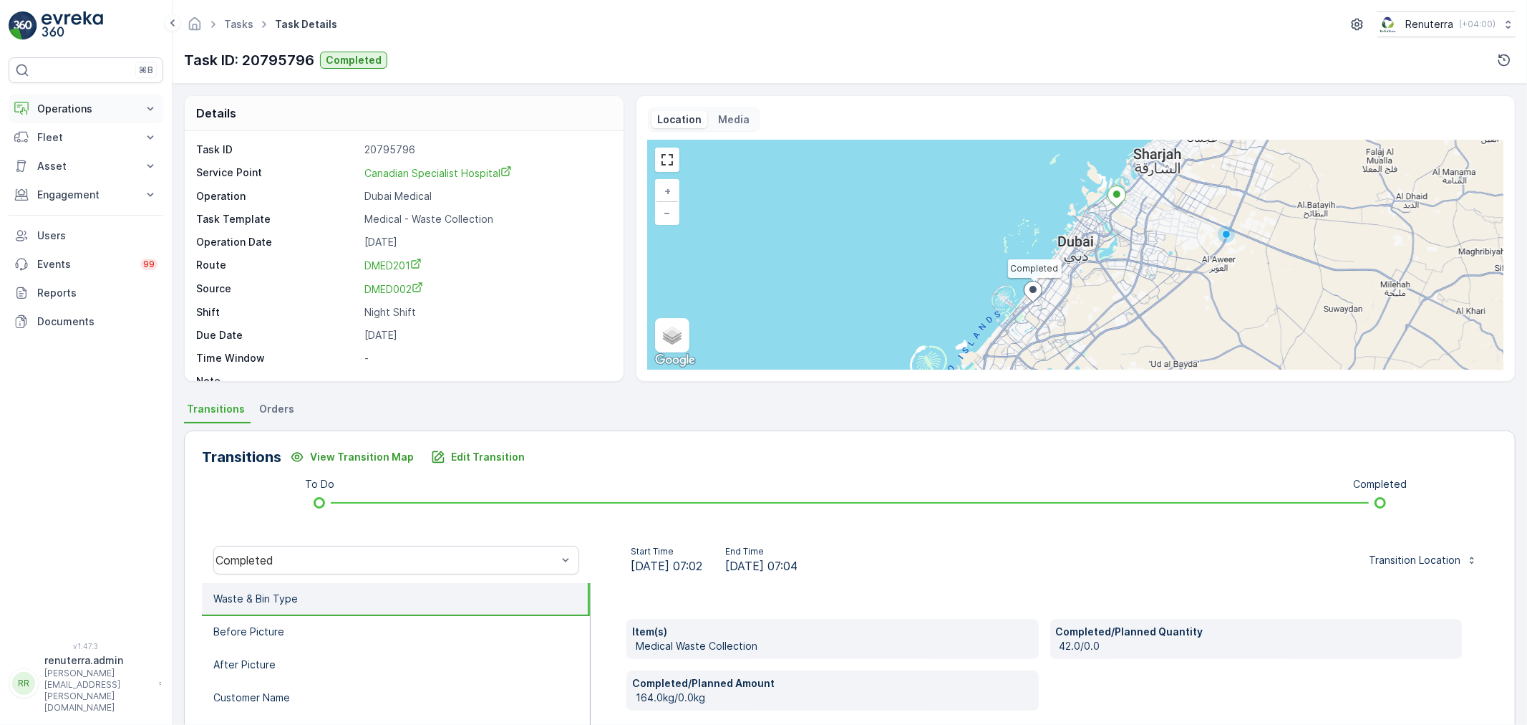
click at [52, 104] on p "Operations" at bounding box center [85, 109] width 97 height 14
click at [59, 154] on p "Planning" at bounding box center [57, 153] width 40 height 14
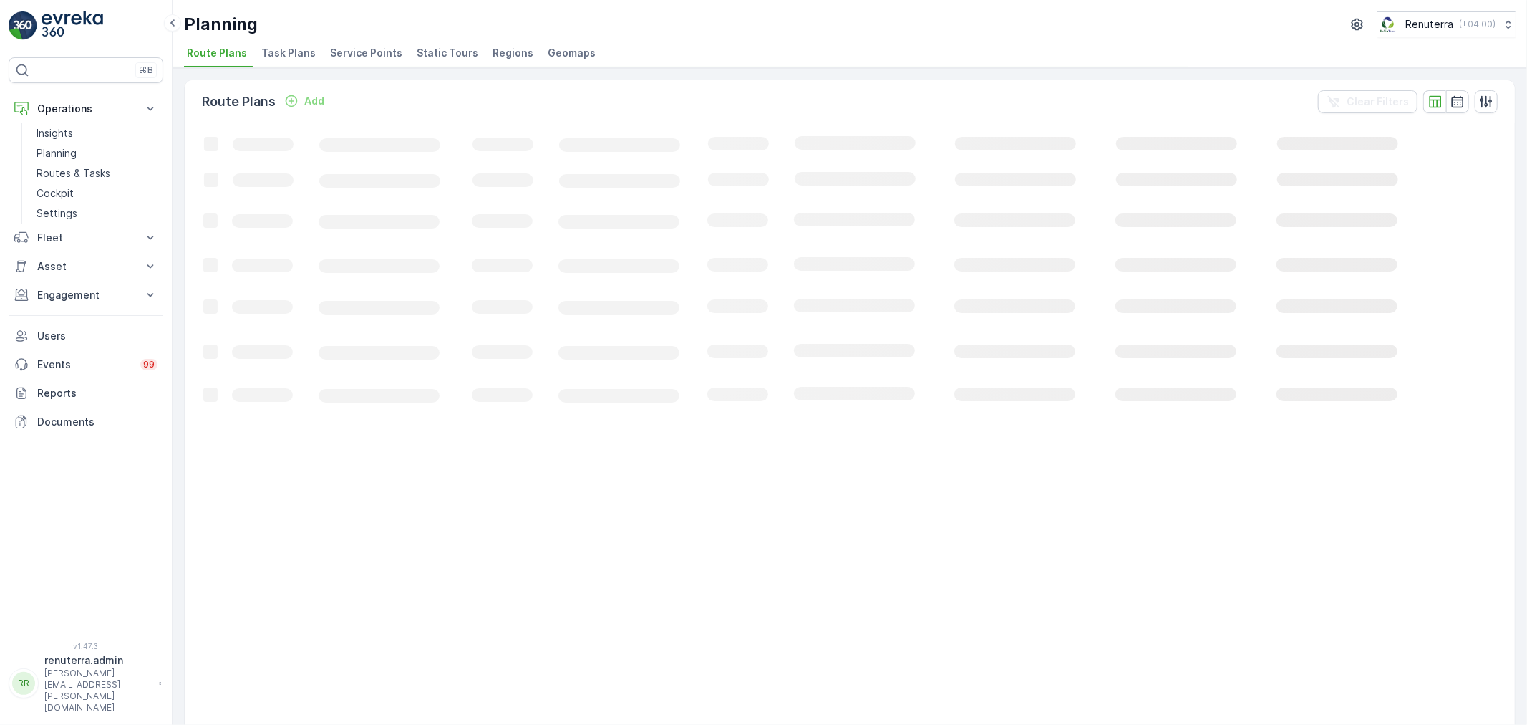
click at [353, 52] on span "Service Points" at bounding box center [366, 53] width 72 height 14
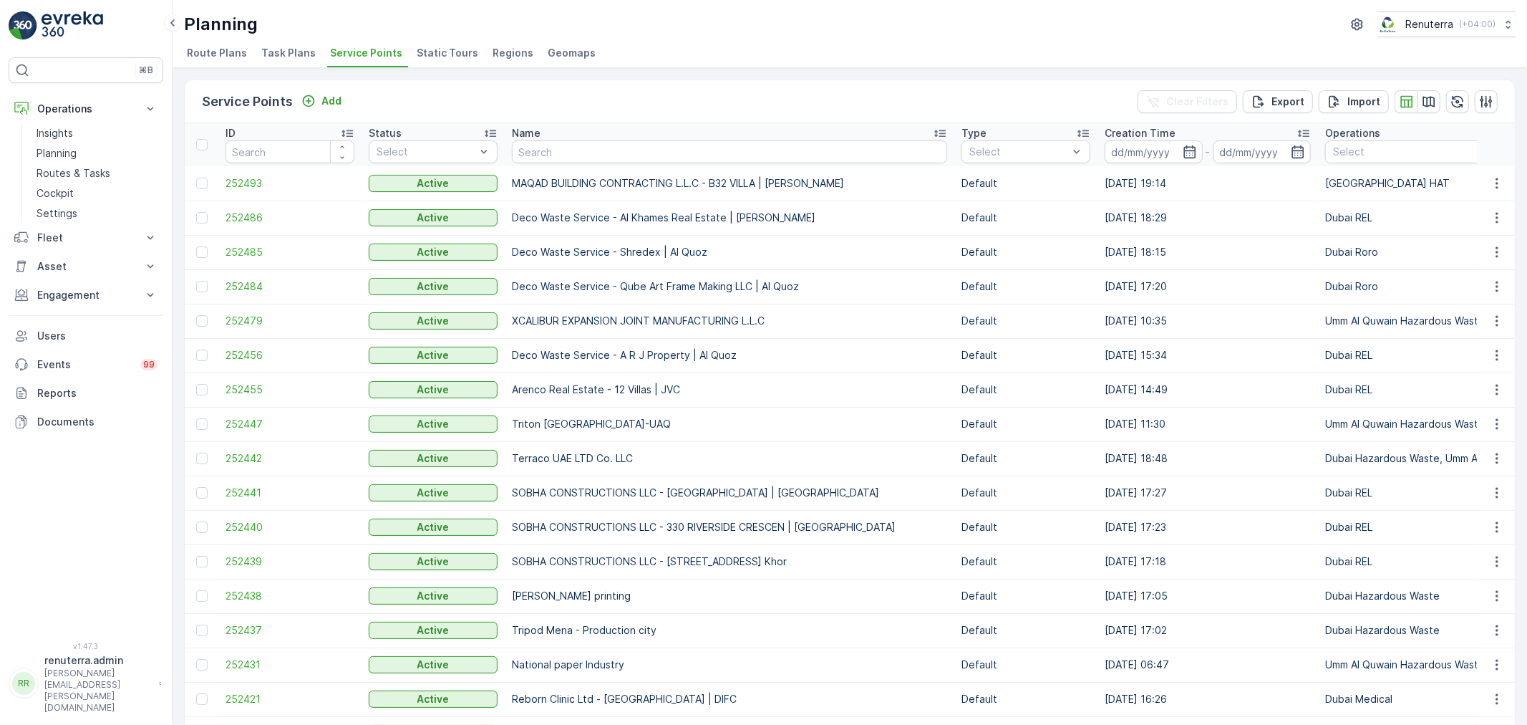
click at [589, 156] on input "text" at bounding box center [729, 151] width 435 height 23
type input "sheikh"
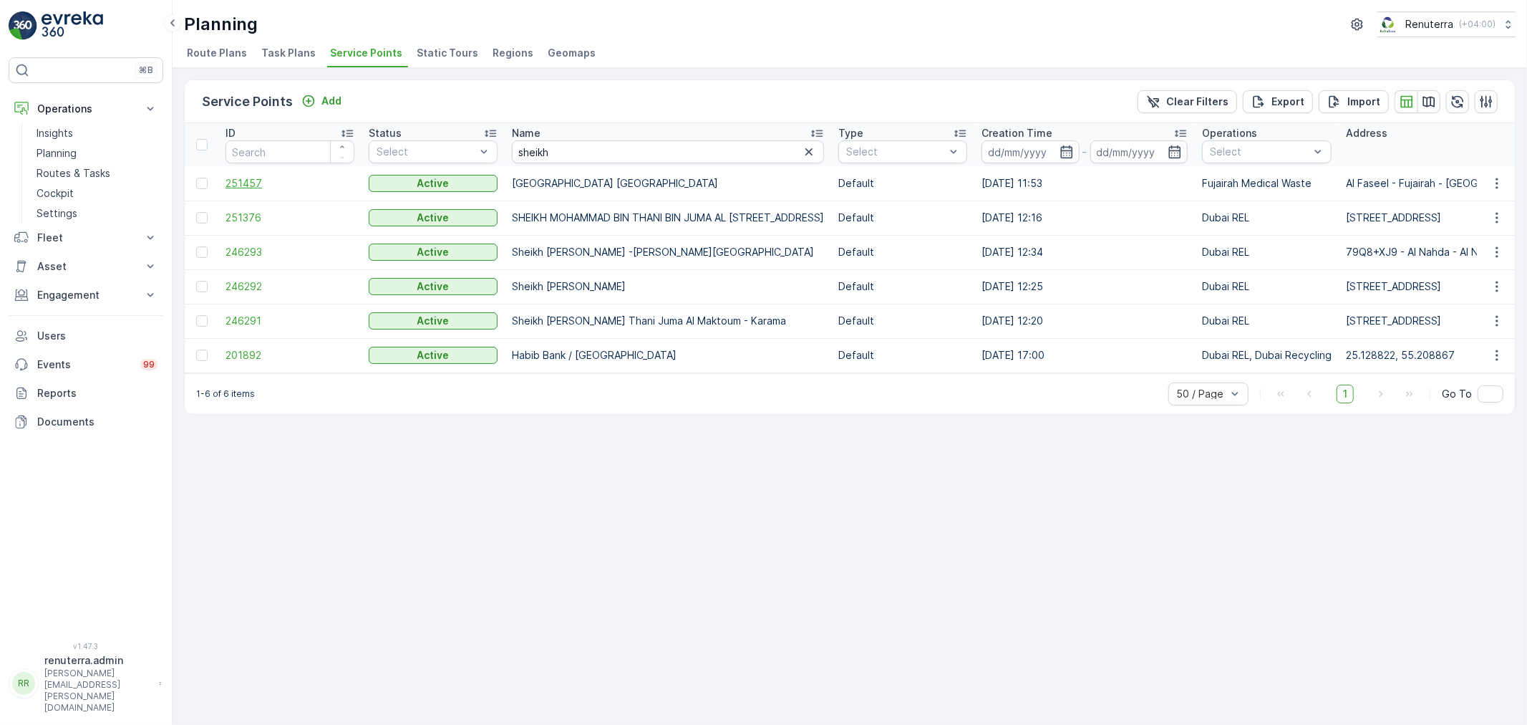
click at [246, 179] on span "251457" at bounding box center [290, 183] width 129 height 14
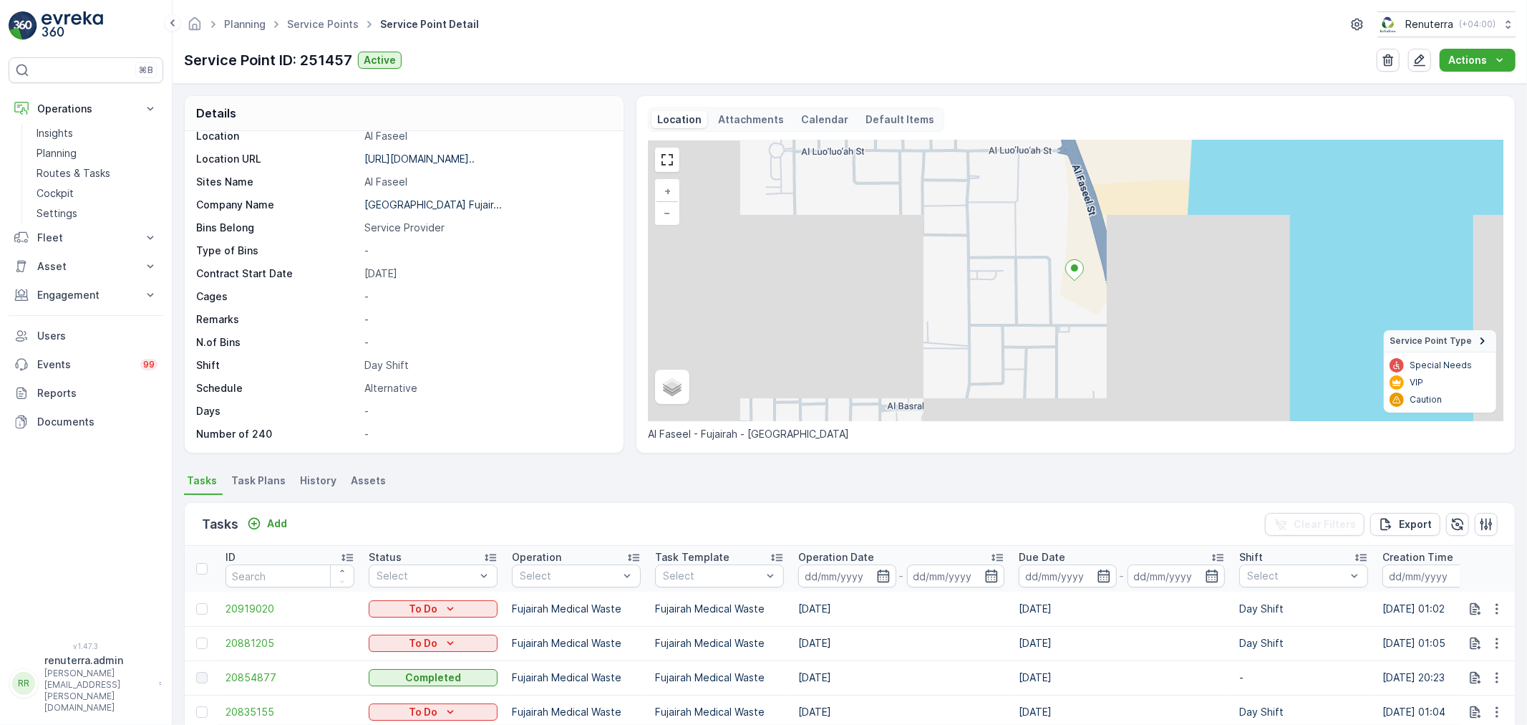
scroll to position [159, 0]
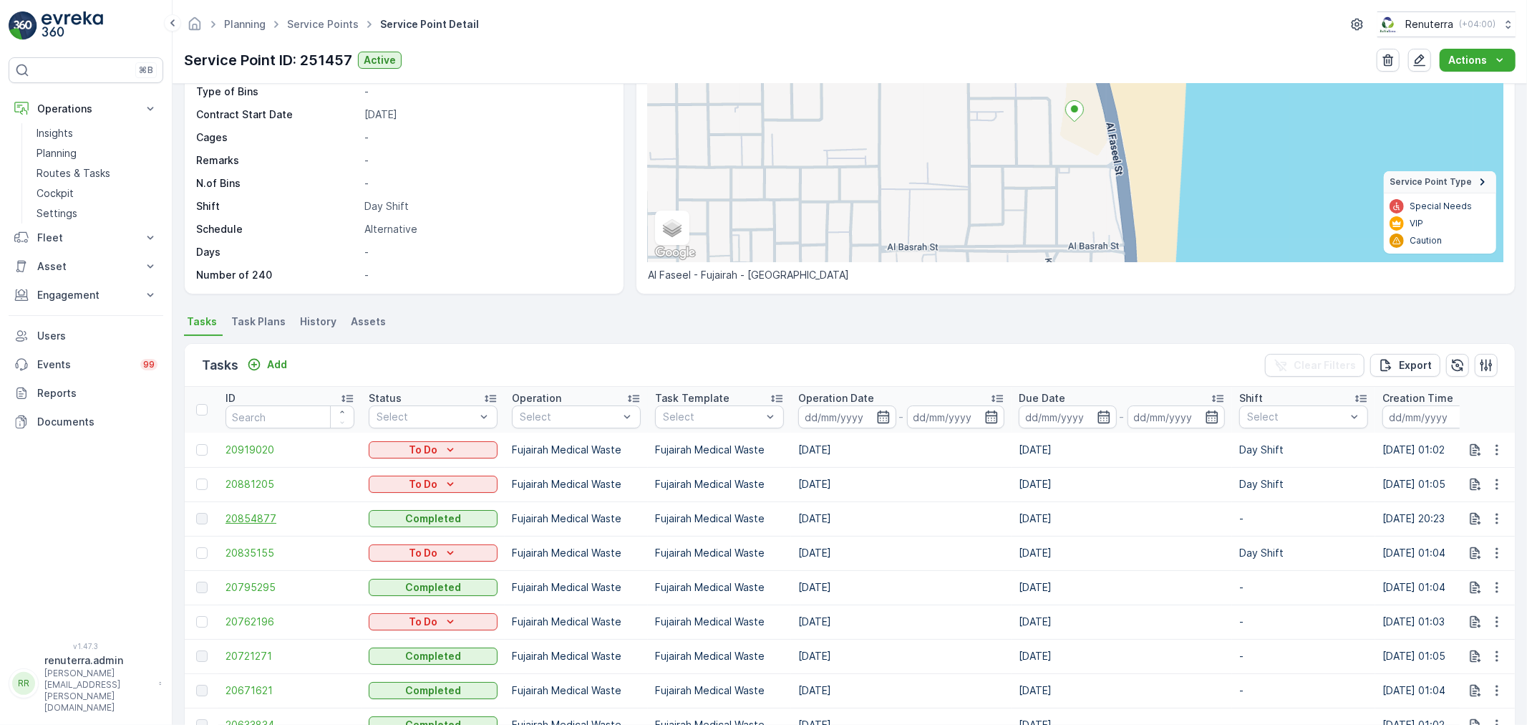
click at [255, 514] on span "20854877" at bounding box center [290, 518] width 129 height 14
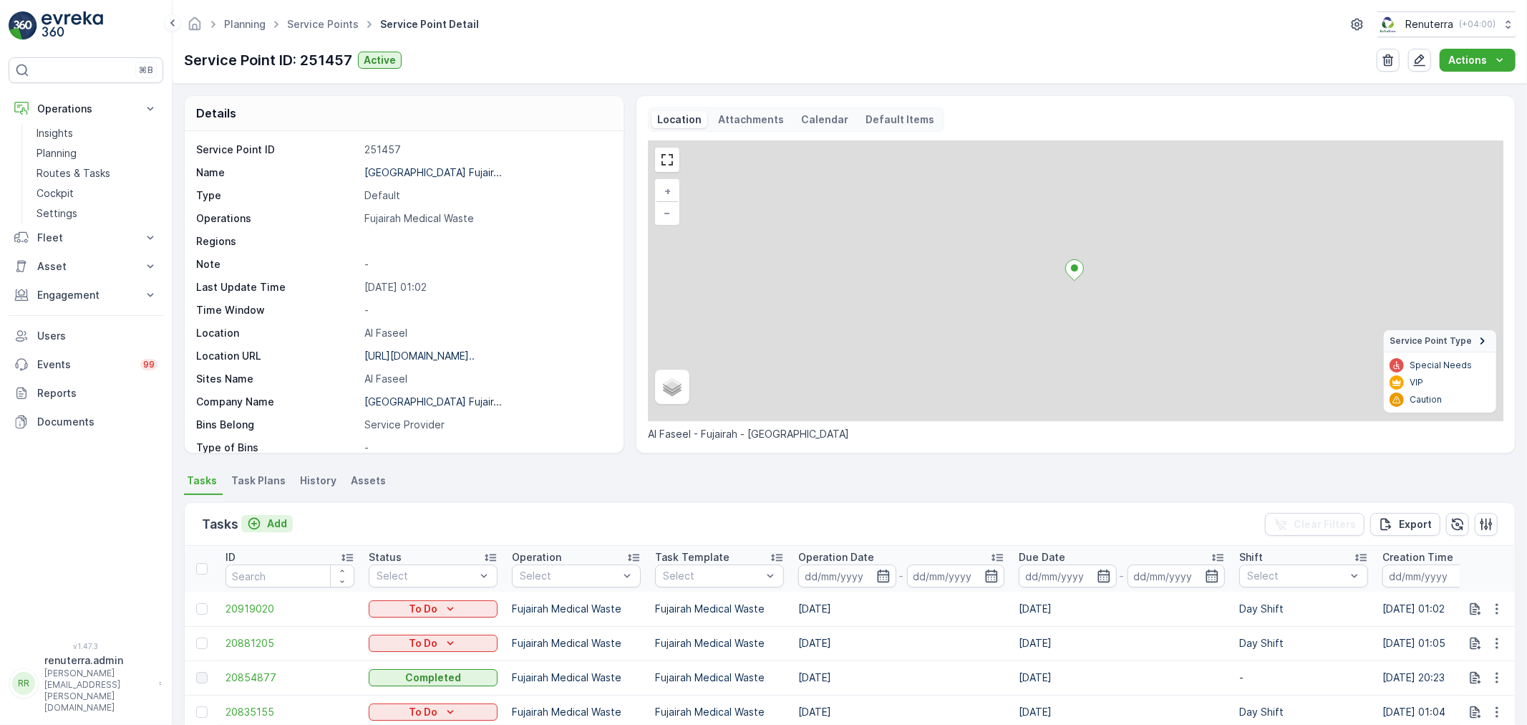
click at [270, 523] on p "Add" at bounding box center [277, 523] width 20 height 14
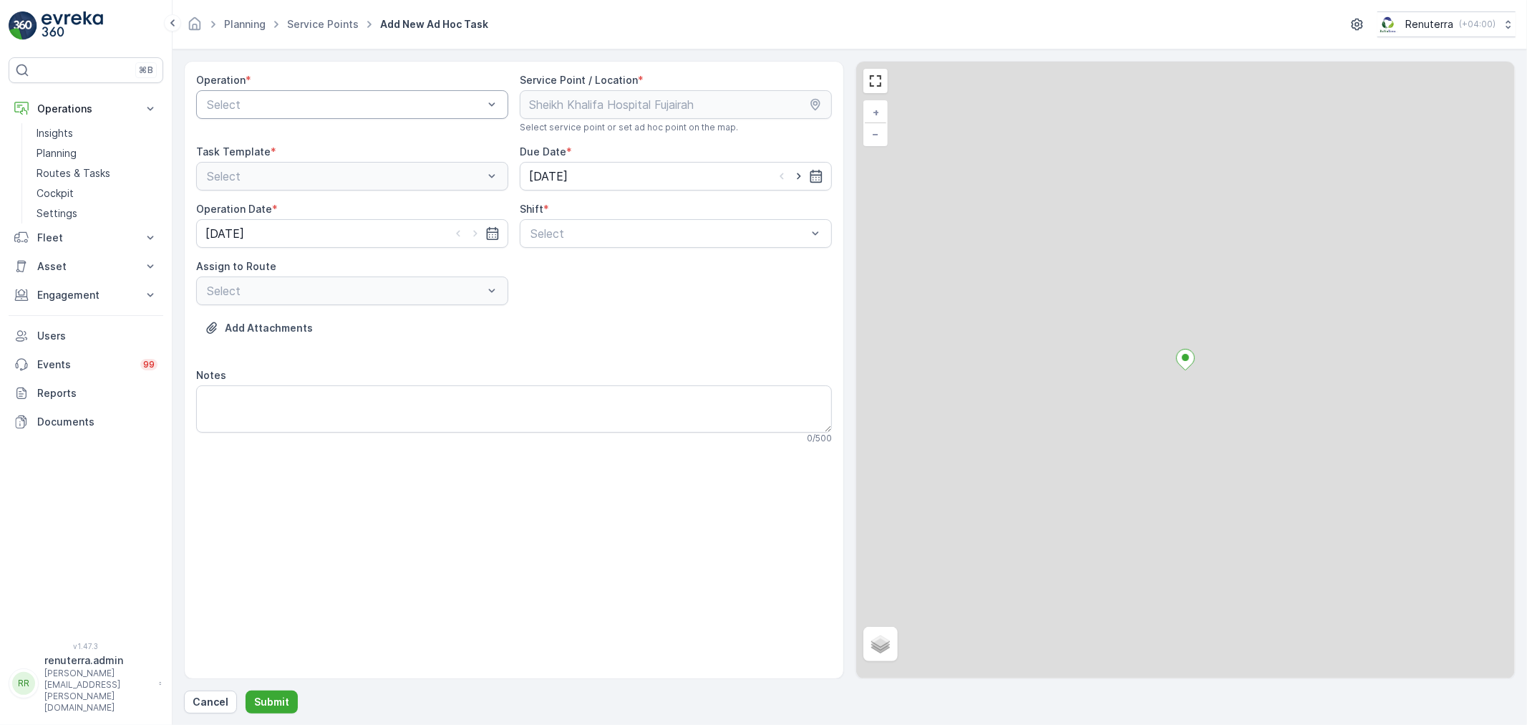
click at [306, 106] on div at bounding box center [345, 104] width 279 height 13
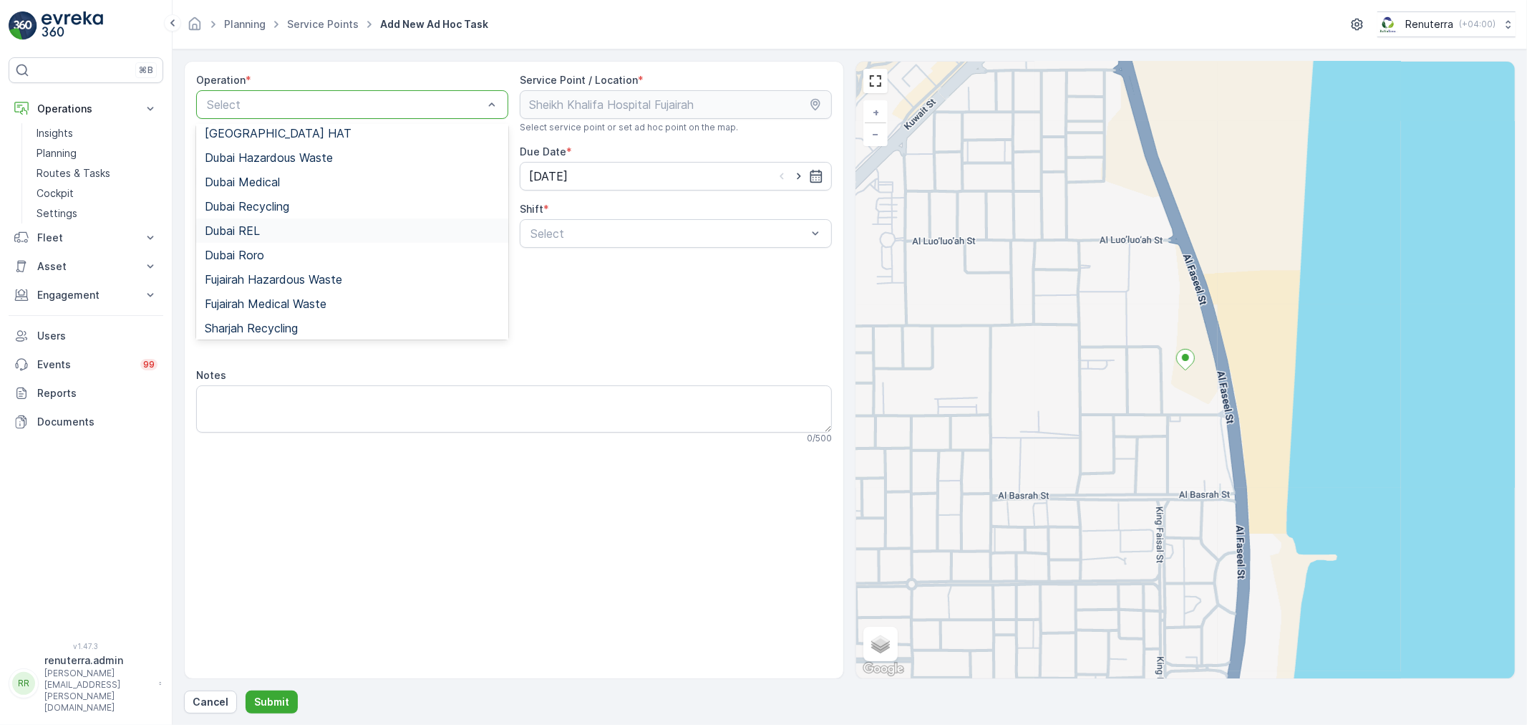
scroll to position [155, 0]
click at [310, 228] on span "Fujairah Medical Waste" at bounding box center [266, 227] width 122 height 13
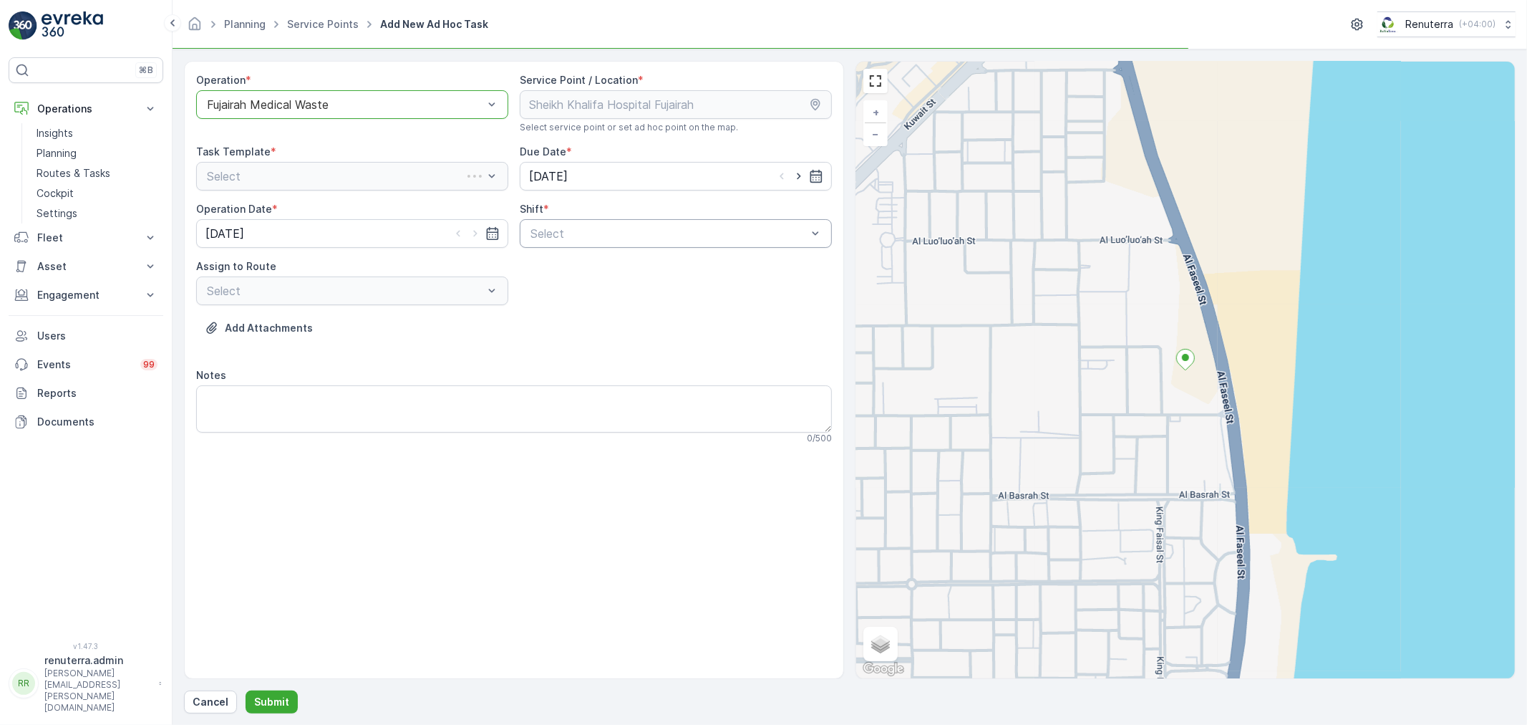
click at [594, 230] on div at bounding box center [668, 233] width 279 height 13
click at [547, 269] on span "Day Shift" at bounding box center [553, 268] width 51 height 13
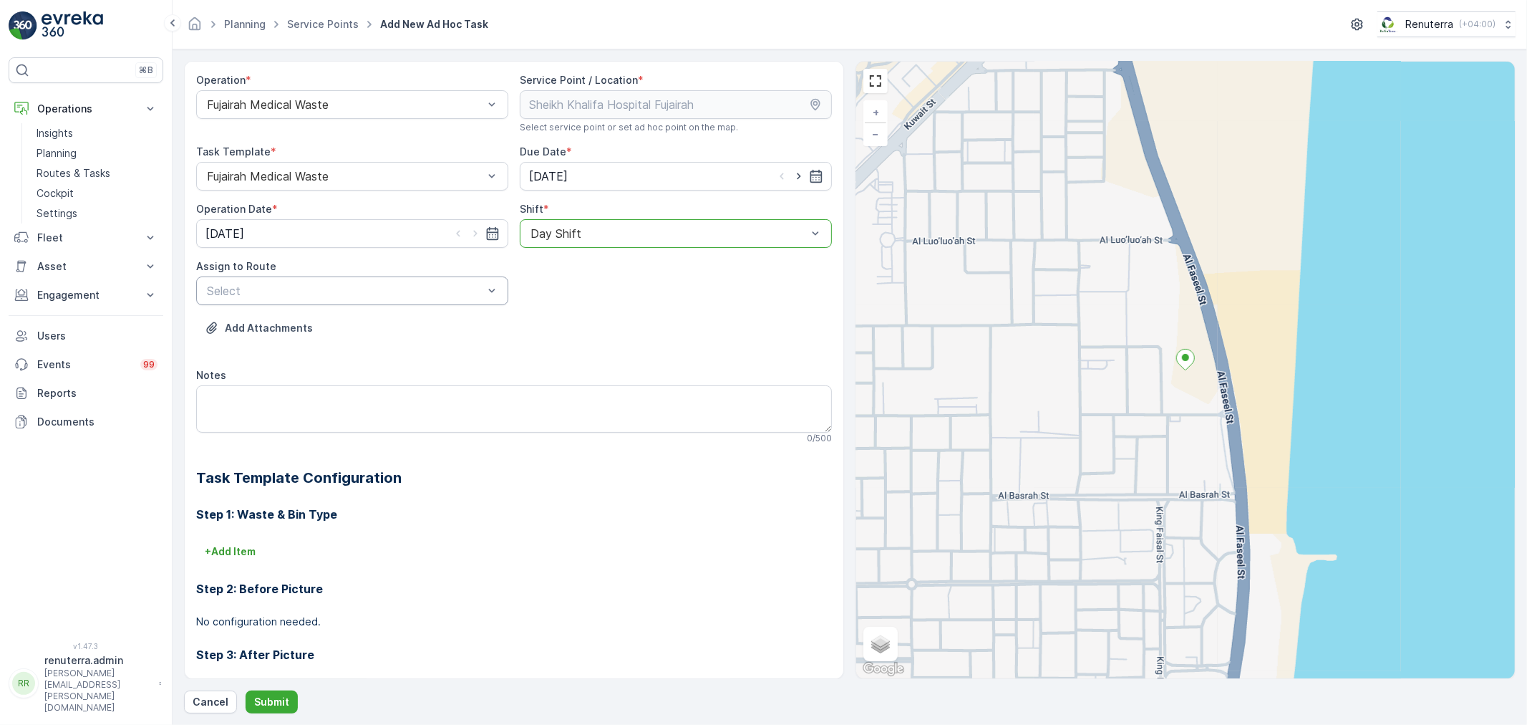
click at [375, 289] on div at bounding box center [345, 290] width 279 height 13
click at [324, 327] on span "FUJMED101 (Dispatched) - M63657 FUJ" at bounding box center [316, 325] width 223 height 13
click at [261, 702] on p "Submit" at bounding box center [271, 702] width 35 height 14
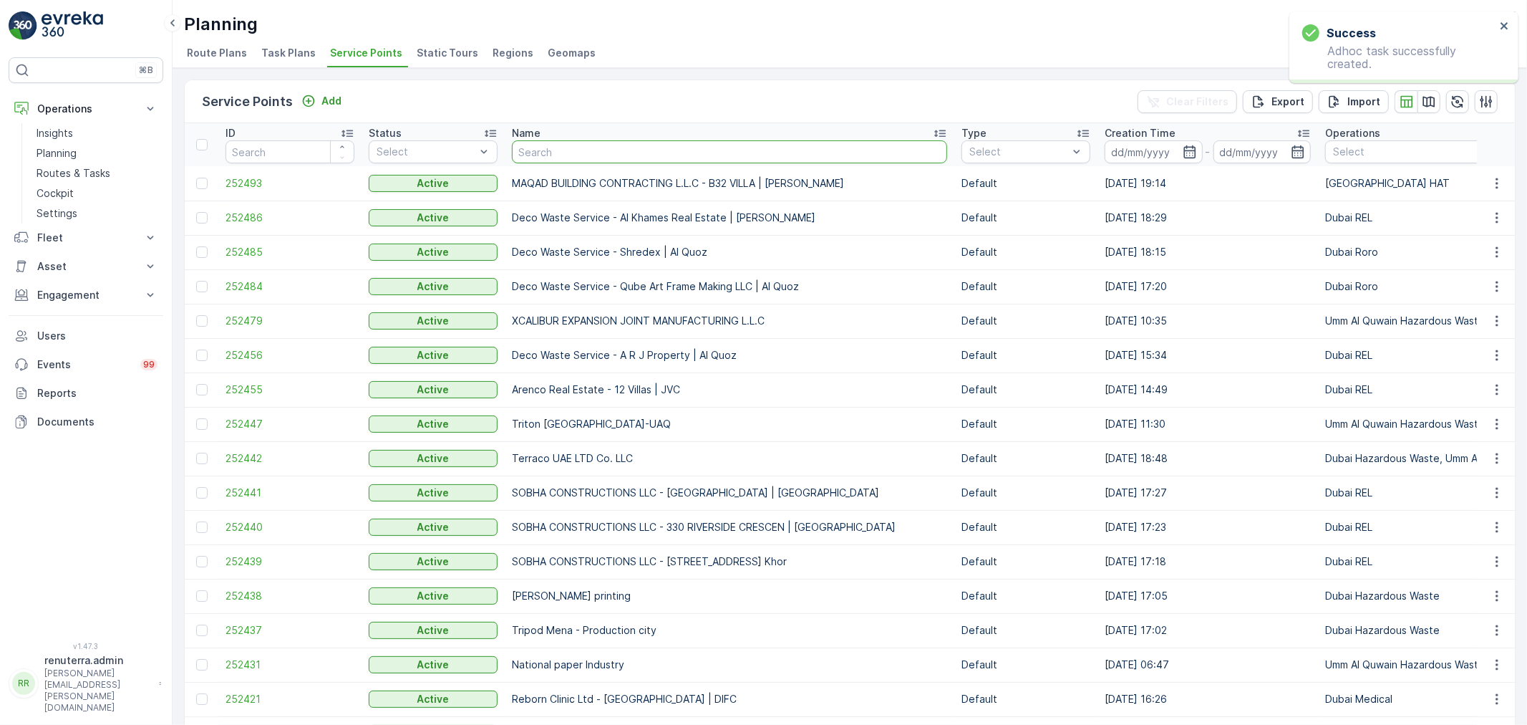
click at [571, 148] on input "text" at bounding box center [729, 151] width 435 height 23
type input "bin"
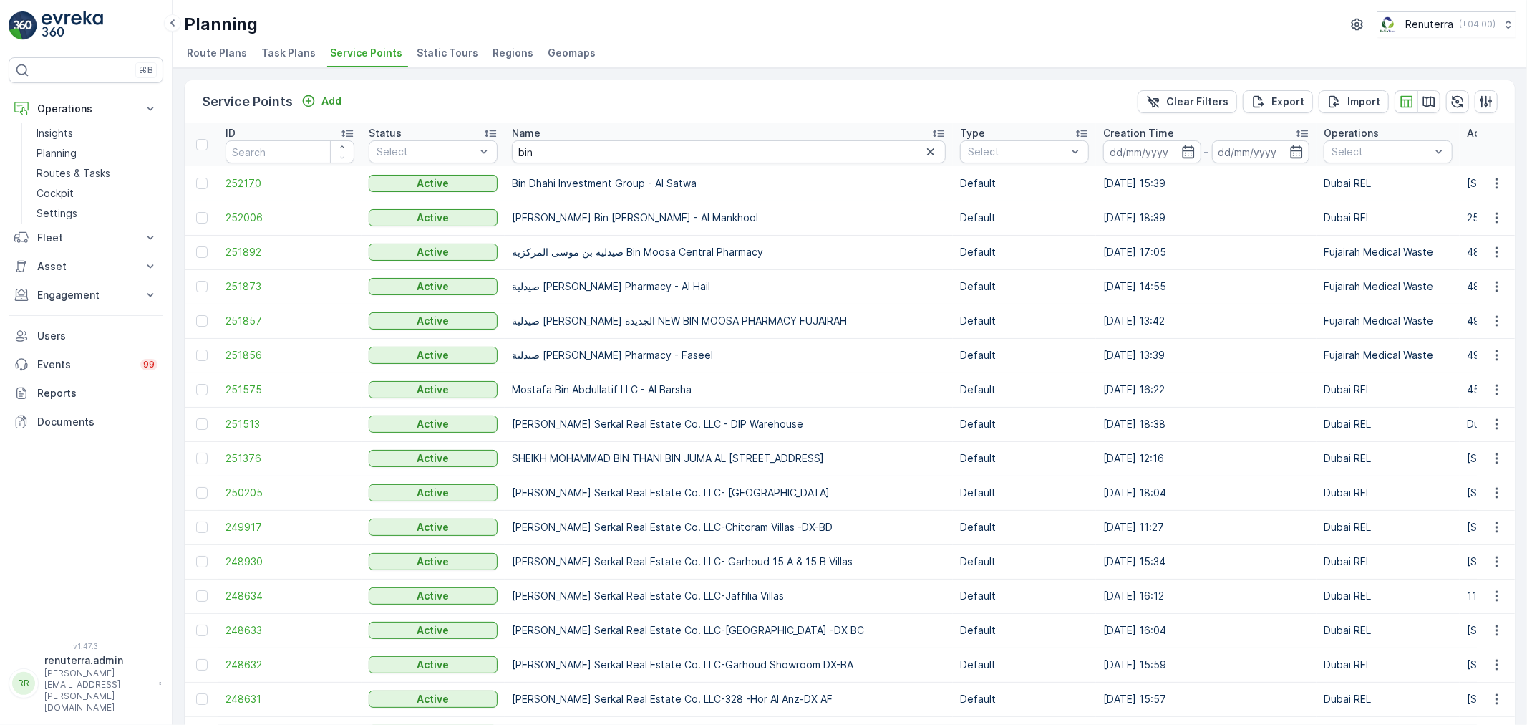
click at [233, 183] on span "252170" at bounding box center [290, 183] width 129 height 14
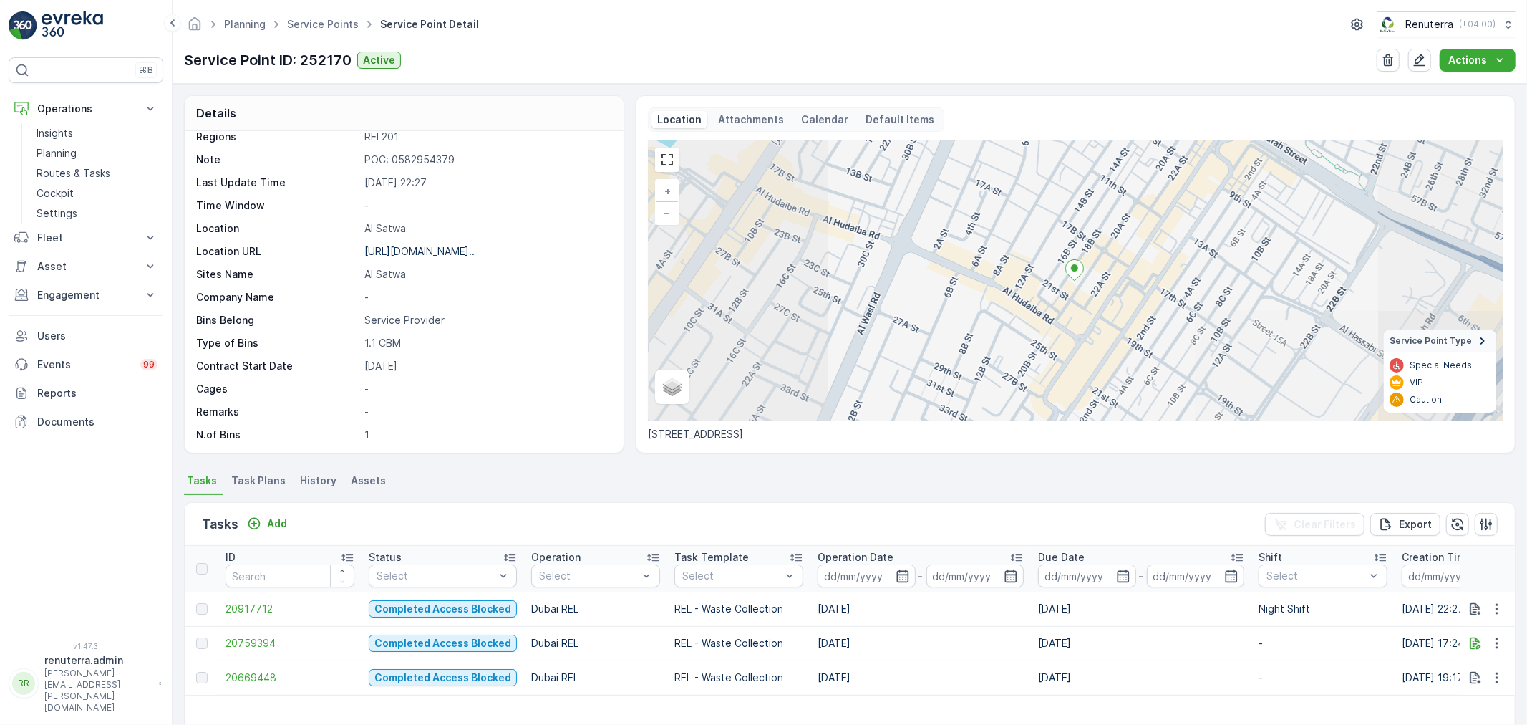
scroll to position [159, 0]
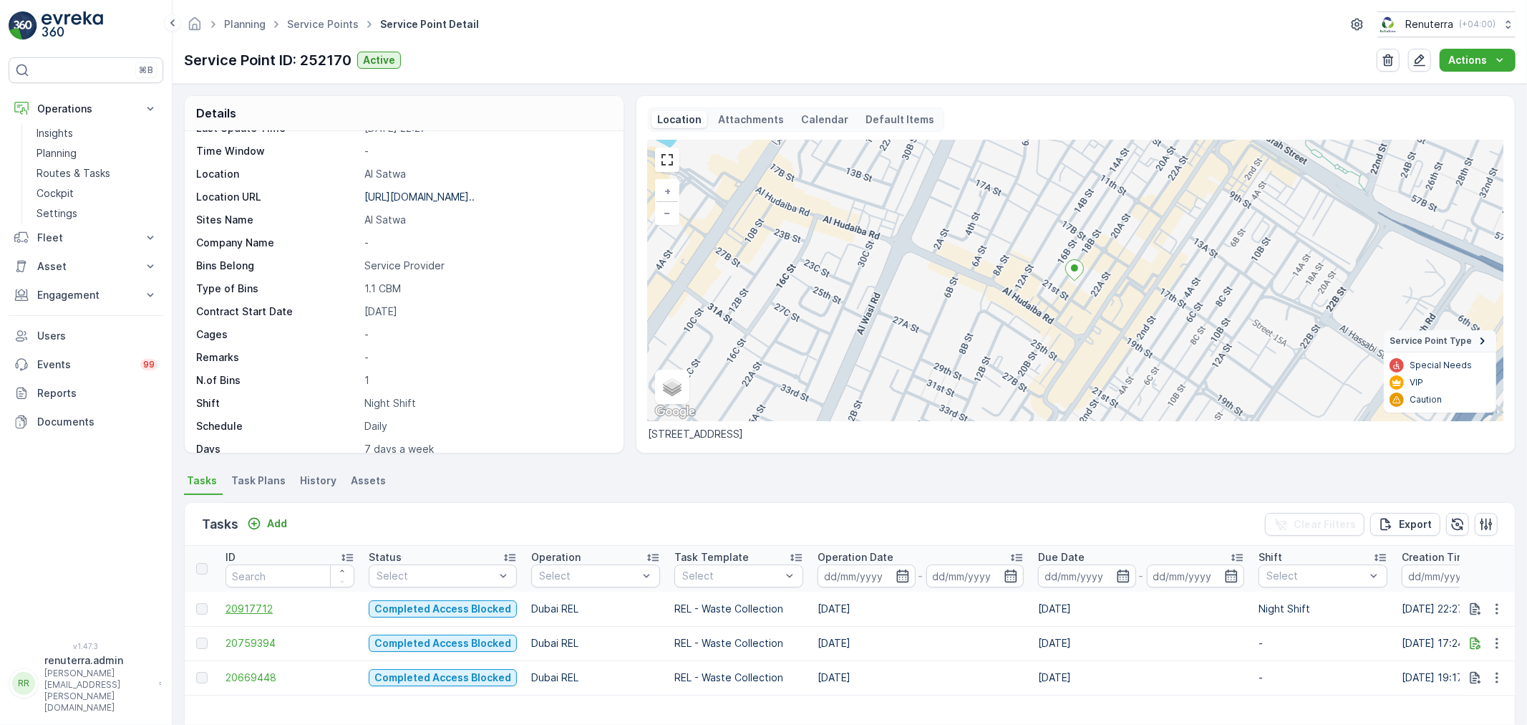
click at [261, 609] on span "20917712" at bounding box center [290, 609] width 129 height 14
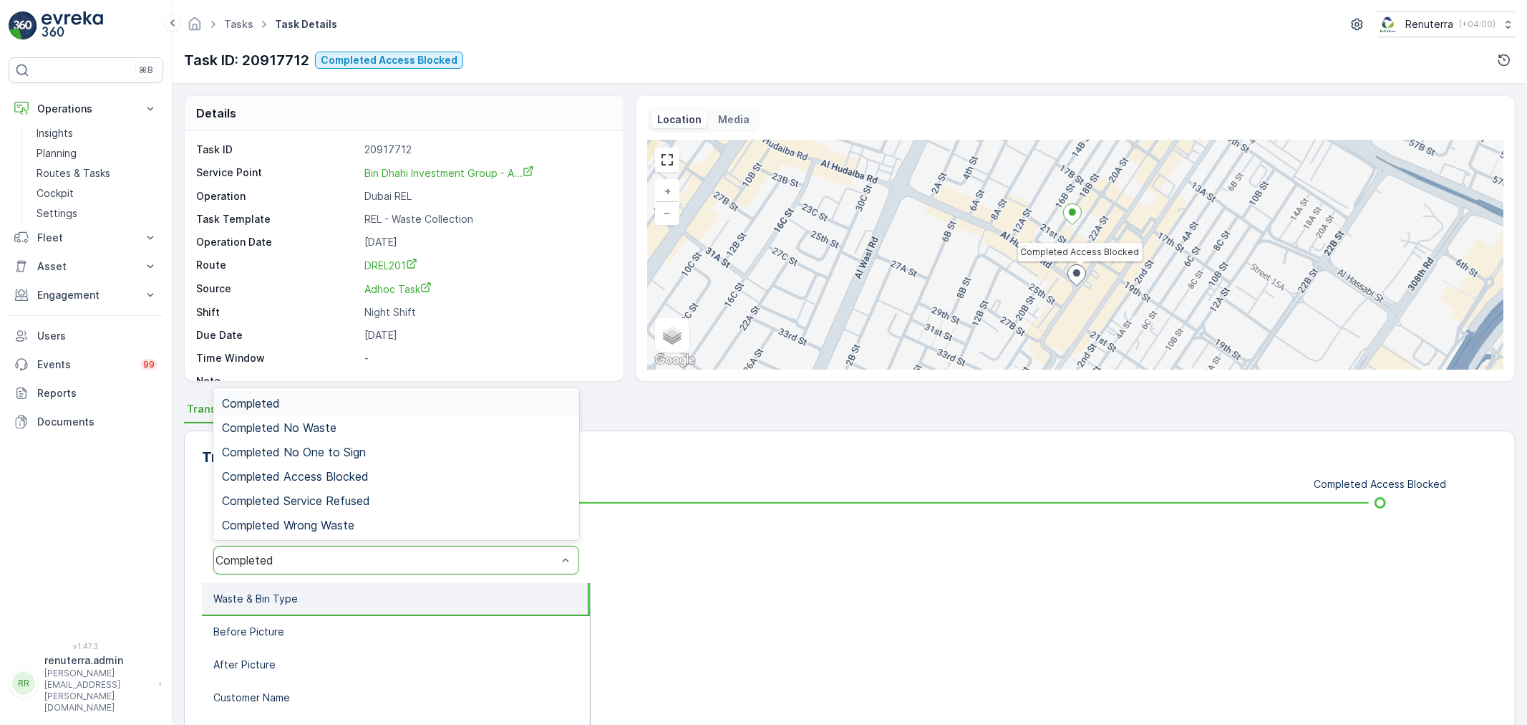
click at [360, 549] on div "Completed" at bounding box center [396, 560] width 366 height 29
click at [349, 478] on span "Completed Access Blocked" at bounding box center [295, 476] width 147 height 13
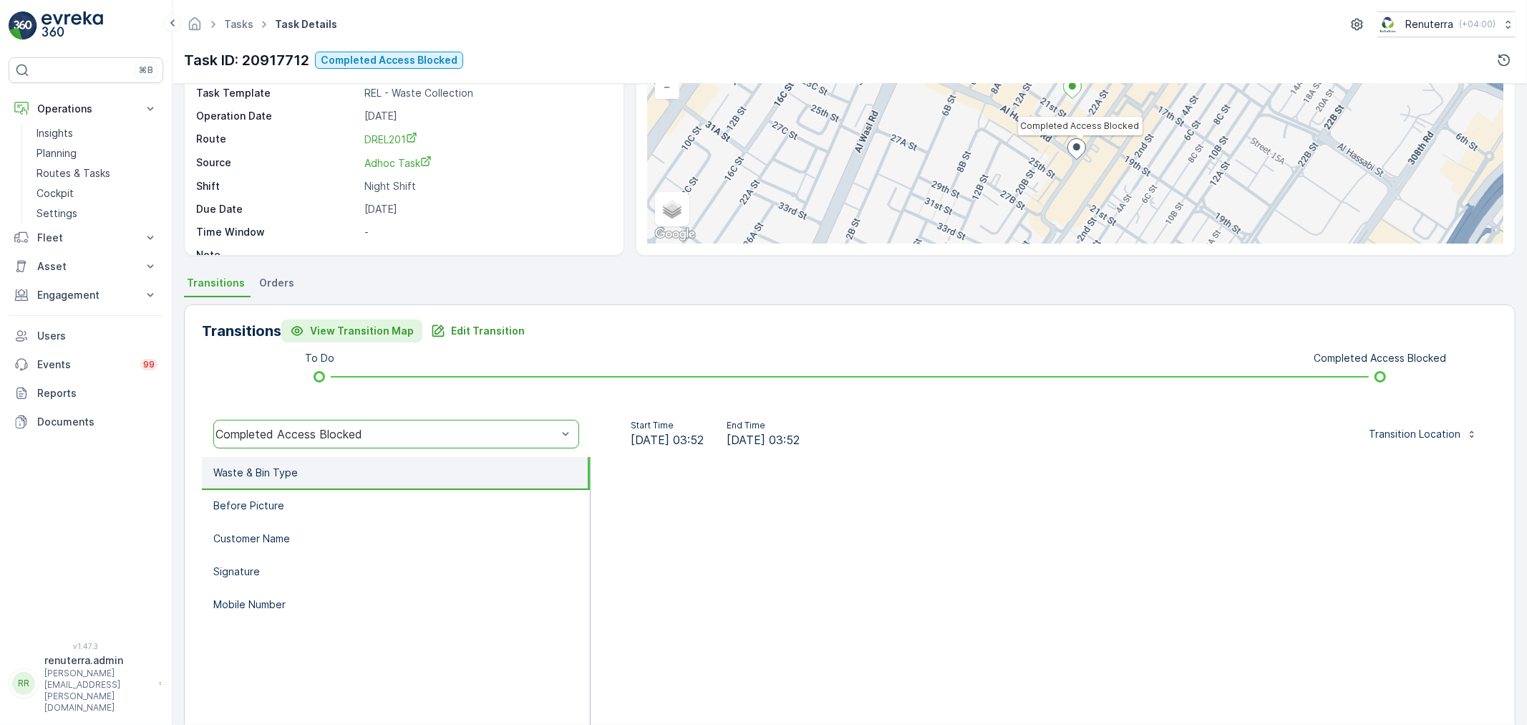
scroll to position [177, 0]
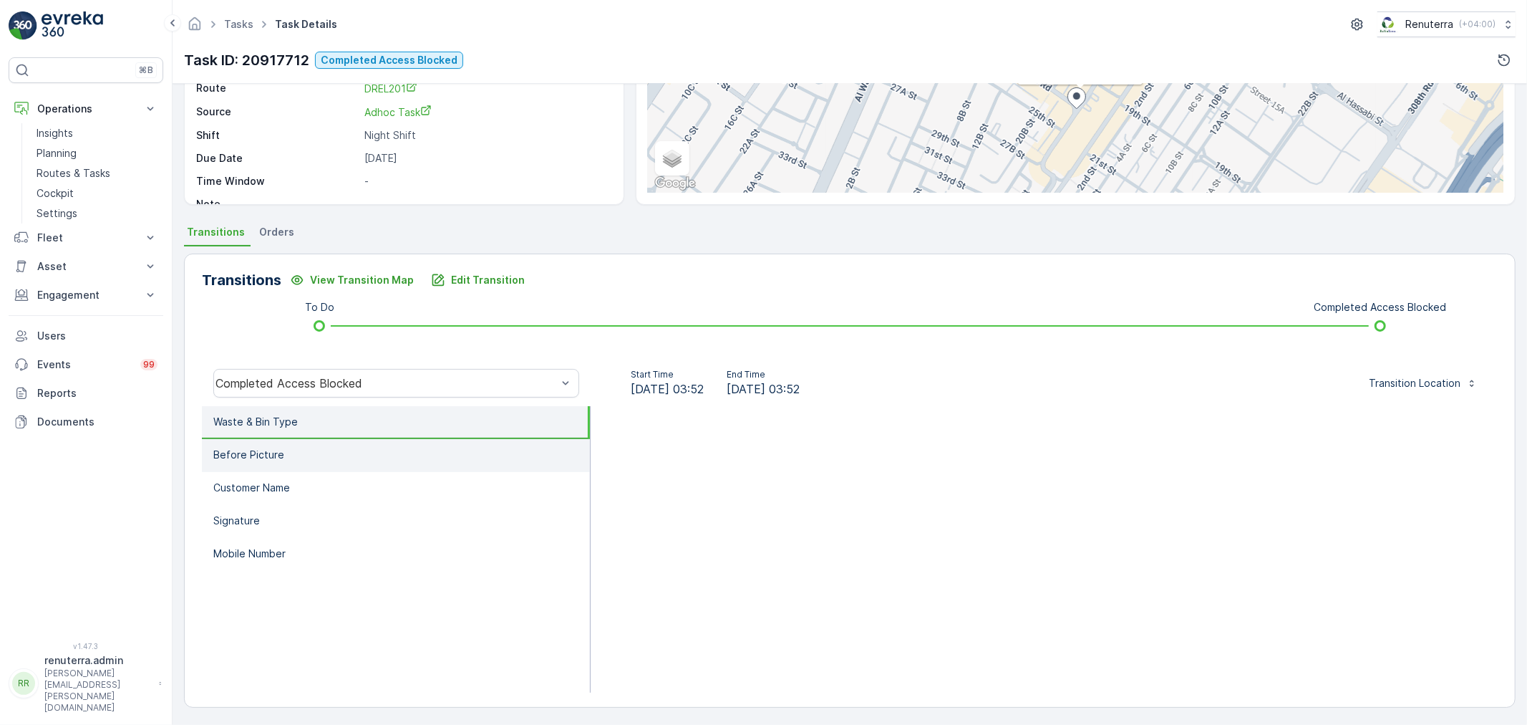
click at [285, 448] on li "Before Picture" at bounding box center [396, 455] width 388 height 33
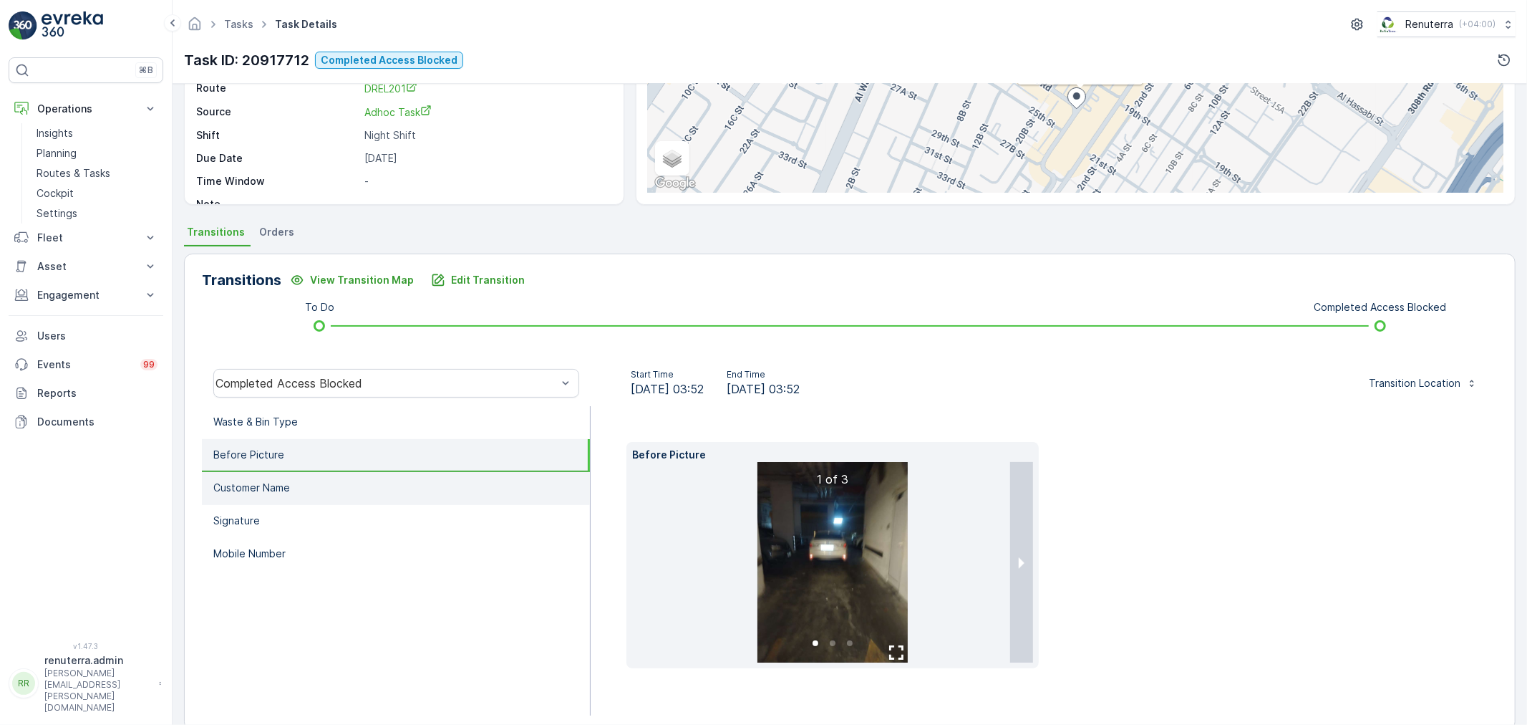
click at [294, 487] on li "Customer Name" at bounding box center [396, 488] width 388 height 33
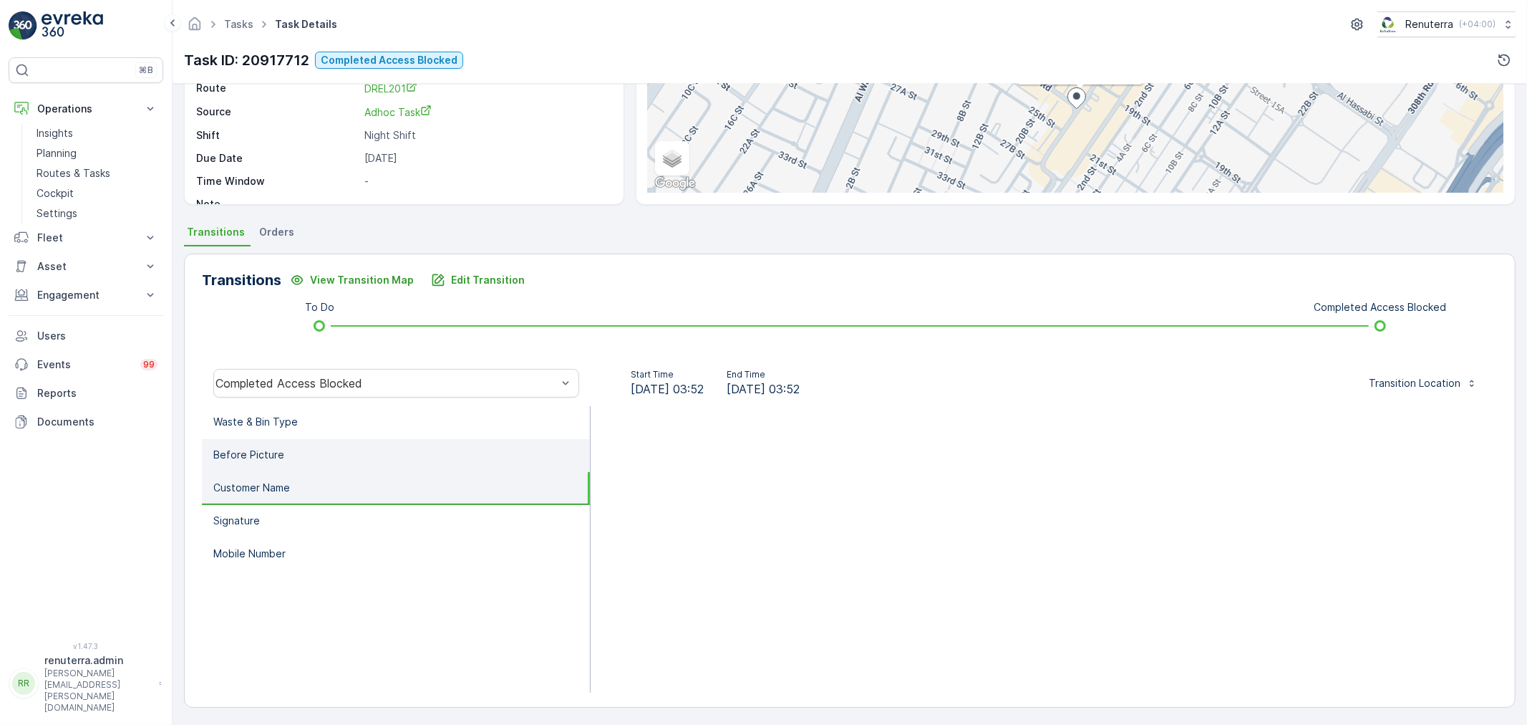
click at [276, 453] on p "Before Picture" at bounding box center [248, 455] width 71 height 14
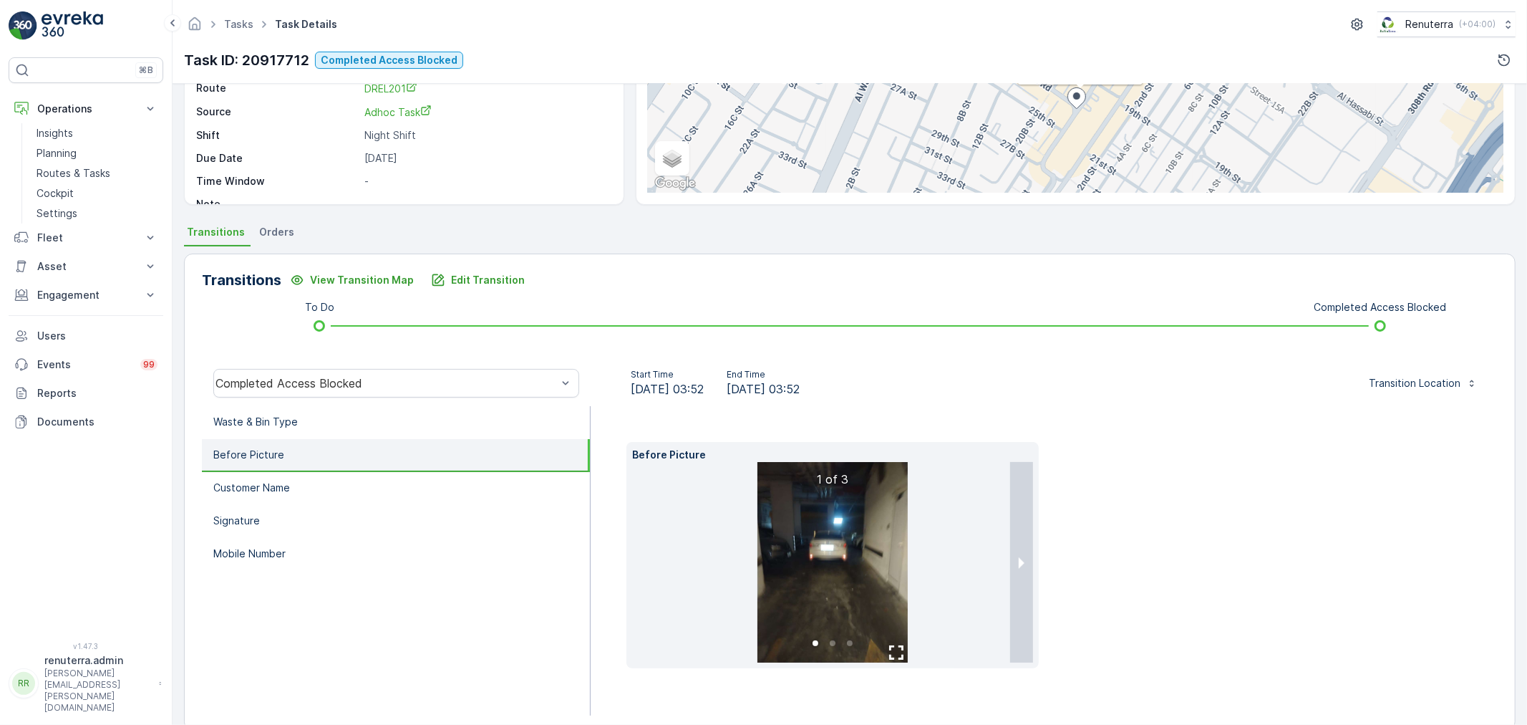
click at [836, 518] on img at bounding box center [833, 562] width 150 height 201
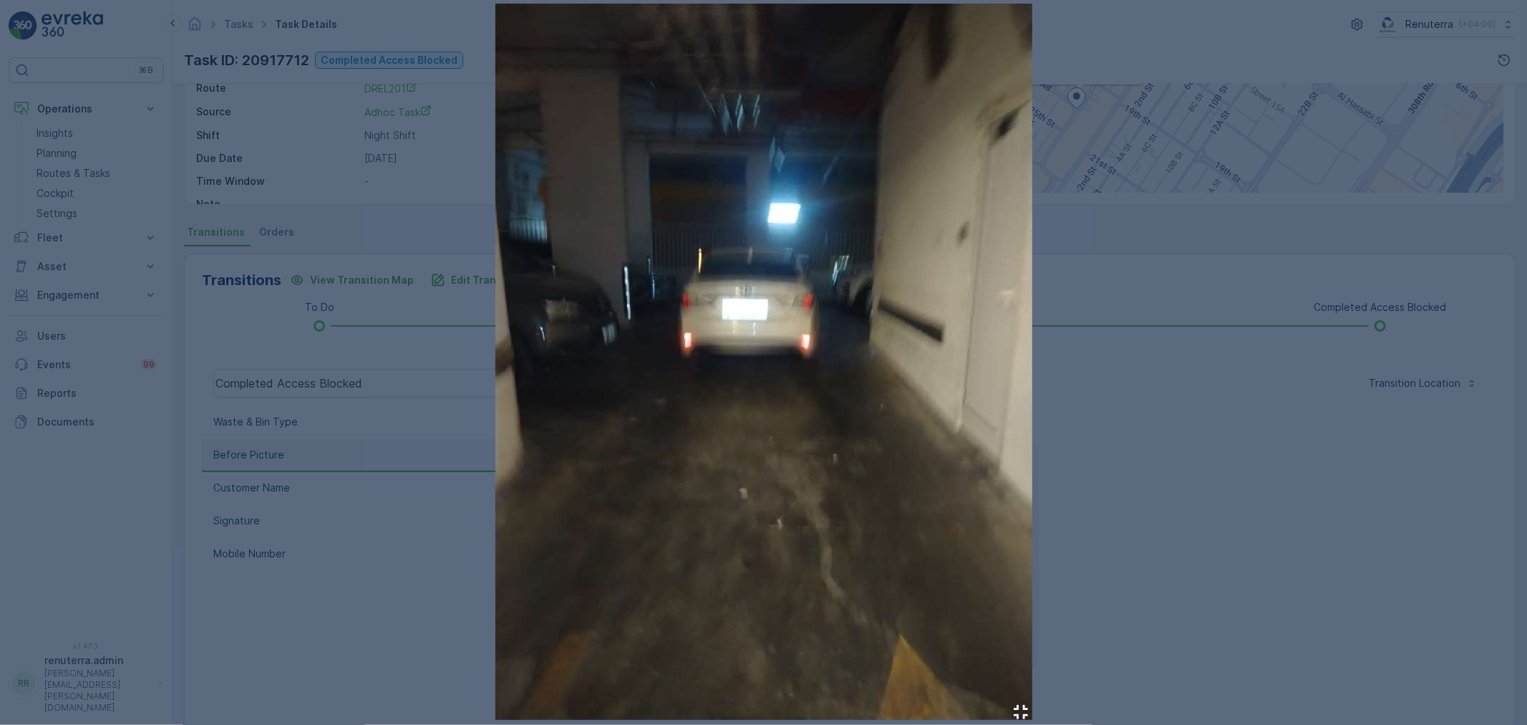
click at [1100, 497] on div at bounding box center [763, 362] width 1527 height 725
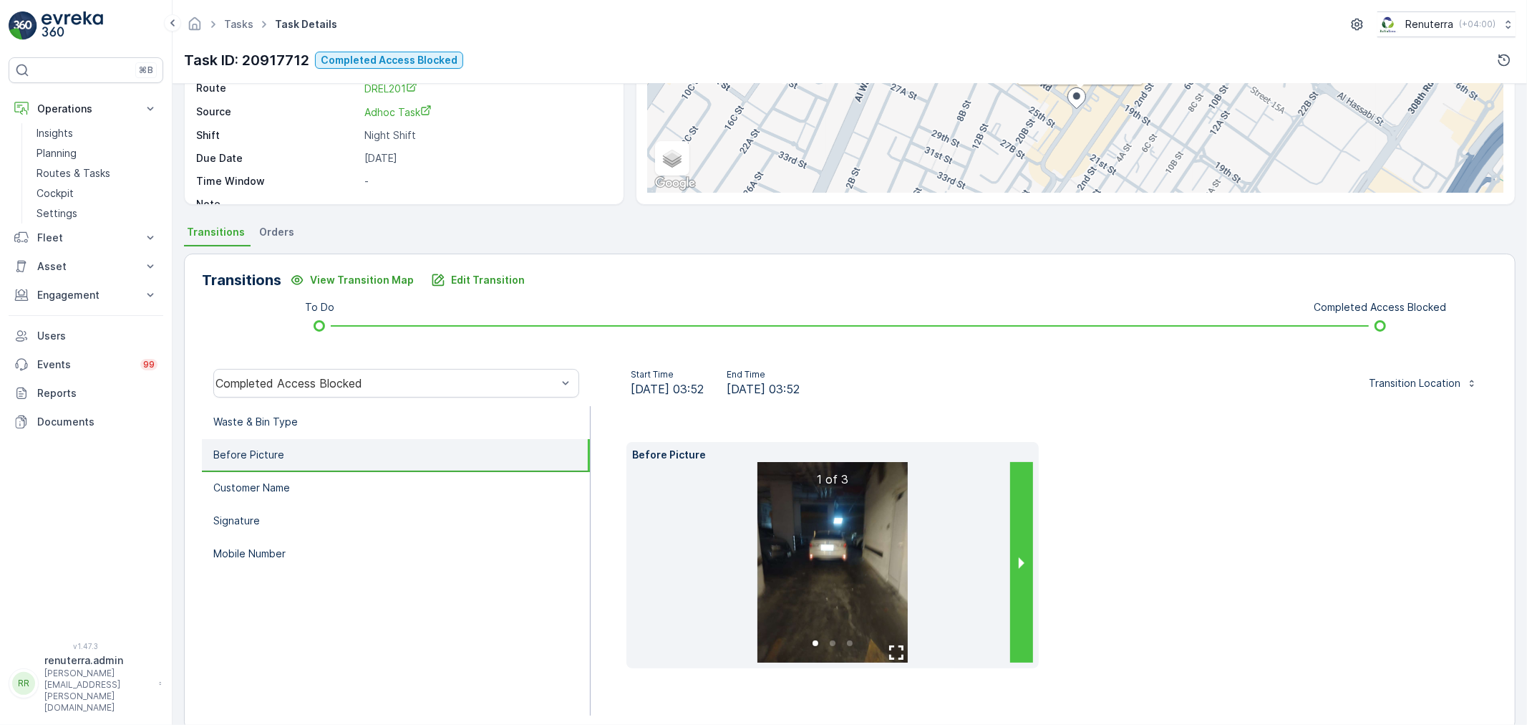
click at [1017, 561] on button "next slide / item" at bounding box center [1021, 562] width 23 height 201
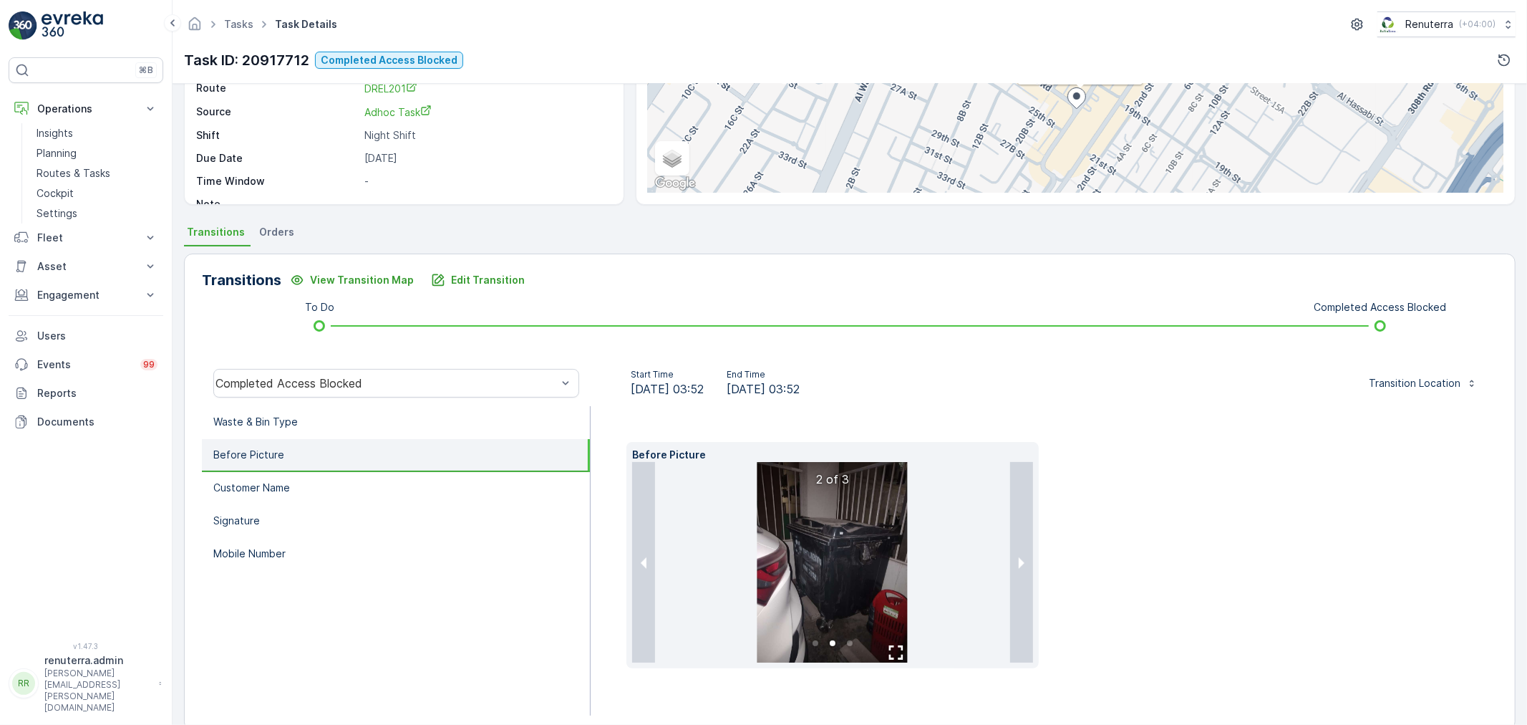
click at [836, 550] on img at bounding box center [833, 562] width 150 height 201
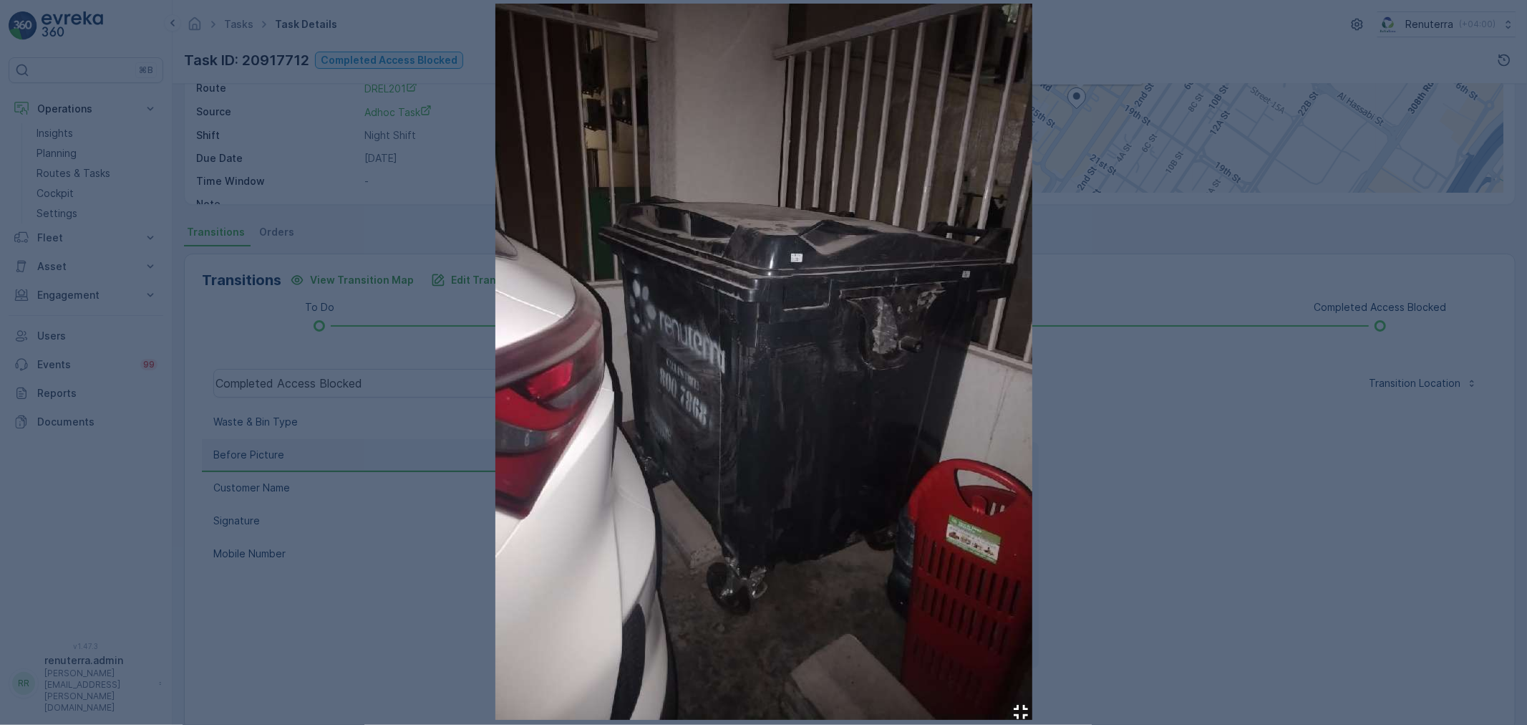
click at [1182, 468] on div at bounding box center [763, 362] width 1527 height 725
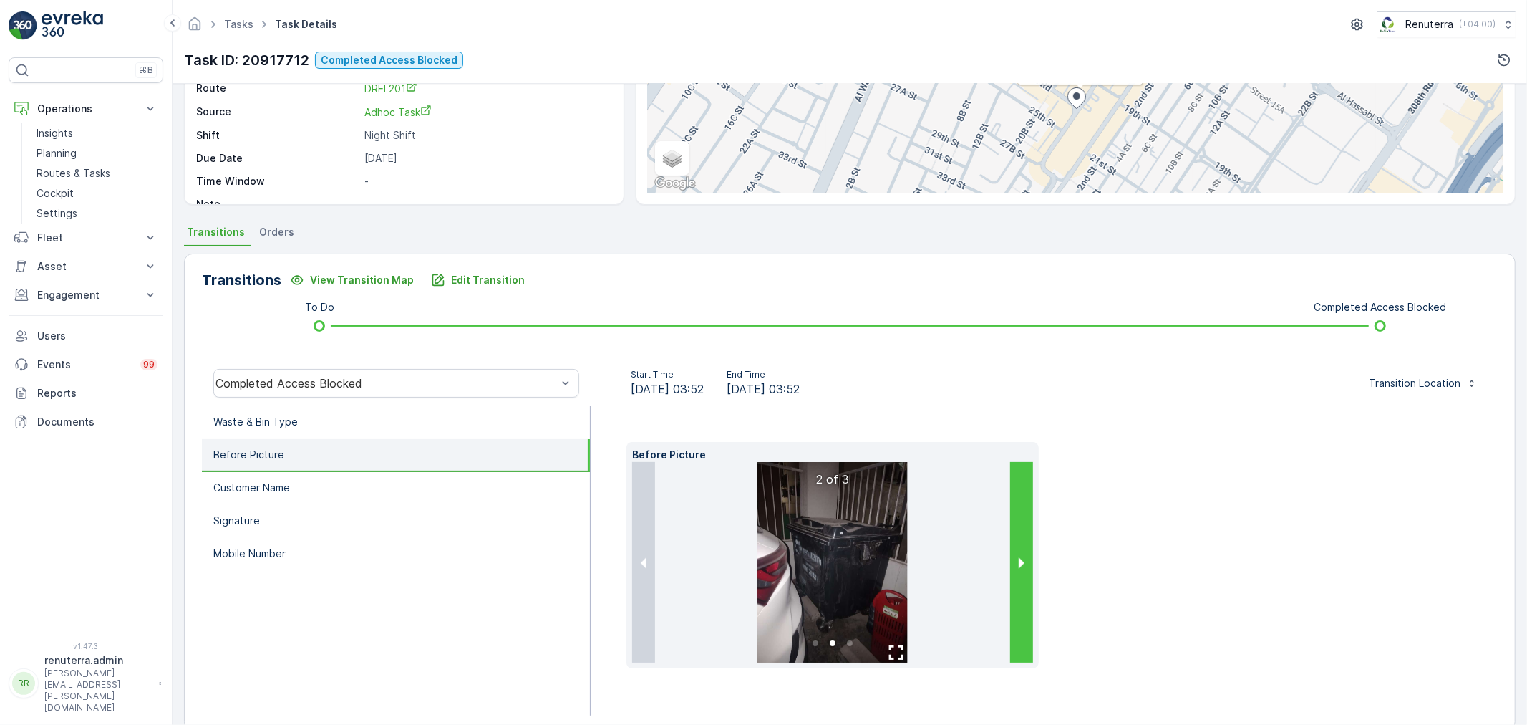
click at [1015, 561] on button "next slide / item" at bounding box center [1021, 562] width 23 height 201
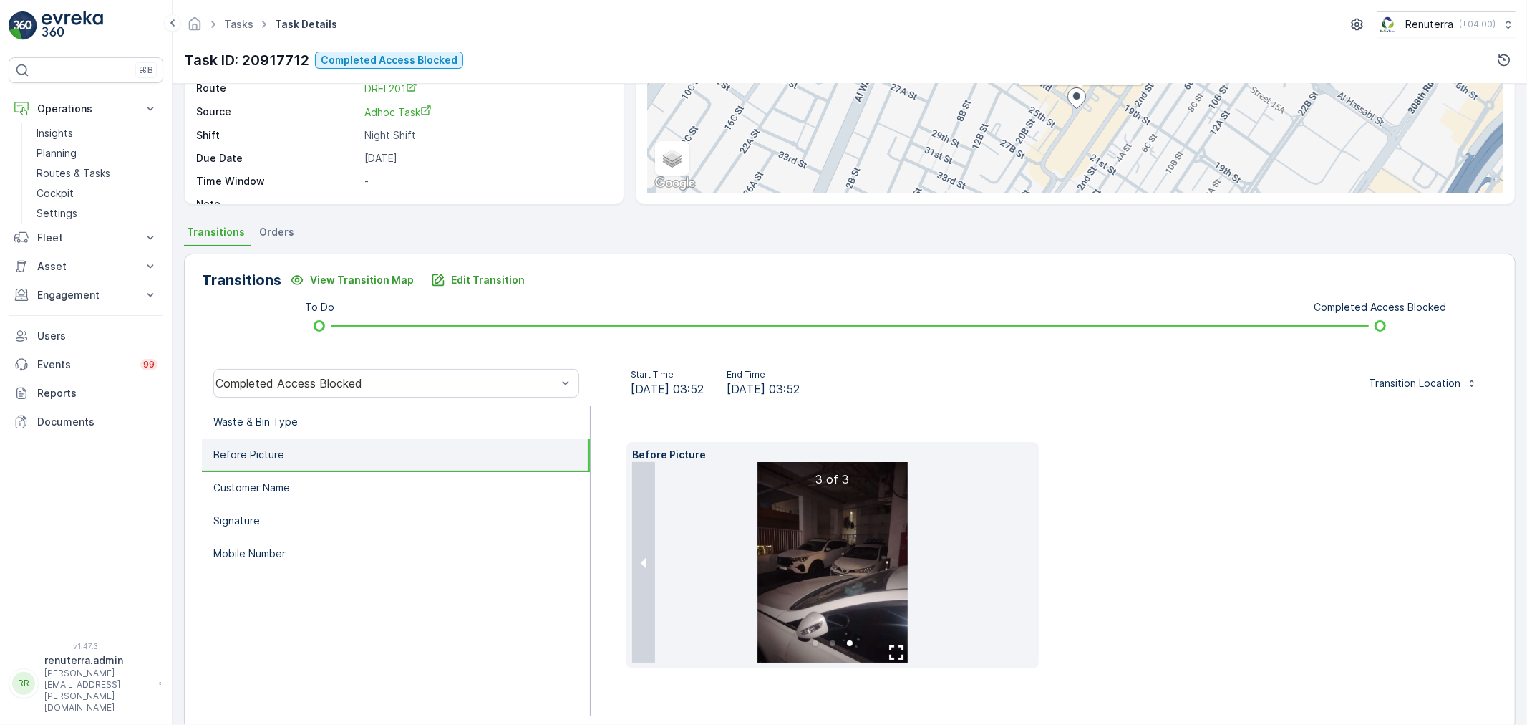
click at [875, 539] on img at bounding box center [833, 562] width 150 height 201
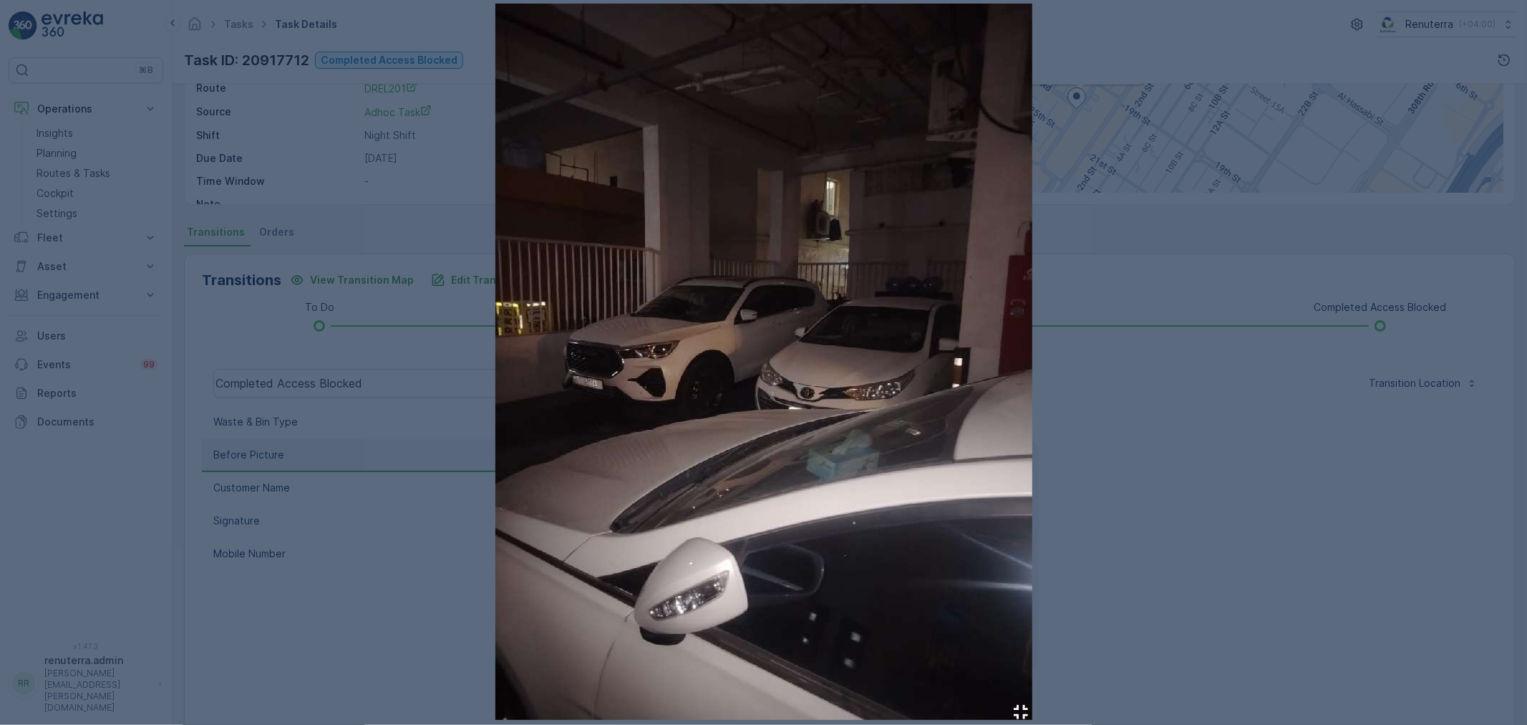
click at [1141, 481] on div at bounding box center [763, 362] width 1527 height 725
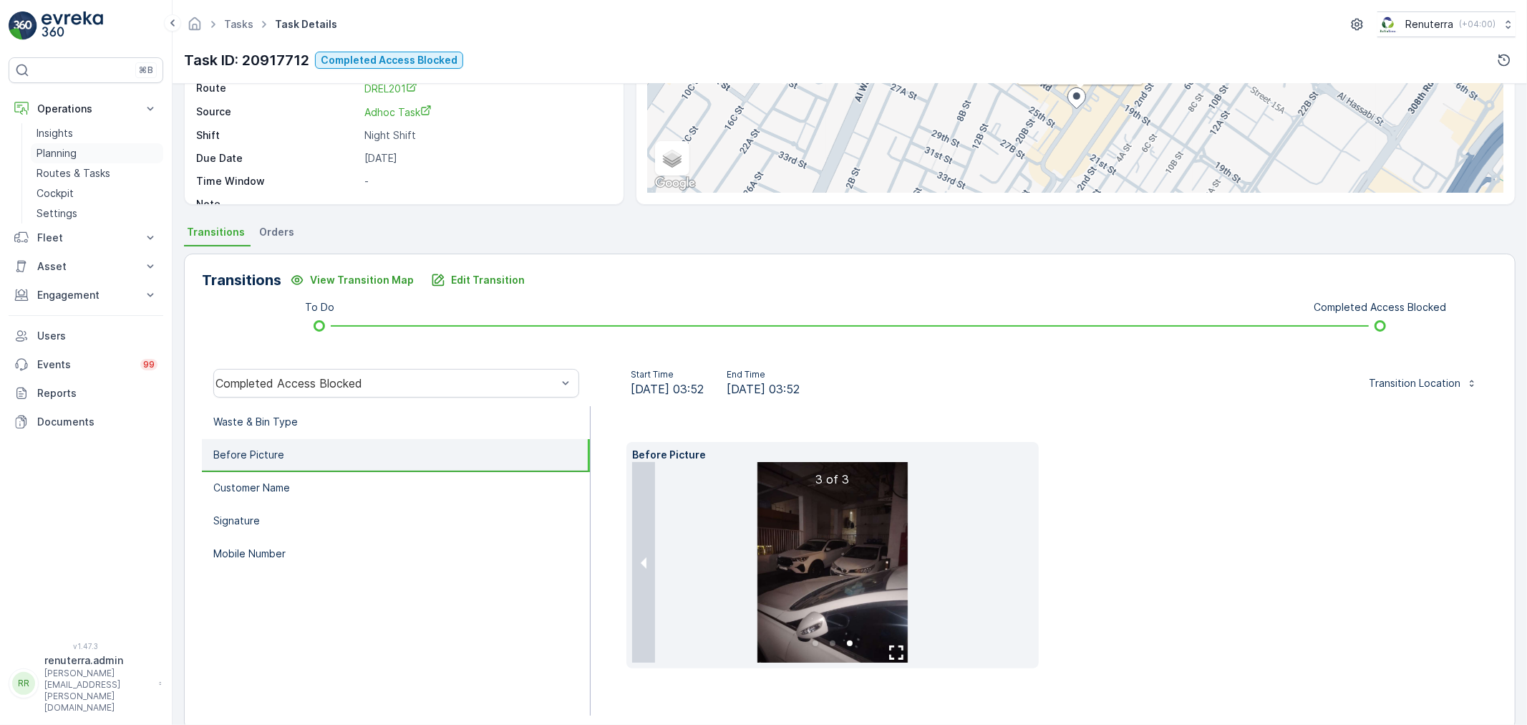
click at [68, 146] on p "Planning" at bounding box center [57, 153] width 40 height 14
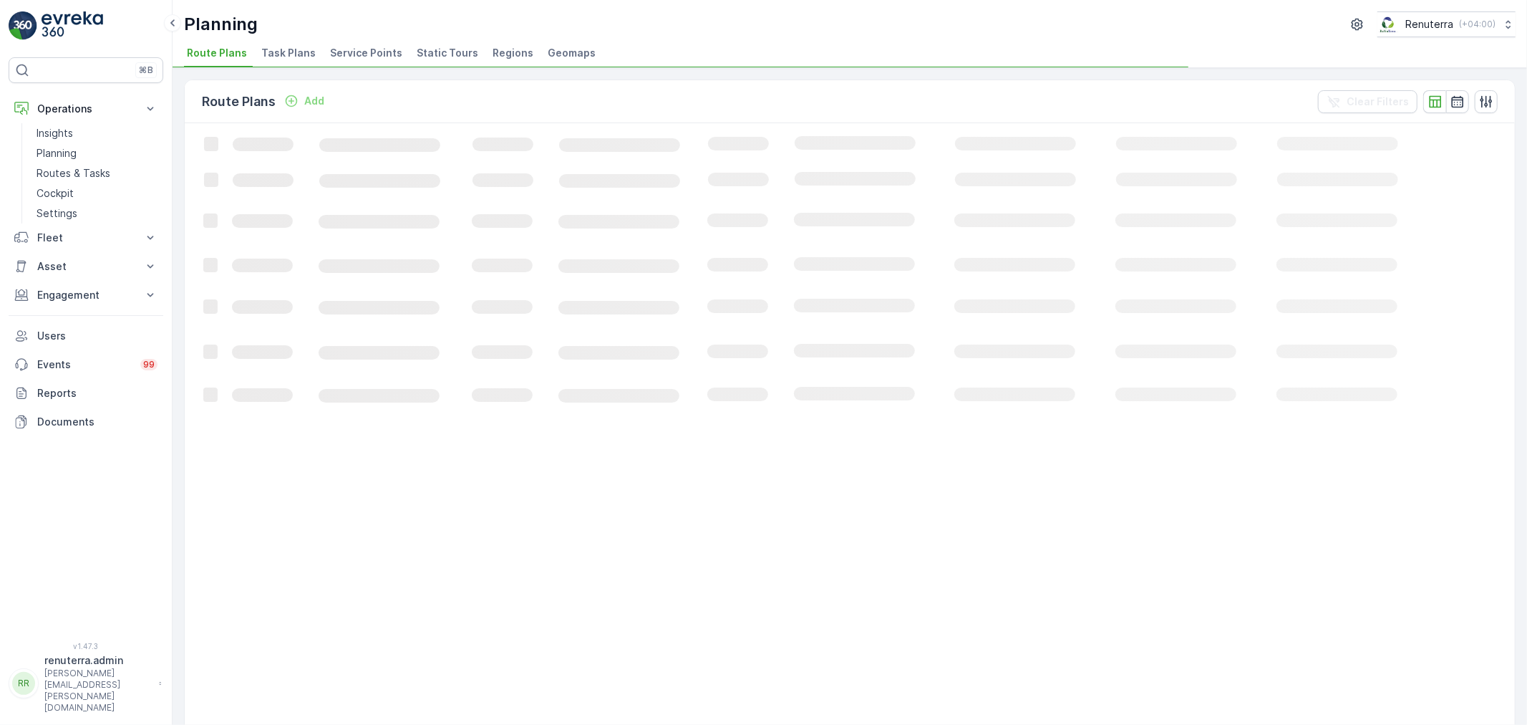
click at [358, 54] on span "Service Points" at bounding box center [366, 53] width 72 height 14
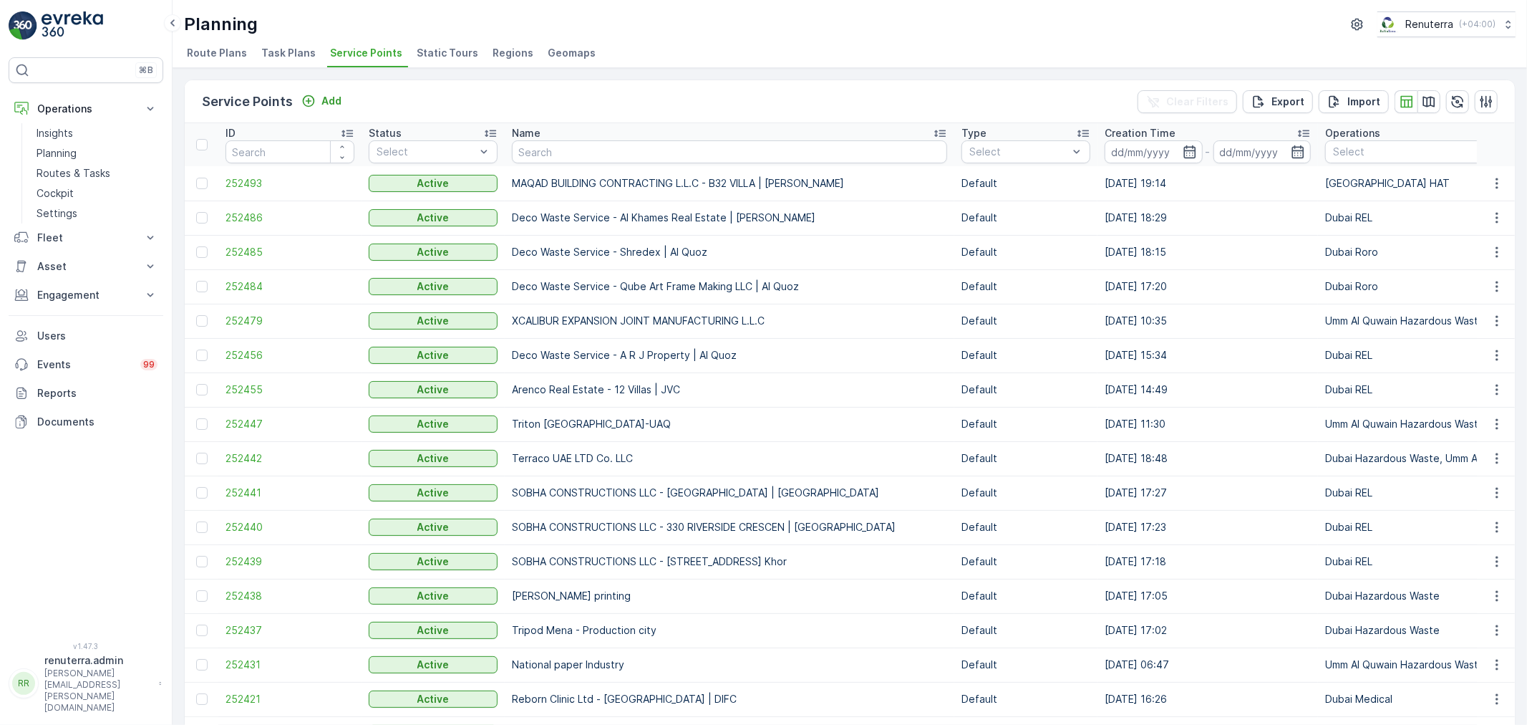
drag, startPoint x: 395, startPoint y: 9, endPoint x: 561, endPoint y: 152, distance: 219.9
click at [561, 152] on input "text" at bounding box center [729, 151] width 435 height 23
type input "global"
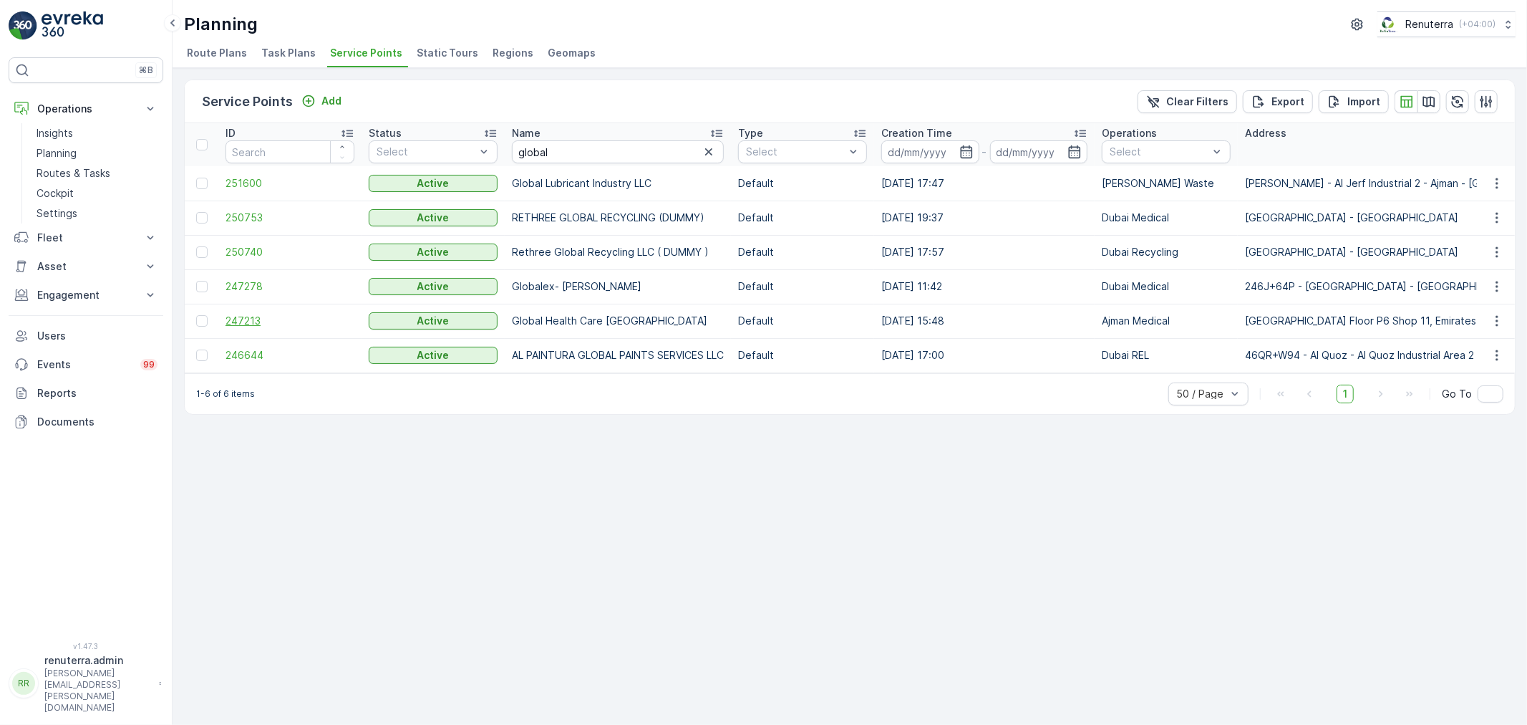
click at [251, 317] on span "247213" at bounding box center [290, 321] width 129 height 14
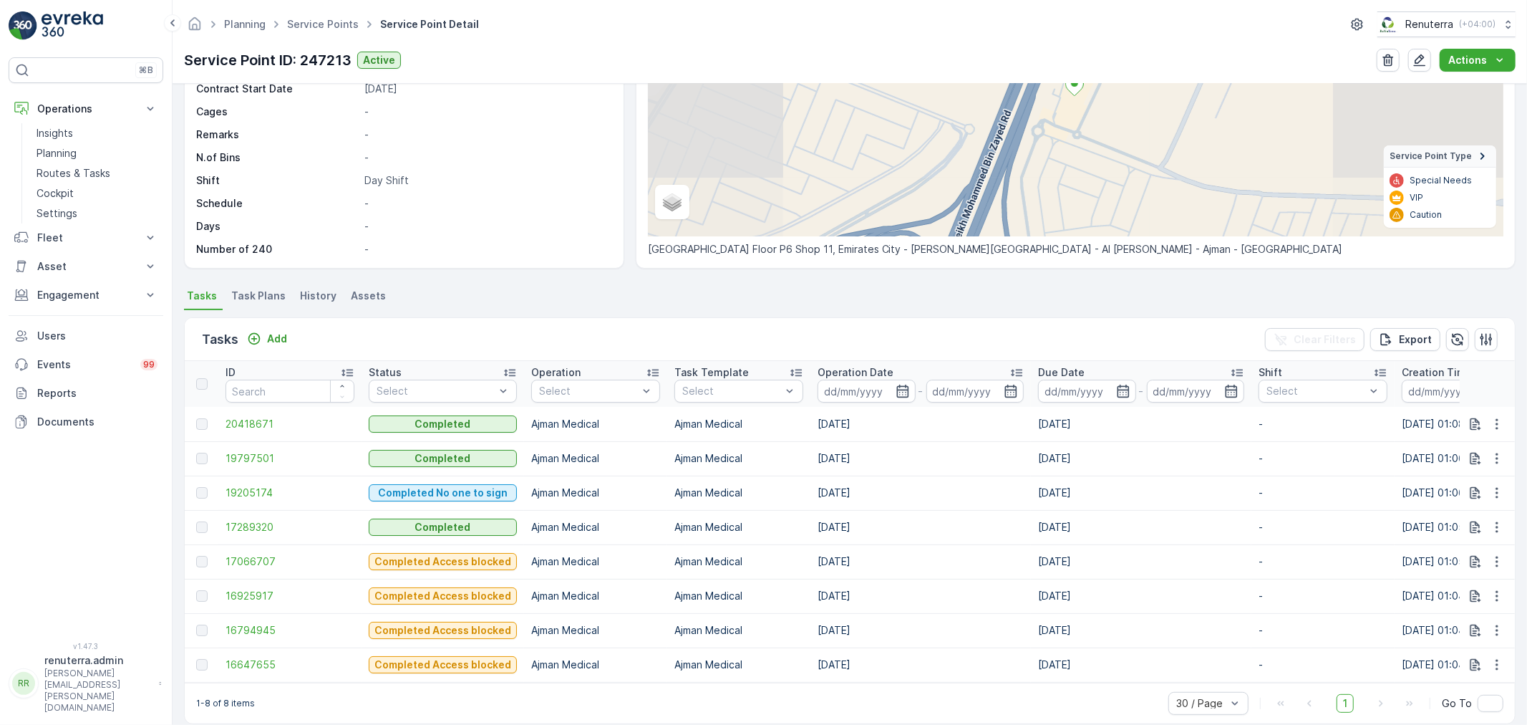
scroll to position [209, 0]
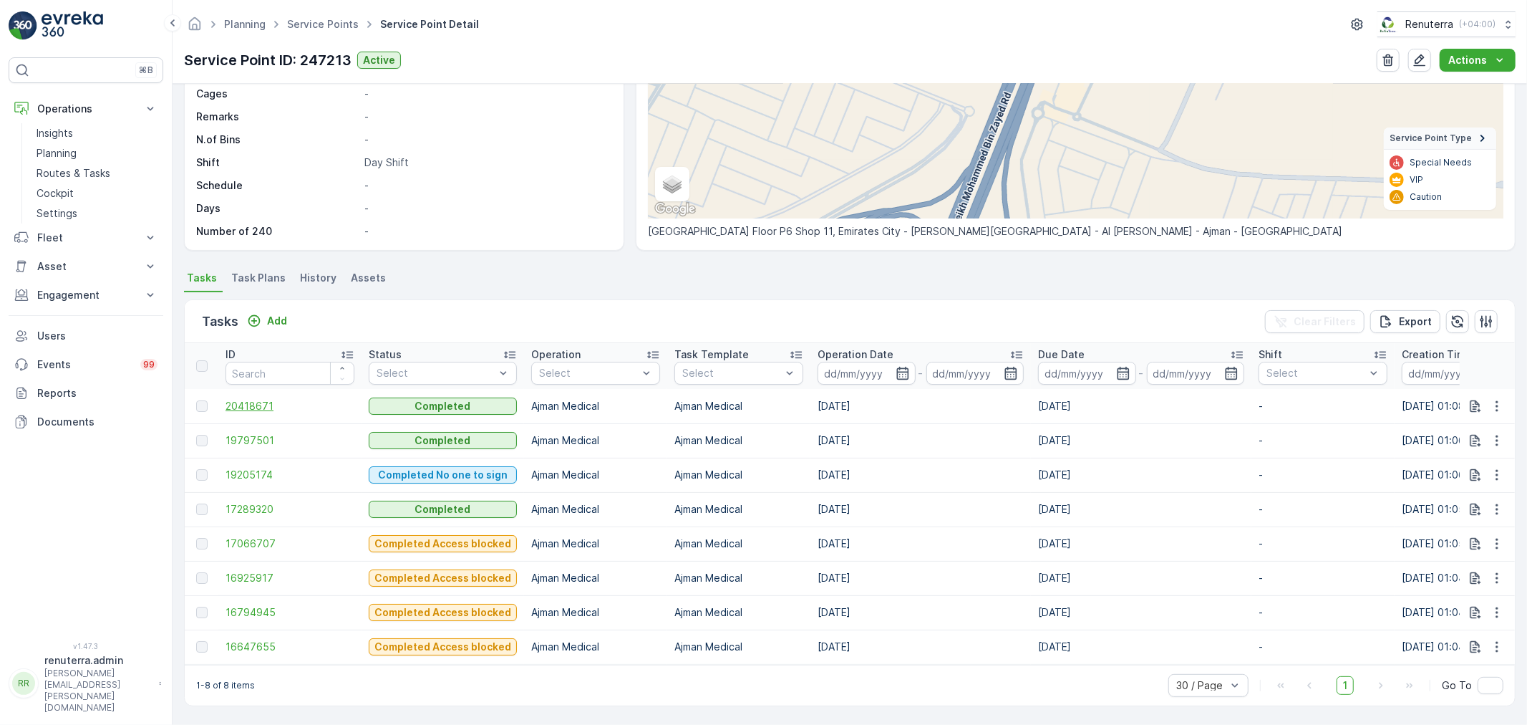
click at [259, 399] on span "20418671" at bounding box center [290, 406] width 129 height 14
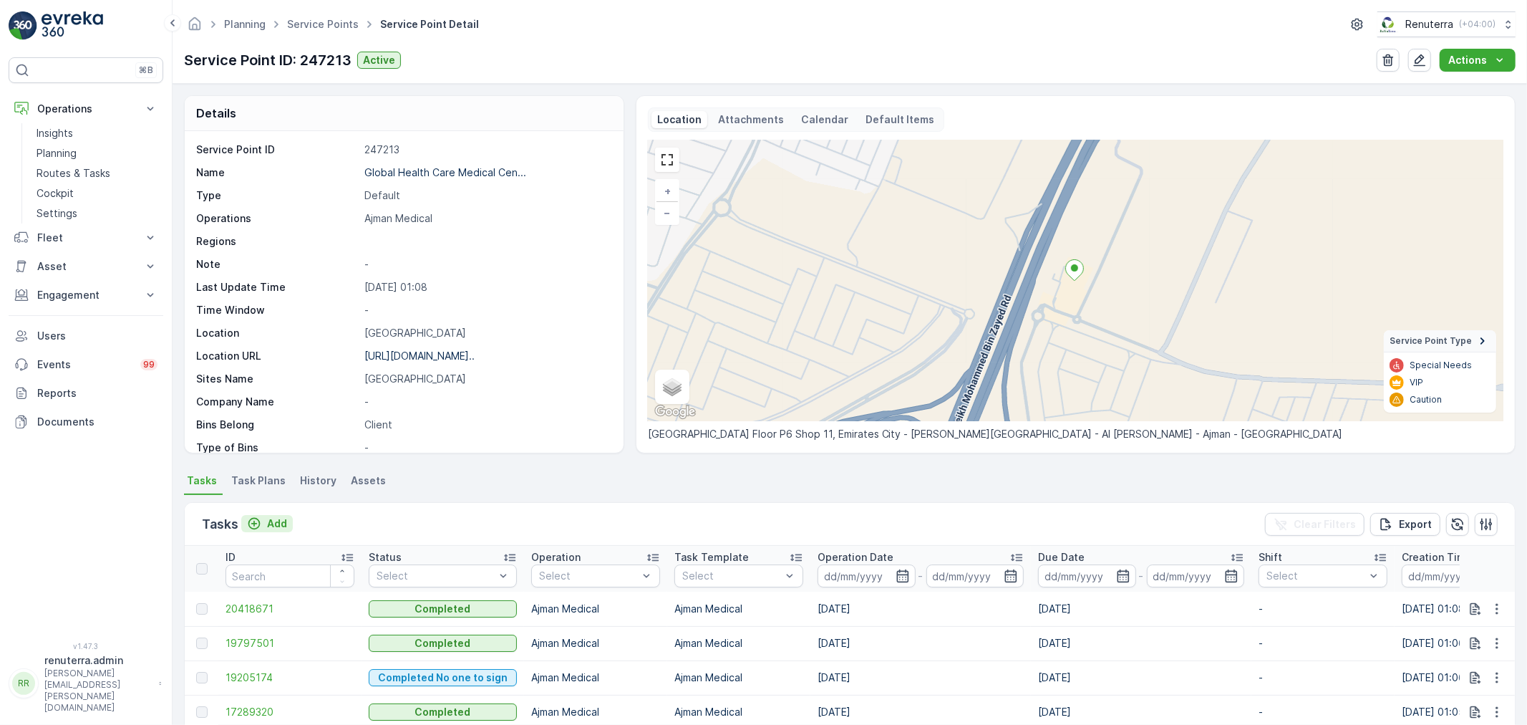
click at [266, 523] on div "Add" at bounding box center [267, 523] width 40 height 14
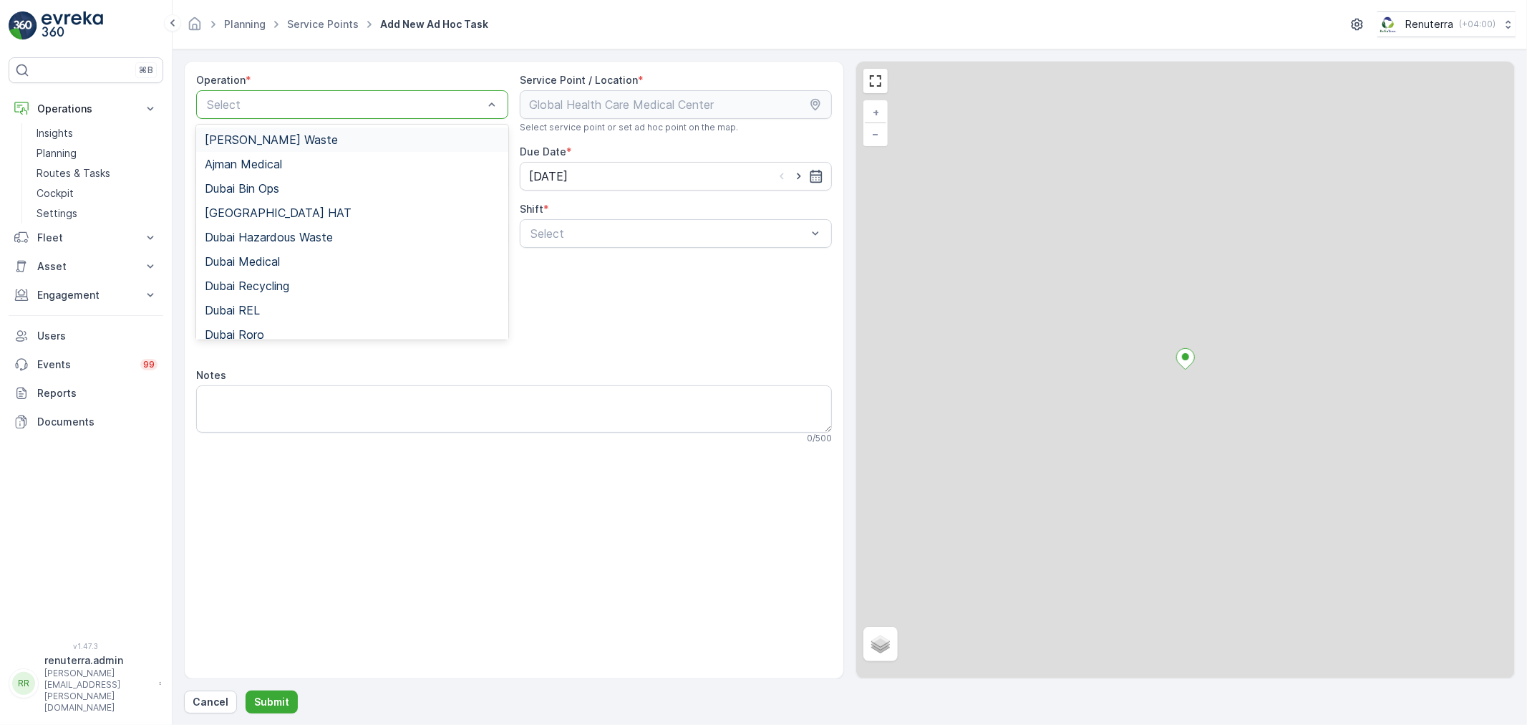
click at [309, 107] on div at bounding box center [345, 104] width 279 height 13
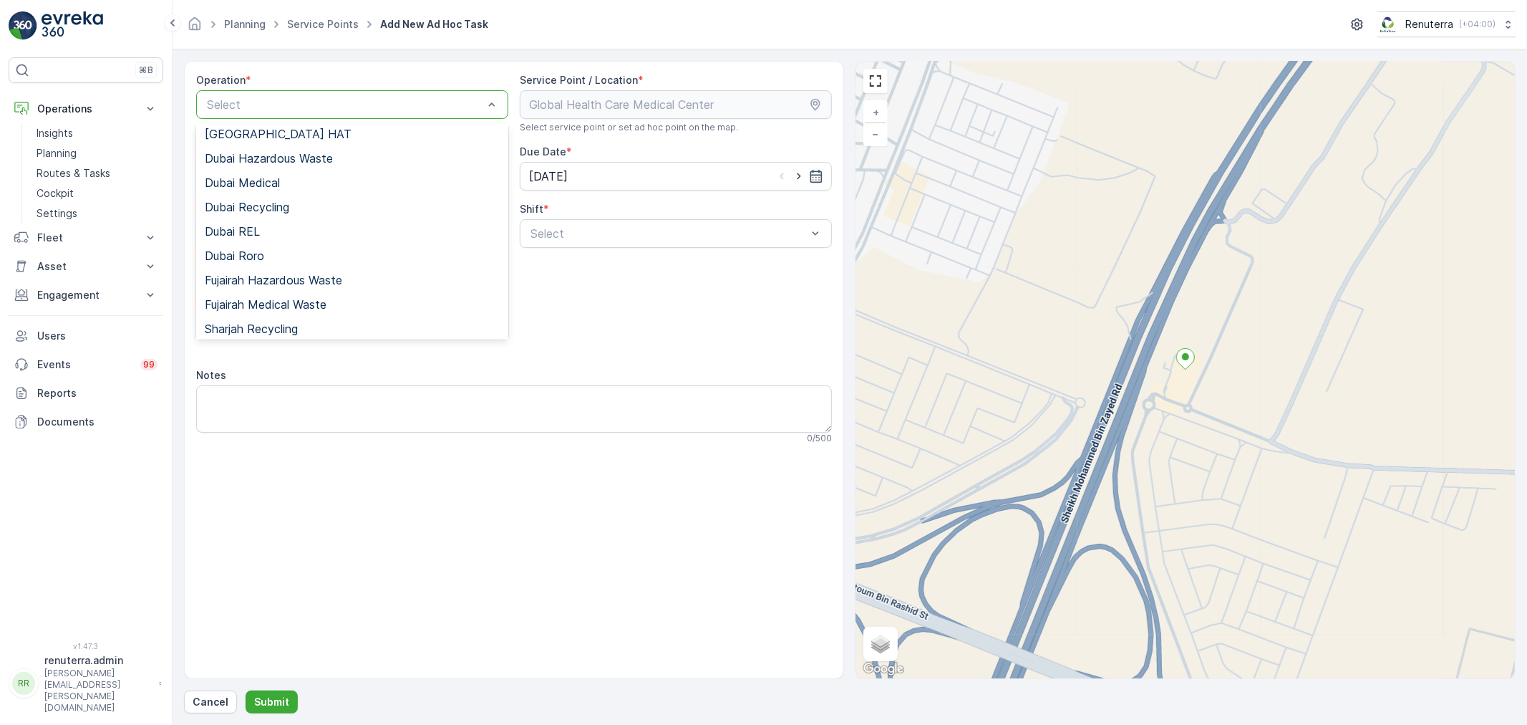
scroll to position [79, 0]
click at [306, 187] on div "Dubai Medical" at bounding box center [352, 181] width 295 height 13
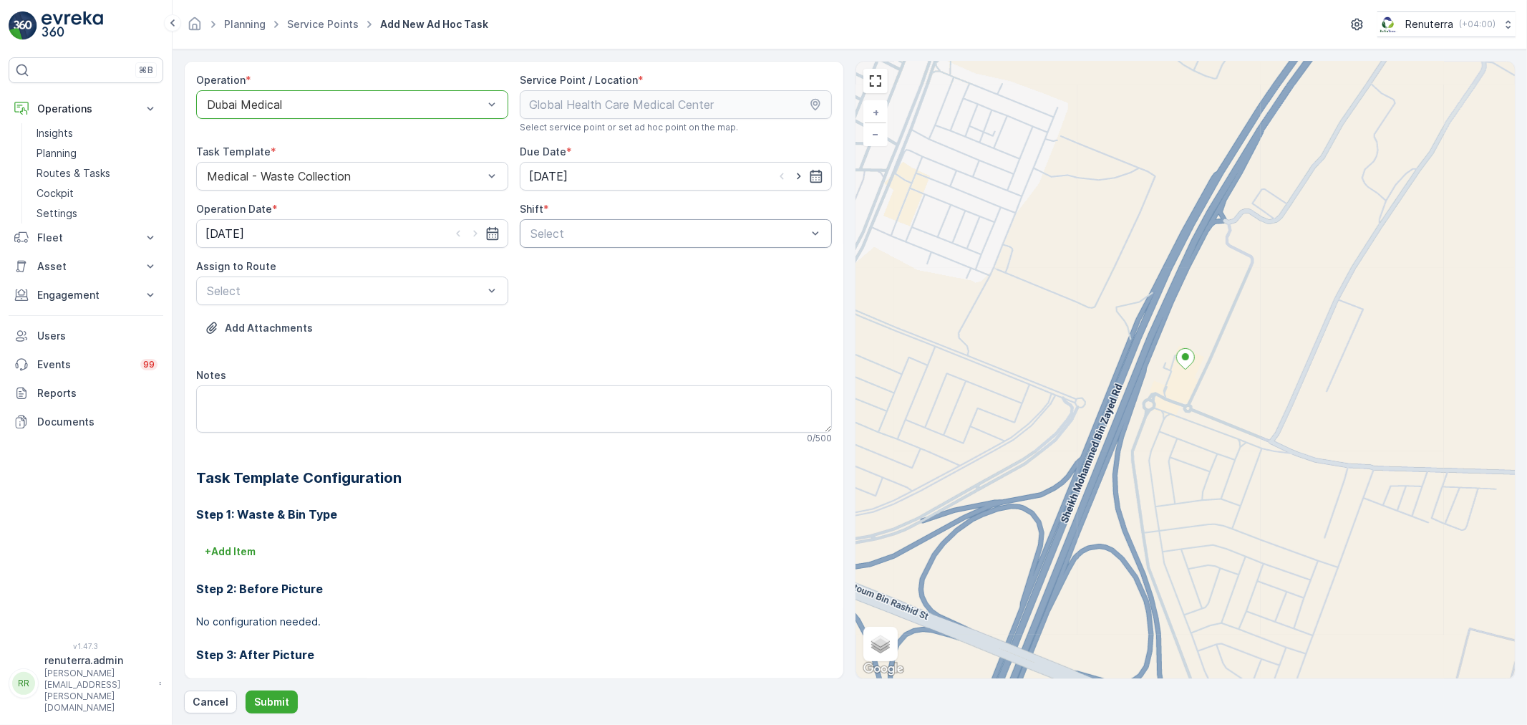
click at [647, 237] on div at bounding box center [668, 233] width 279 height 13
click at [569, 269] on span "Day Shift" at bounding box center [553, 268] width 51 height 13
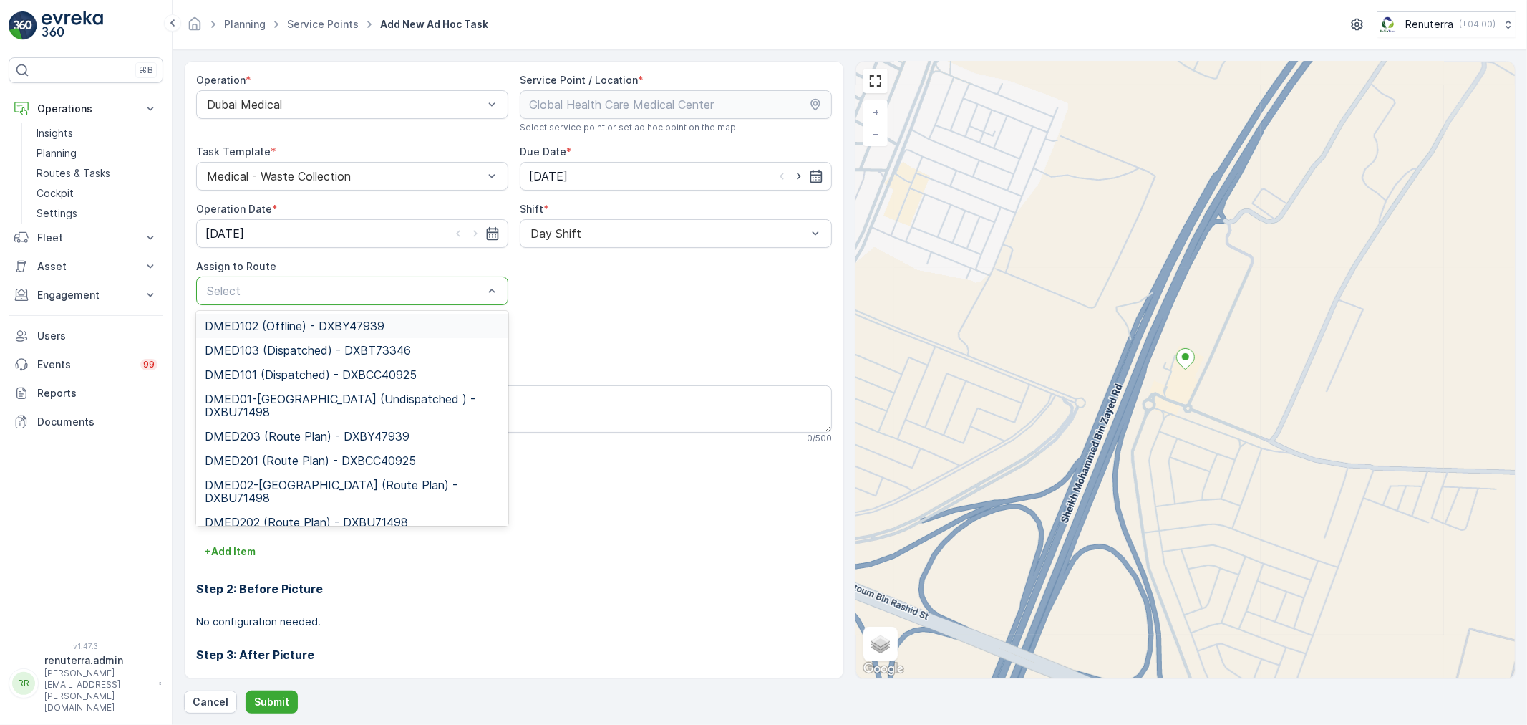
click at [398, 284] on div at bounding box center [345, 290] width 279 height 13
click at [337, 103] on div at bounding box center [345, 104] width 279 height 13
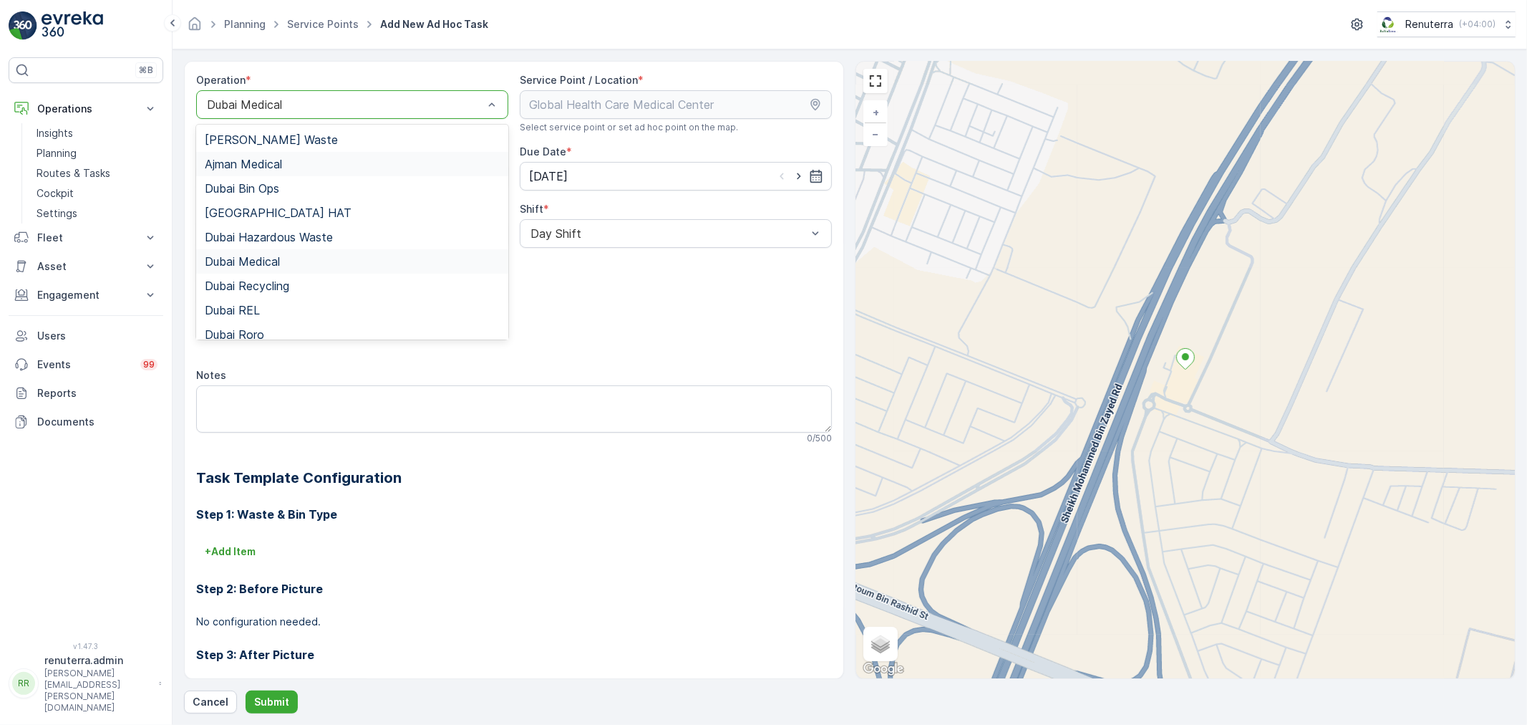
click at [266, 165] on span "Ajman Medical" at bounding box center [243, 164] width 77 height 13
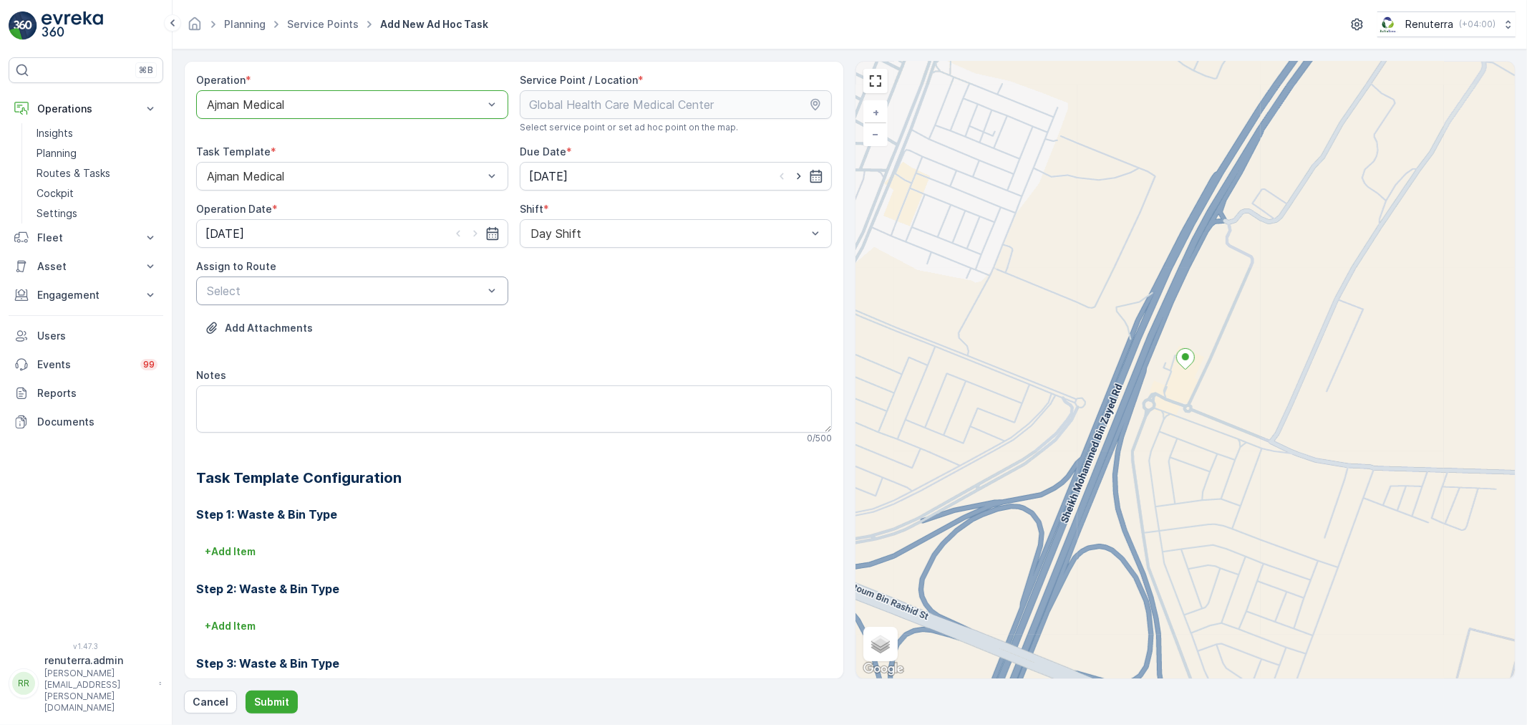
click at [310, 284] on div at bounding box center [345, 290] width 279 height 13
click at [290, 352] on span "AJMED101 (Dispatched) - A85791" at bounding box center [297, 350] width 184 height 13
click at [276, 699] on p "Submit" at bounding box center [271, 702] width 35 height 14
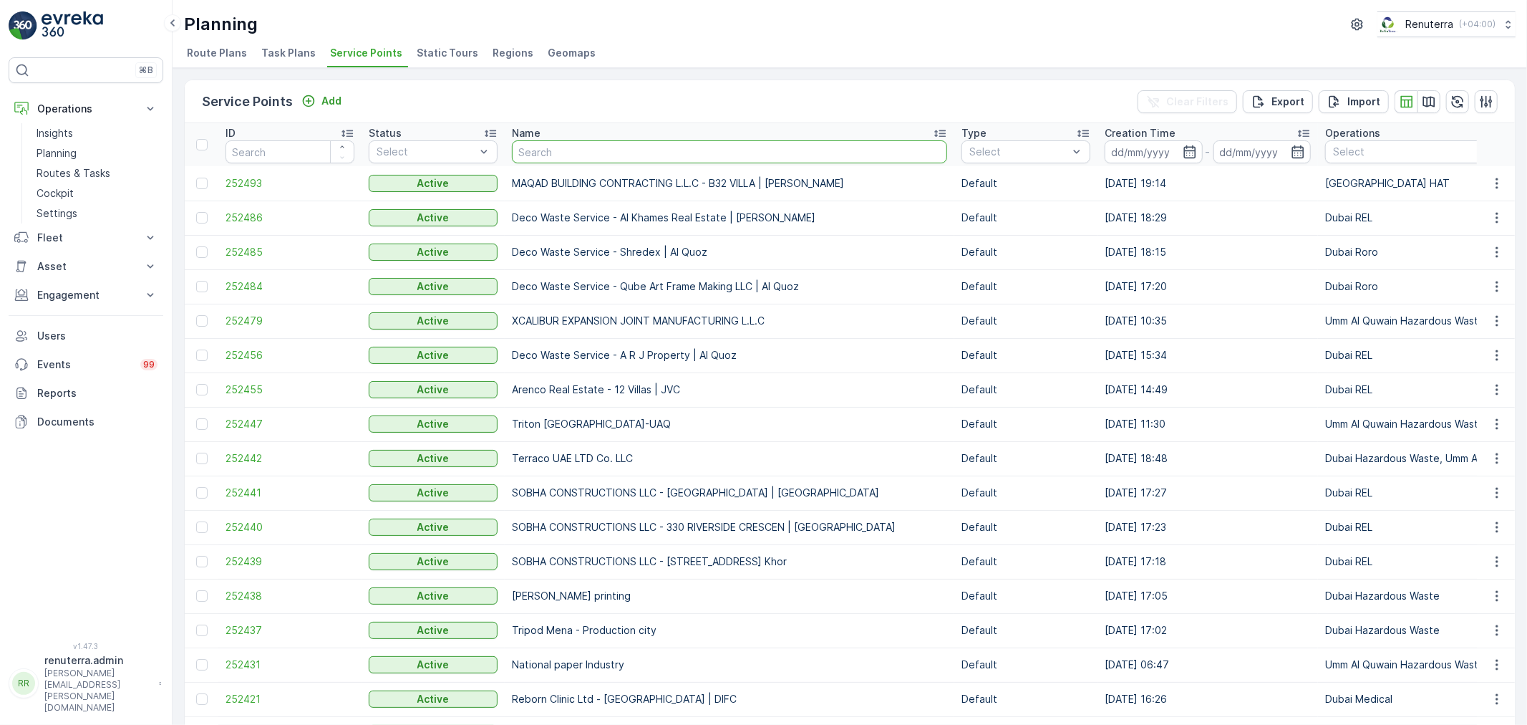
click at [544, 148] on input "text" at bounding box center [729, 151] width 435 height 23
type input "thi"
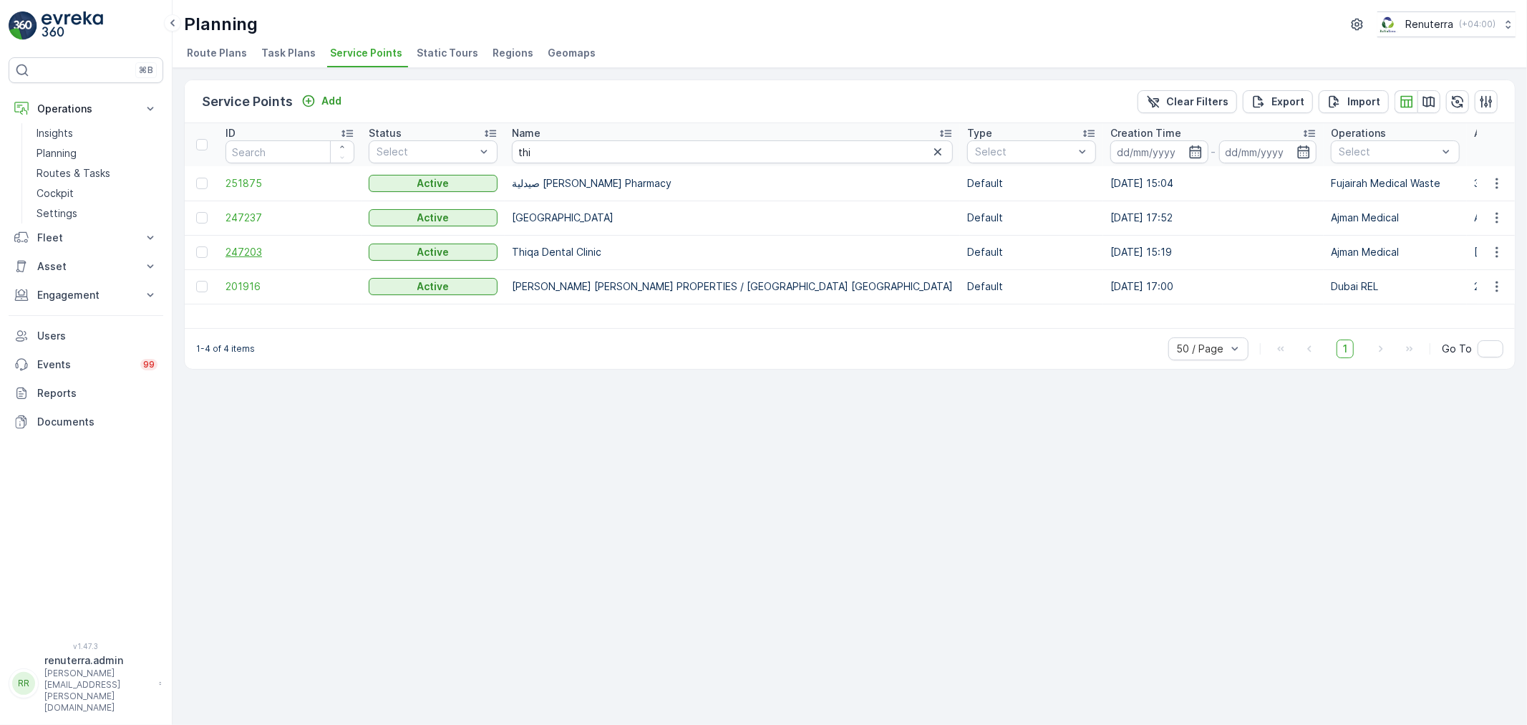
click at [245, 245] on span "247203" at bounding box center [290, 252] width 129 height 14
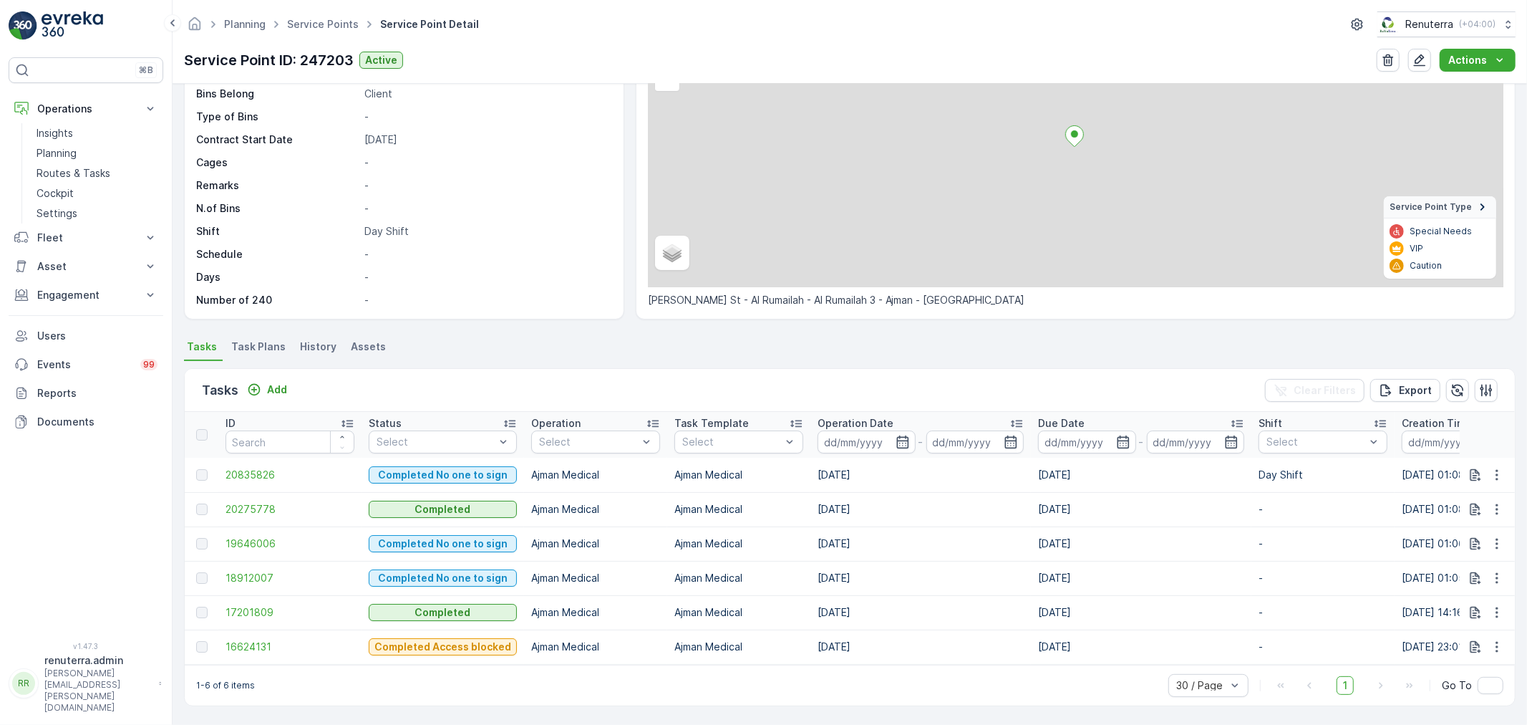
scroll to position [140, 0]
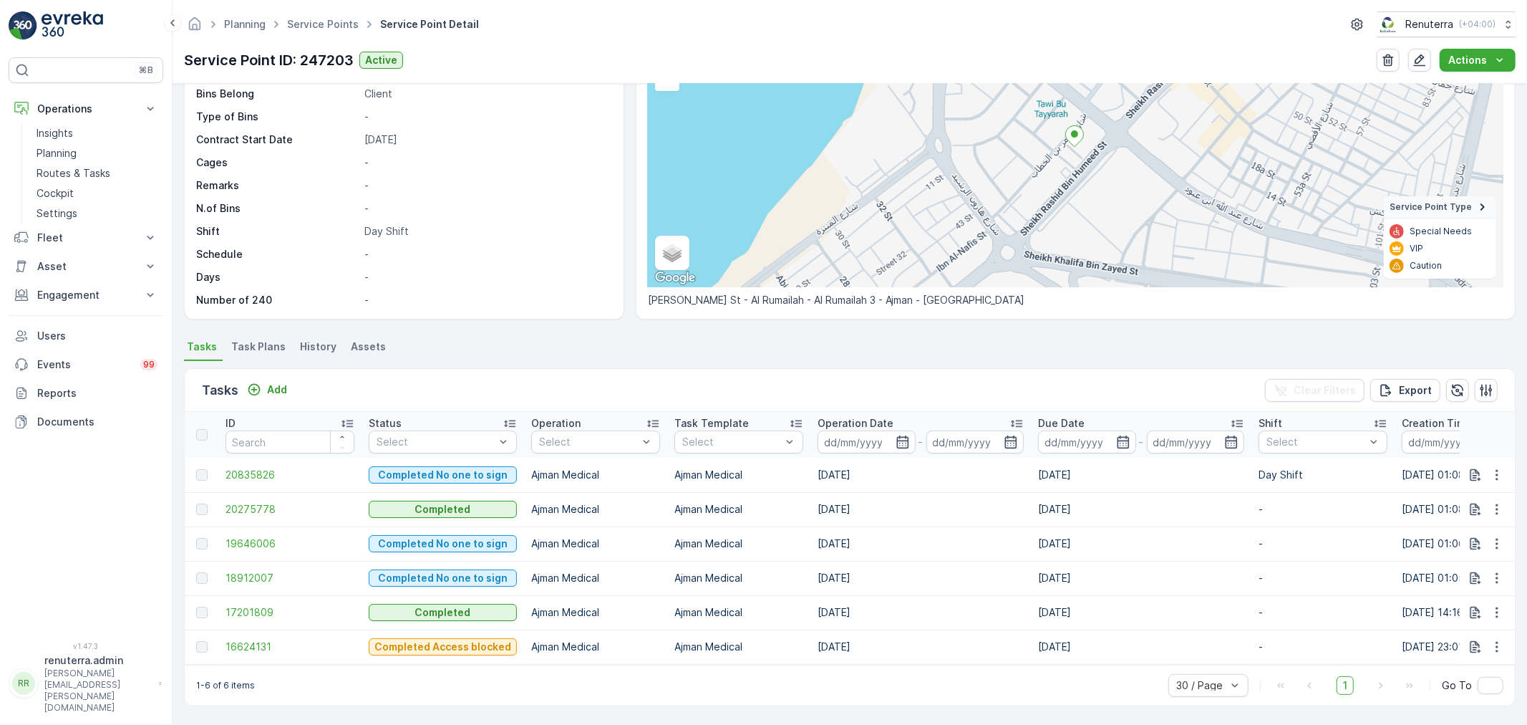
click at [256, 339] on span "Task Plans" at bounding box center [258, 346] width 54 height 14
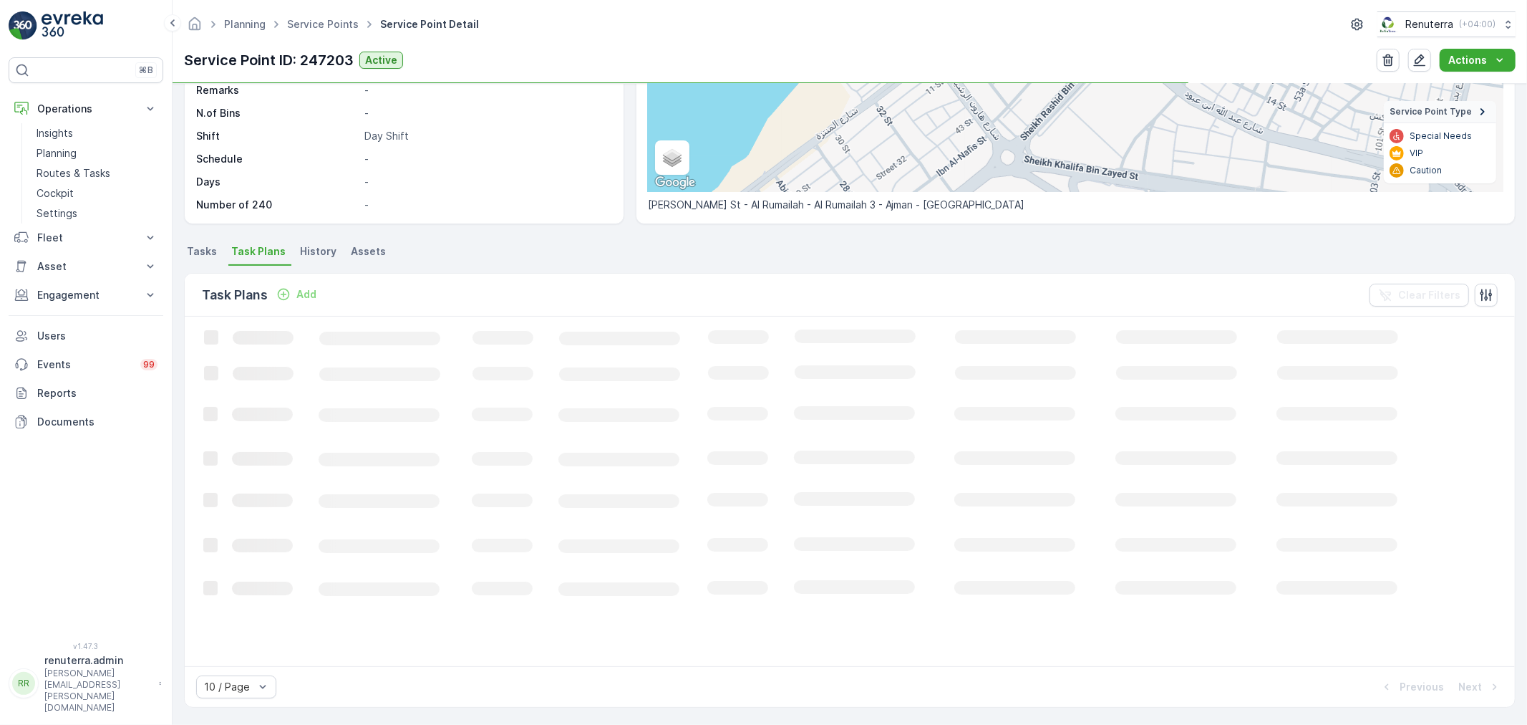
scroll to position [229, 0]
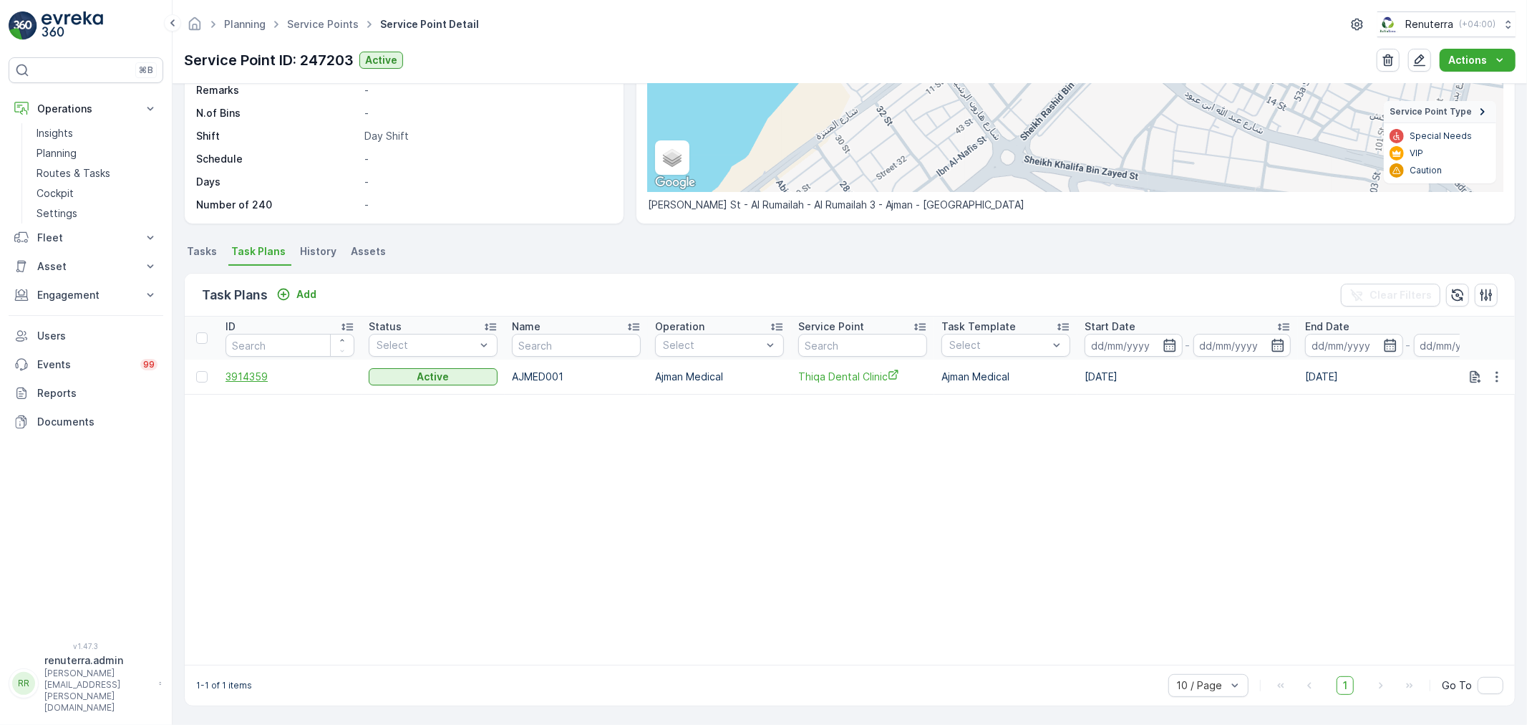
click at [256, 371] on span "3914359" at bounding box center [290, 377] width 129 height 14
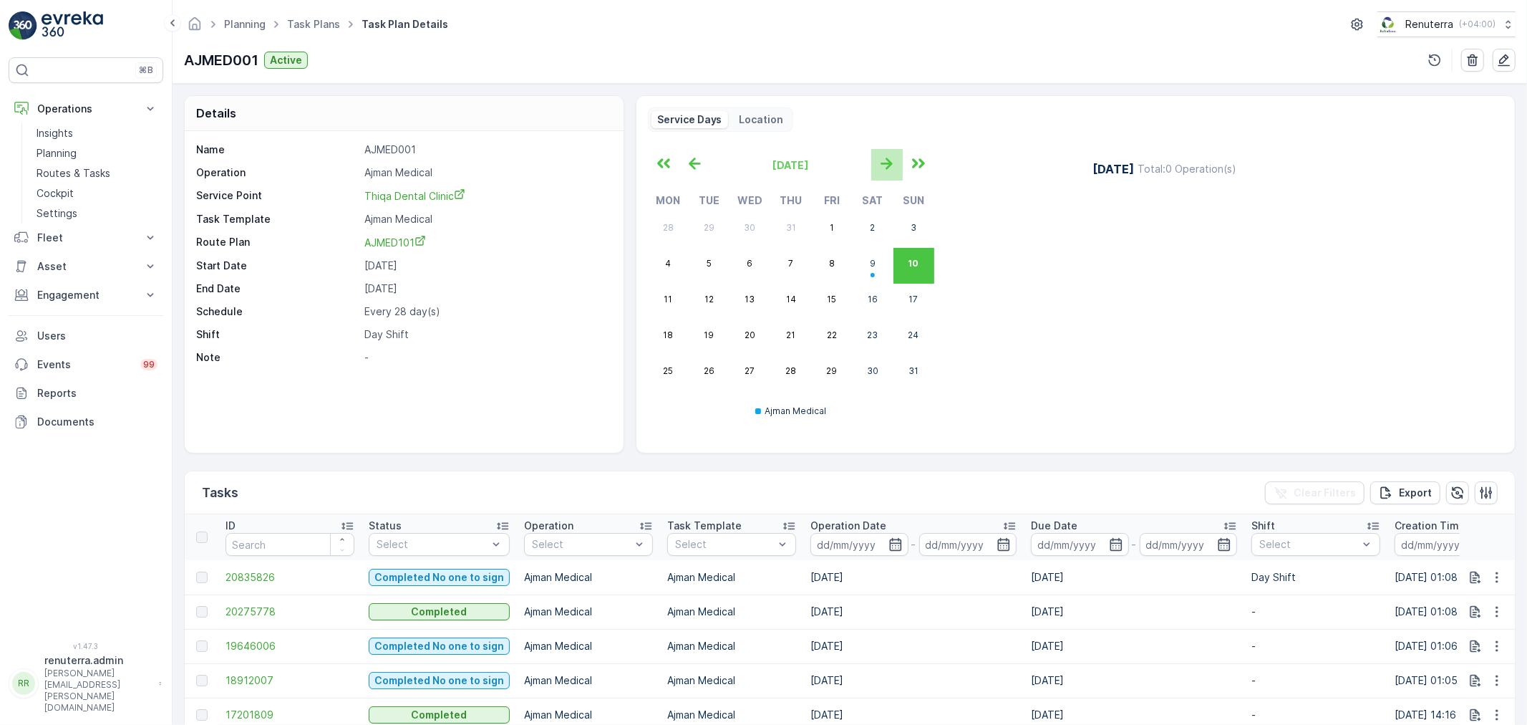
click at [882, 163] on icon "button" at bounding box center [886, 164] width 11 height 12
click at [698, 166] on icon "button" at bounding box center [695, 164] width 24 height 24
click at [887, 166] on icon "button" at bounding box center [886, 164] width 11 height 12
click at [702, 163] on icon "button" at bounding box center [695, 164] width 24 height 24
click at [61, 170] on p "Routes & Tasks" at bounding box center [74, 173] width 74 height 14
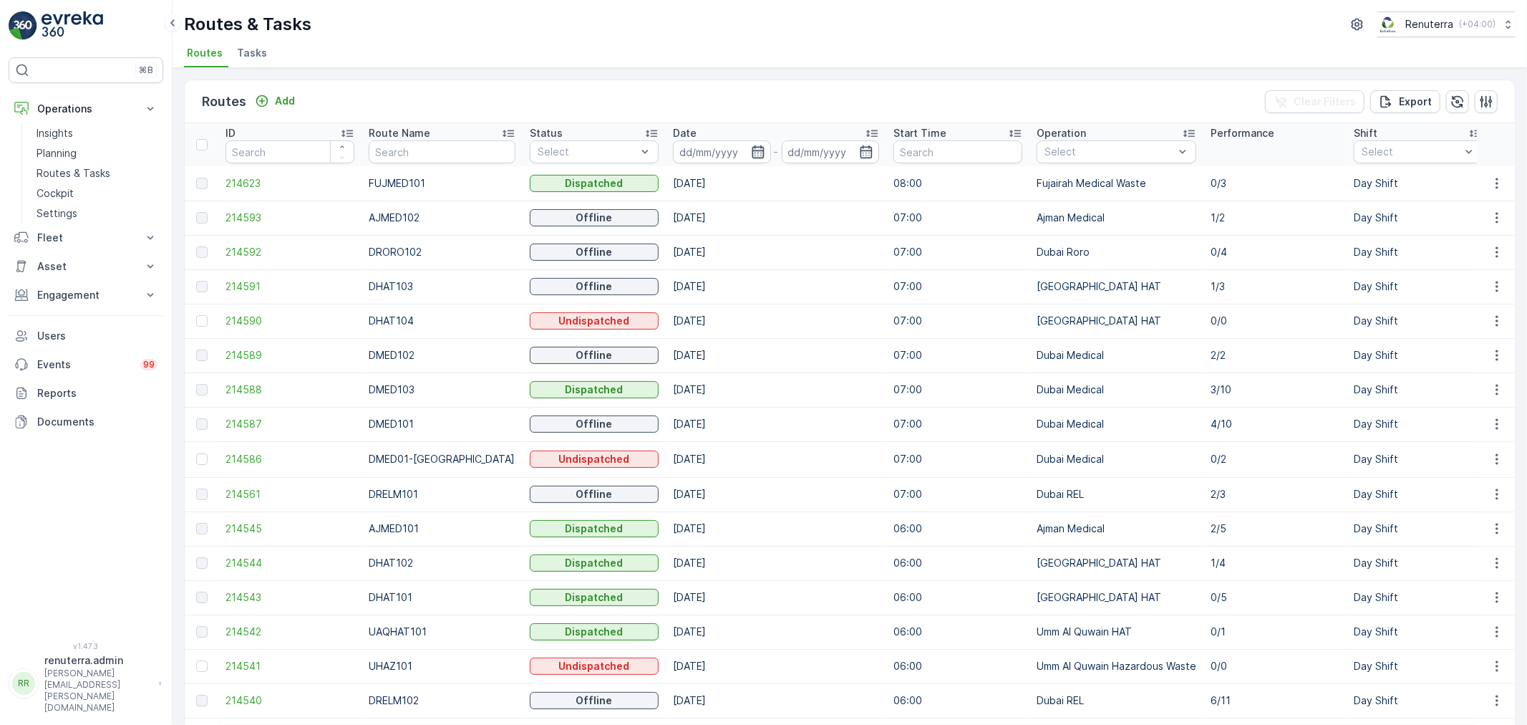
click at [752, 148] on icon "button" at bounding box center [758, 151] width 12 height 13
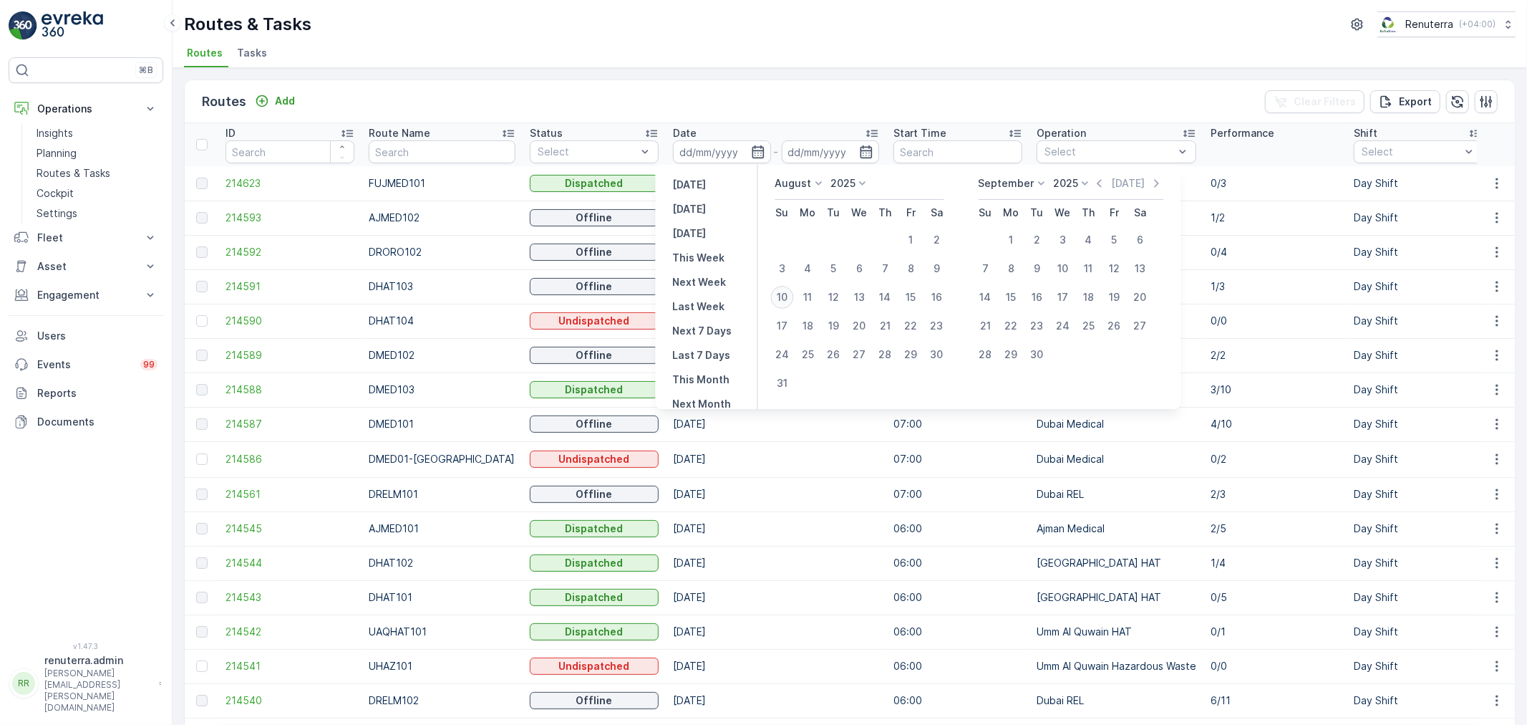
click at [782, 286] on div "10" at bounding box center [782, 297] width 23 height 23
type input "[DATE]"
click at [783, 286] on div "10" at bounding box center [782, 297] width 23 height 23
type input "[DATE]"
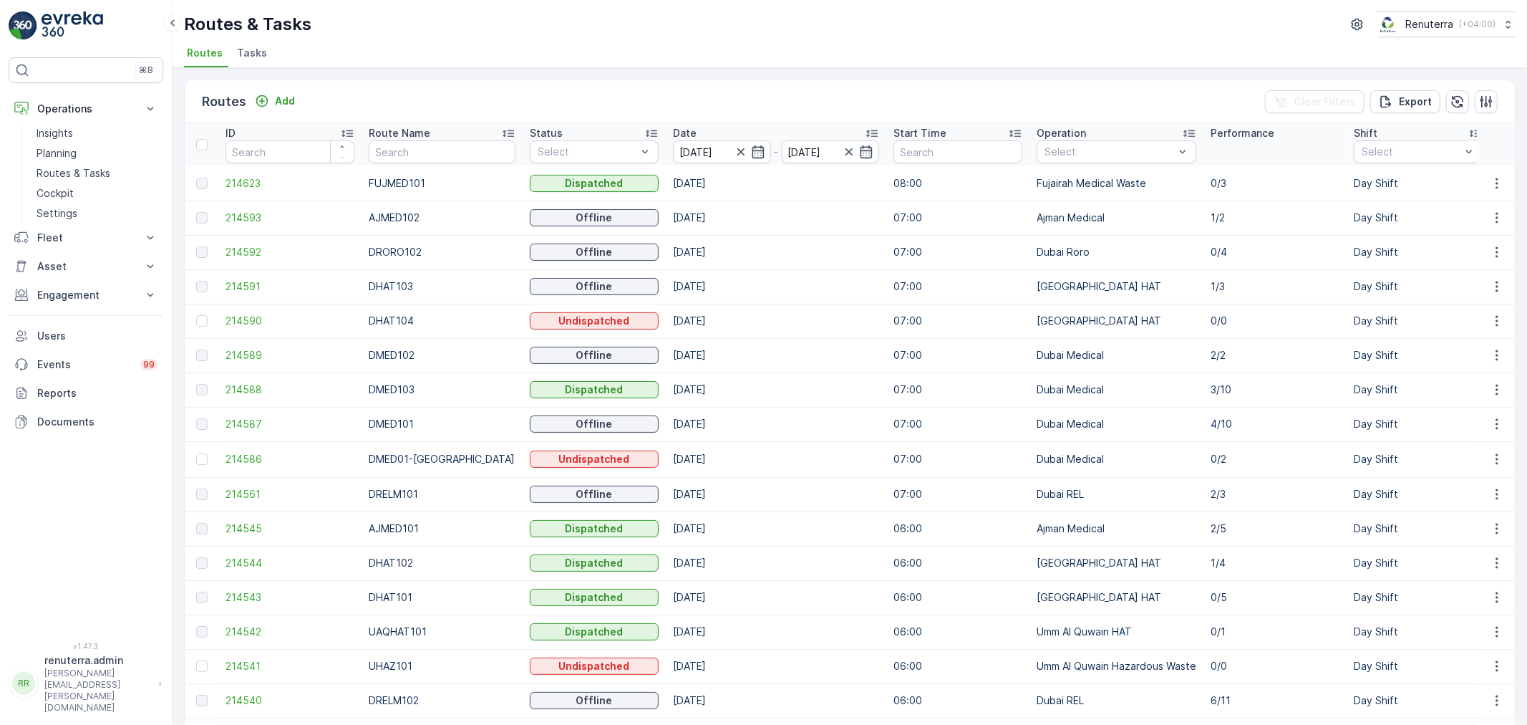
click at [720, 22] on div "Routes & Tasks Renuterra ( +04:00 )" at bounding box center [850, 24] width 1332 height 26
click at [1497, 317] on icon "button" at bounding box center [1497, 321] width 14 height 14
click at [1443, 422] on span "Delete" at bounding box center [1438, 428] width 33 height 14
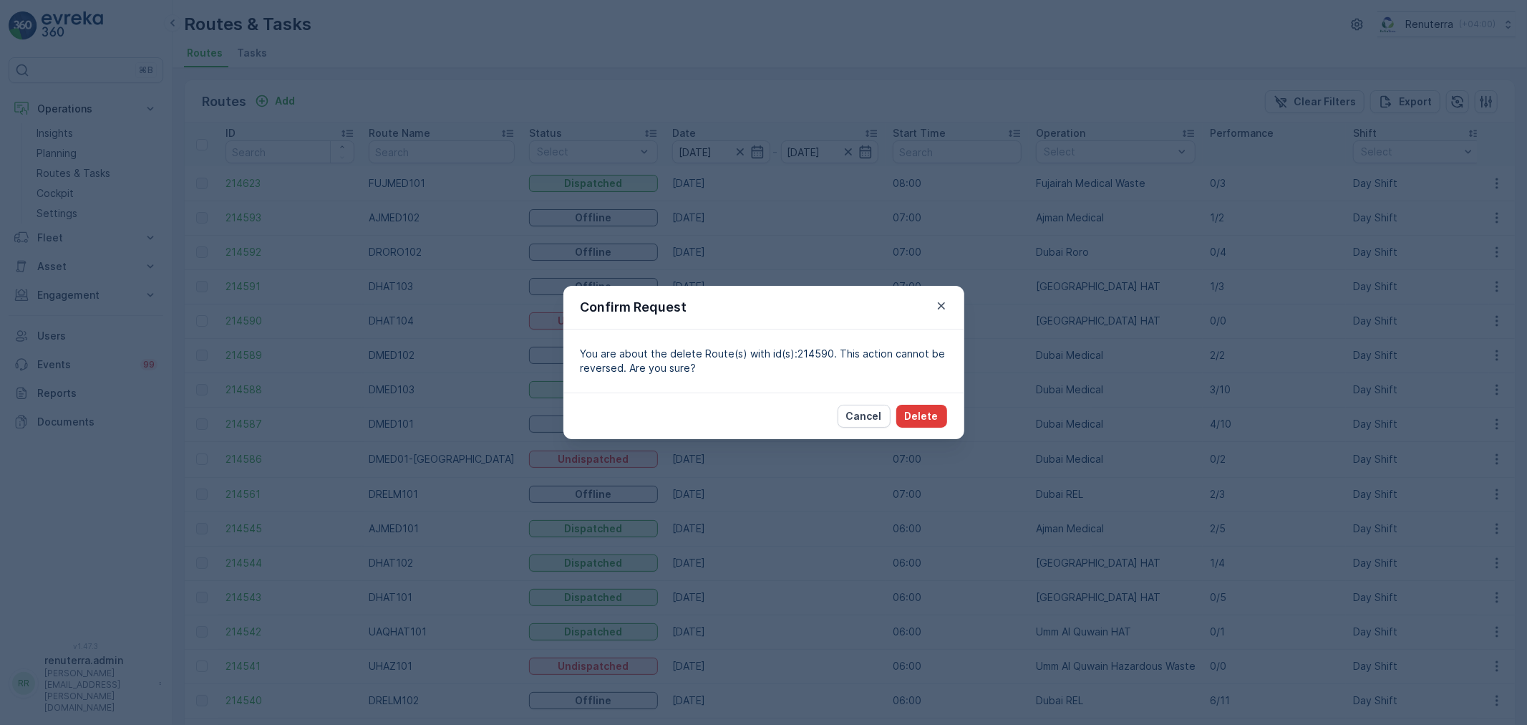
click at [935, 412] on p "Delete" at bounding box center [922, 416] width 34 height 14
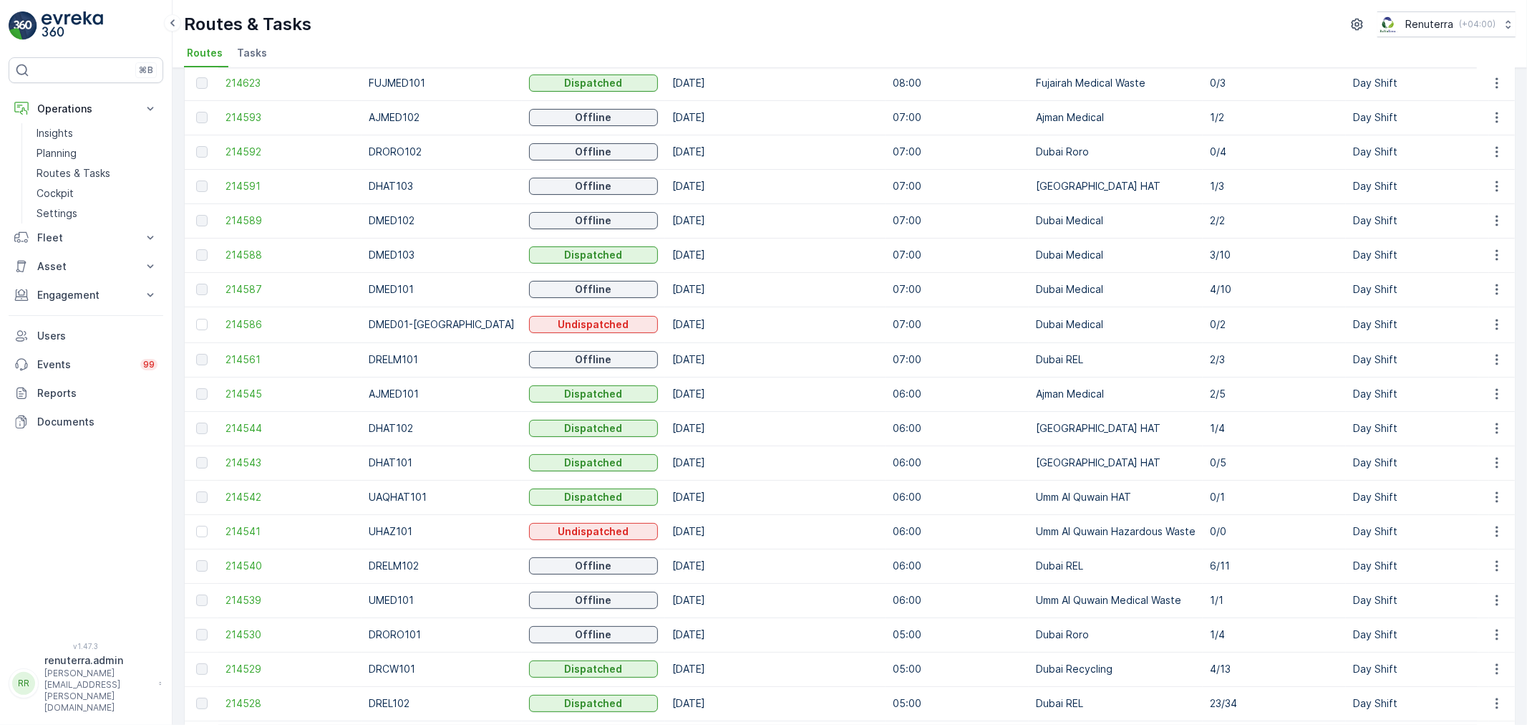
scroll to position [32, 0]
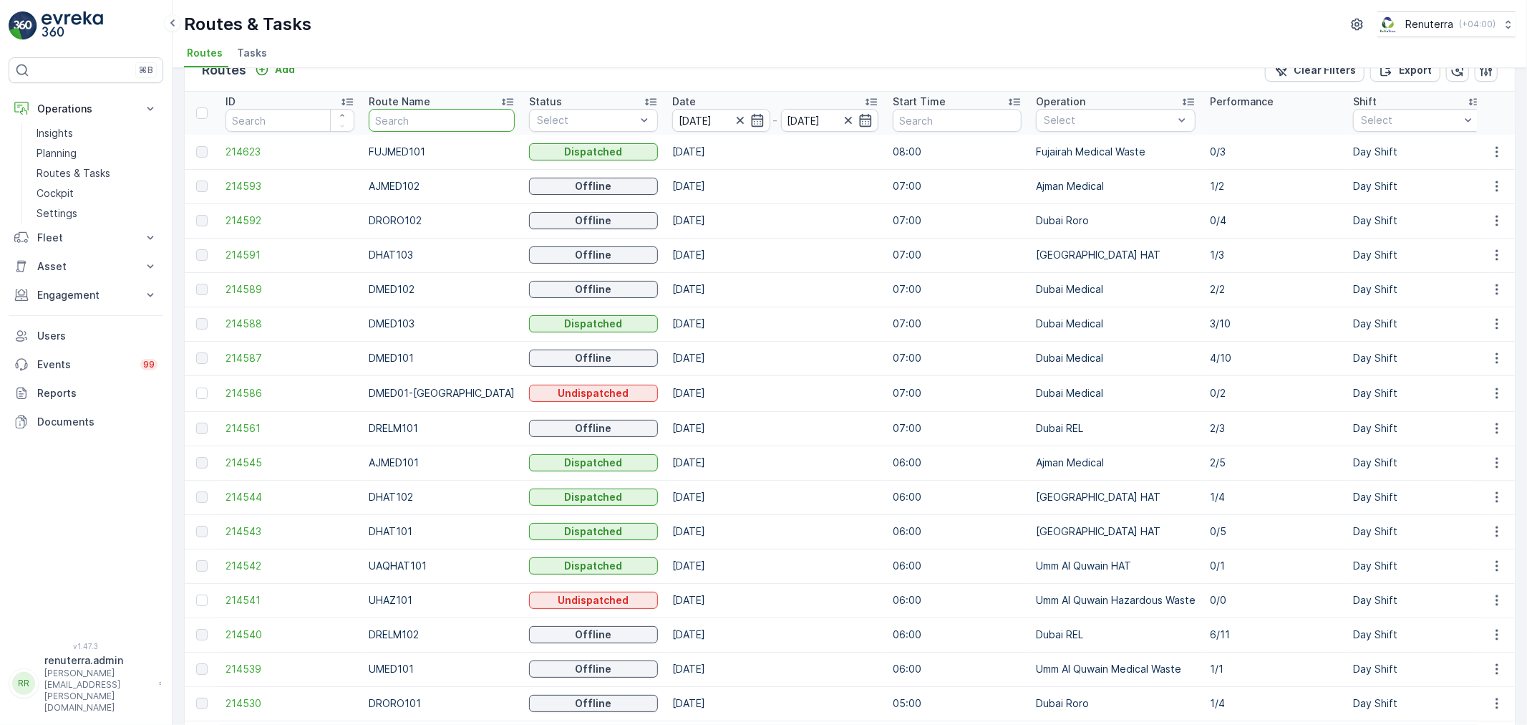
drag, startPoint x: 423, startPoint y: 122, endPoint x: 430, endPoint y: 105, distance: 18.6
click at [423, 115] on input "text" at bounding box center [442, 120] width 146 height 23
type input "hat"
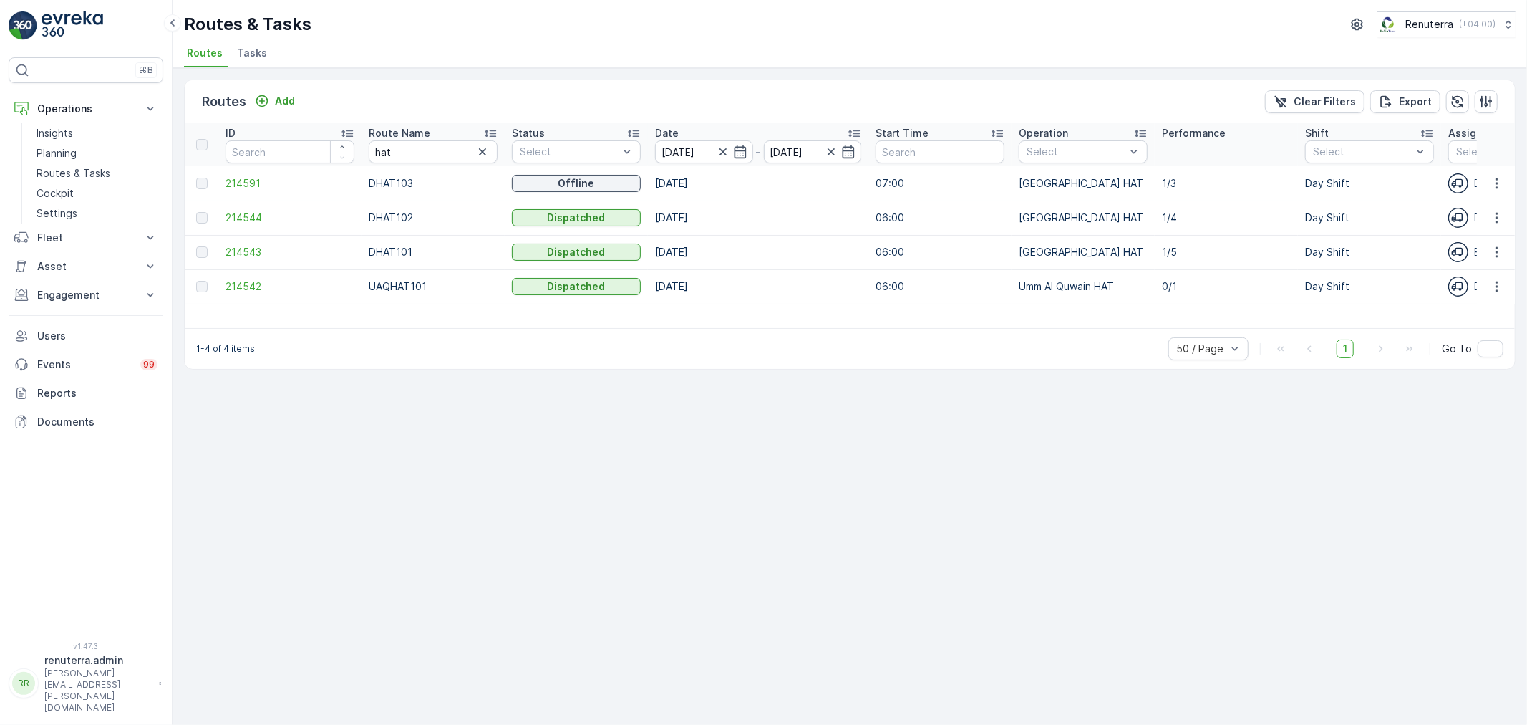
click at [487, 120] on div "Routes Add Clear Filters Export" at bounding box center [850, 101] width 1331 height 43
click at [487, 127] on icon at bounding box center [490, 133] width 14 height 14
click at [266, 183] on span "214543" at bounding box center [290, 183] width 129 height 14
click at [233, 216] on span "214544" at bounding box center [290, 218] width 129 height 14
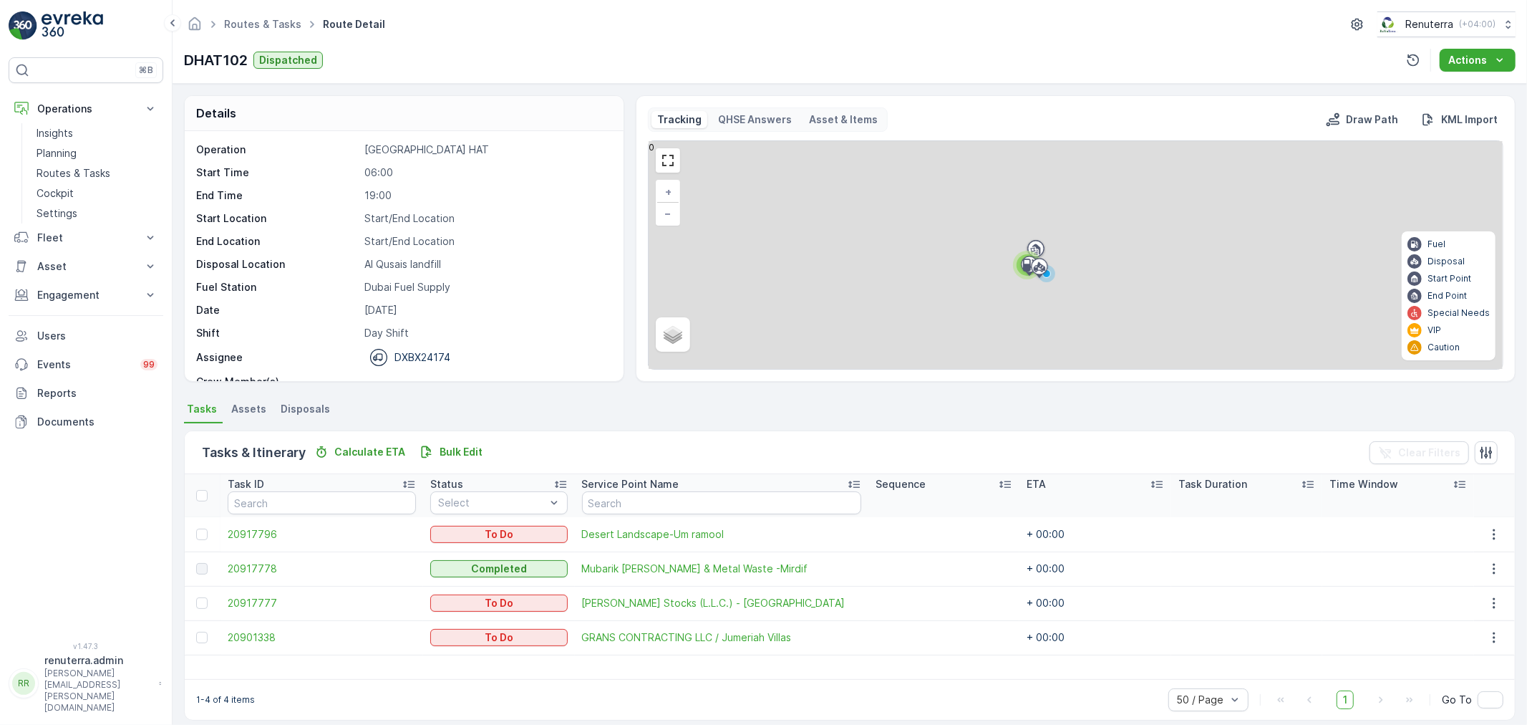
scroll to position [45, 0]
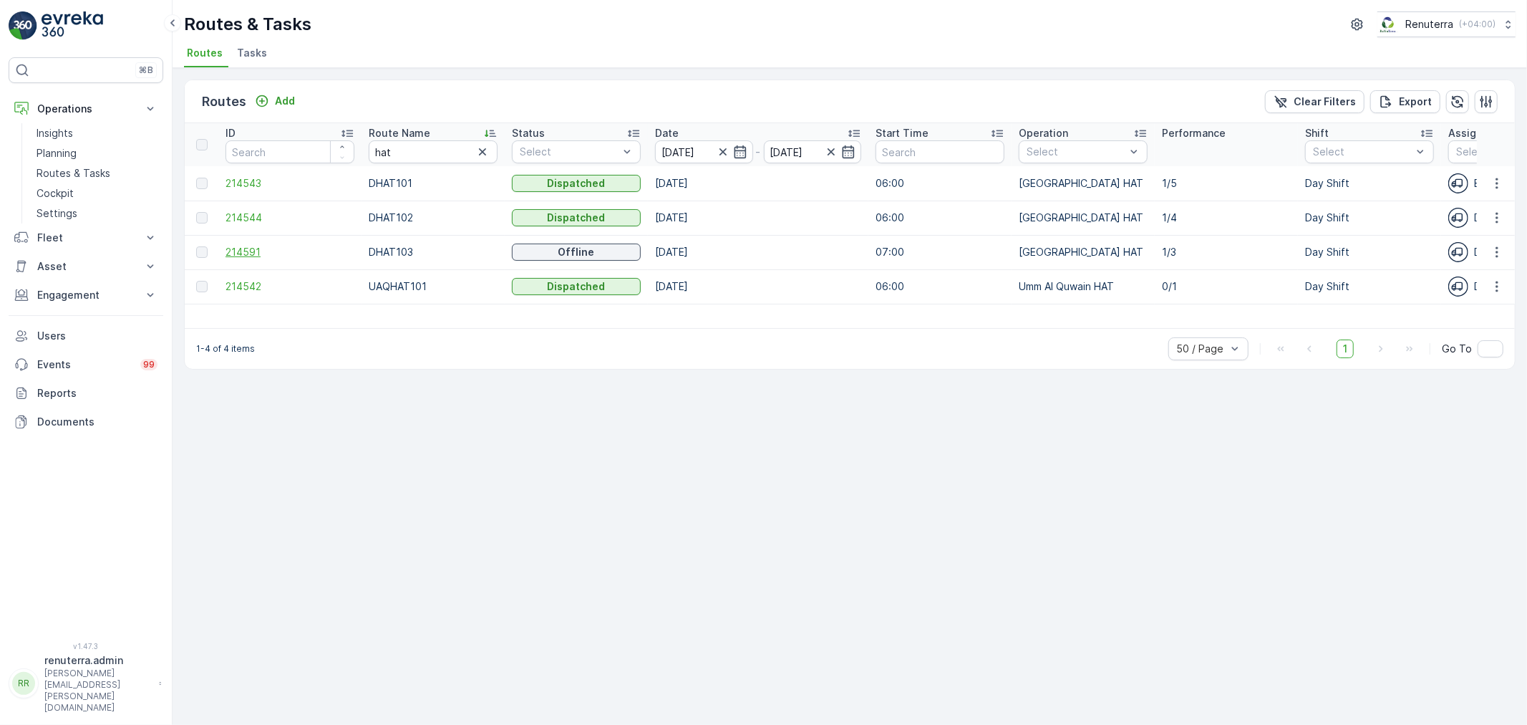
click at [245, 247] on span "214591" at bounding box center [290, 252] width 129 height 14
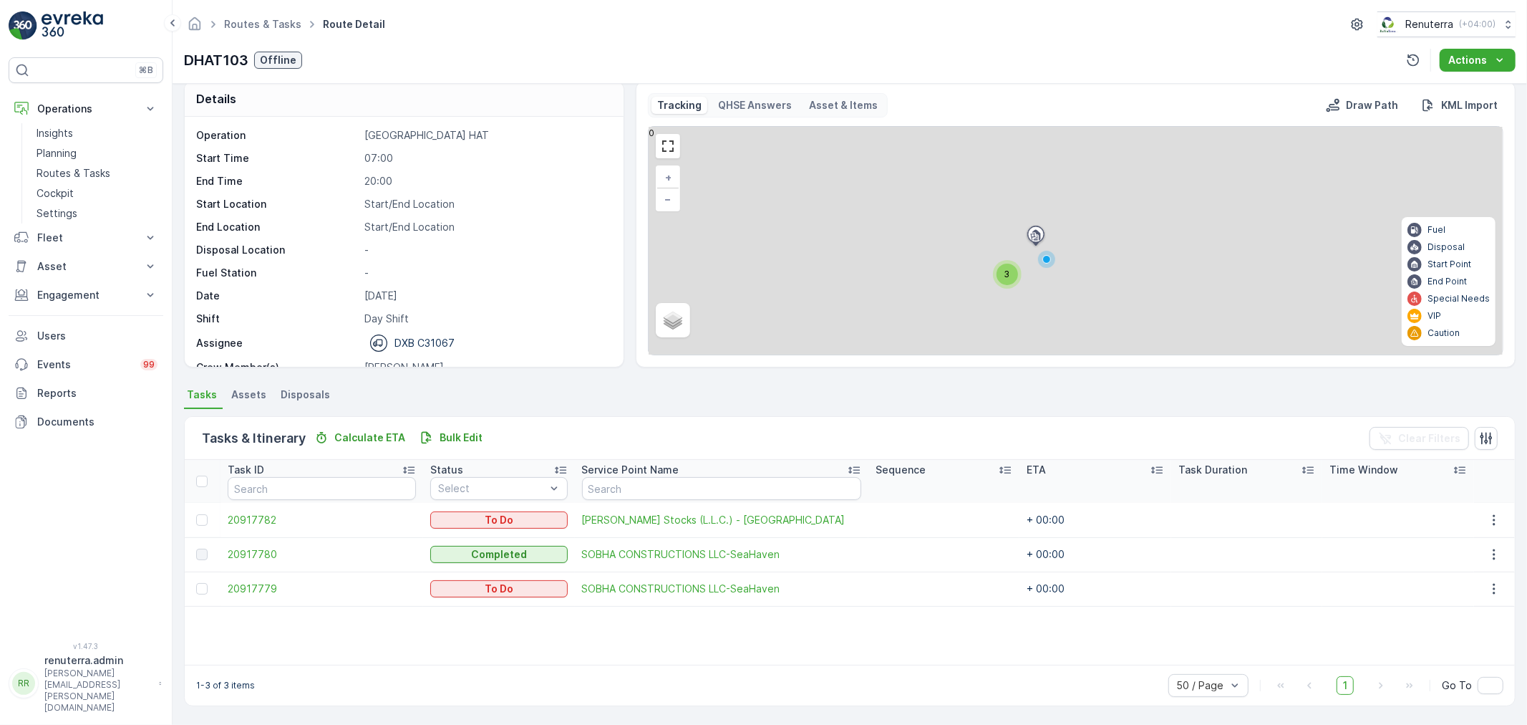
scroll to position [14, 0]
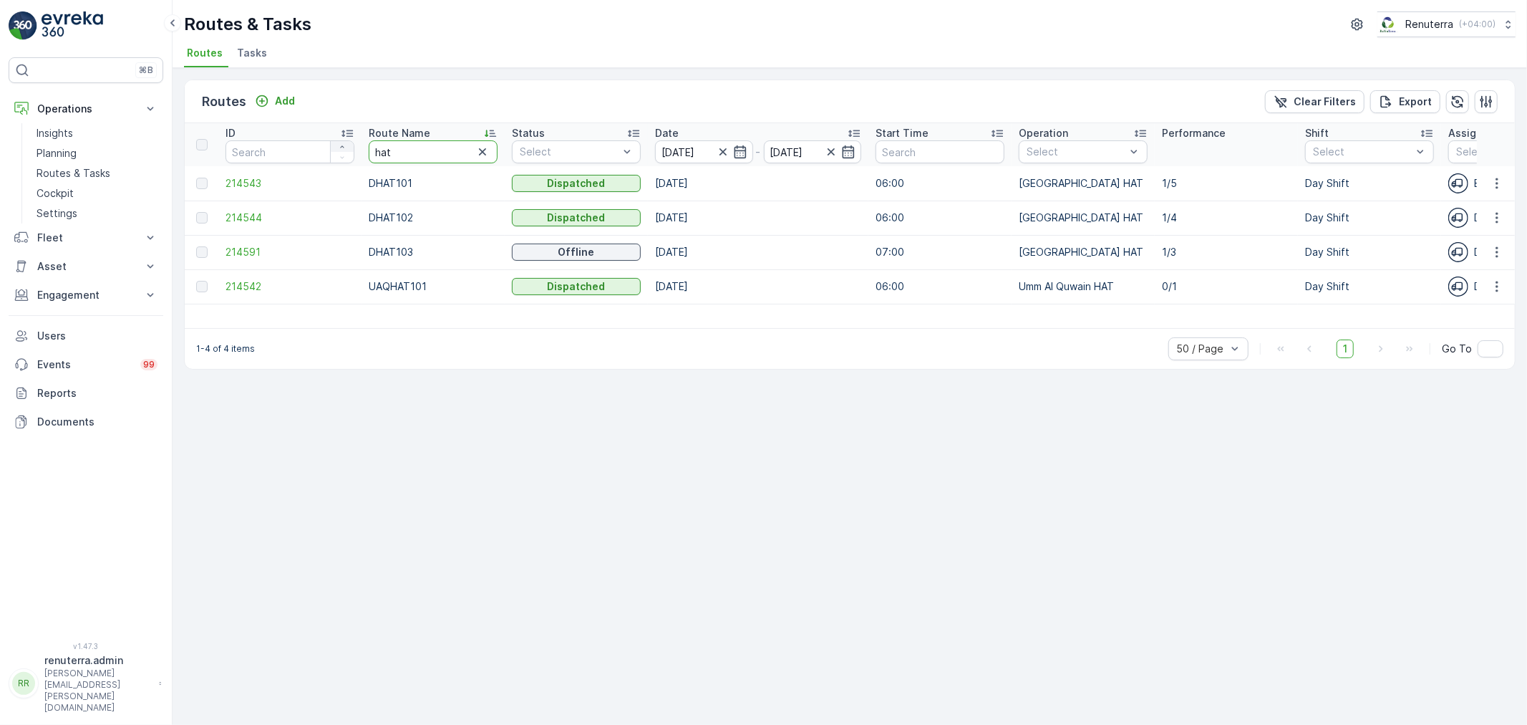
drag, startPoint x: 412, startPoint y: 152, endPoint x: 342, endPoint y: 145, distance: 70.5
click at [342, 145] on tr "ID Route Name hat Status Select Date 10.08.2025 - 10.08.2025 Start Time Operati…" at bounding box center [1334, 144] width 2298 height 43
type input "roro"
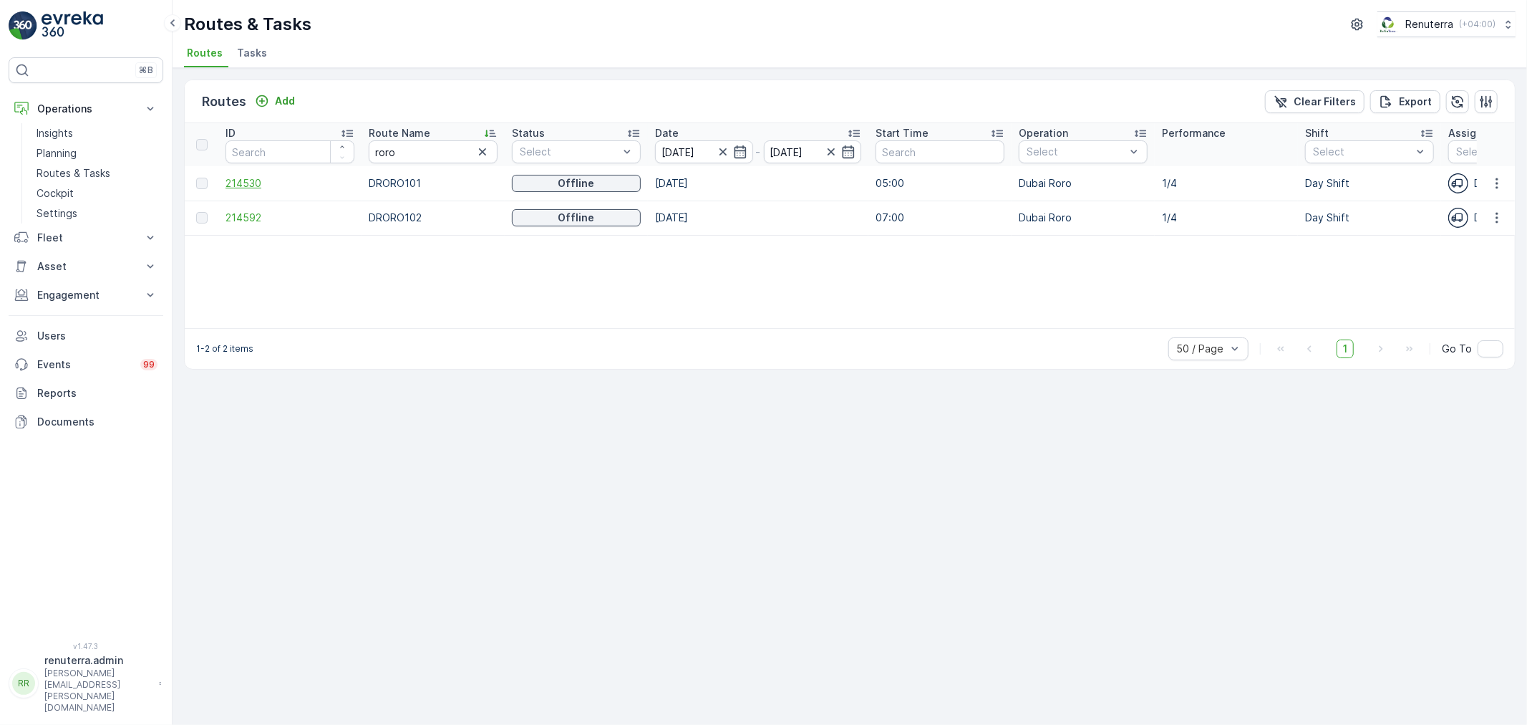
click at [246, 182] on span "214530" at bounding box center [290, 183] width 129 height 14
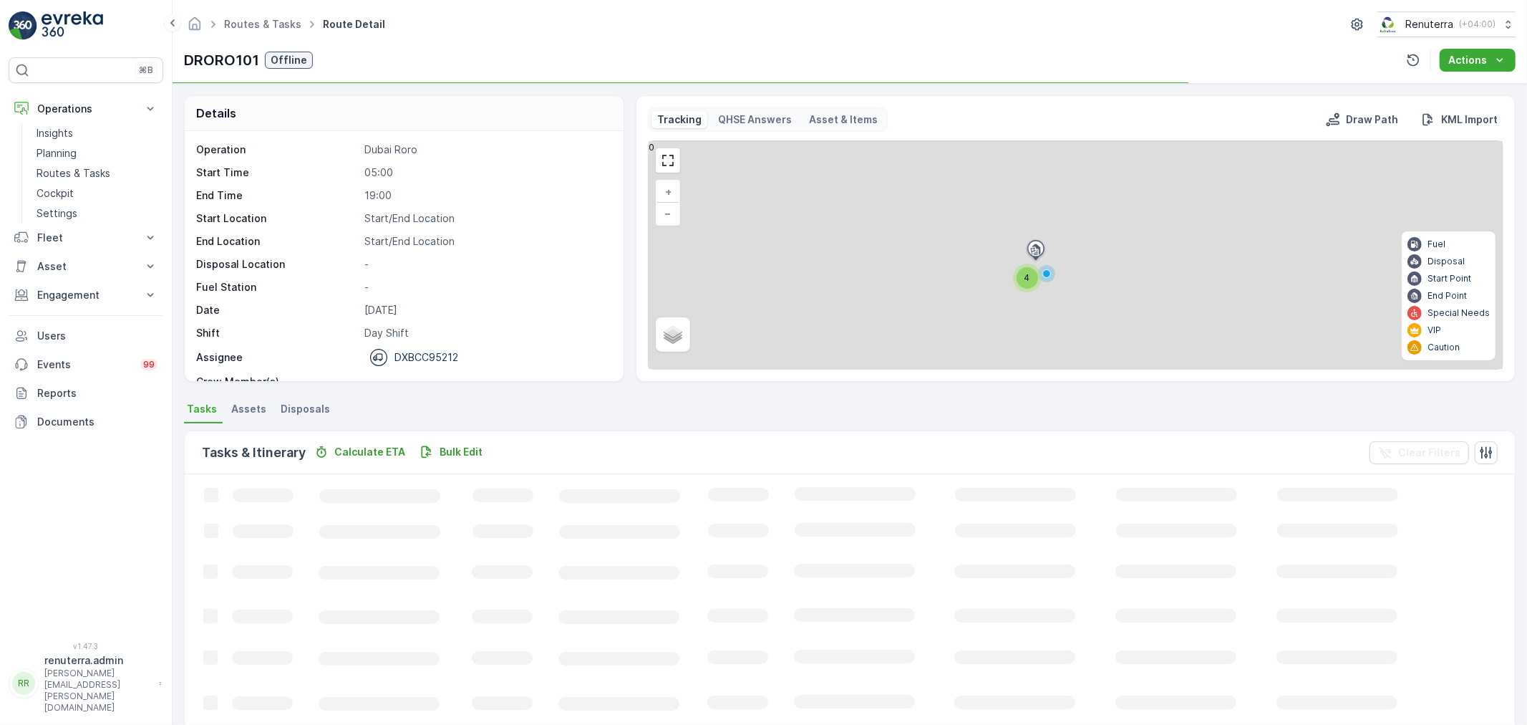
scroll to position [45, 0]
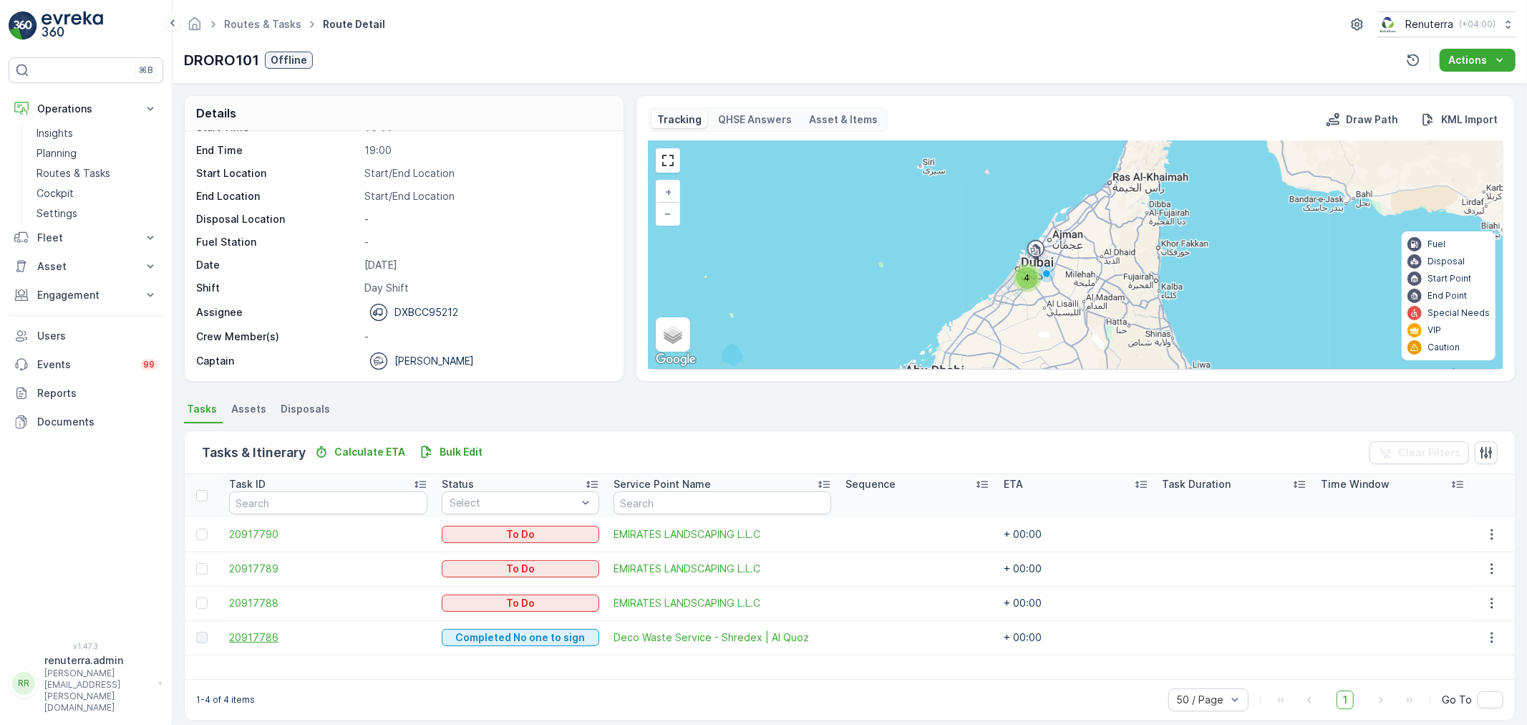
click at [256, 634] on span "20917786" at bounding box center [328, 637] width 198 height 14
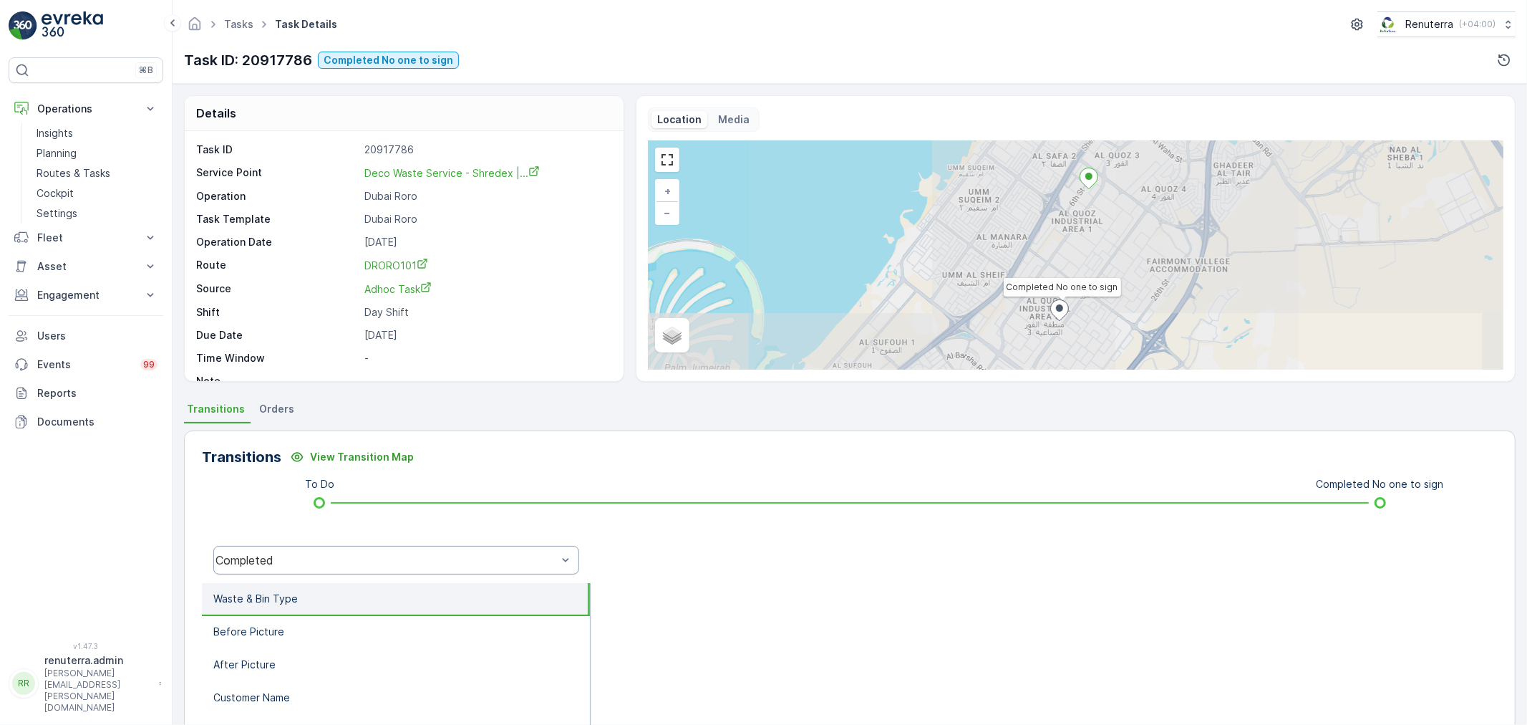
click at [364, 546] on div "Completed" at bounding box center [396, 560] width 366 height 29
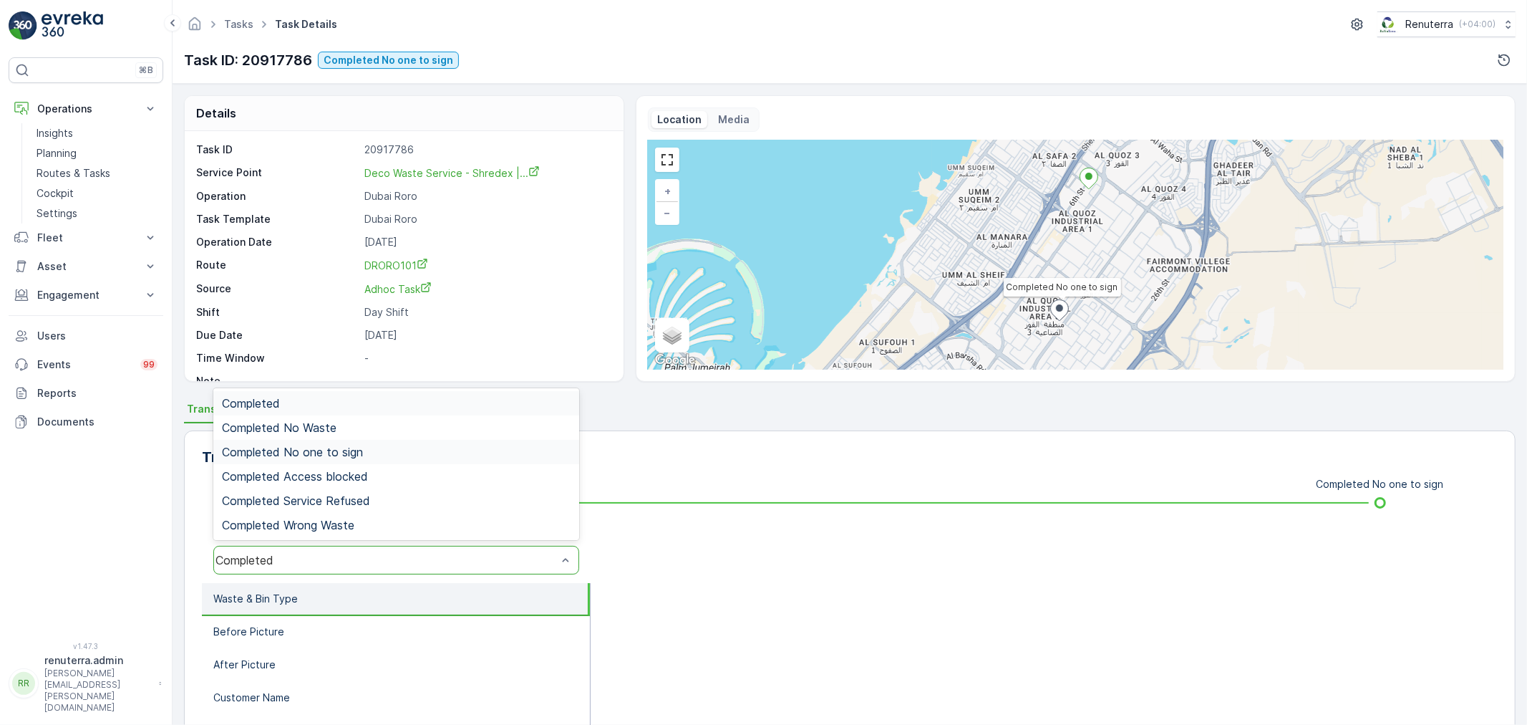
click at [348, 456] on span "Completed No one to sign" at bounding box center [292, 451] width 141 height 13
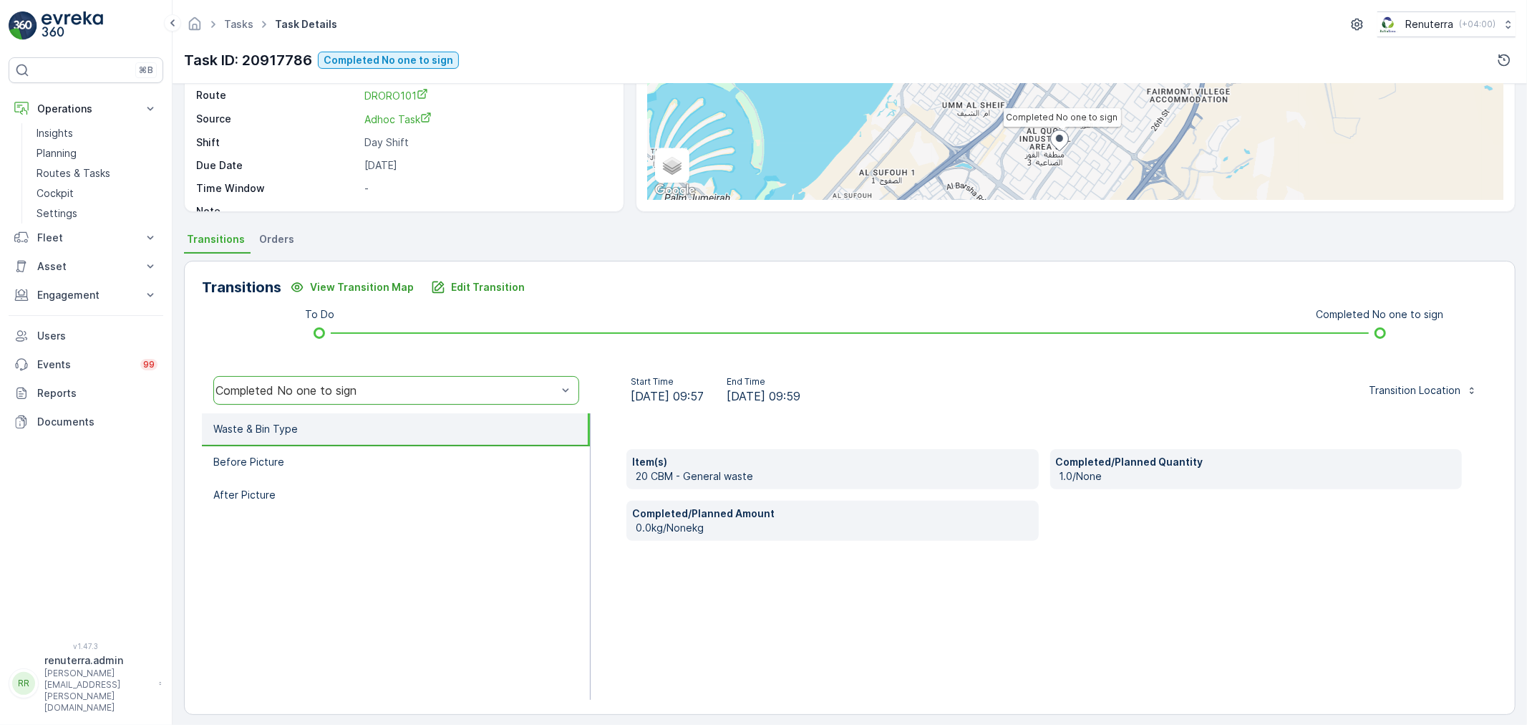
scroll to position [177, 0]
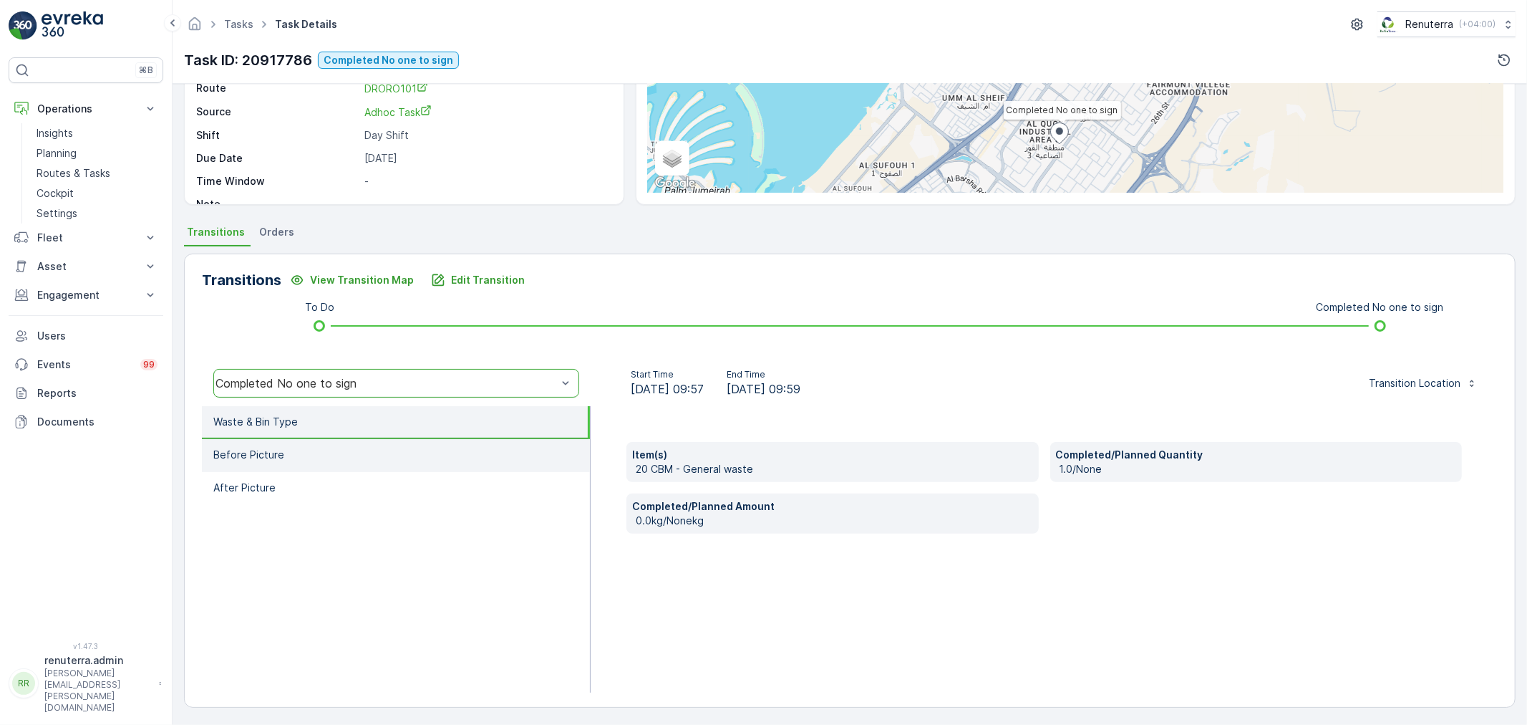
click at [306, 450] on li "Before Picture" at bounding box center [396, 455] width 388 height 33
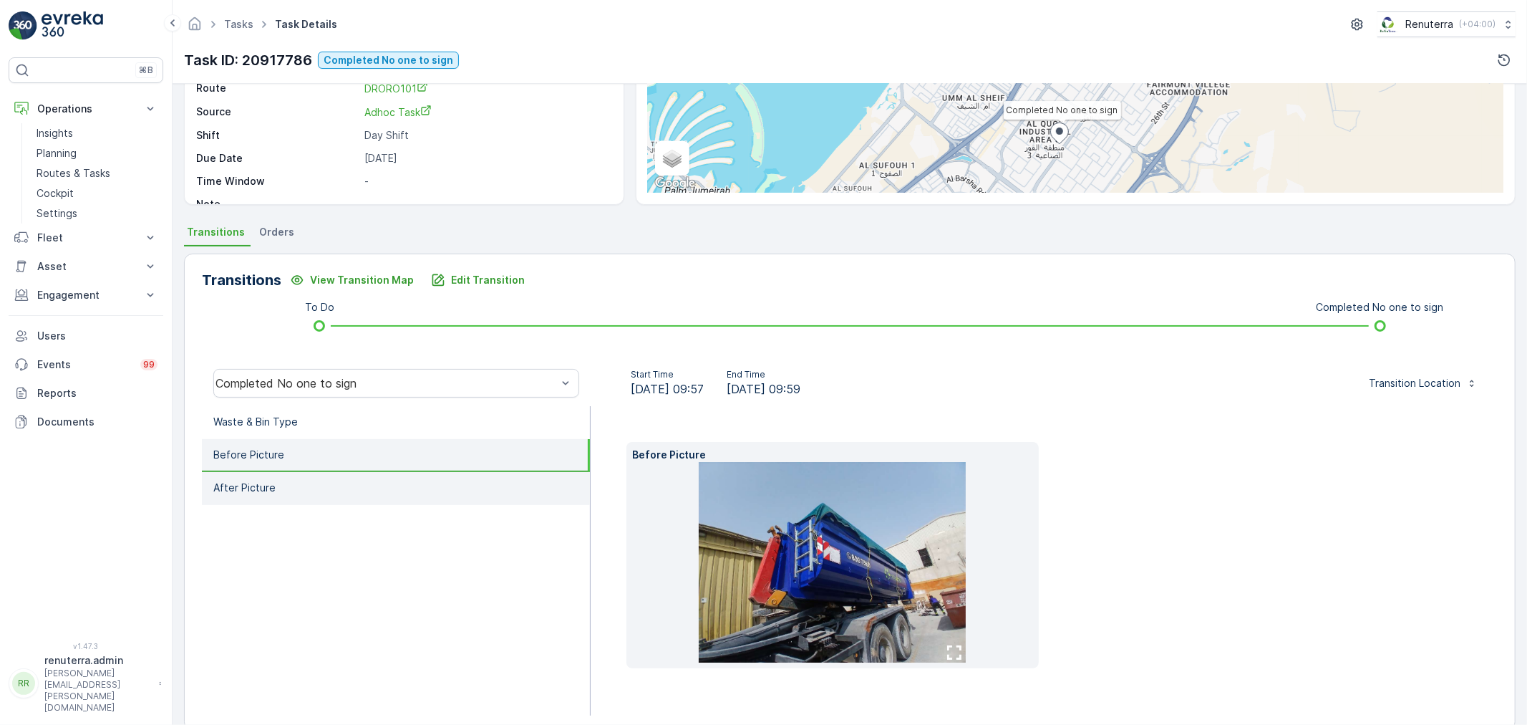
click at [324, 481] on li "After Picture" at bounding box center [396, 488] width 388 height 33
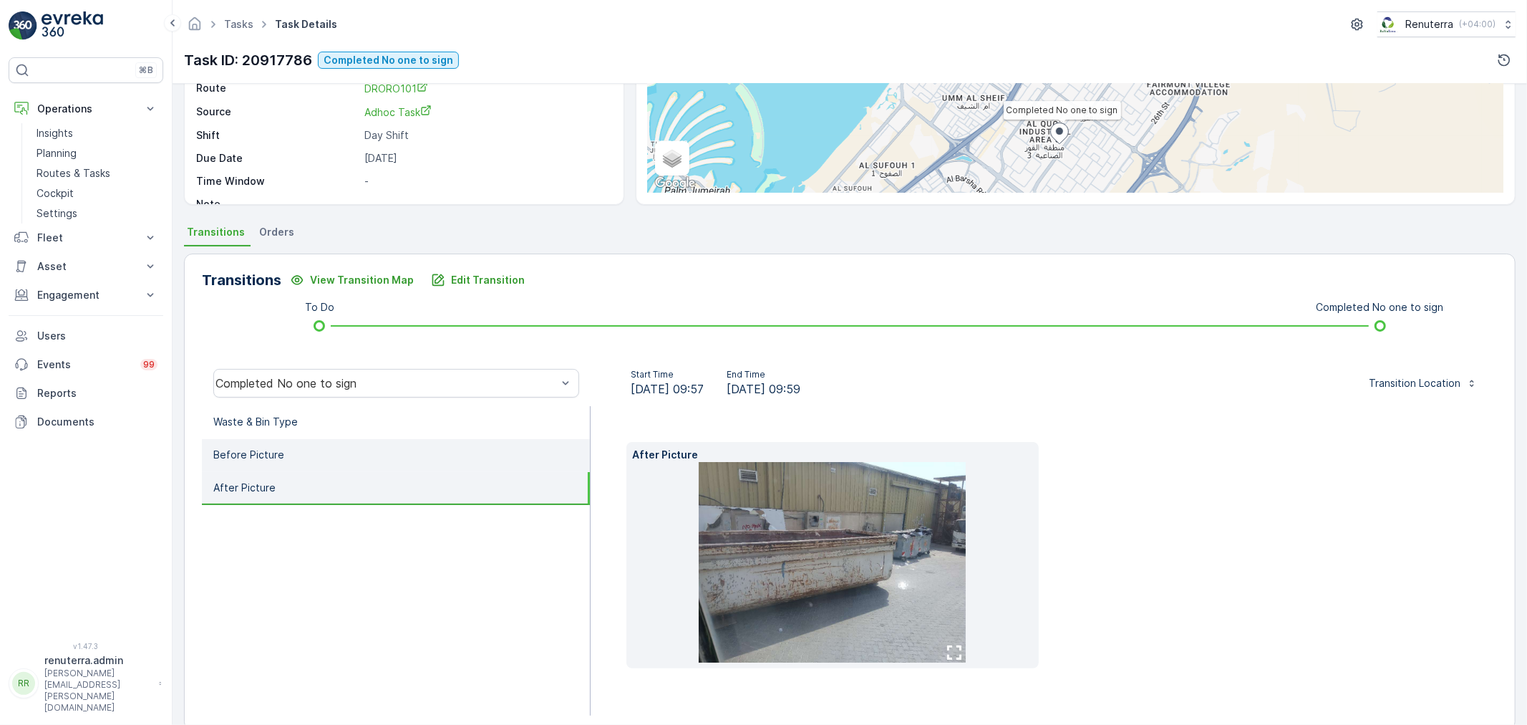
click at [274, 457] on p "Before Picture" at bounding box center [248, 455] width 71 height 14
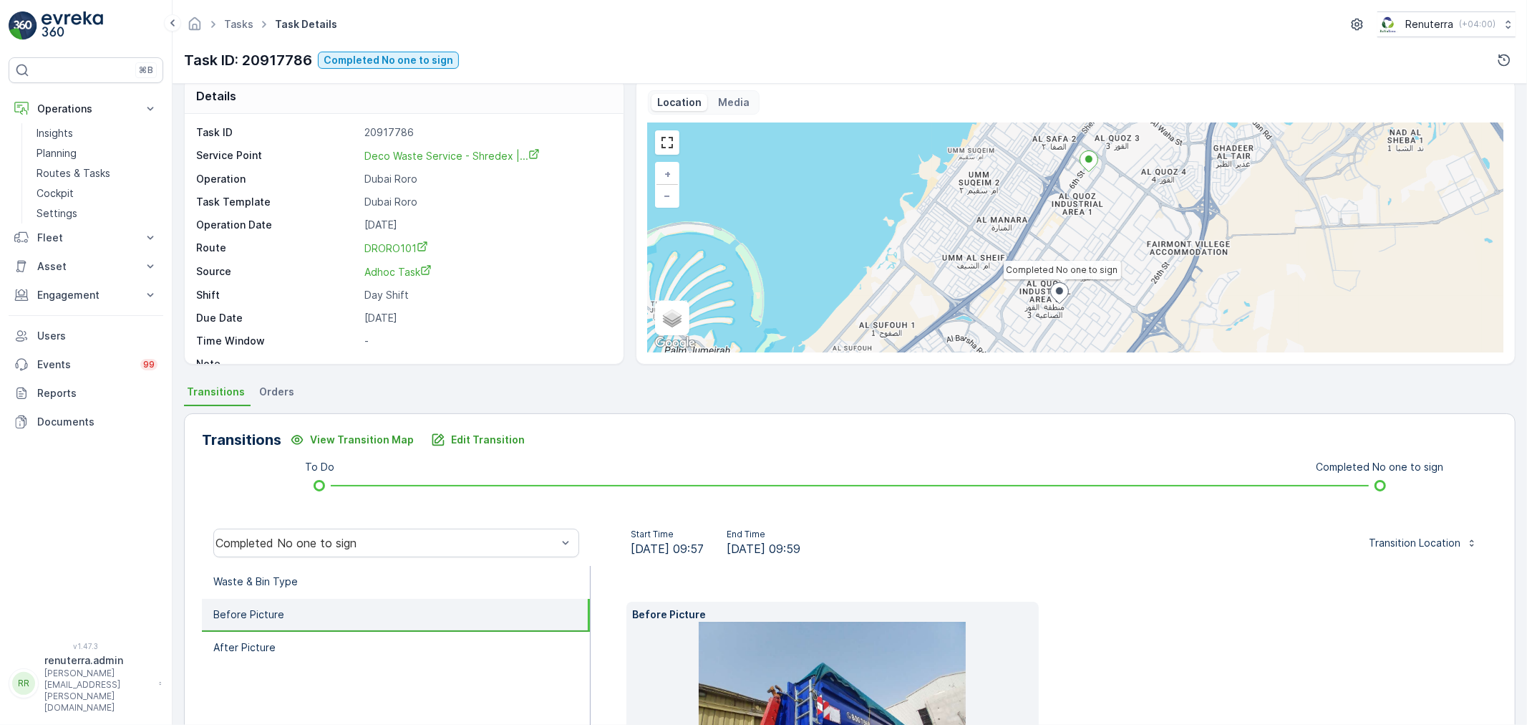
scroll to position [0, 0]
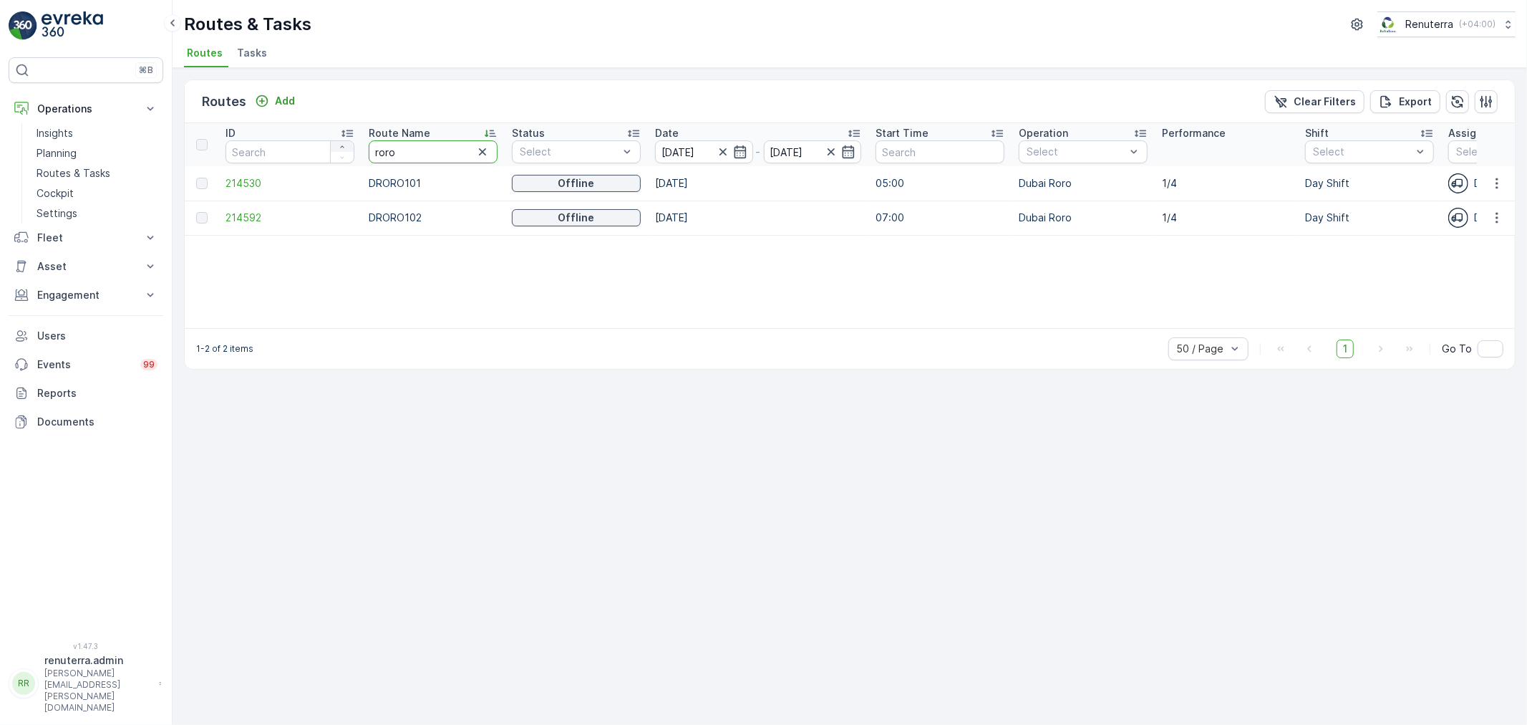
drag, startPoint x: 440, startPoint y: 158, endPoint x: 344, endPoint y: 142, distance: 98.1
click at [344, 142] on tr "ID Route Name roro Status Select Date 10.08.2025 - 10.08.2025 Start Time Operat…" at bounding box center [1334, 144] width 2298 height 43
type input "rel"
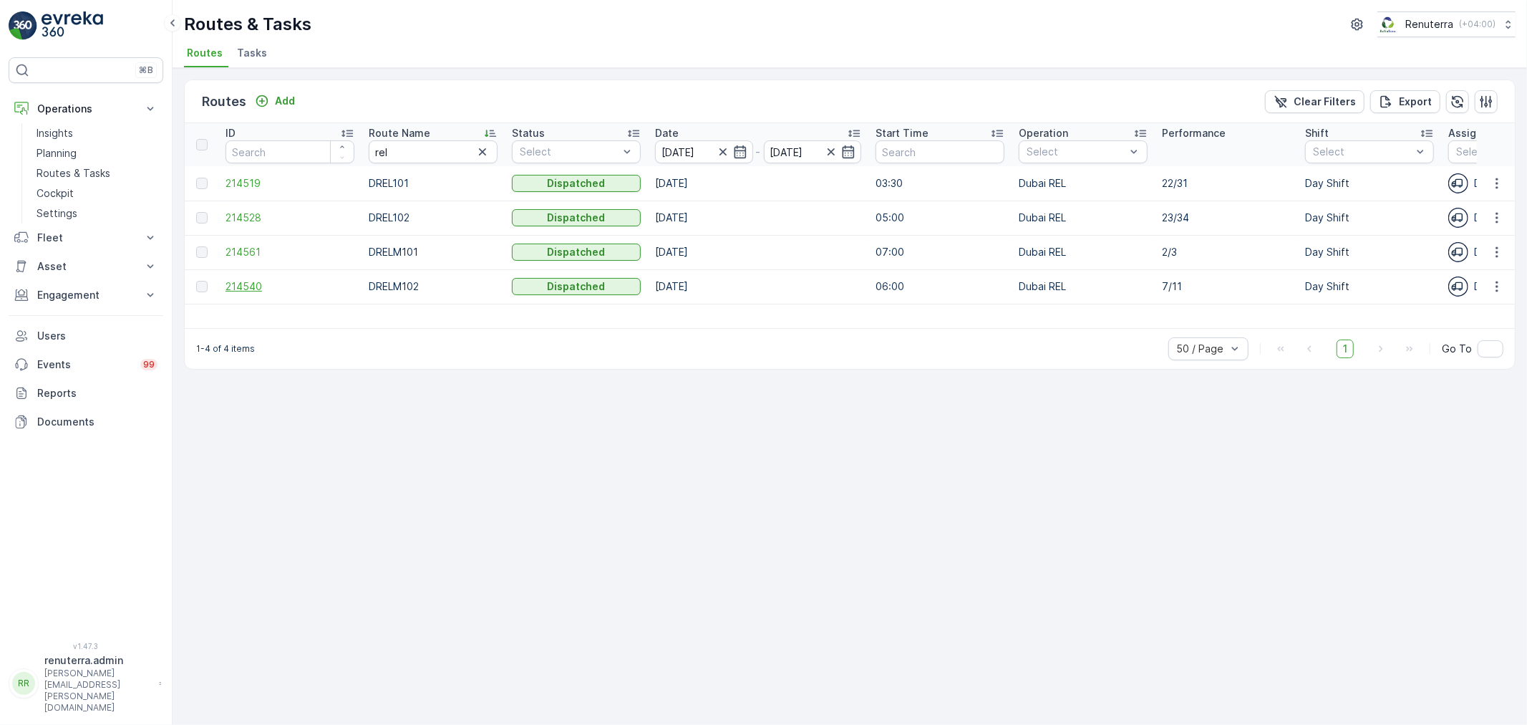
click at [244, 282] on span "214540" at bounding box center [290, 286] width 129 height 14
click at [241, 249] on span "214561" at bounding box center [290, 252] width 129 height 14
click at [253, 245] on span "214561" at bounding box center [290, 252] width 129 height 14
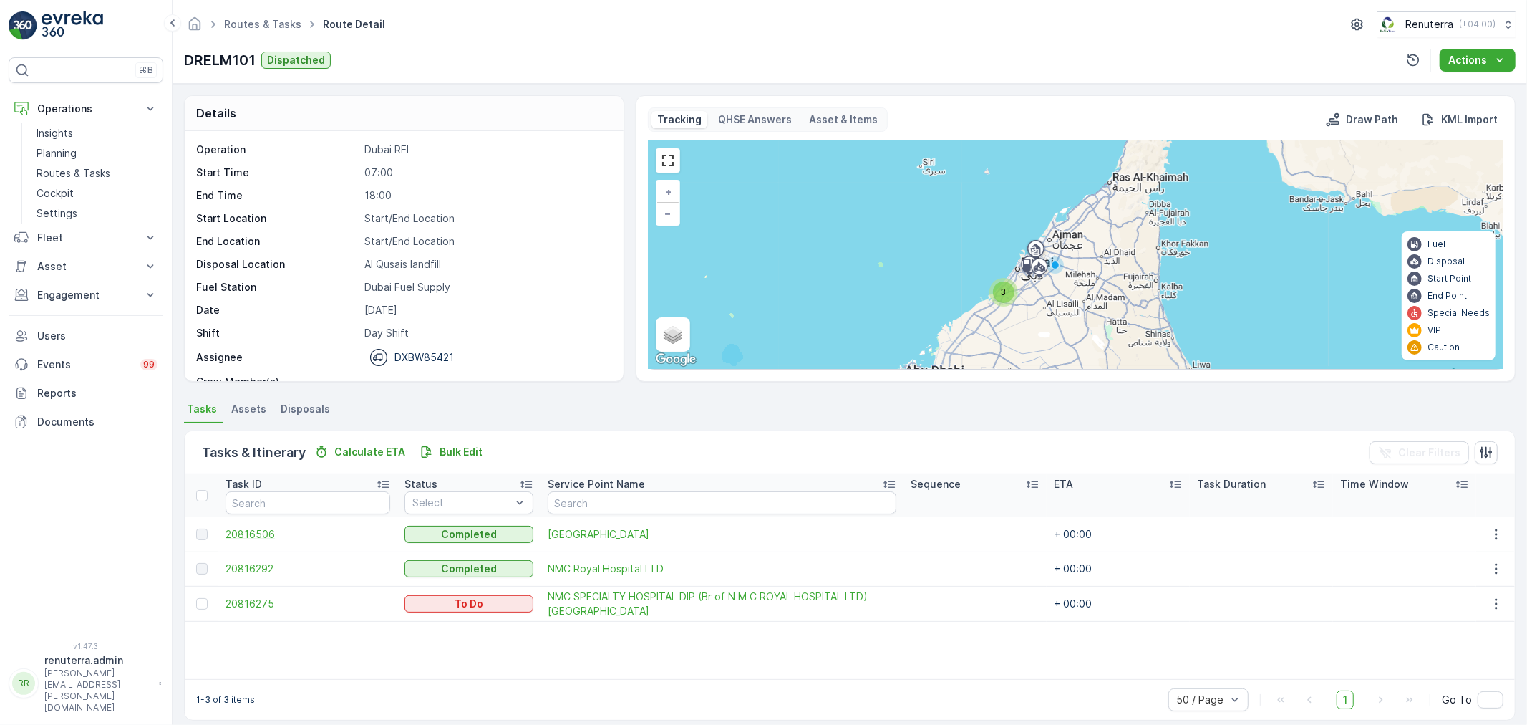
click at [241, 532] on span "20816506" at bounding box center [308, 534] width 165 height 14
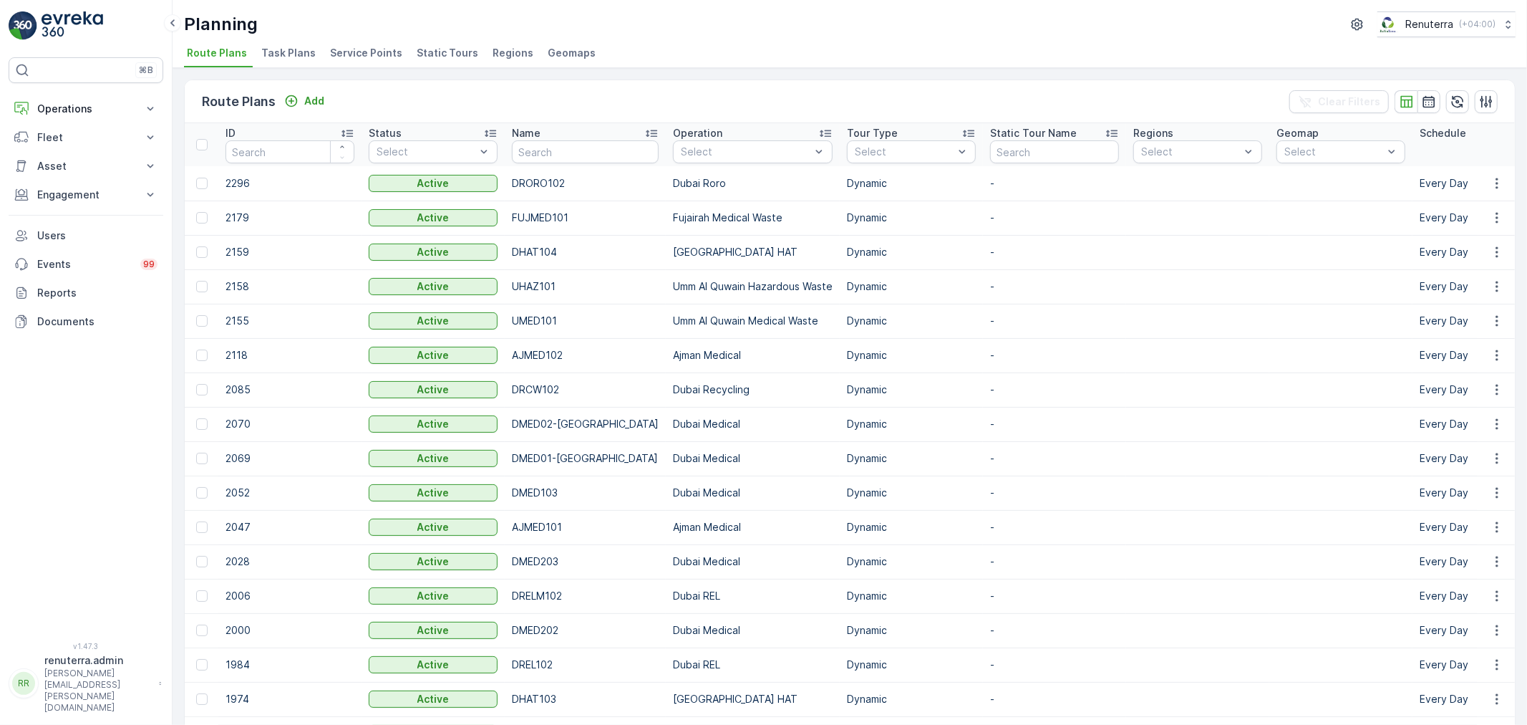
click at [357, 52] on span "Service Points" at bounding box center [366, 53] width 72 height 14
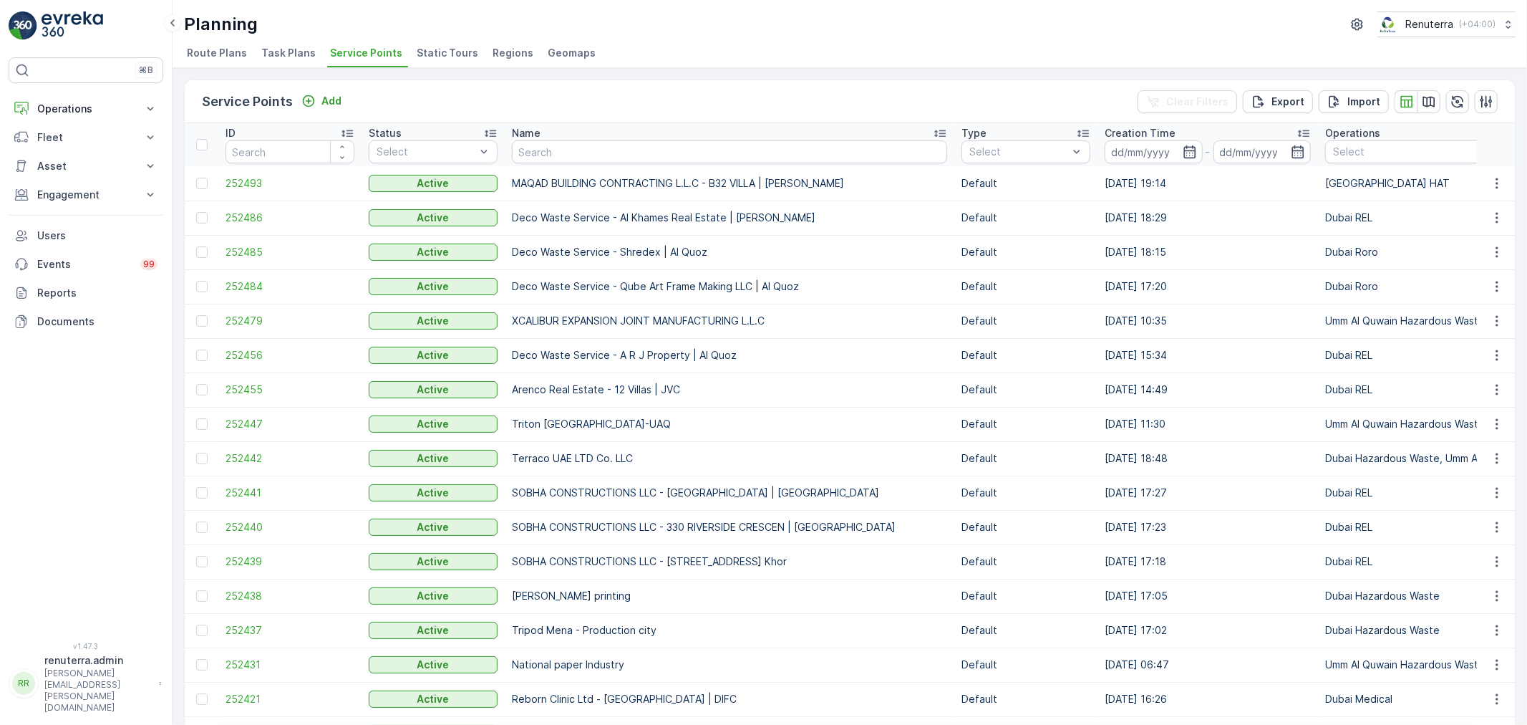
click at [620, 148] on input "text" at bounding box center [729, 151] width 435 height 23
type input "nabc"
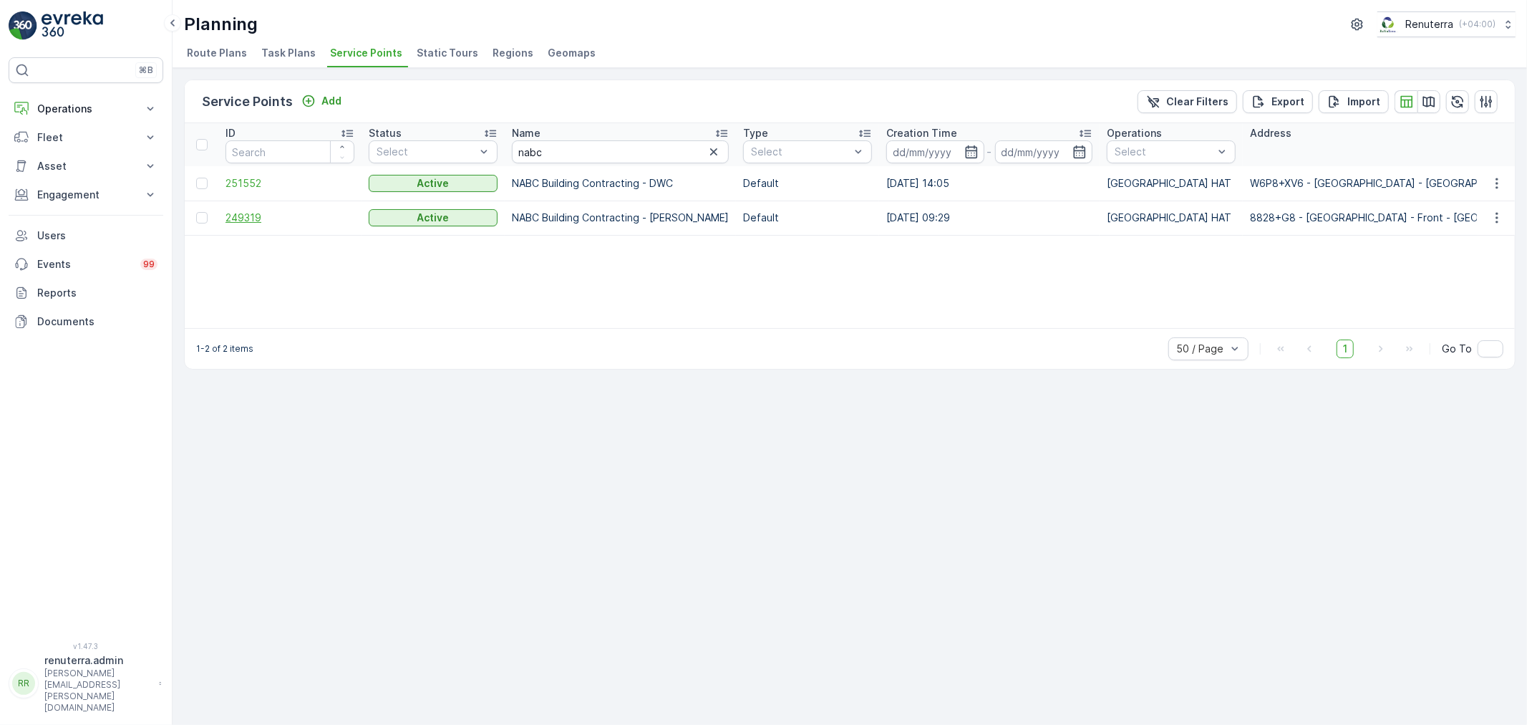
click at [254, 216] on span "249319" at bounding box center [290, 218] width 129 height 14
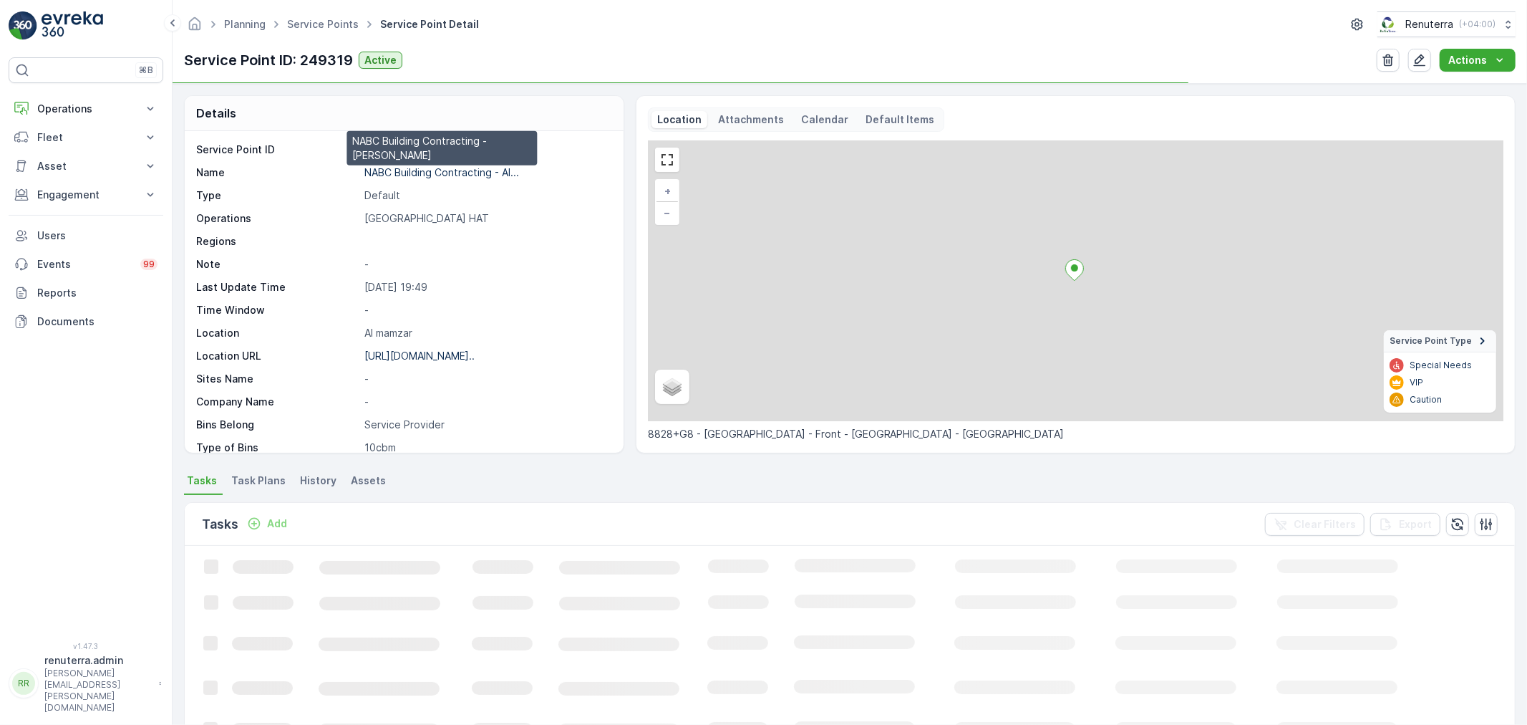
click at [451, 170] on p "NABC Building Contracting - Al..." at bounding box center [441, 172] width 155 height 12
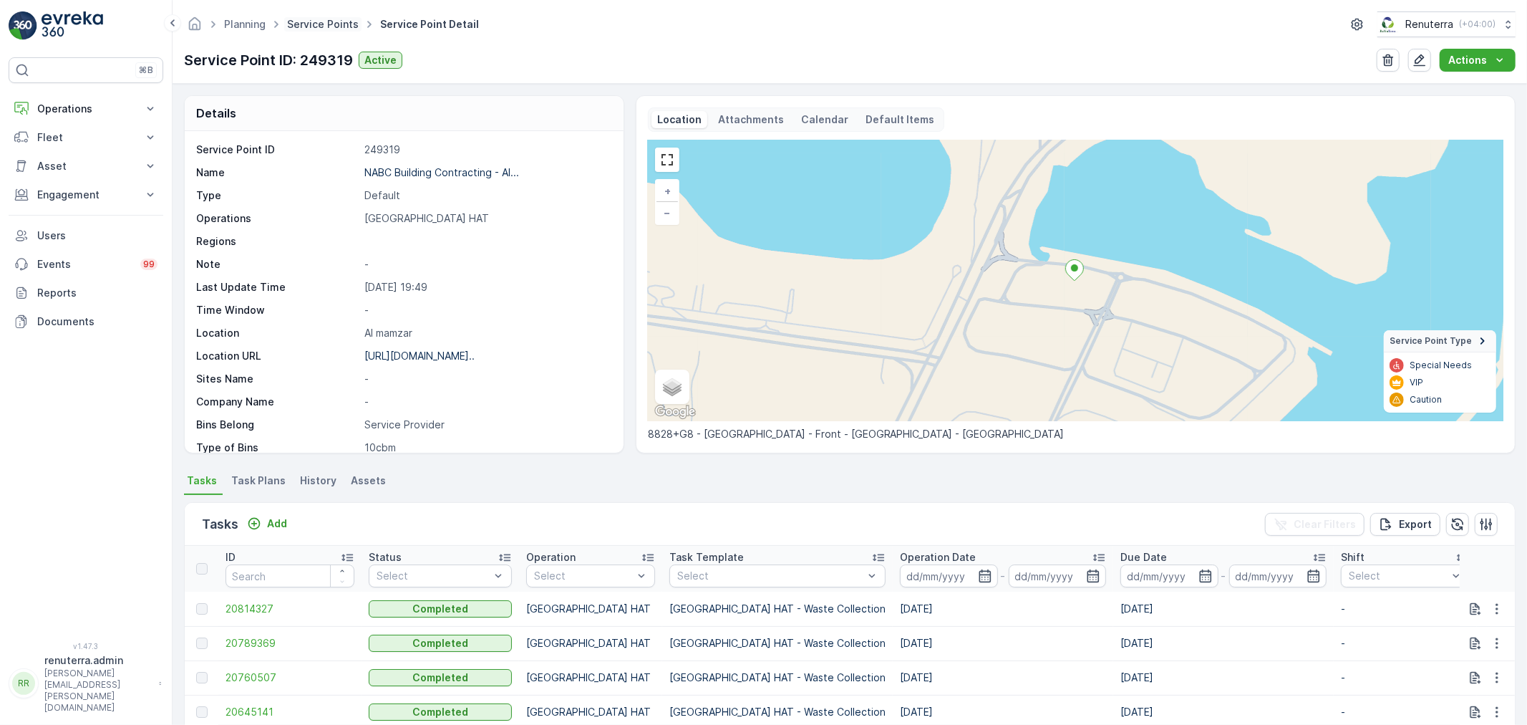
click at [326, 24] on link "Service Points" at bounding box center [323, 24] width 72 height 12
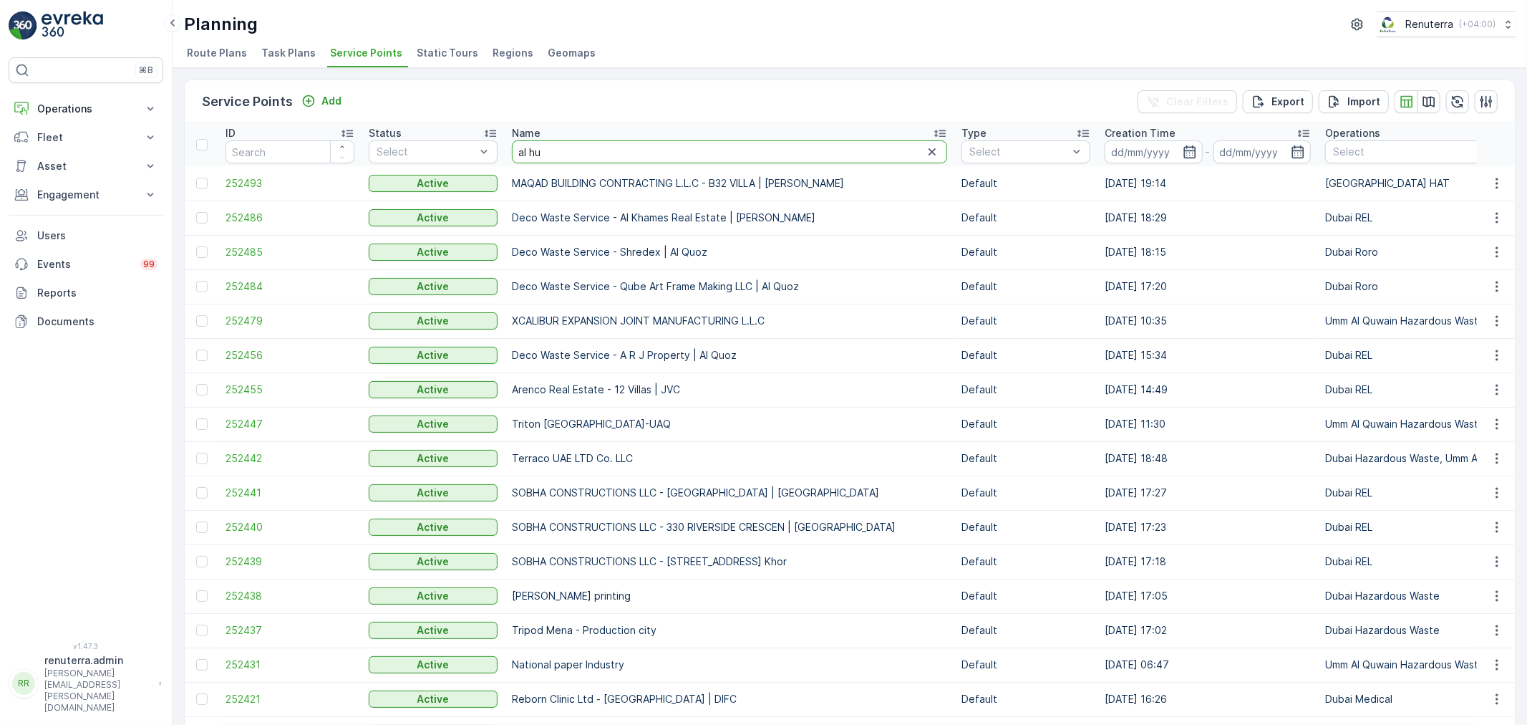
type input "[PERSON_NAME]"
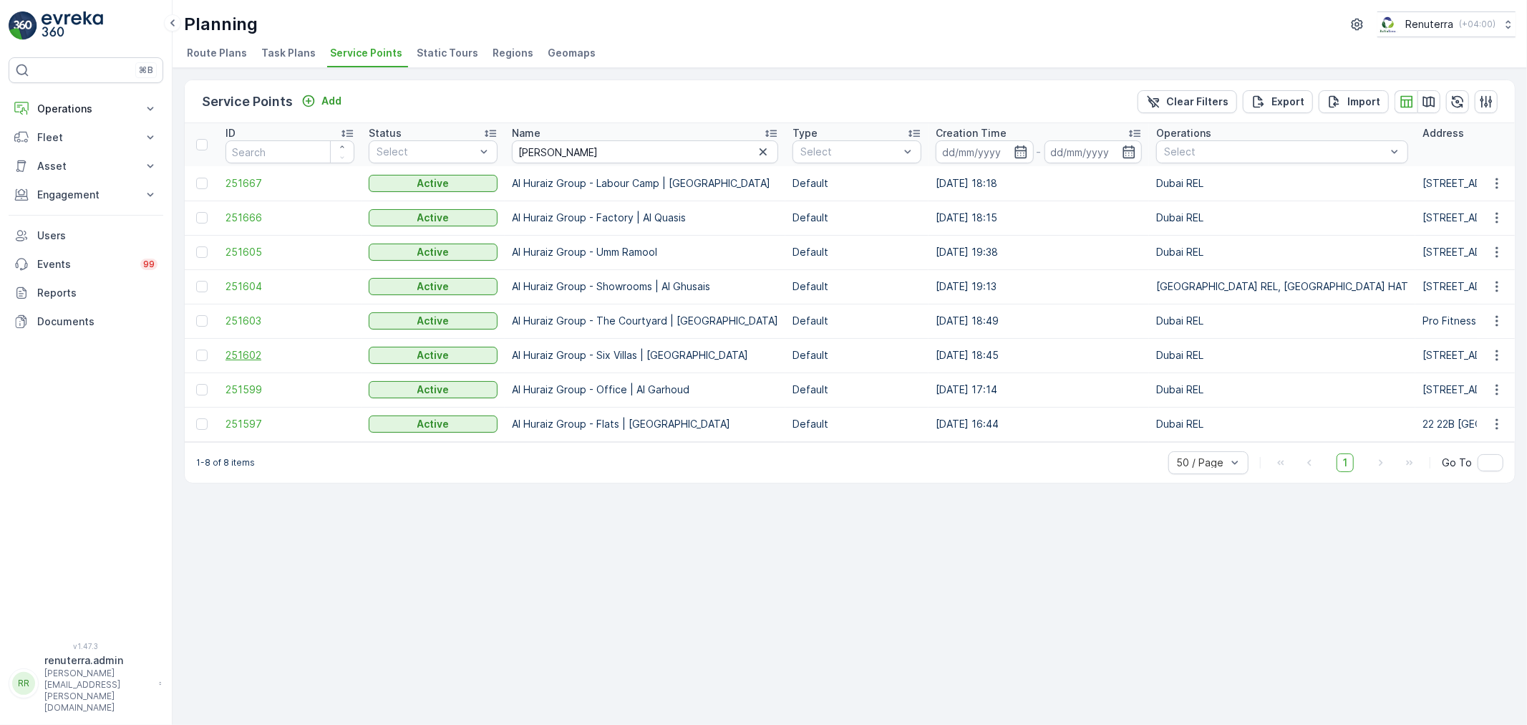
click at [249, 351] on span "251602" at bounding box center [290, 355] width 129 height 14
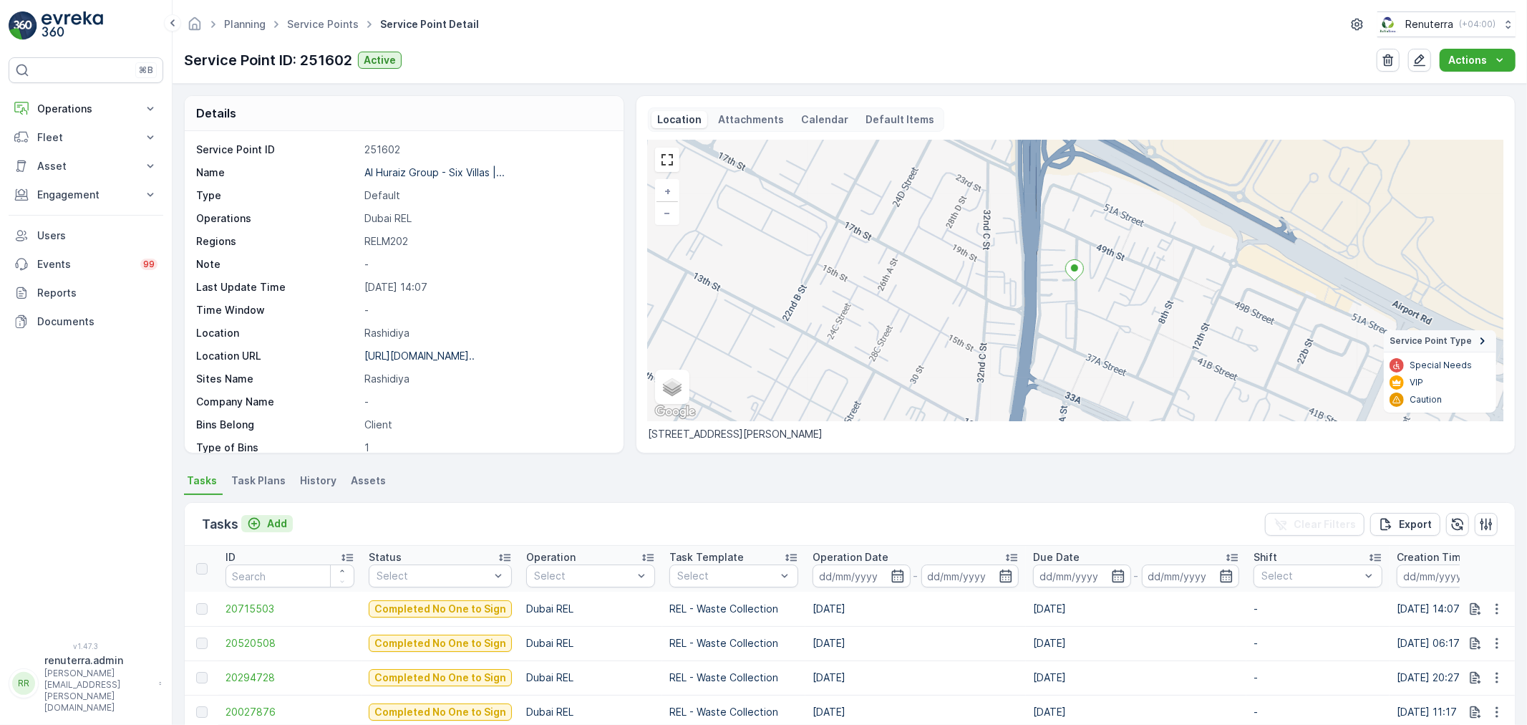
click at [278, 517] on p "Add" at bounding box center [277, 523] width 20 height 14
click at [275, 526] on p "Add" at bounding box center [277, 523] width 20 height 14
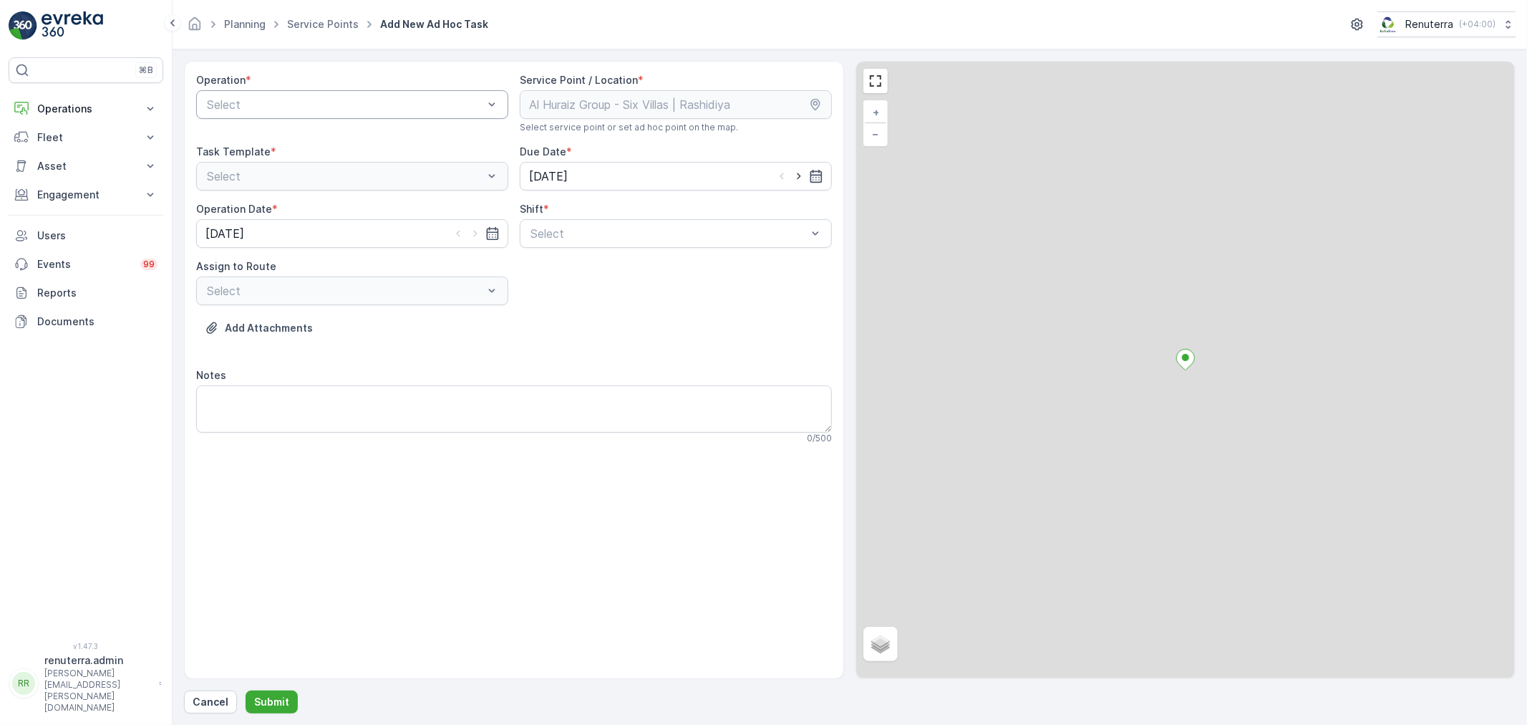
click at [325, 106] on div at bounding box center [345, 104] width 279 height 13
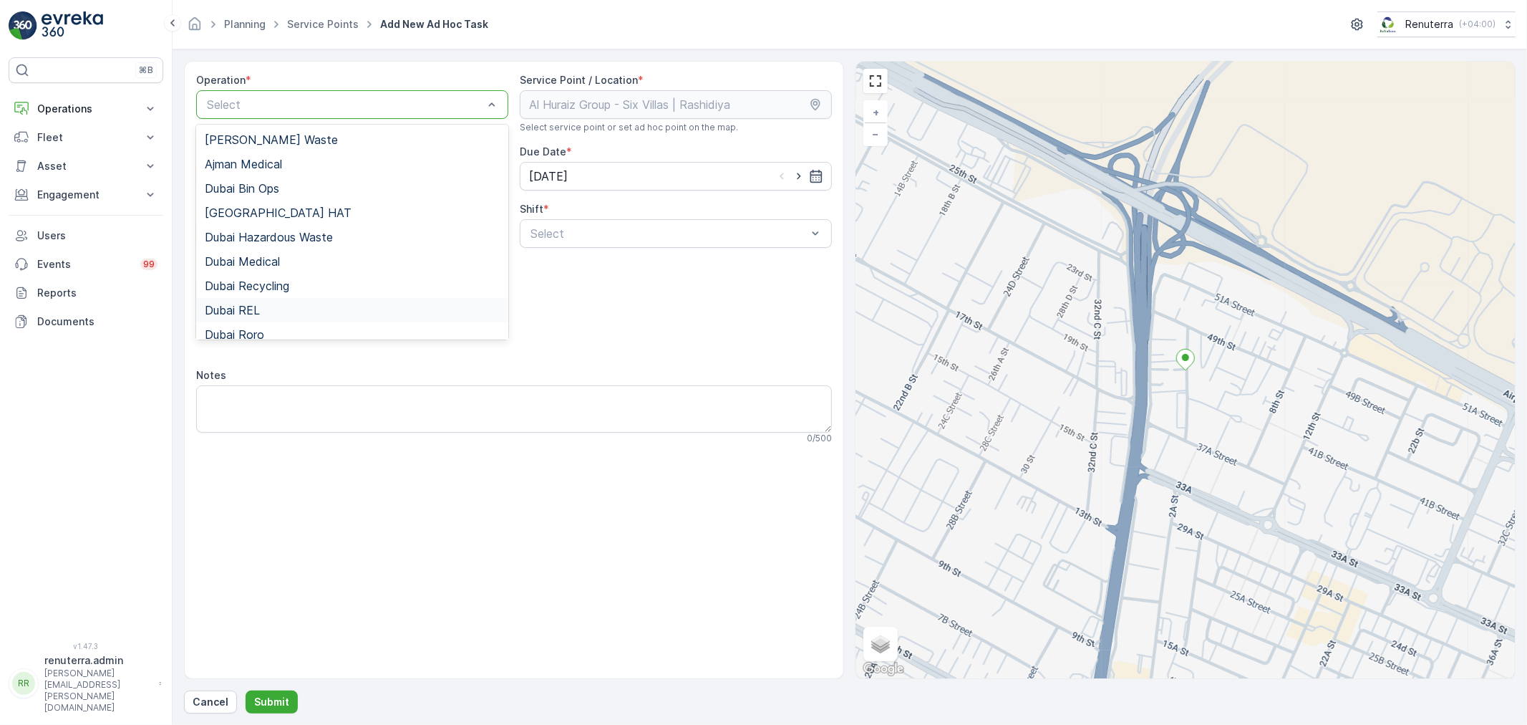
click at [255, 309] on span "Dubai REL" at bounding box center [232, 310] width 55 height 13
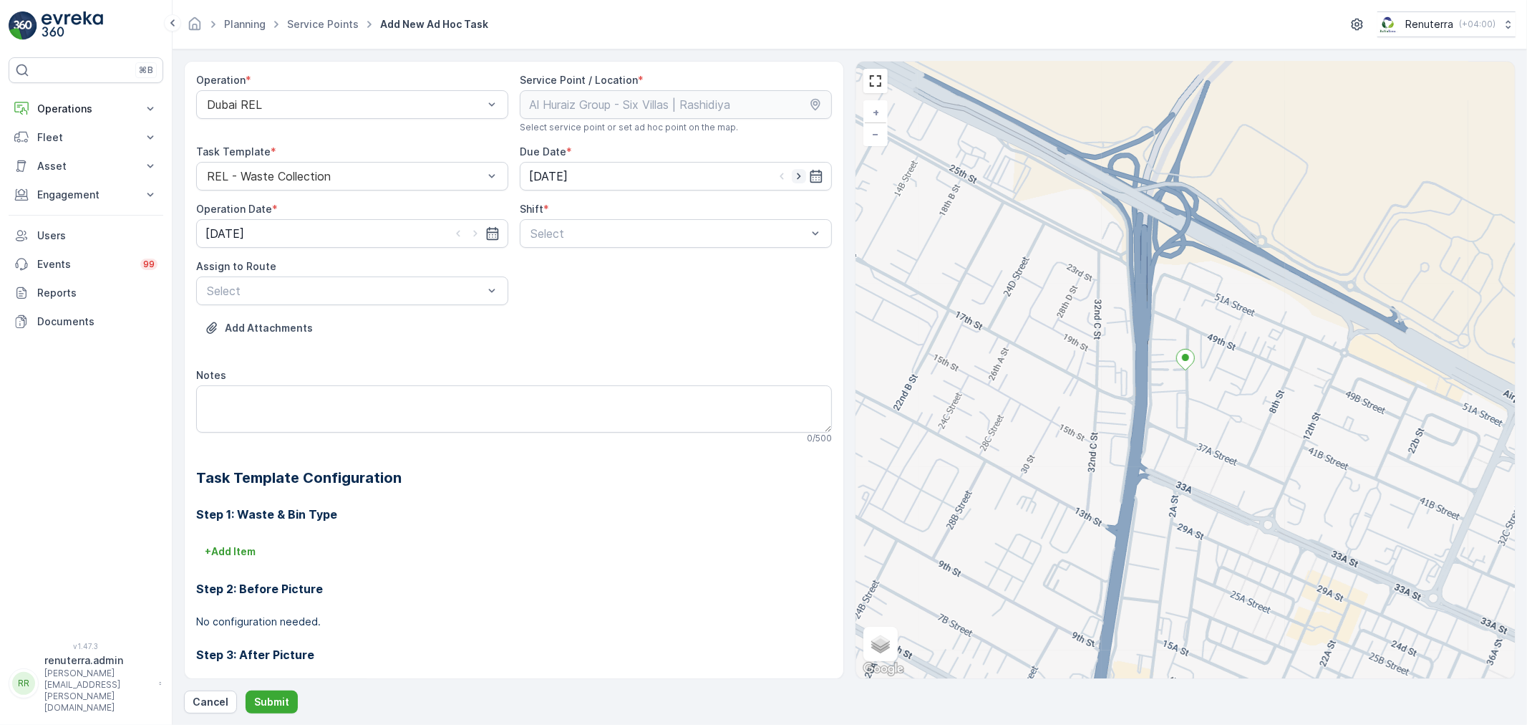
click at [797, 170] on icon "button" at bounding box center [799, 176] width 14 height 14
type input "[DATE]"
click at [468, 231] on icon "button" at bounding box center [475, 233] width 14 height 14
type input "[DATE]"
click at [589, 238] on div at bounding box center [668, 233] width 279 height 13
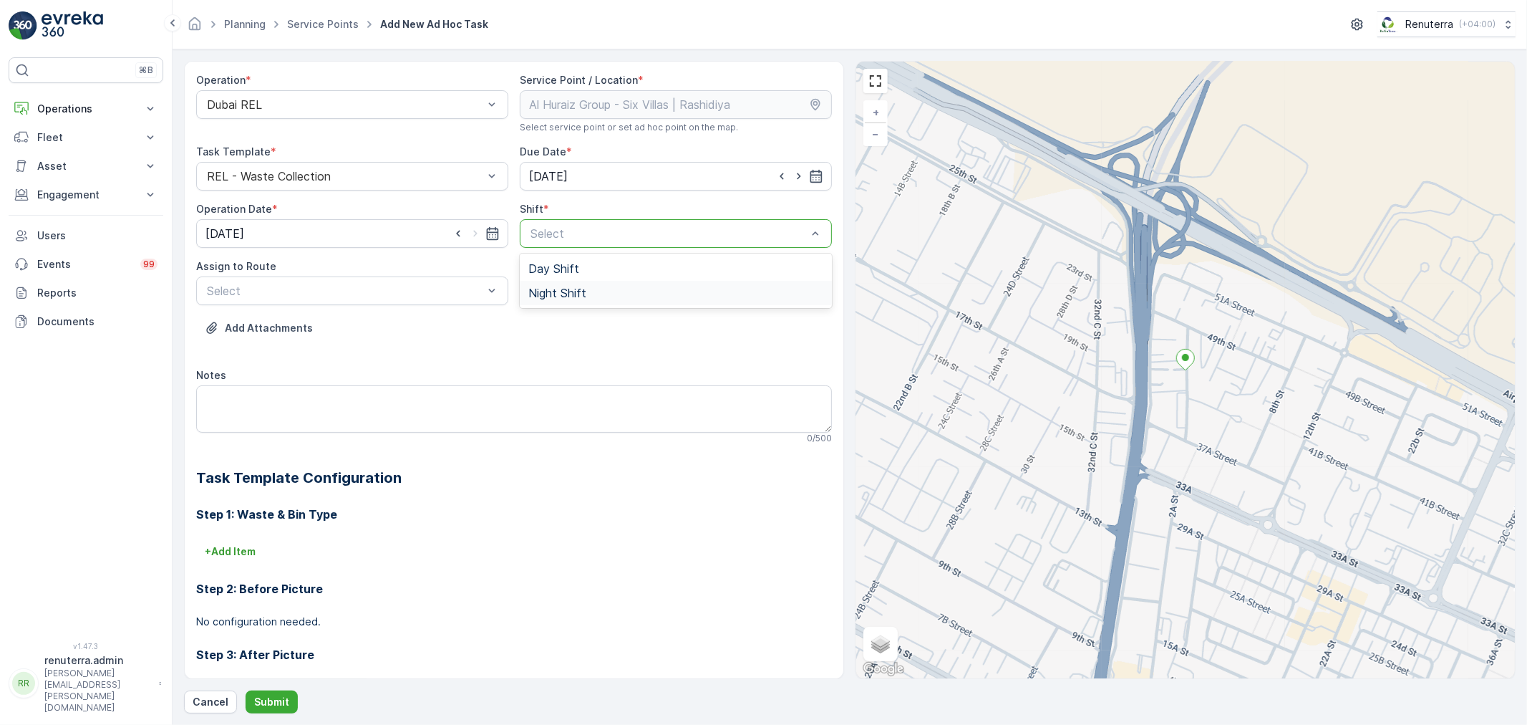
click at [550, 291] on span "Night Shift" at bounding box center [557, 292] width 58 height 13
click at [441, 294] on div at bounding box center [345, 290] width 279 height 13
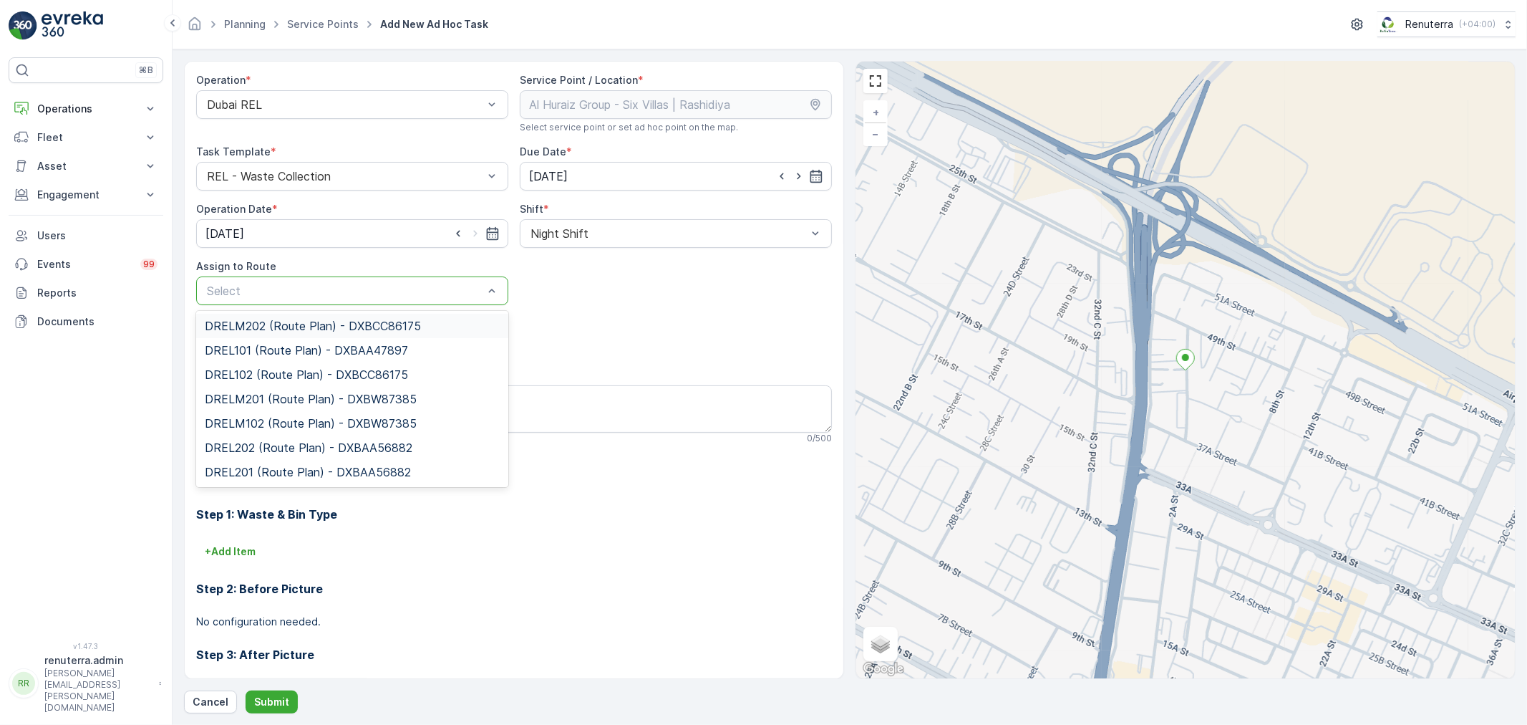
click at [282, 327] on span "DRELM202 (Route Plan) - DXBCC86175" at bounding box center [313, 325] width 216 height 13
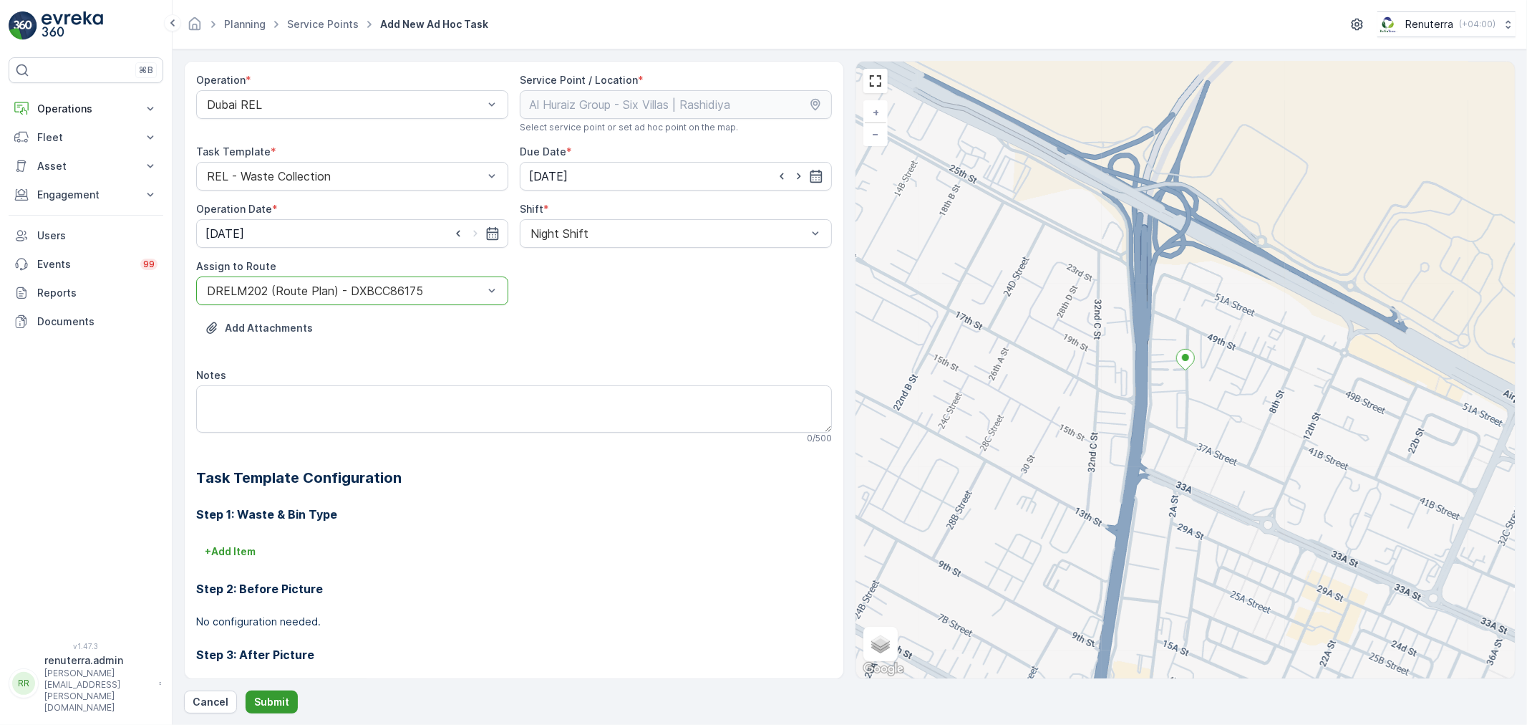
click at [256, 704] on p "Submit" at bounding box center [271, 702] width 35 height 14
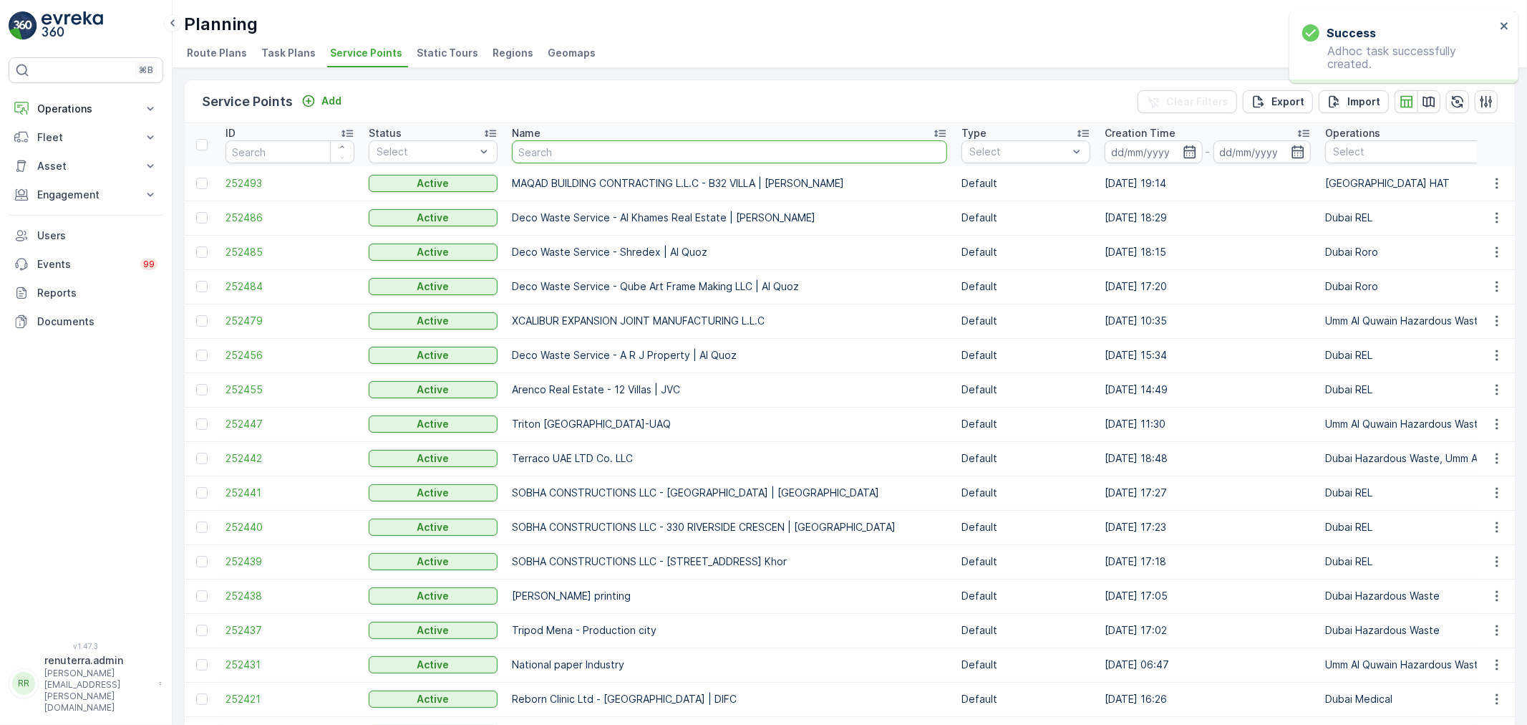
click at [547, 152] on input "text" at bounding box center [729, 151] width 435 height 23
type input "[PERSON_NAME]"
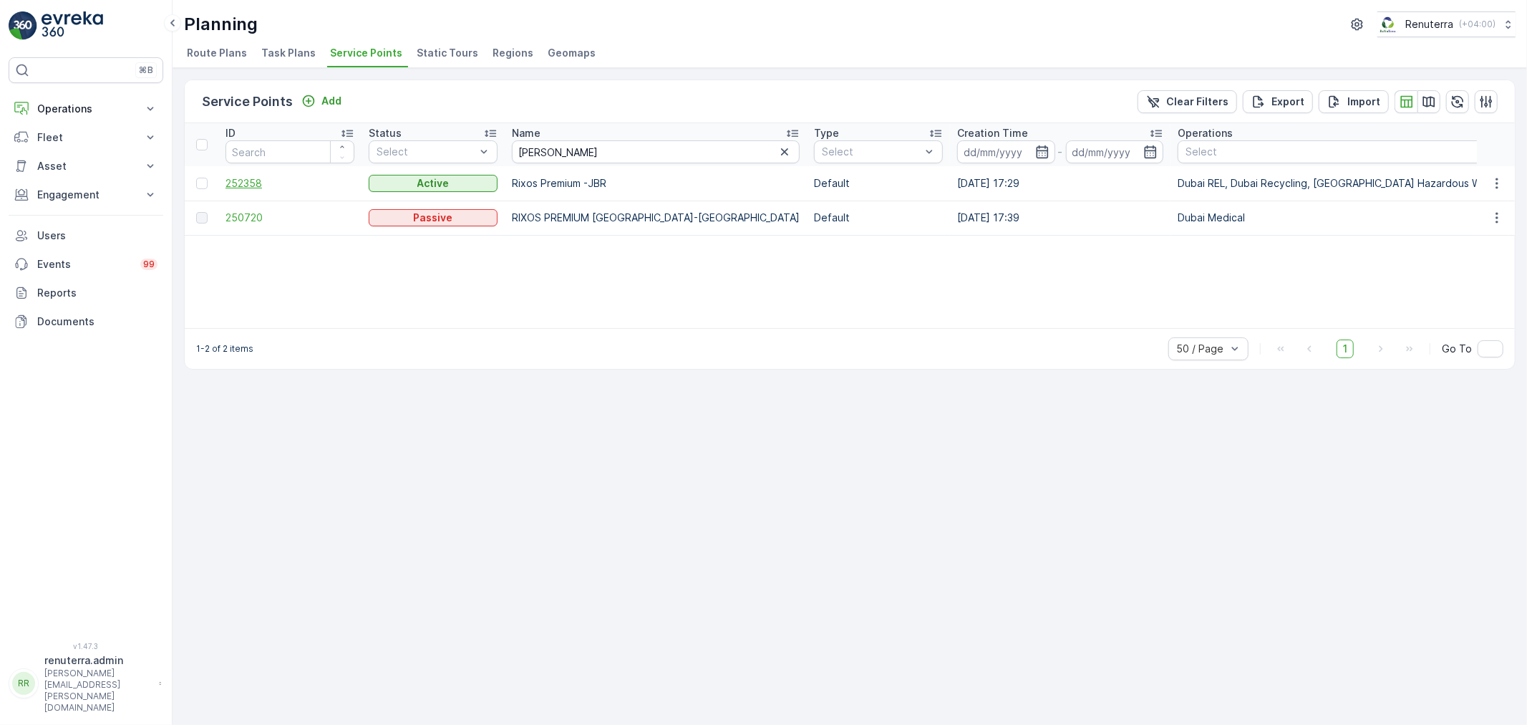
click at [239, 181] on span "252358" at bounding box center [290, 183] width 129 height 14
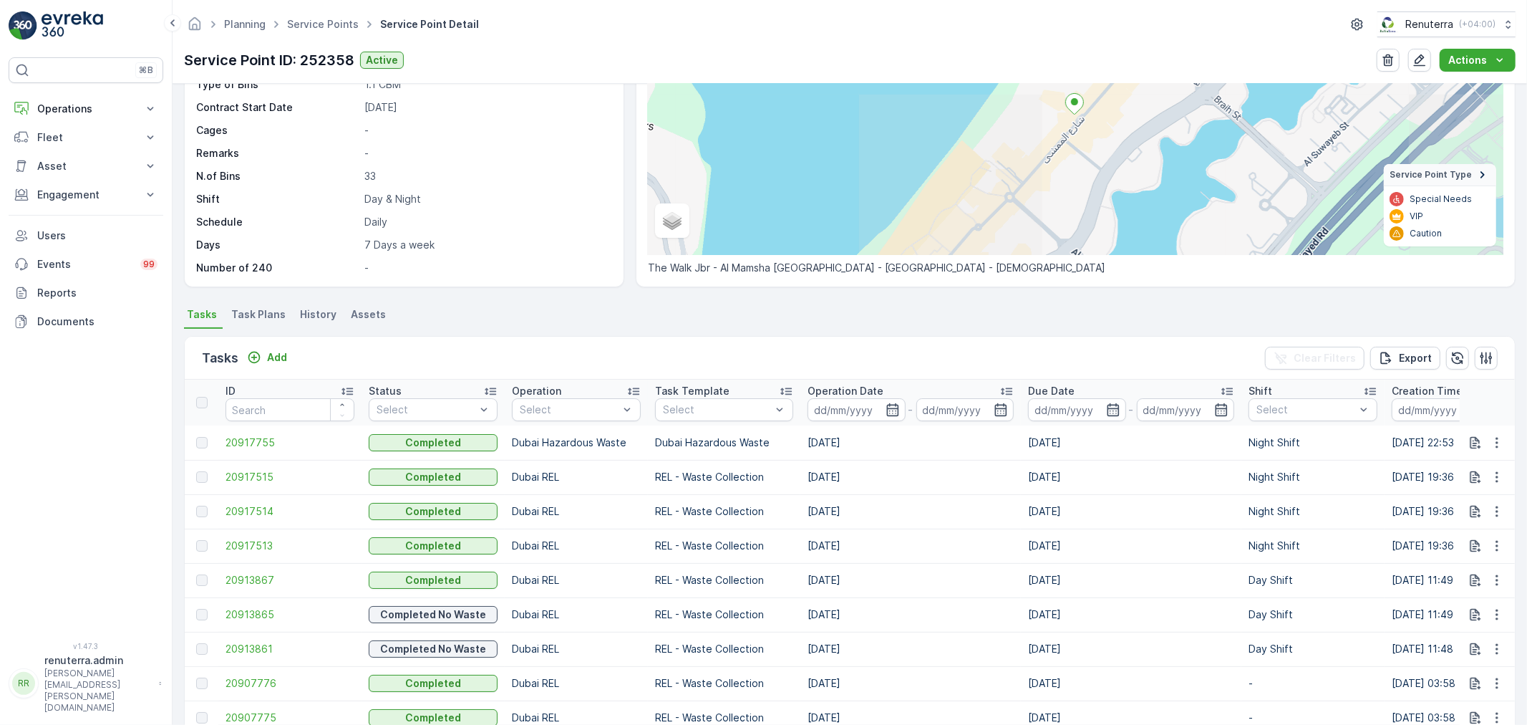
scroll to position [238, 0]
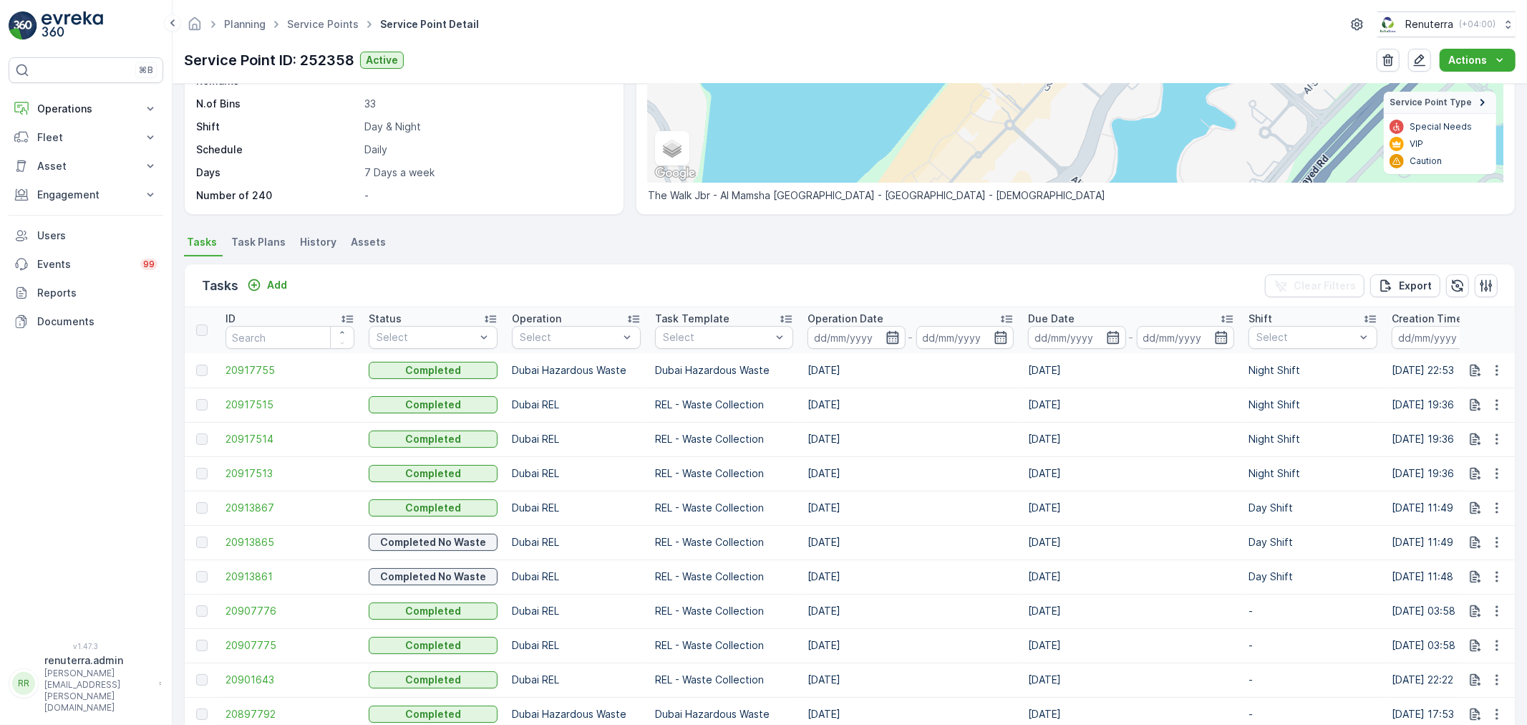
click at [887, 335] on icon "button" at bounding box center [893, 337] width 12 height 13
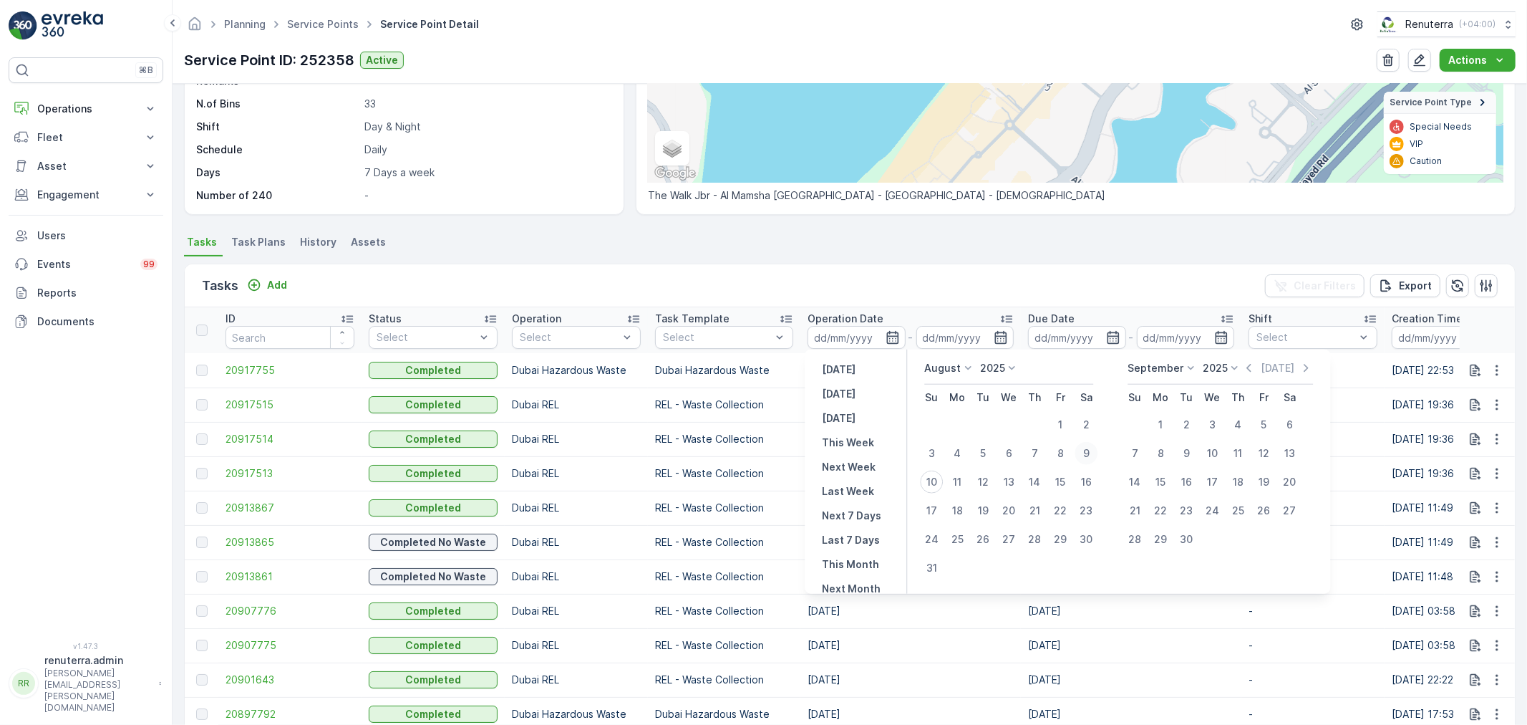
click at [1086, 450] on div "9" at bounding box center [1086, 453] width 23 height 23
type input "[DATE]"
click at [1086, 450] on div "9" at bounding box center [1086, 453] width 23 height 23
type input "[DATE]"
click at [893, 268] on div "Tasks Add Clear Filters Export" at bounding box center [850, 285] width 1331 height 43
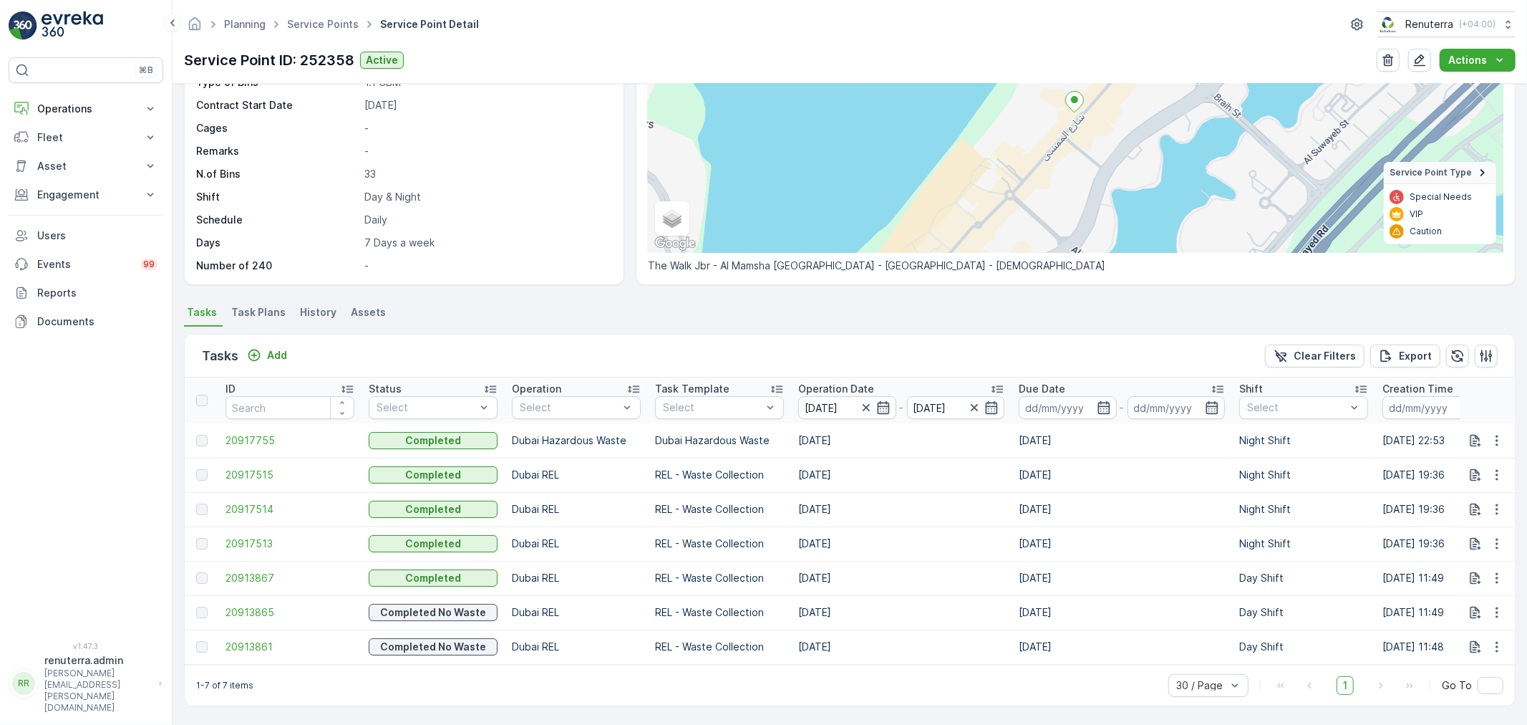
scroll to position [175, 0]
click at [251, 468] on span "20917515" at bounding box center [290, 475] width 129 height 14
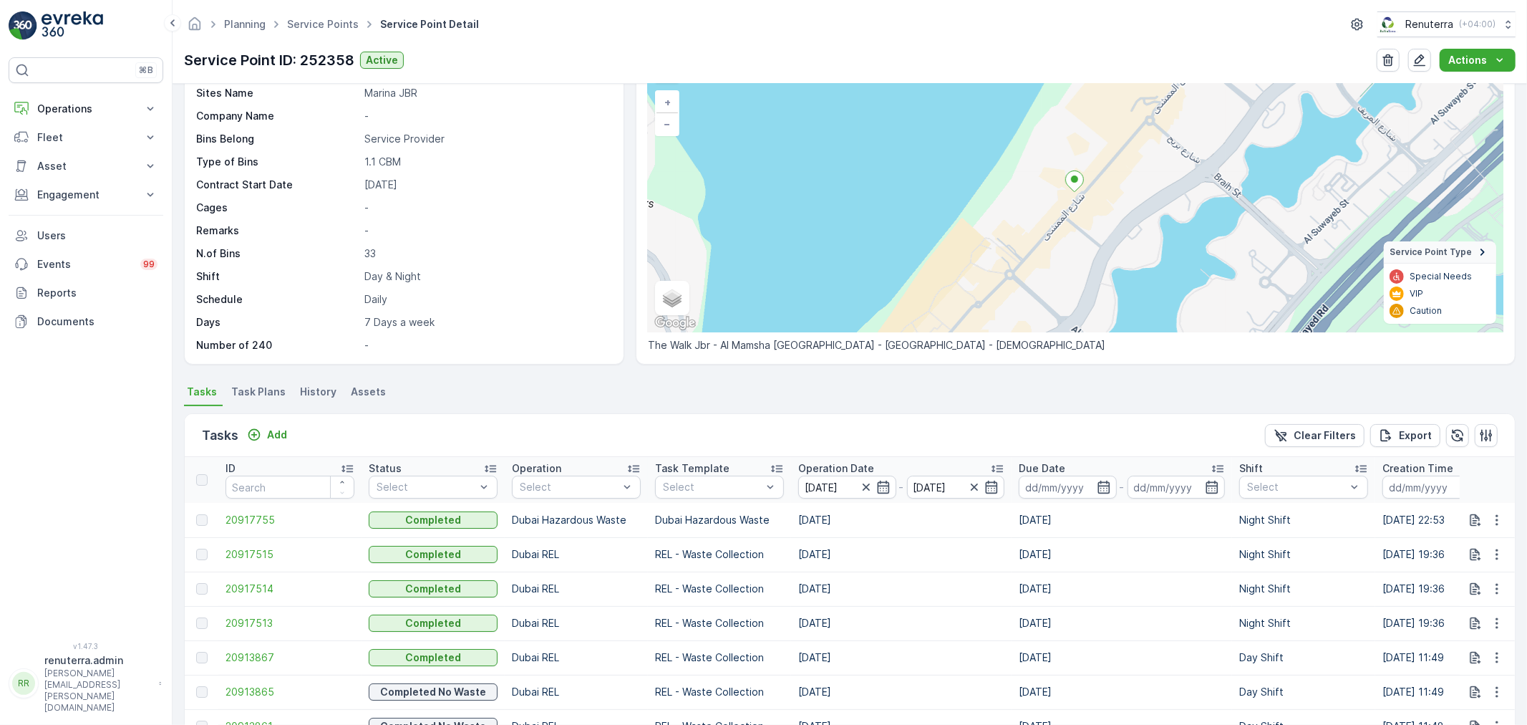
scroll to position [174, 0]
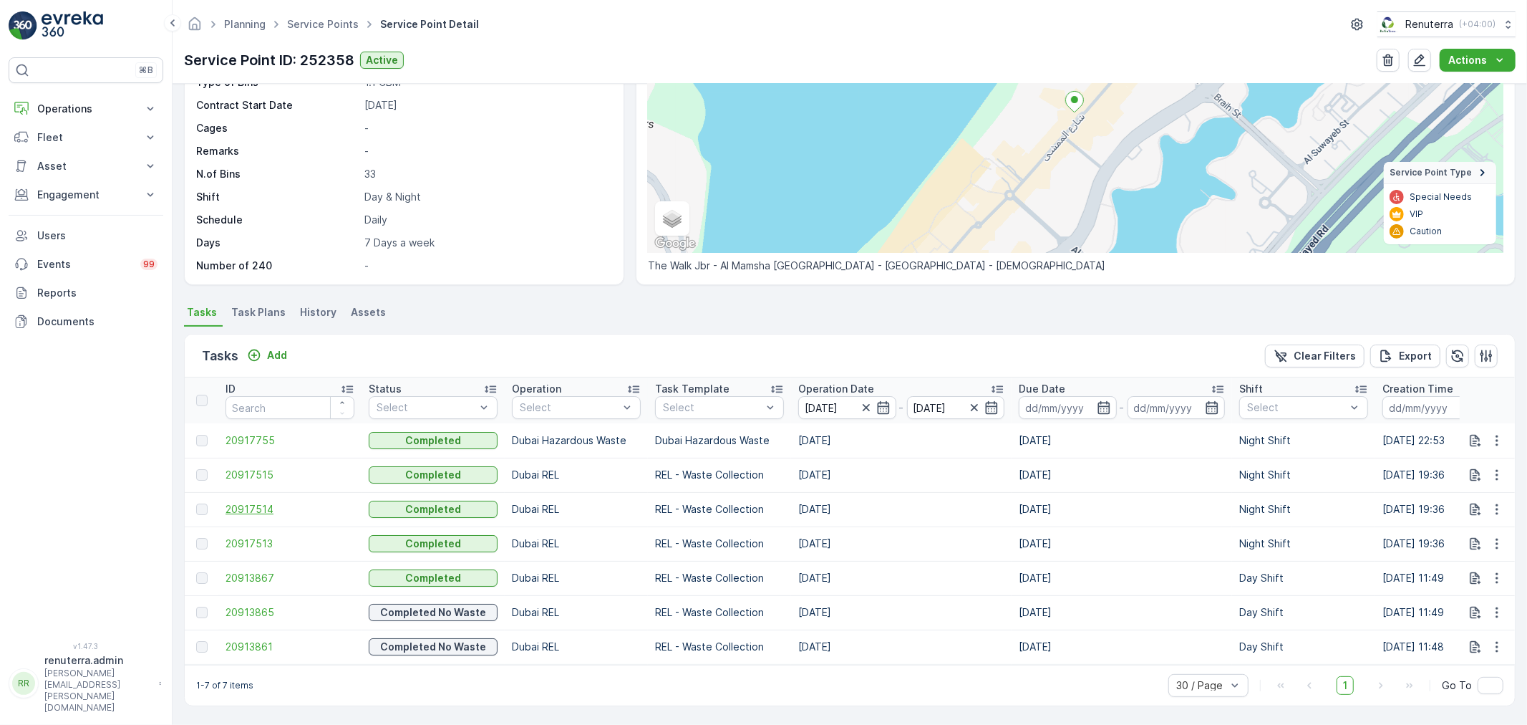
click at [259, 502] on span "20917514" at bounding box center [290, 509] width 129 height 14
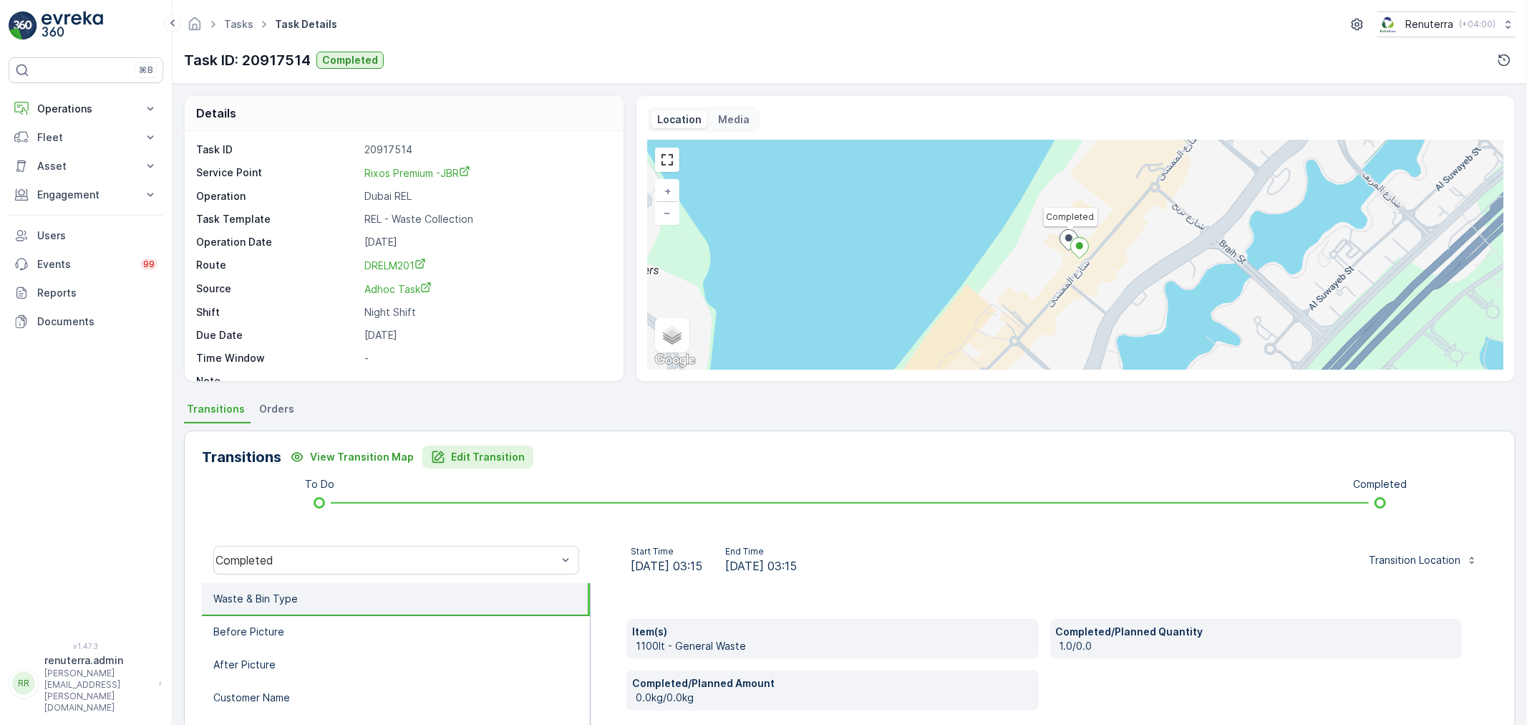
click at [459, 452] on p "Edit Transition" at bounding box center [488, 457] width 74 height 14
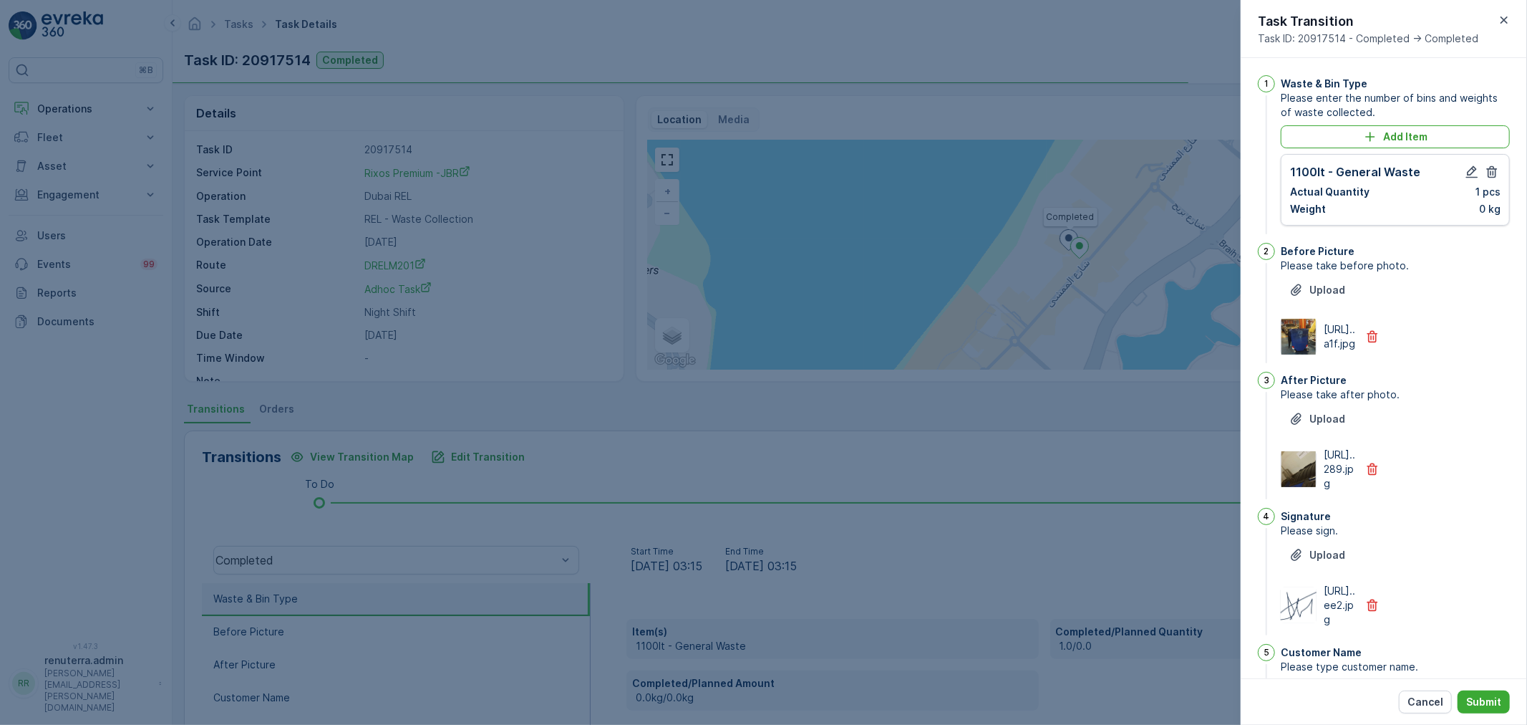
scroll to position [24, 0]
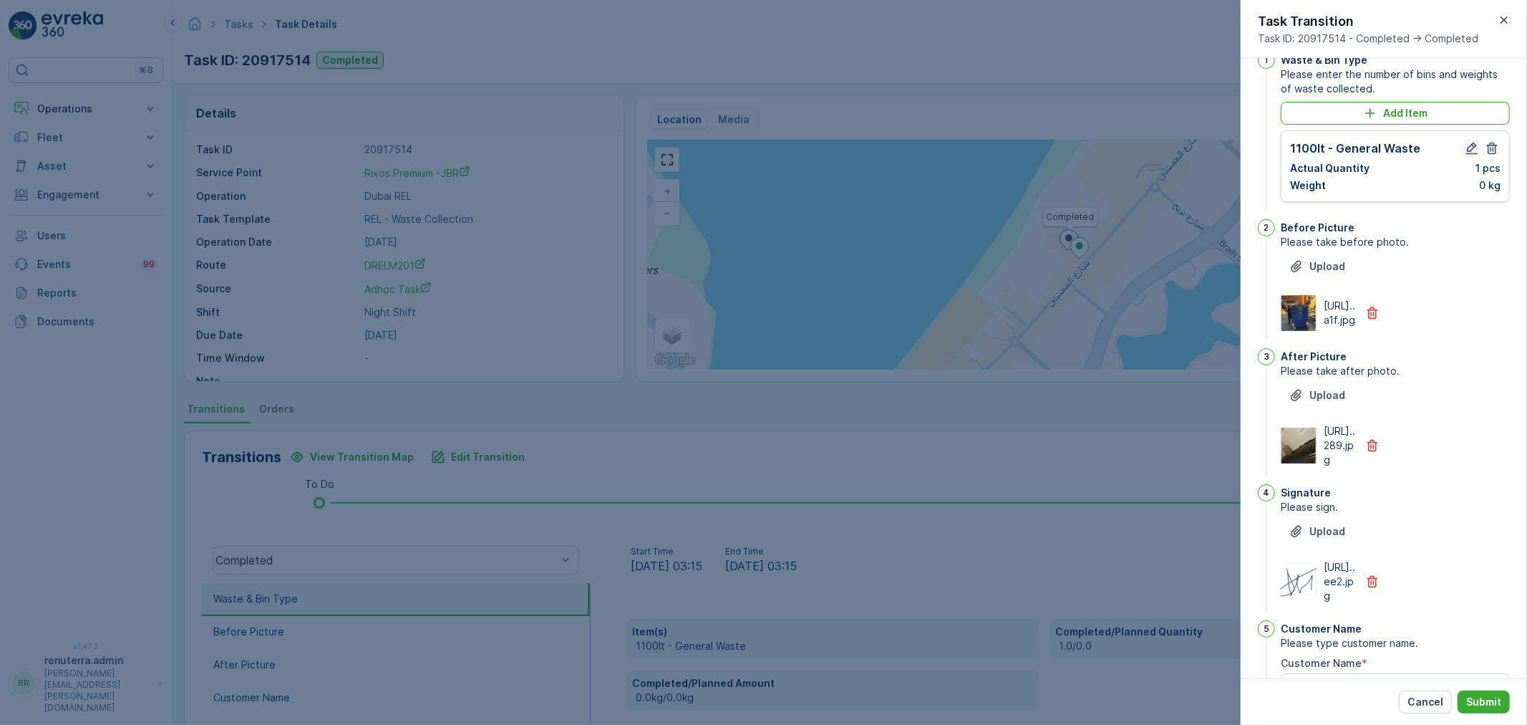
click at [1470, 149] on icon "button" at bounding box center [1472, 148] width 14 height 14
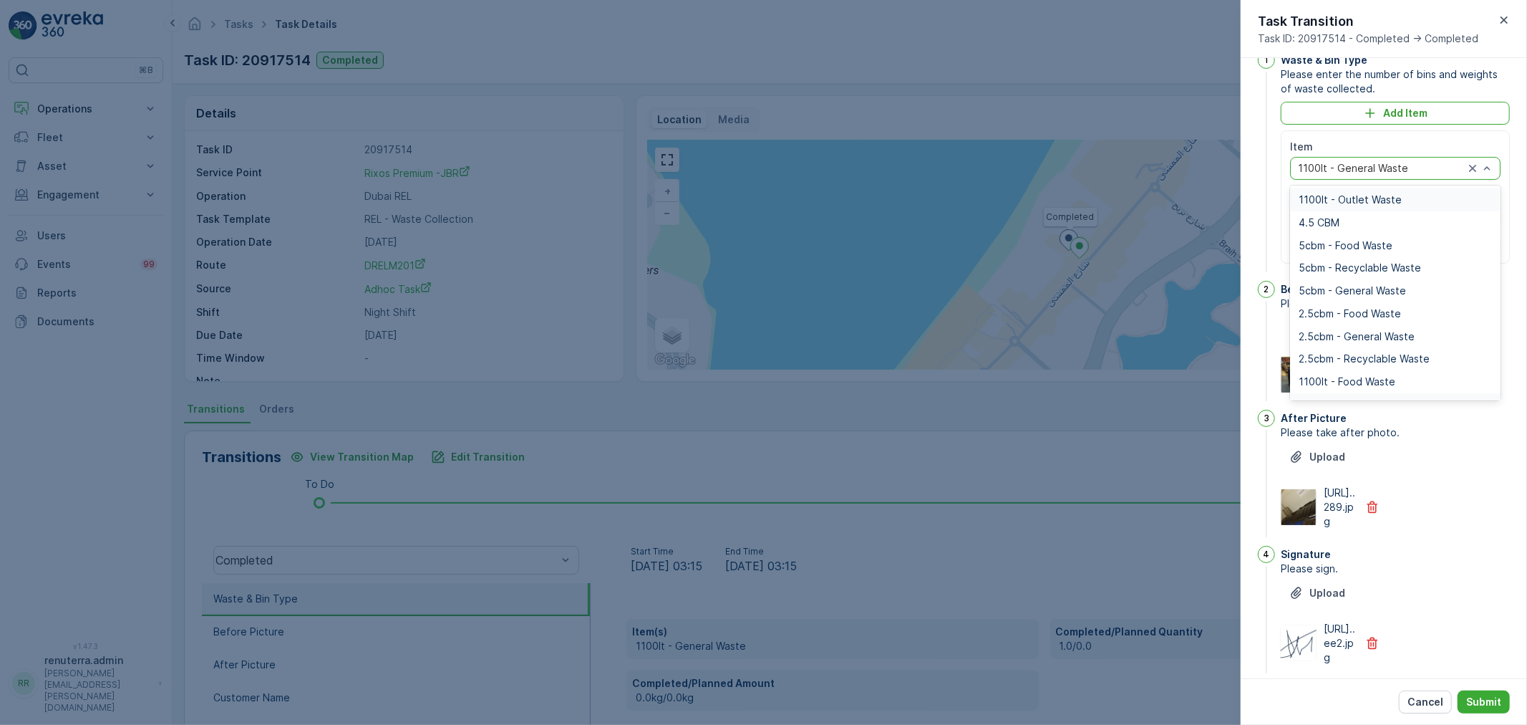
click at [1350, 165] on div at bounding box center [1381, 168] width 169 height 11
click at [1354, 203] on span "1100lt - Outlet Waste" at bounding box center [1350, 199] width 103 height 11
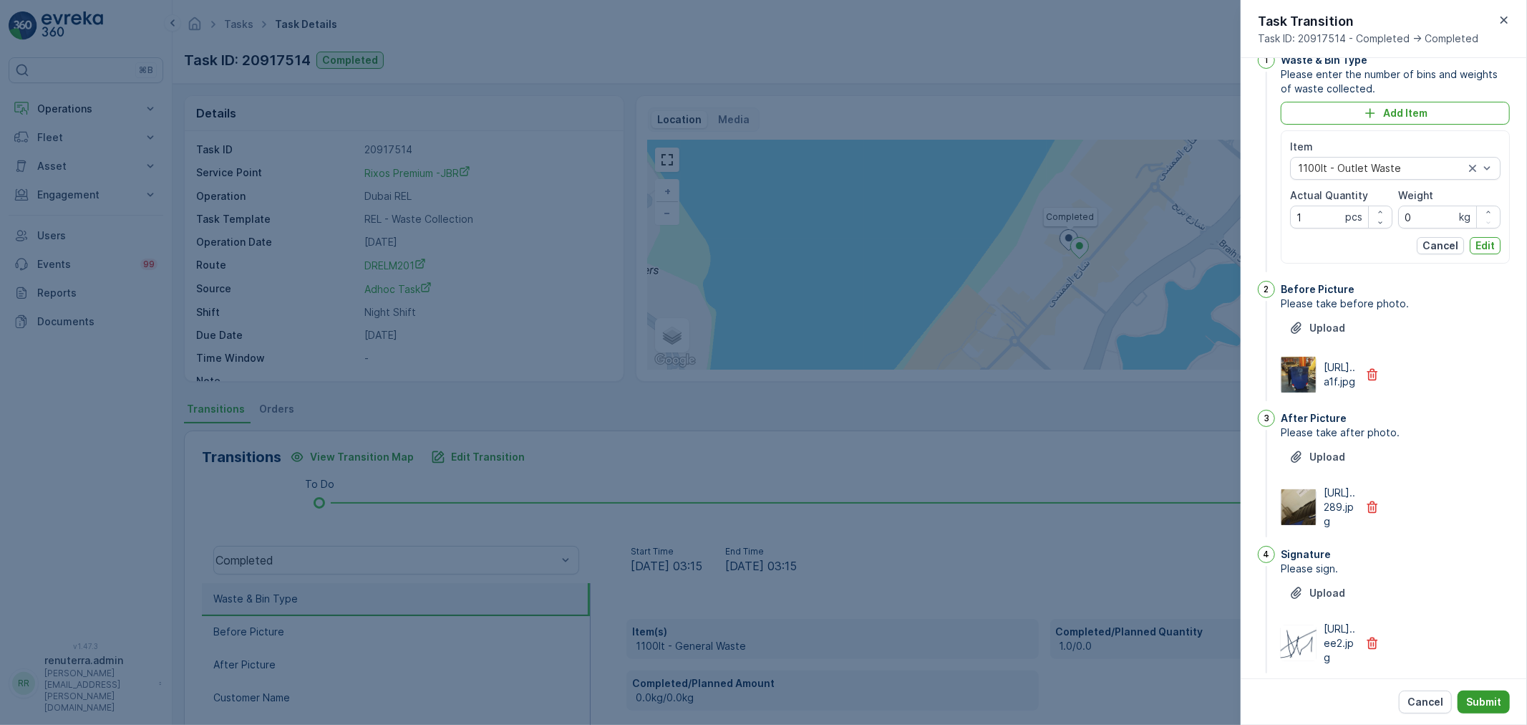
click at [1487, 698] on p "Submit" at bounding box center [1484, 702] width 35 height 14
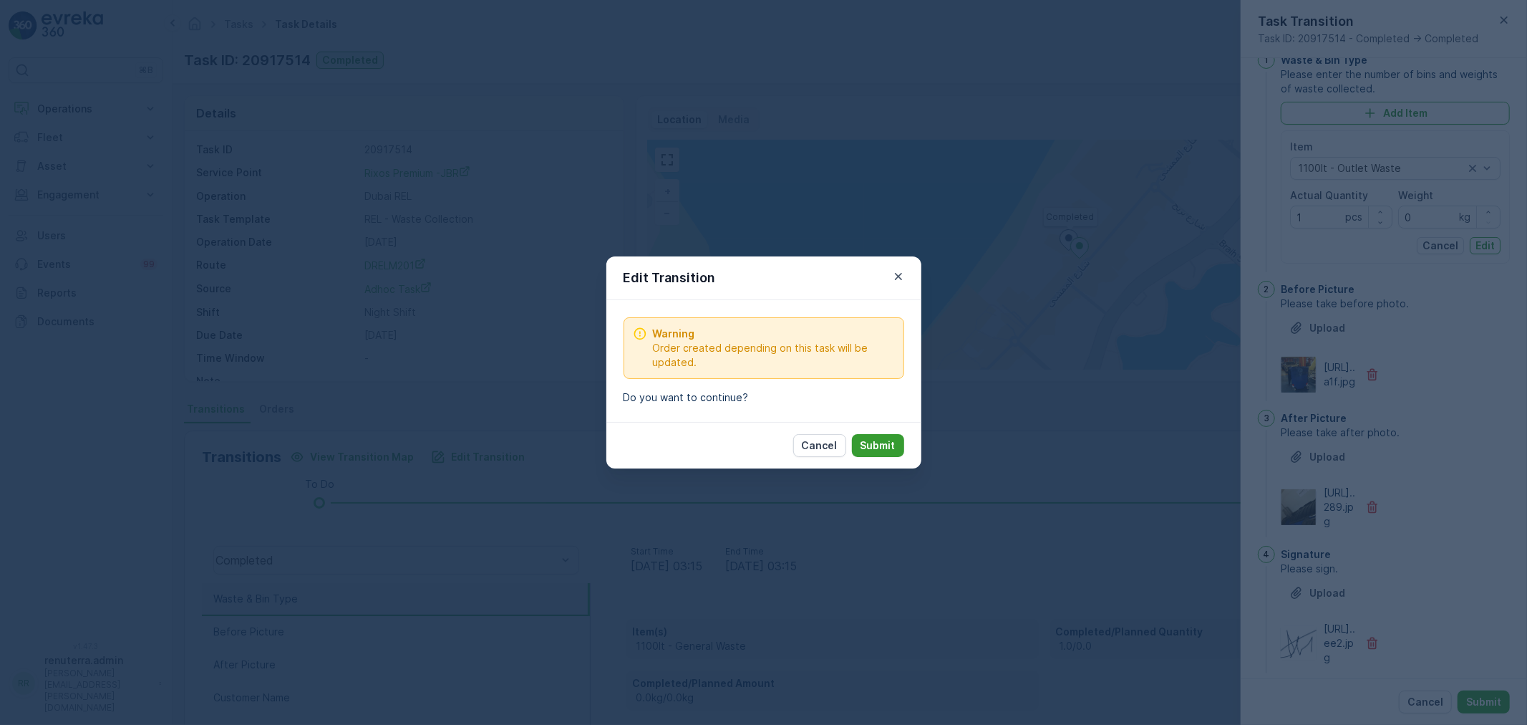
click at [895, 442] on p "Submit" at bounding box center [878, 445] width 35 height 14
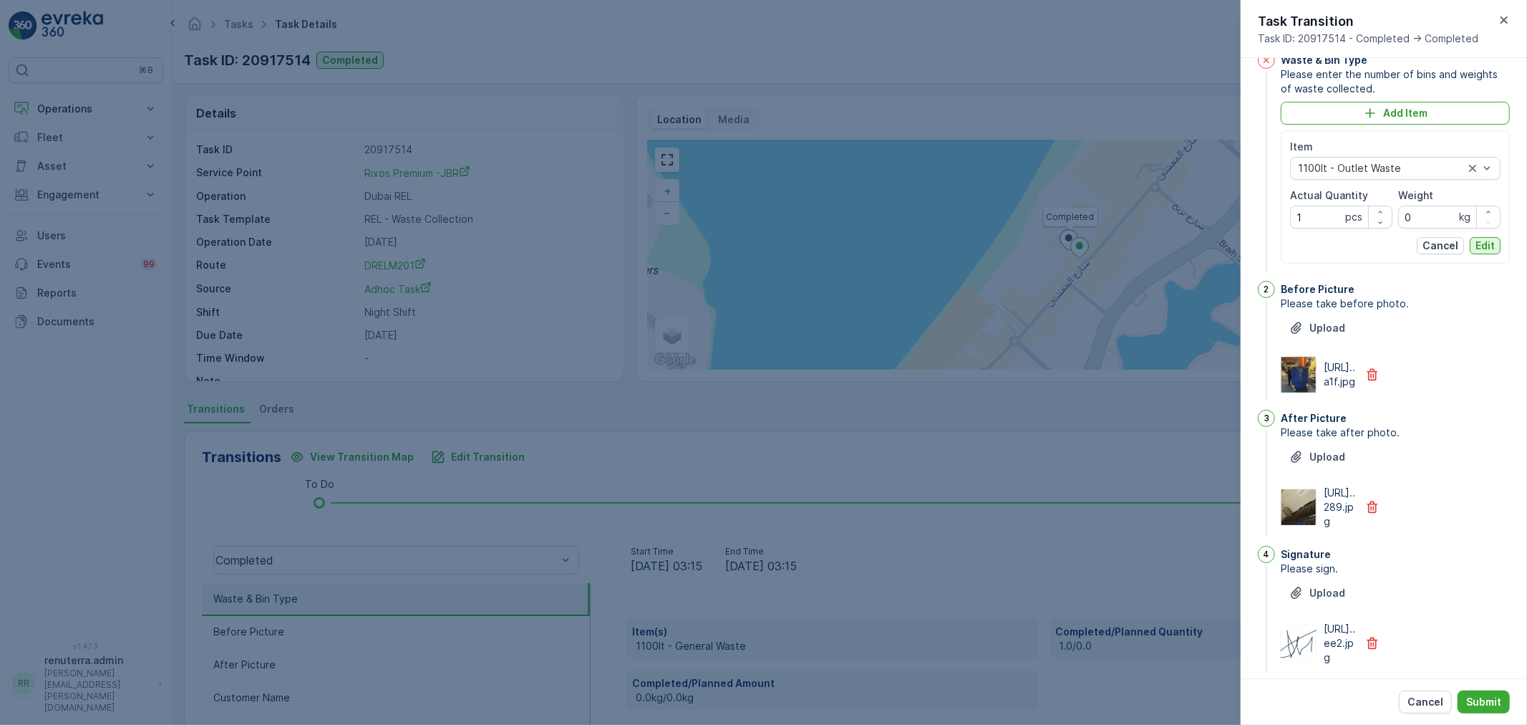
click at [1487, 239] on p "Edit" at bounding box center [1485, 245] width 19 height 14
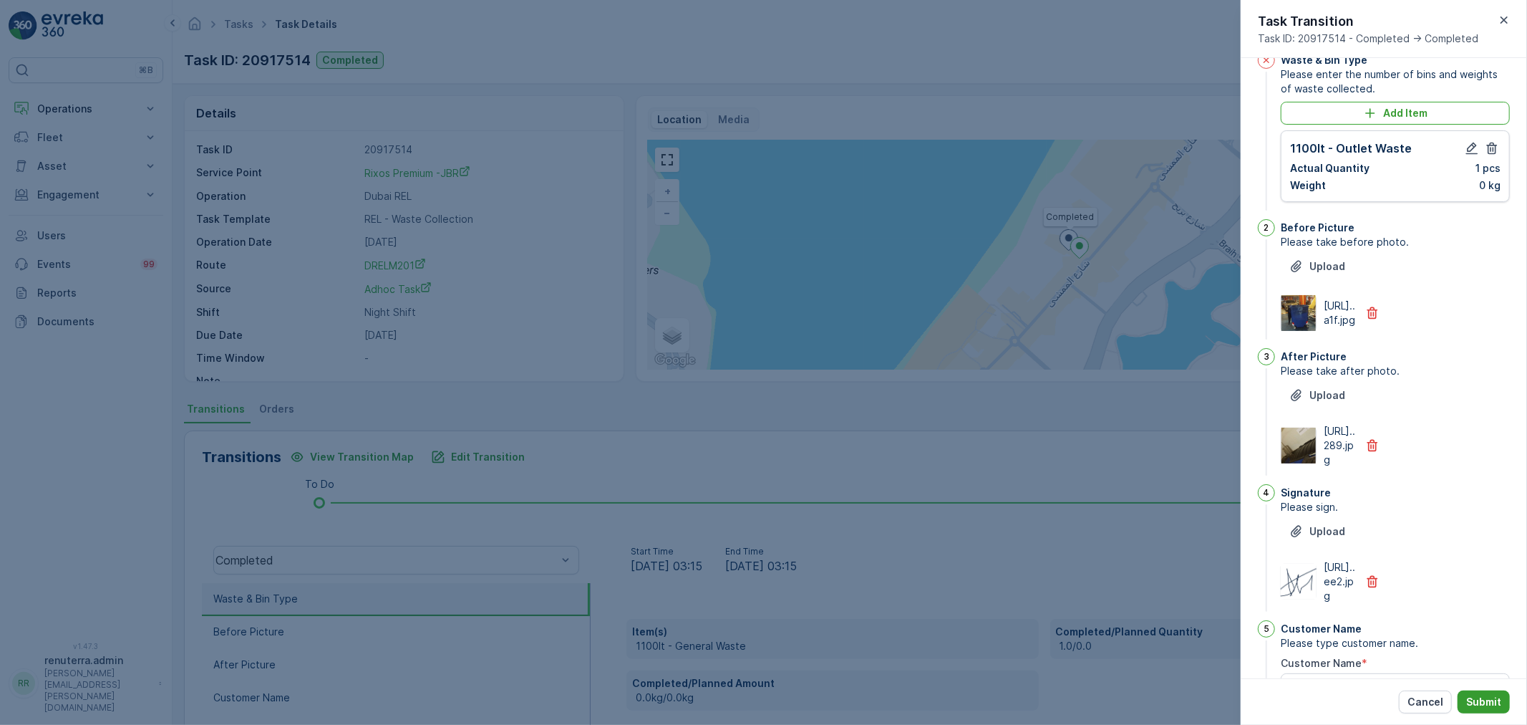
click at [1484, 690] on button "Submit" at bounding box center [1484, 701] width 52 height 23
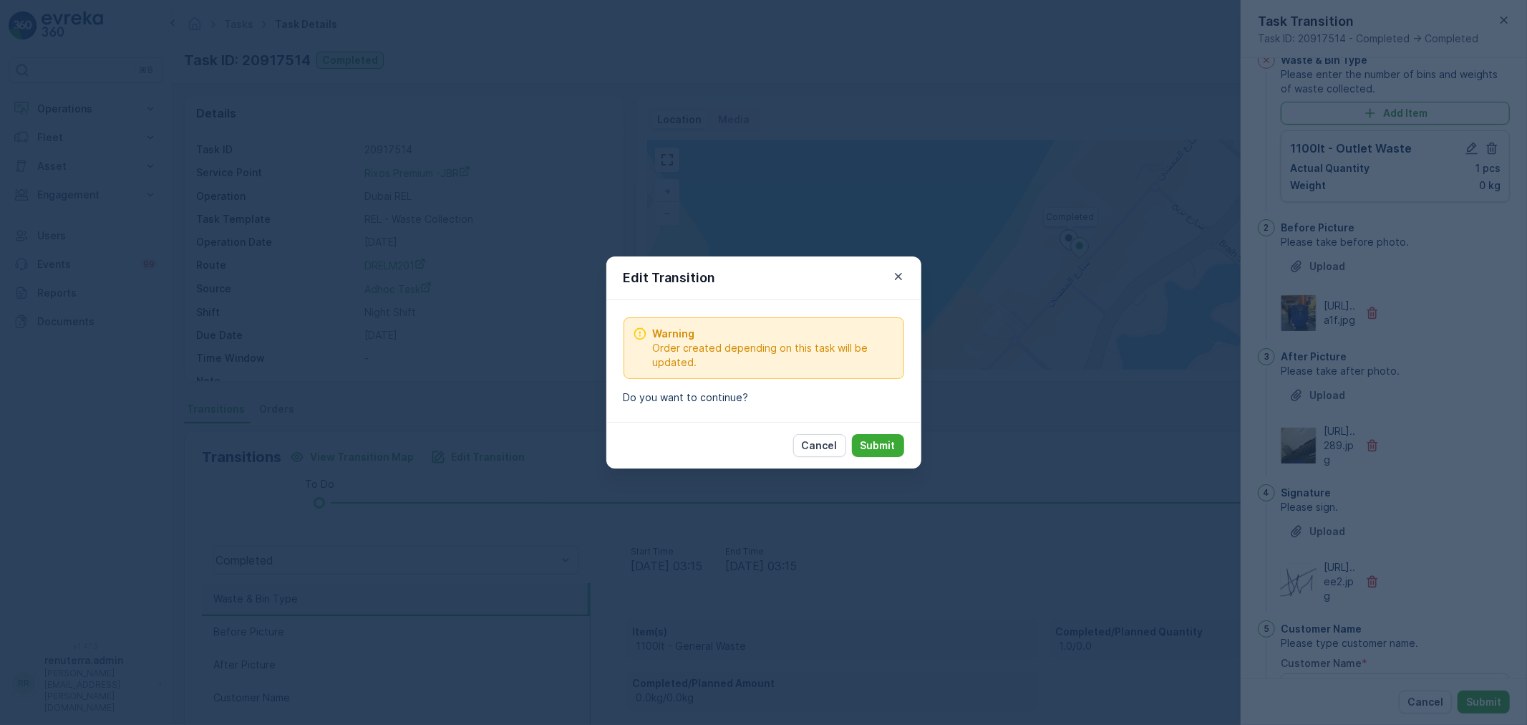
click at [888, 431] on div "Cancel Submit" at bounding box center [764, 445] width 315 height 47
click at [886, 440] on p "Submit" at bounding box center [878, 445] width 35 height 14
type Name "[PERSON_NAME]"
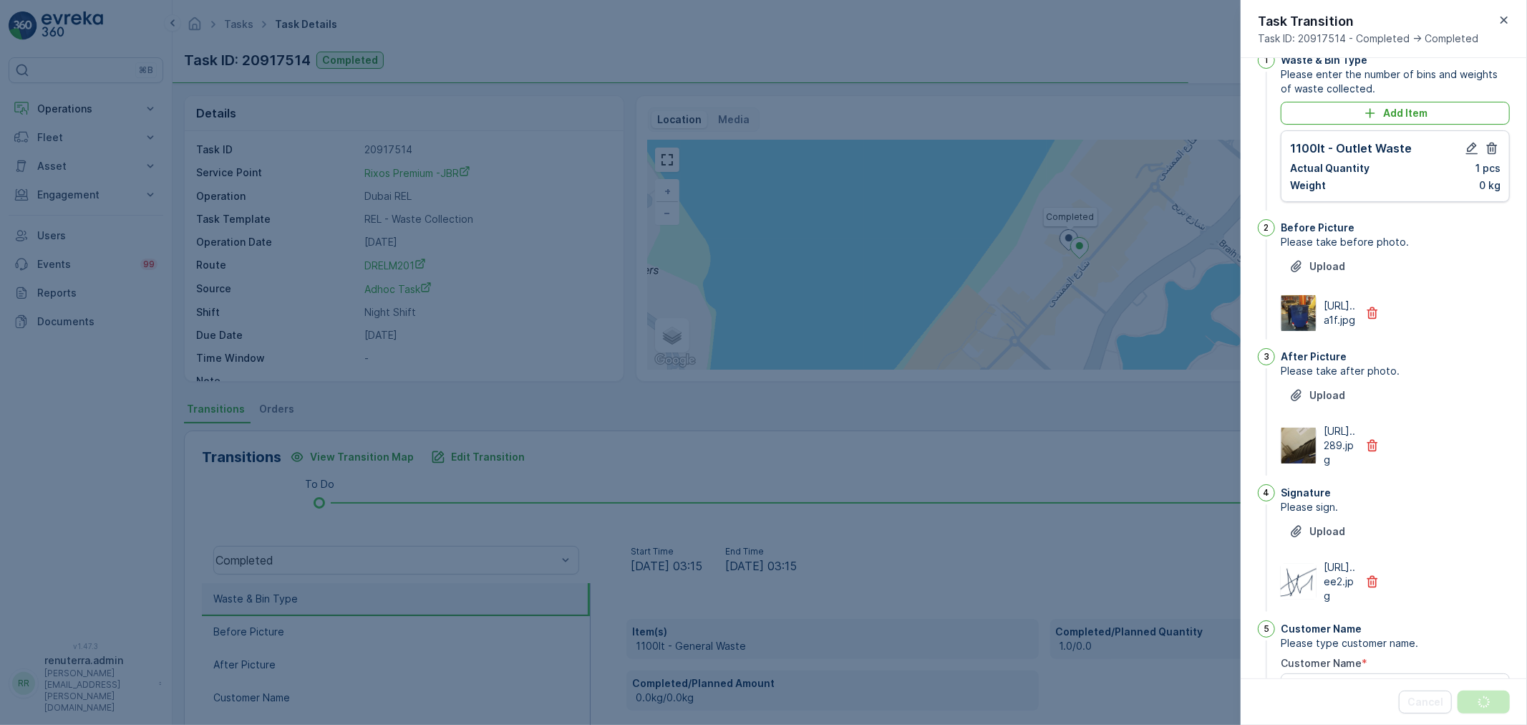
scroll to position [0, 0]
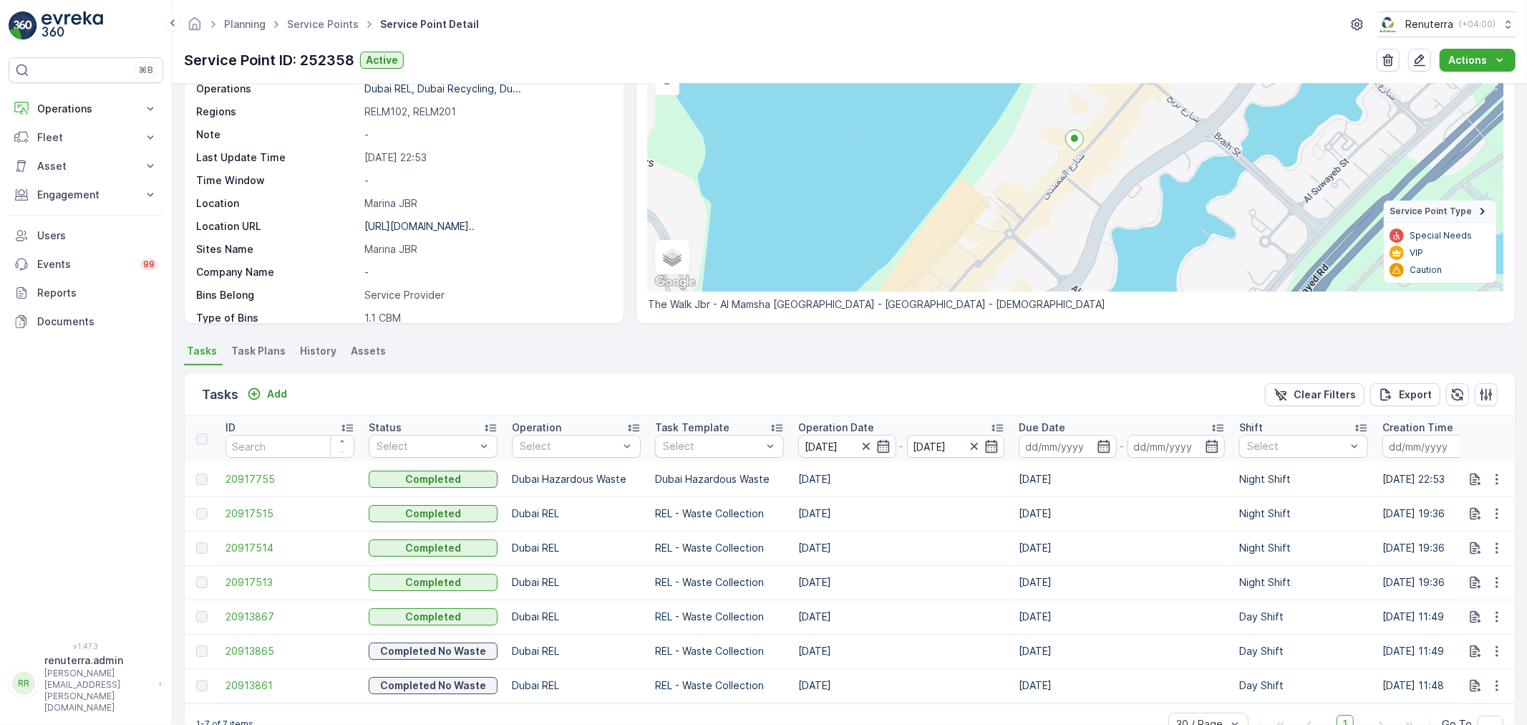
scroll to position [174, 0]
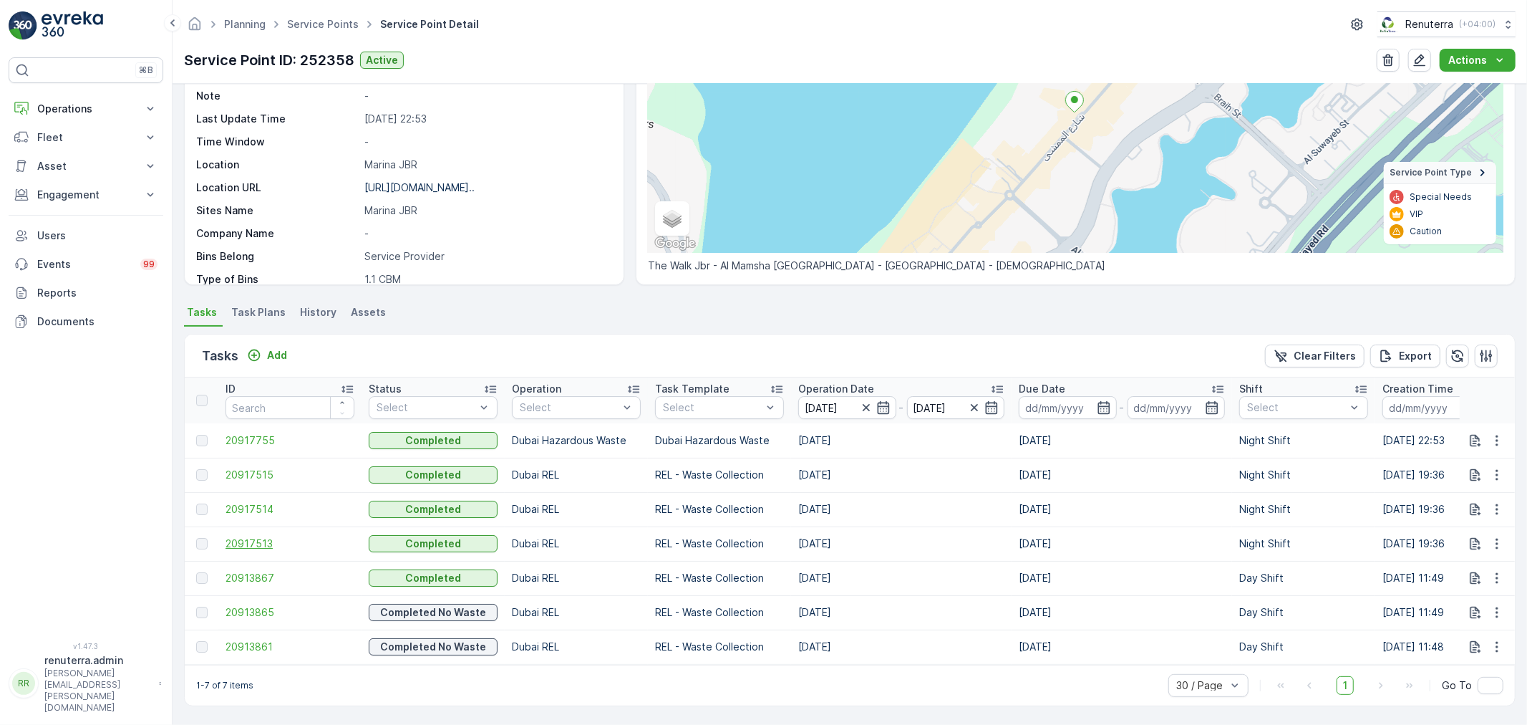
click at [259, 536] on span "20917513" at bounding box center [290, 543] width 129 height 14
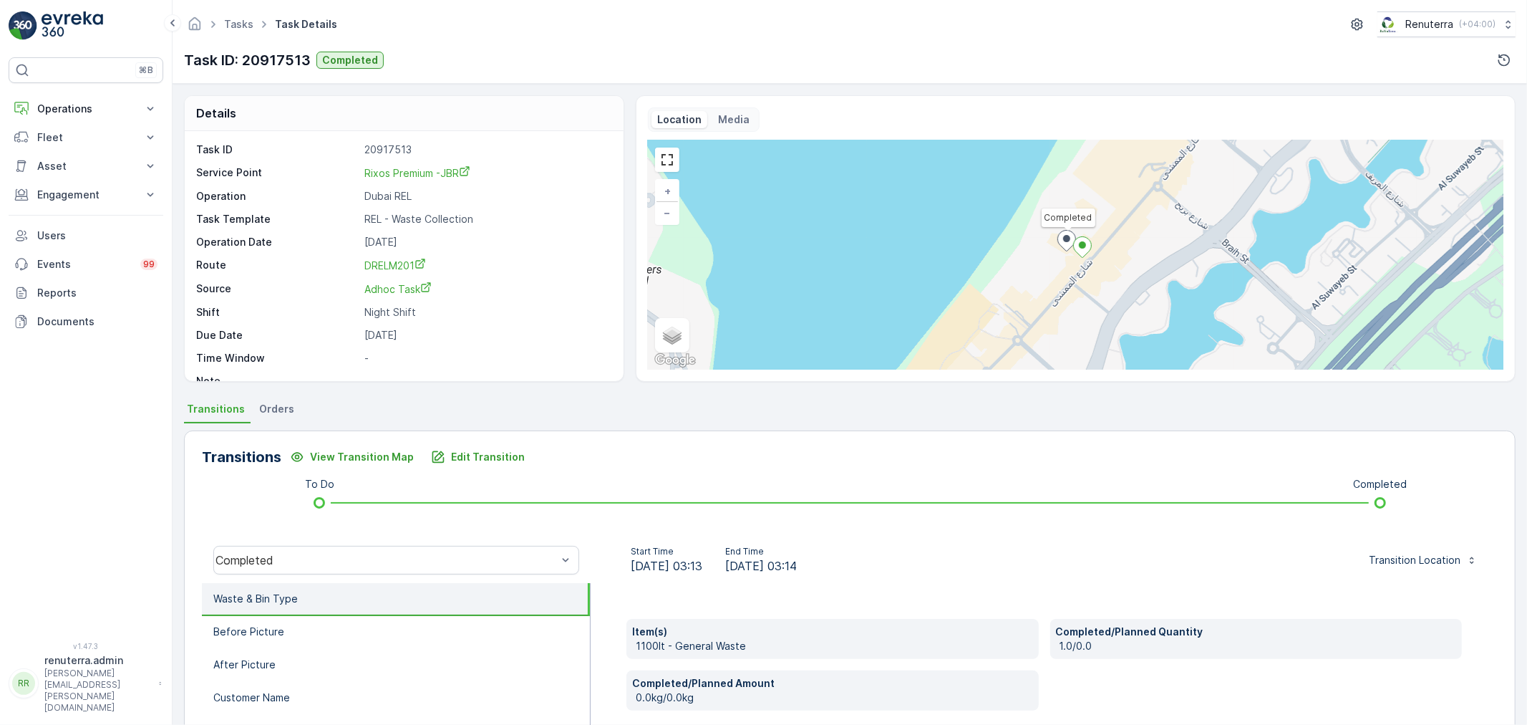
scroll to position [19, 0]
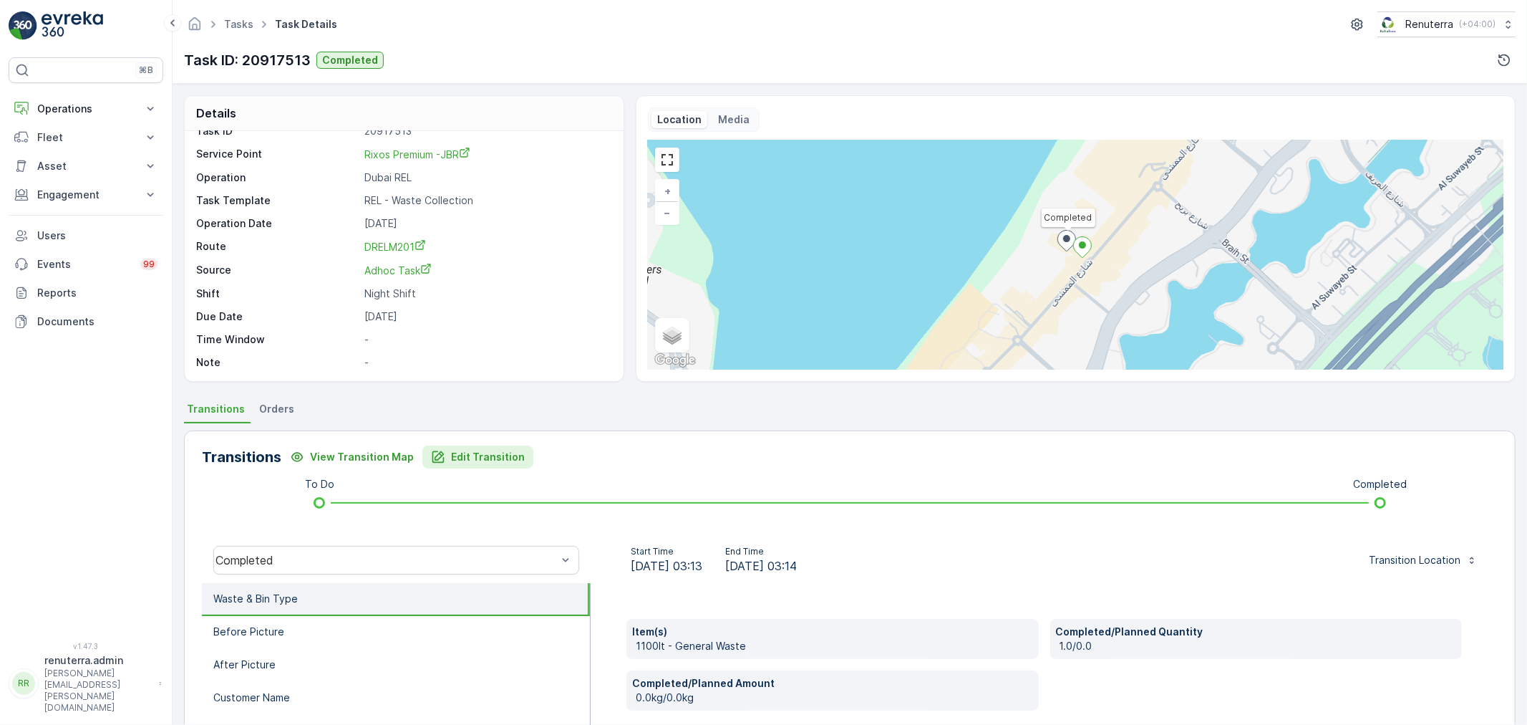
click at [478, 453] on p "Edit Transition" at bounding box center [488, 457] width 74 height 14
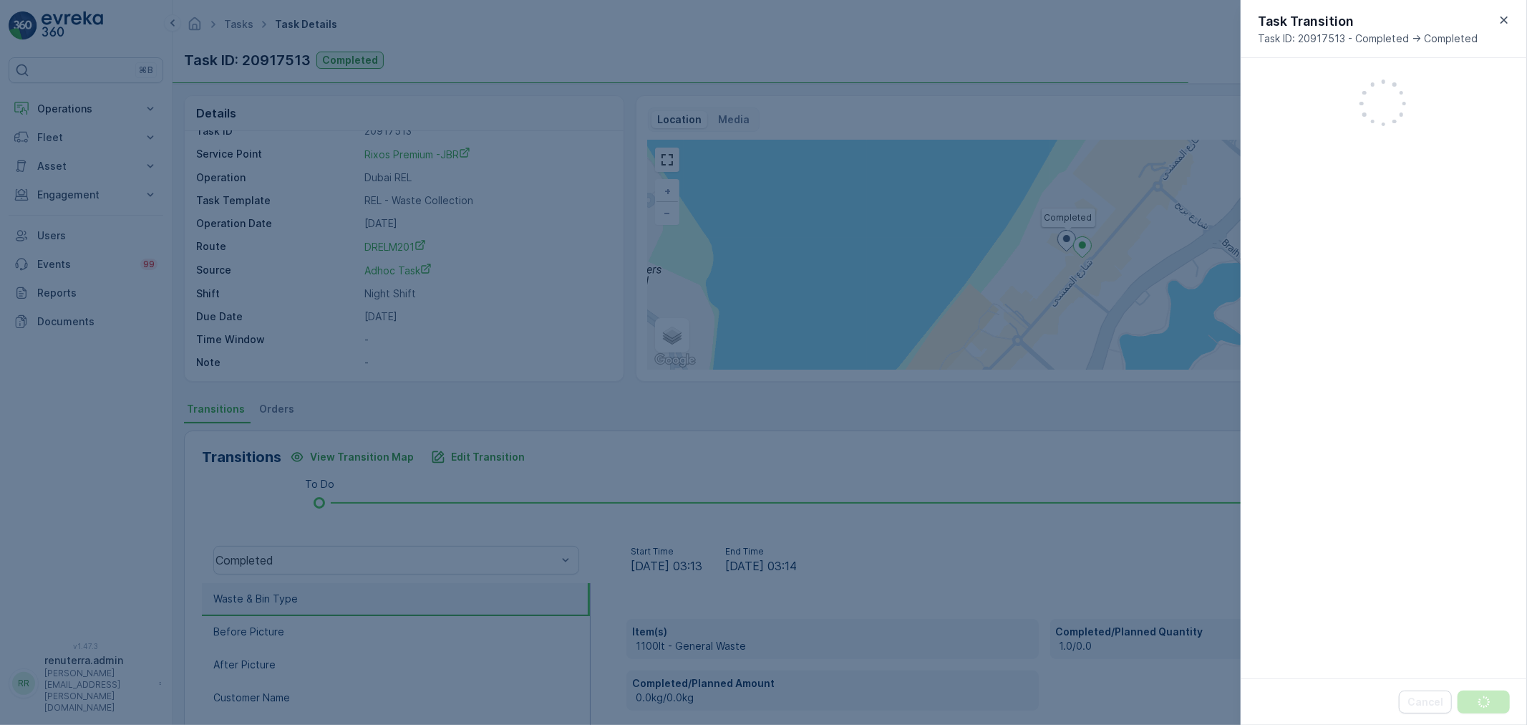
scroll to position [24, 0]
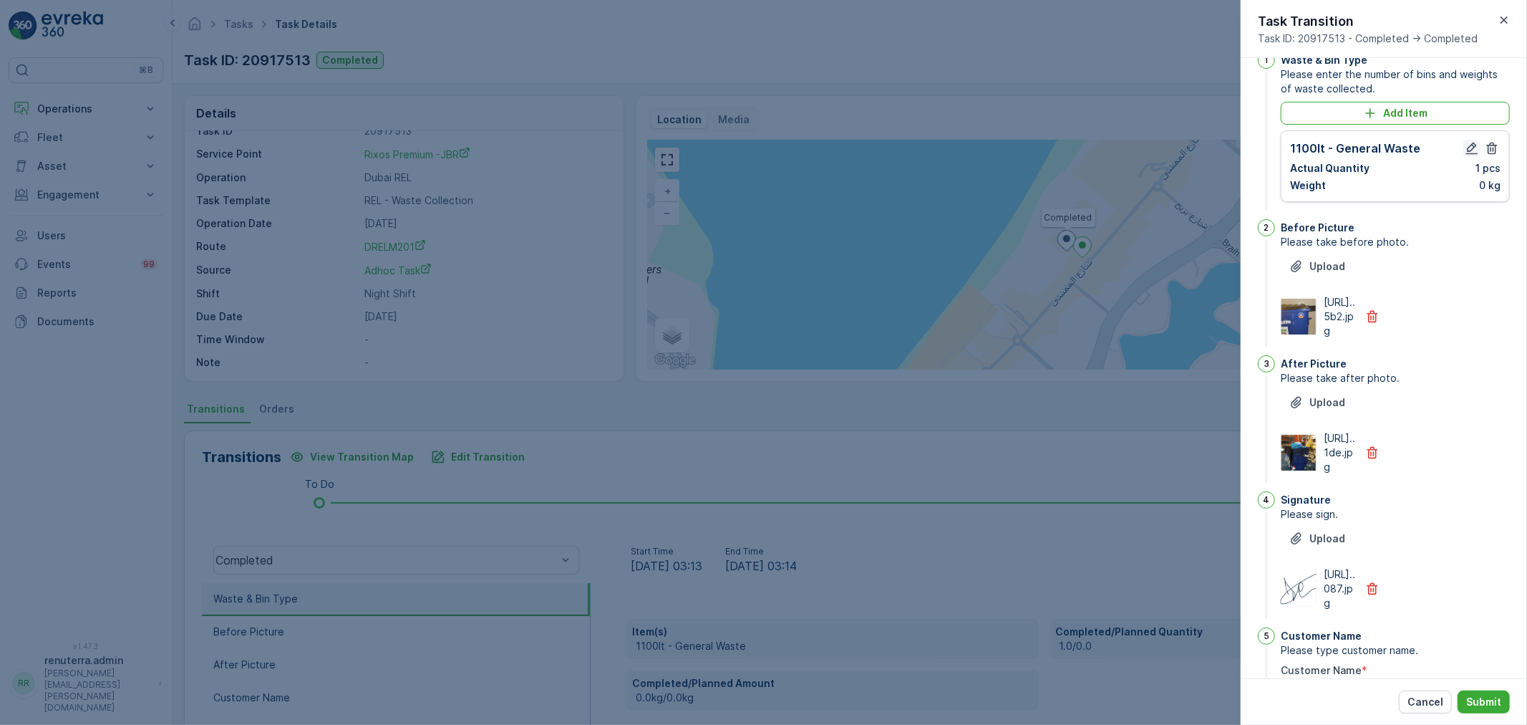
click at [1472, 147] on icon "button" at bounding box center [1473, 149] width 12 height 12
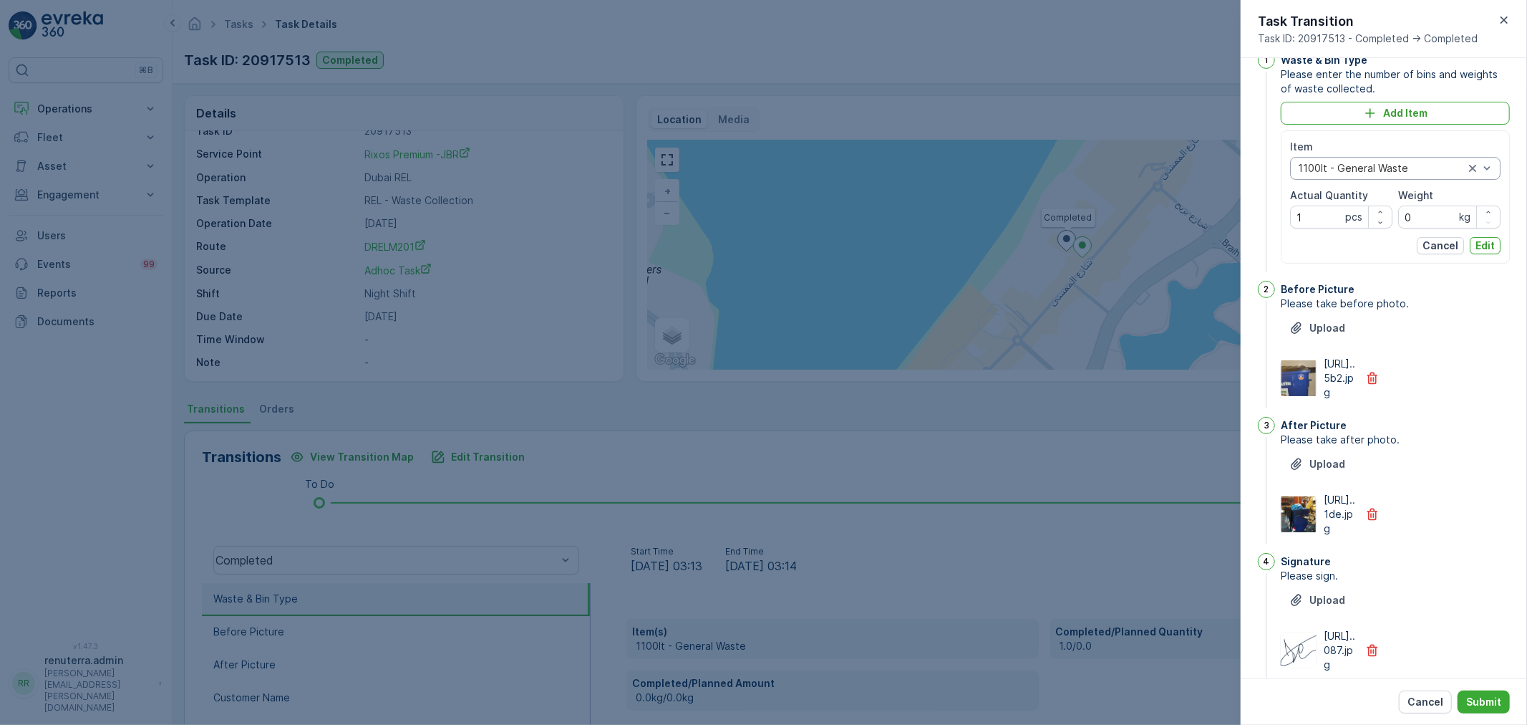
click at [1370, 175] on div "1100lt - General Waste" at bounding box center [1395, 168] width 211 height 23
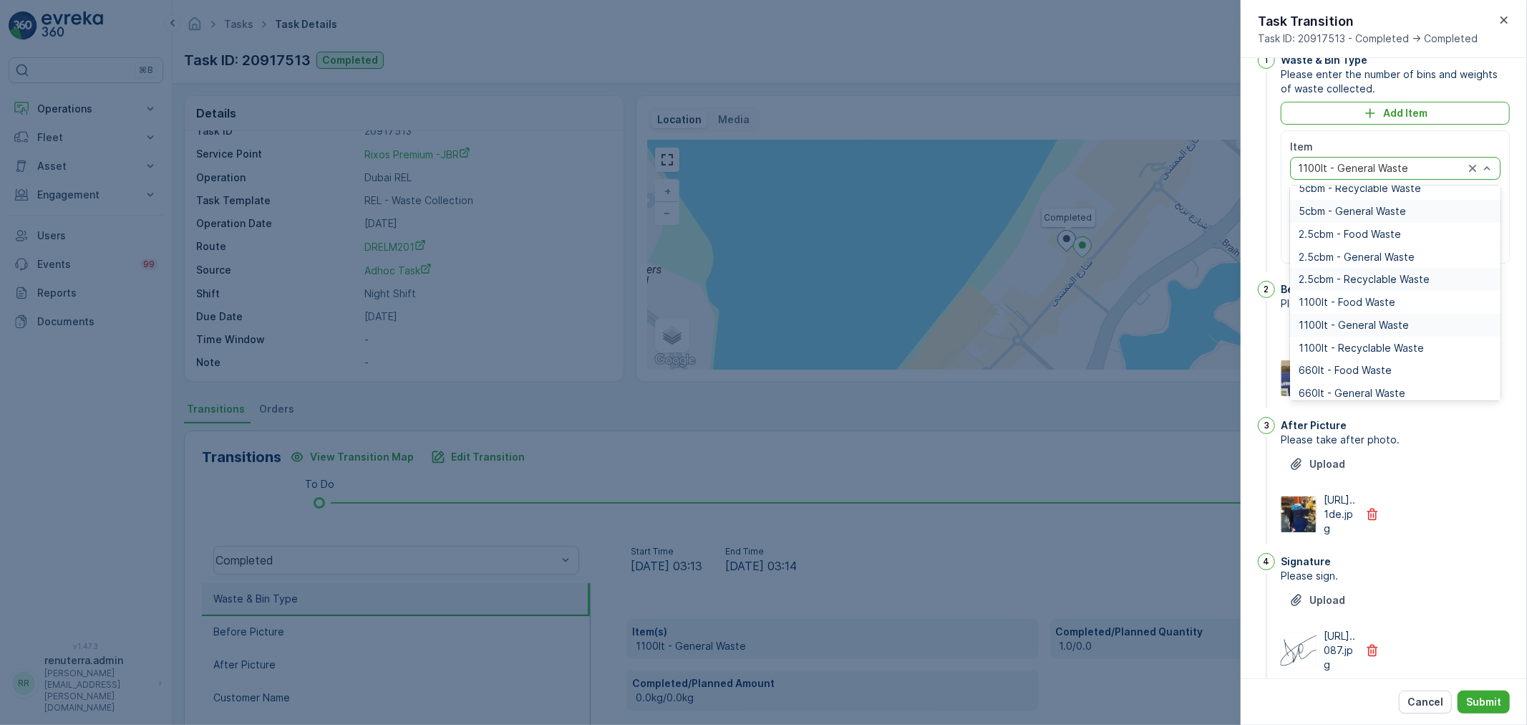
scroll to position [159, 0]
click at [1369, 215] on div "1100lt - Food Waste" at bounding box center [1395, 222] width 211 height 23
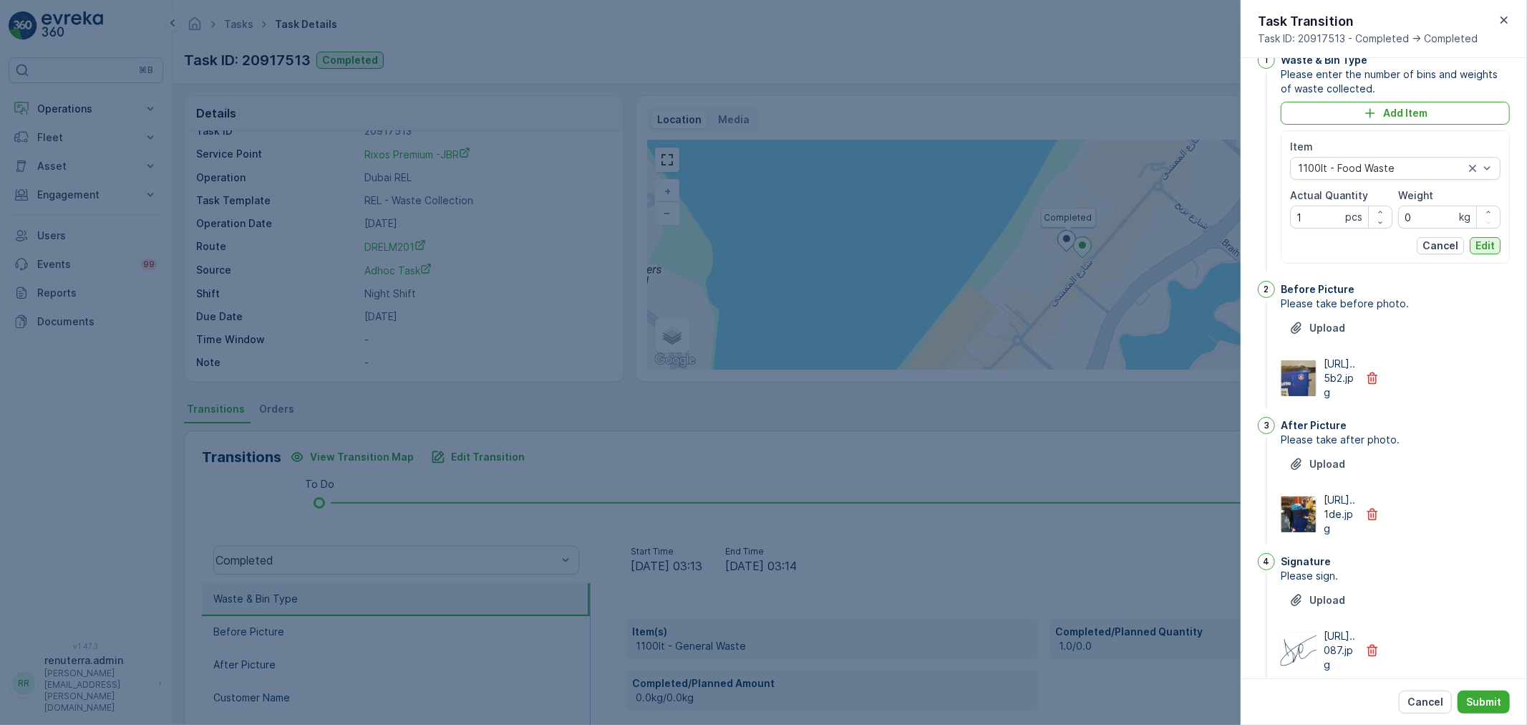
click at [1477, 241] on p "Edit" at bounding box center [1485, 245] width 19 height 14
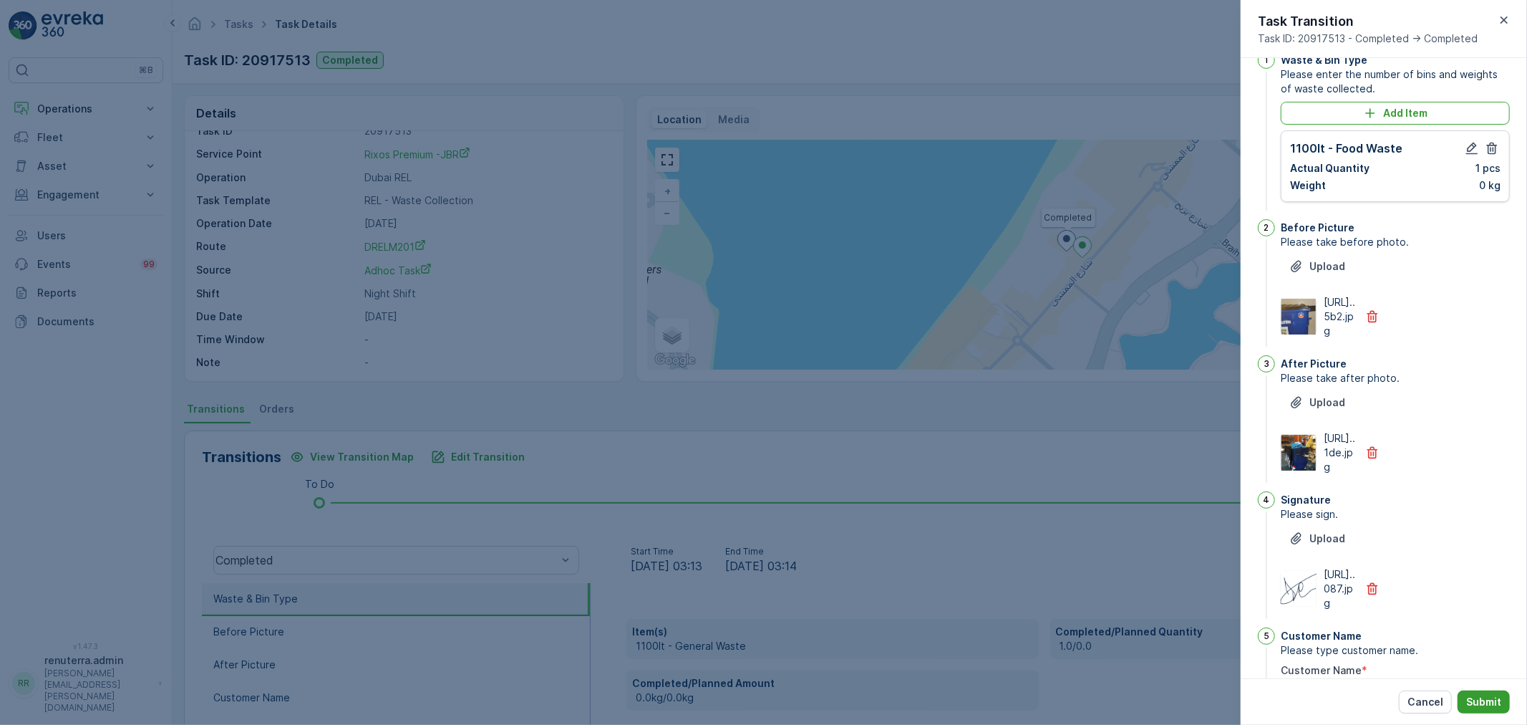
click at [1487, 697] on p "Submit" at bounding box center [1484, 702] width 35 height 14
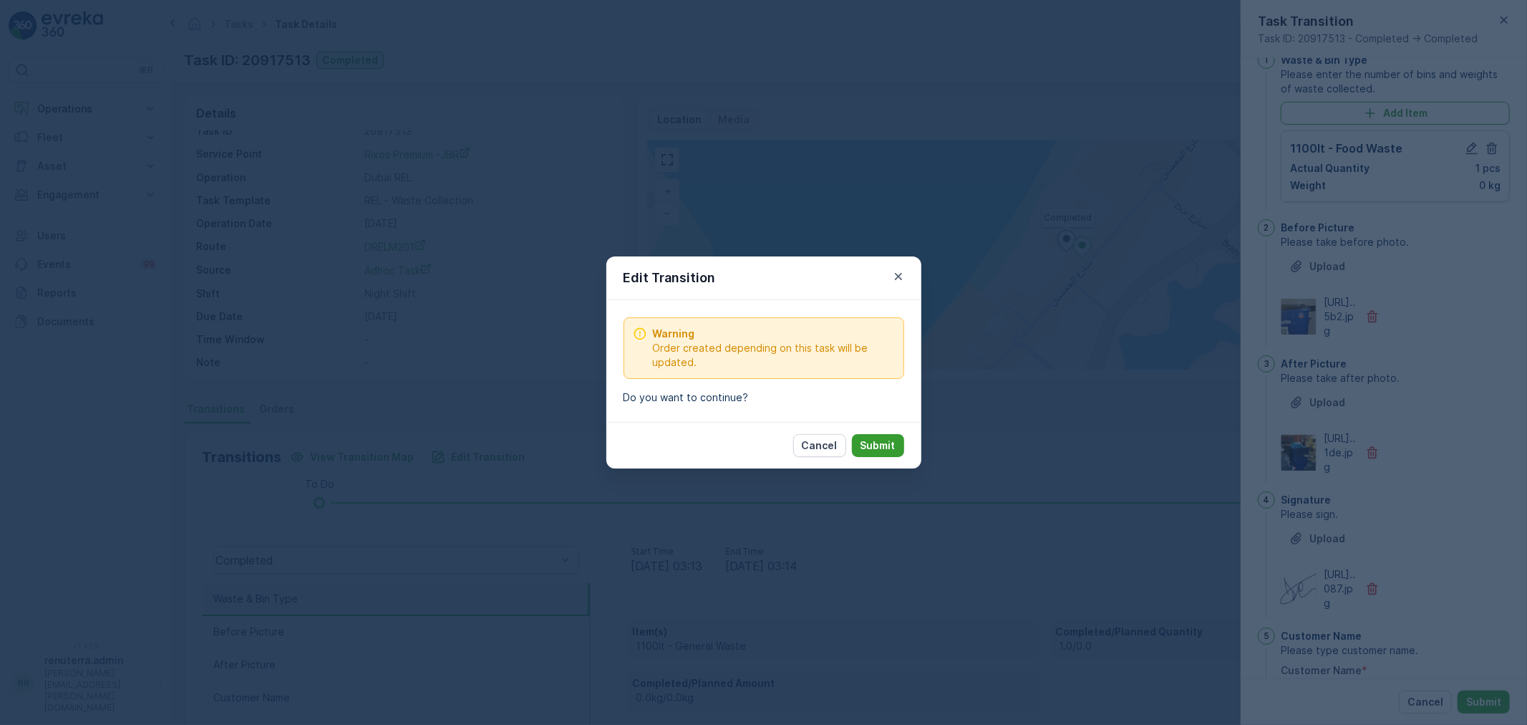
click at [893, 438] on p "Submit" at bounding box center [878, 445] width 35 height 14
type Name "[PERSON_NAME]"
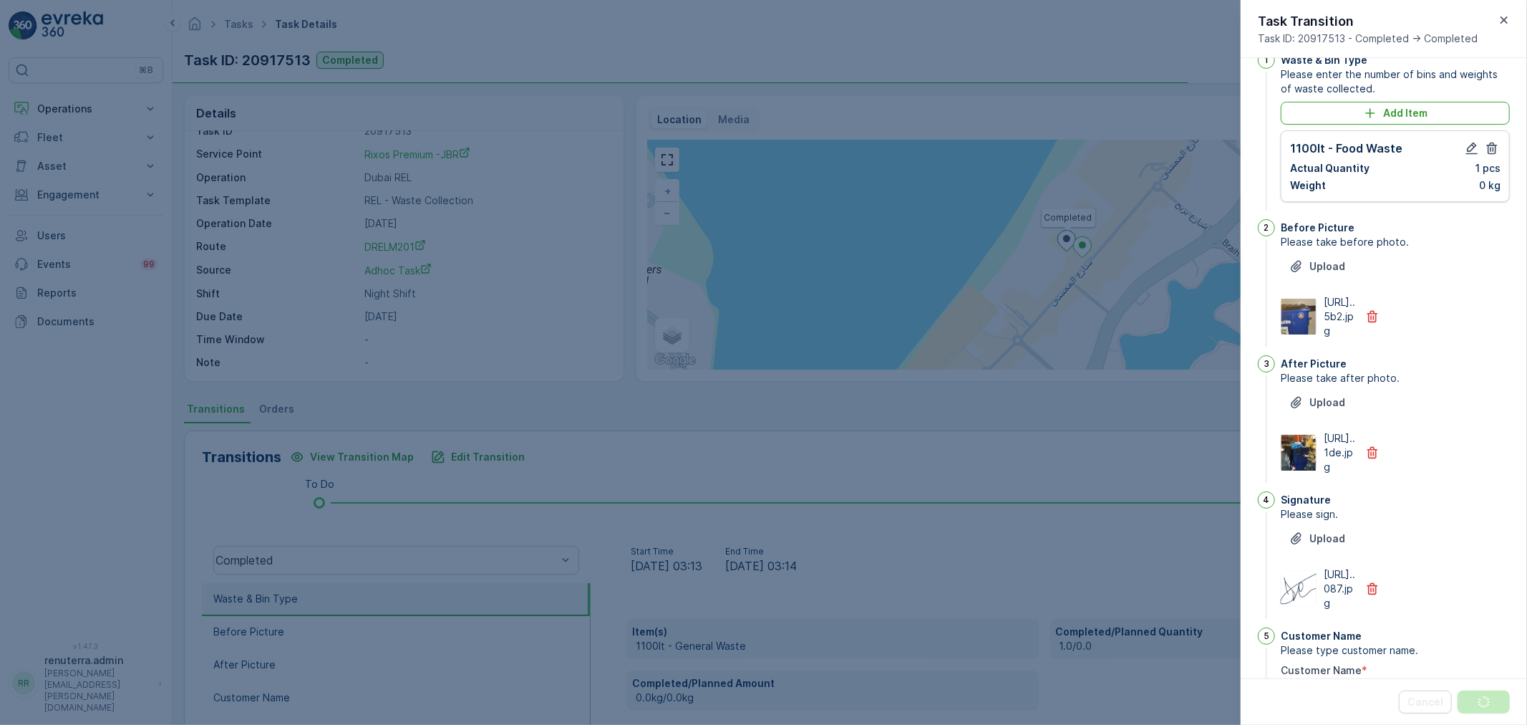
scroll to position [0, 0]
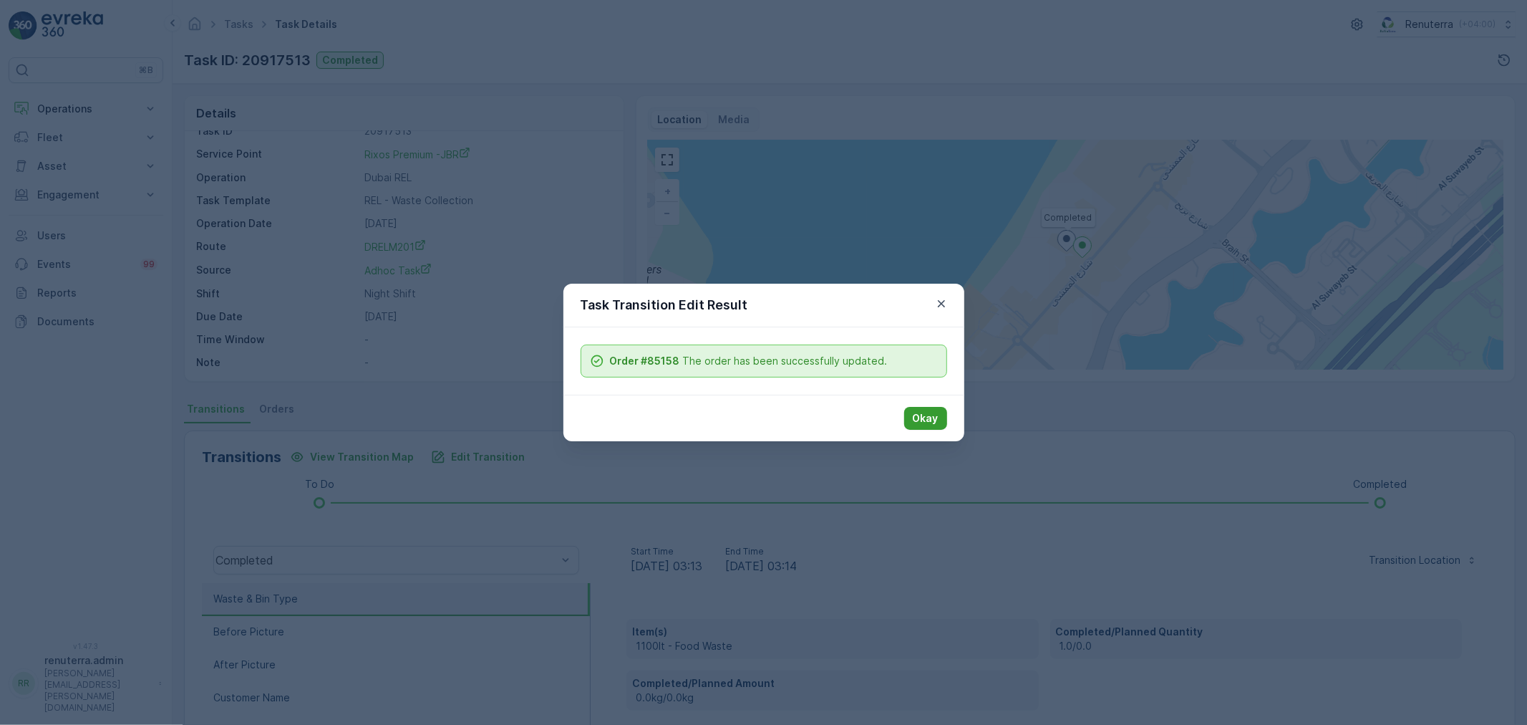
click at [917, 415] on p "Okay" at bounding box center [926, 418] width 26 height 14
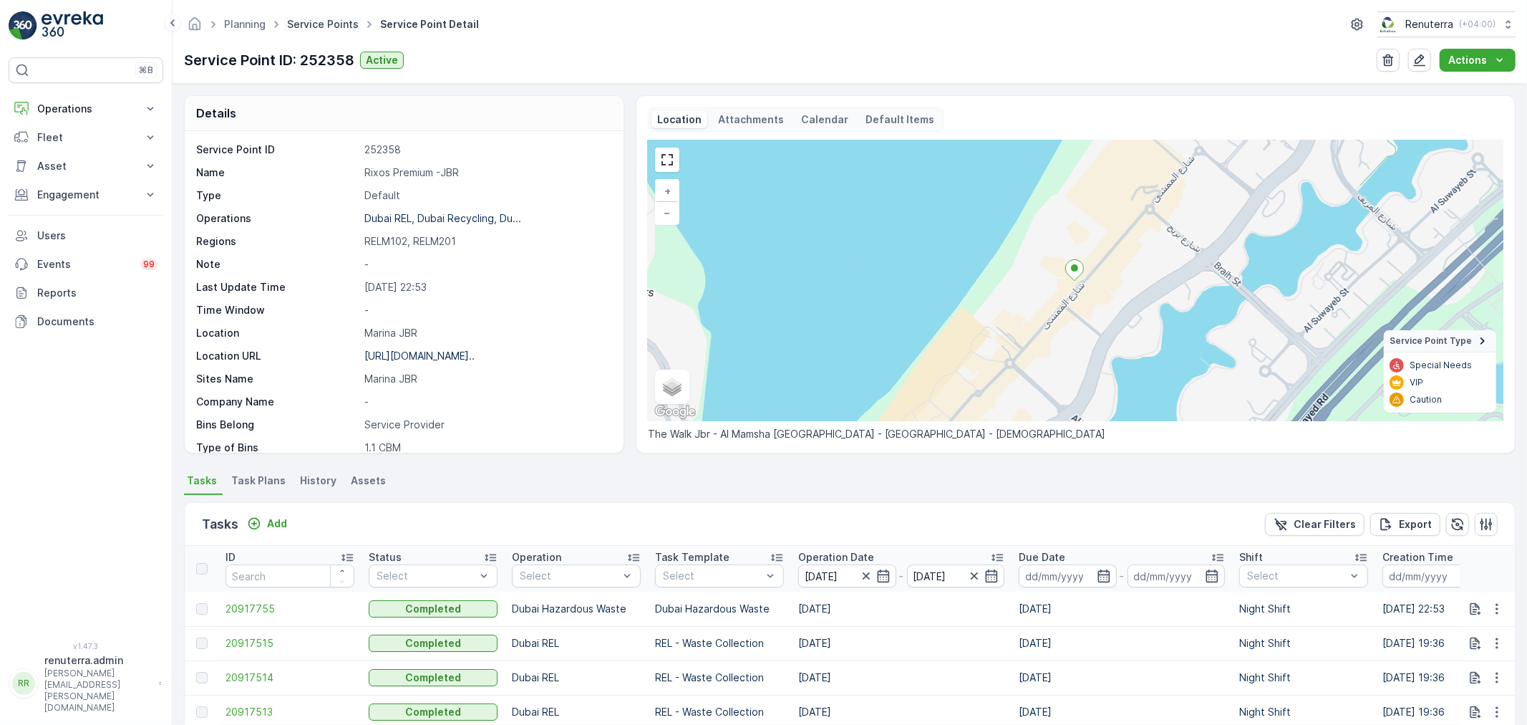
click at [317, 27] on link "Service Points" at bounding box center [323, 24] width 72 height 12
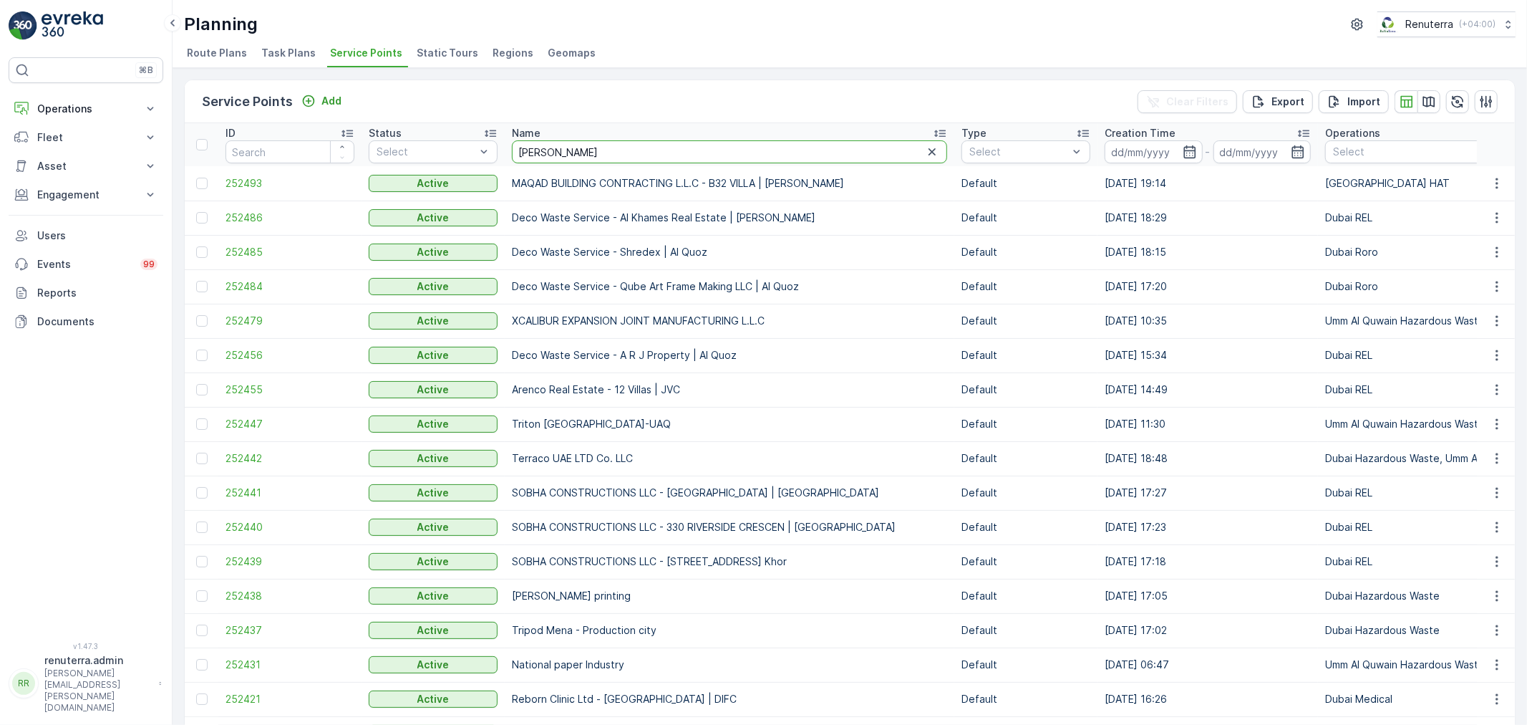
type input "better"
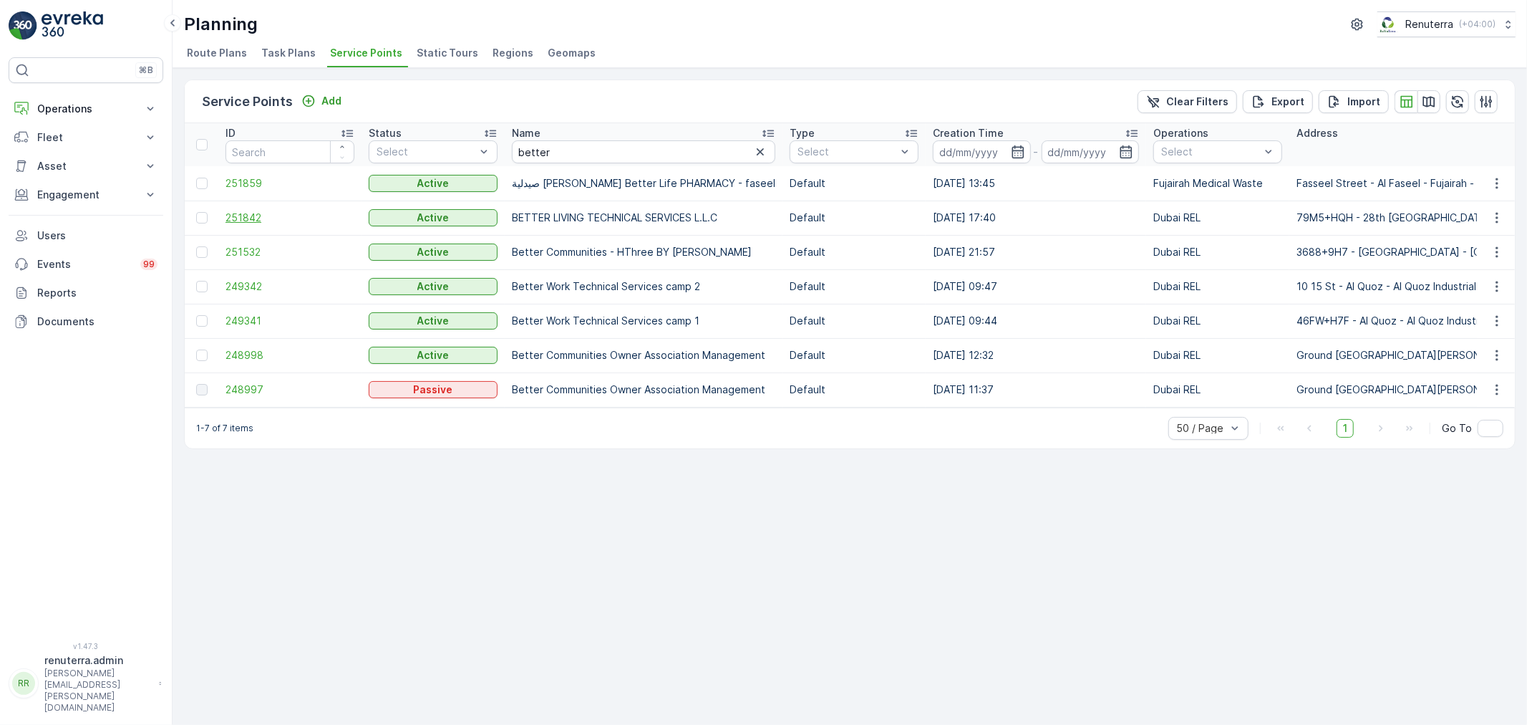
click at [241, 213] on span "251842" at bounding box center [290, 218] width 129 height 14
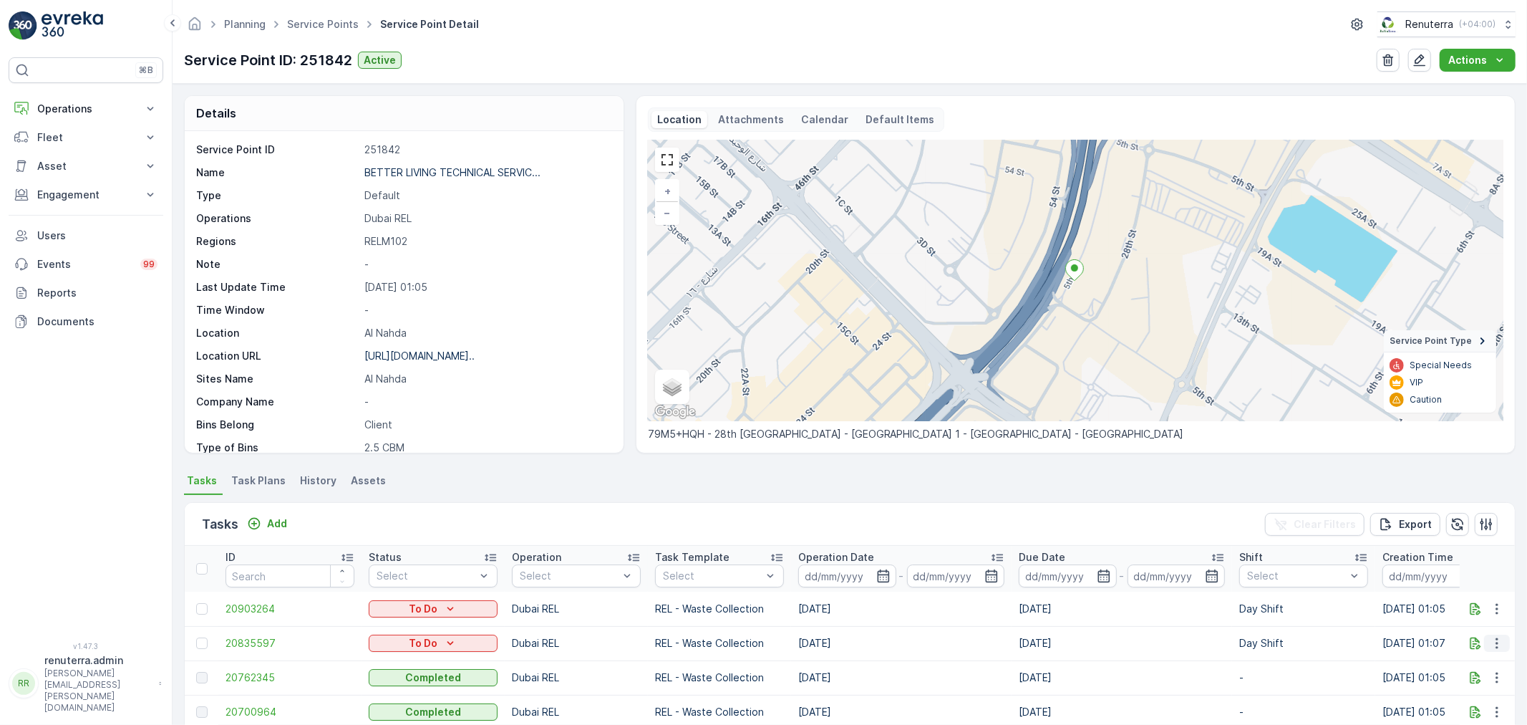
click at [1494, 640] on icon "button" at bounding box center [1497, 643] width 14 height 14
click at [1477, 564] on div "Change Route" at bounding box center [1474, 574] width 108 height 20
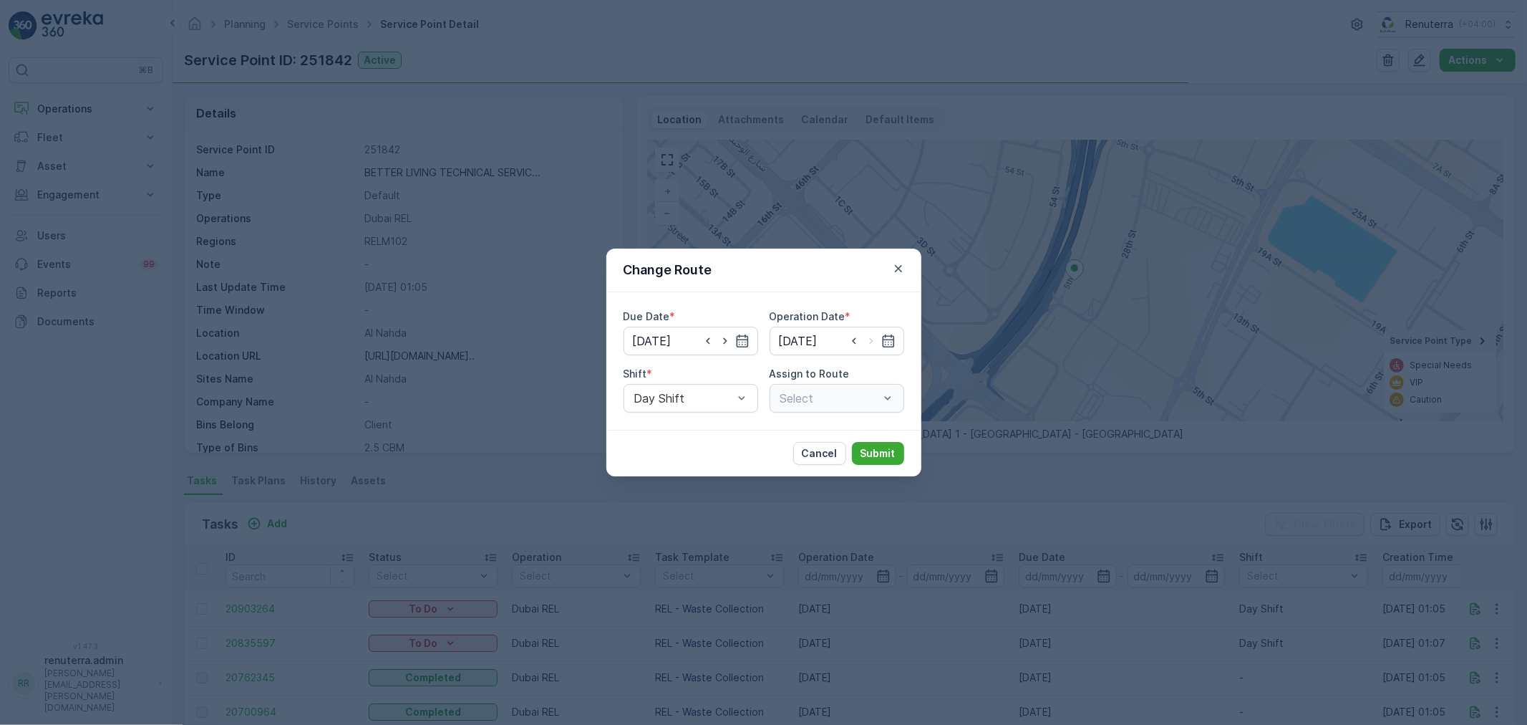
type input "[DATE]"
click at [707, 340] on icon "button" at bounding box center [708, 341] width 4 height 6
type input "[DATE]"
click at [882, 339] on icon "button" at bounding box center [889, 341] width 14 height 14
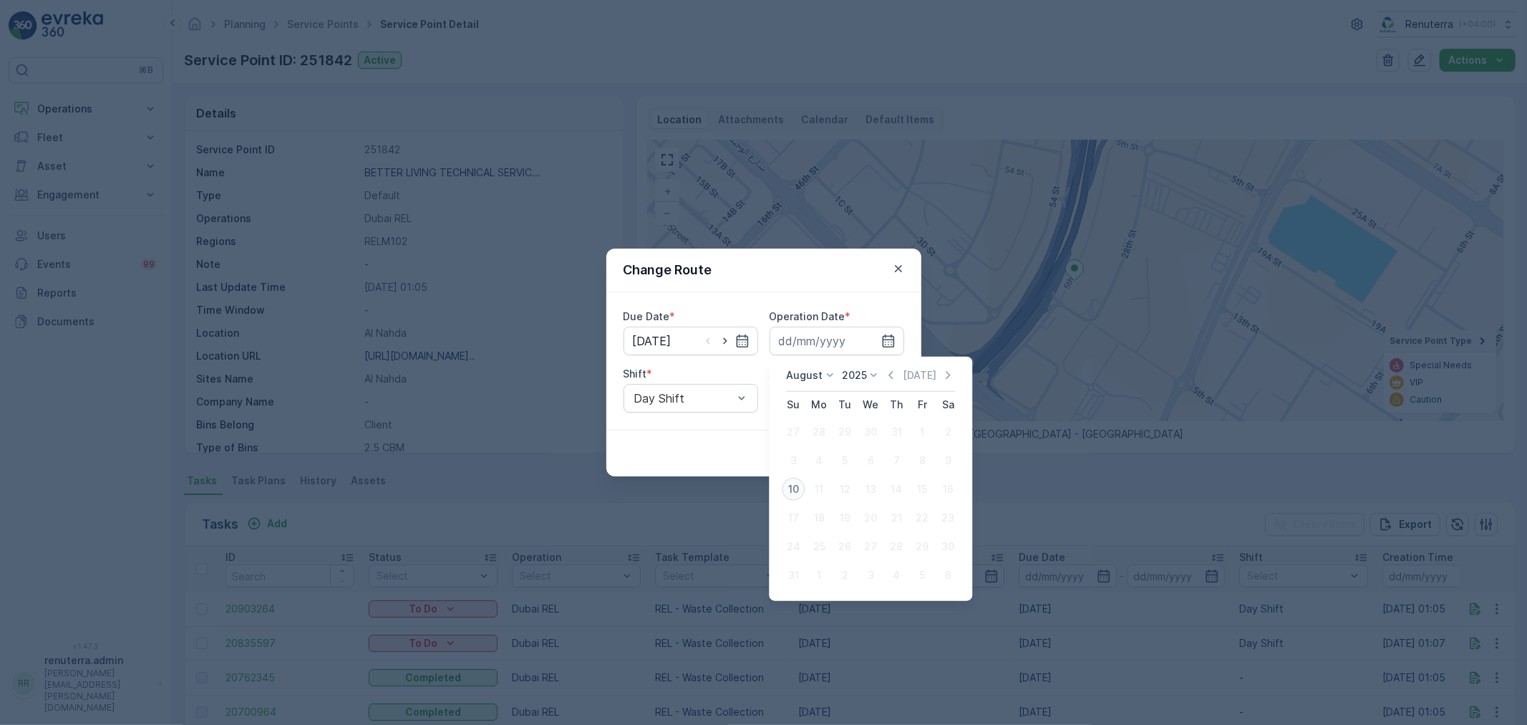
click at [789, 483] on div "10" at bounding box center [793, 489] width 23 height 23
type input "[DATE]"
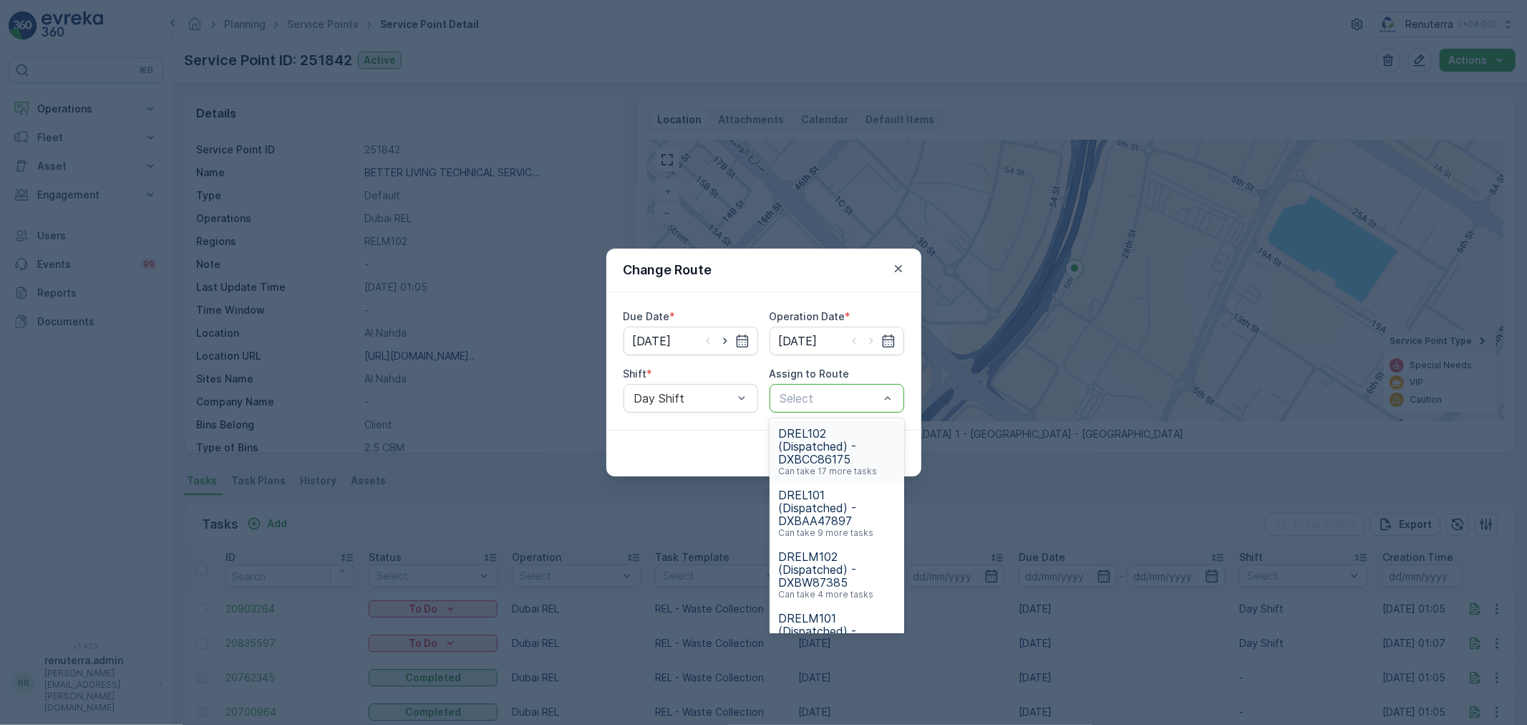
click at [804, 396] on div at bounding box center [830, 398] width 102 height 13
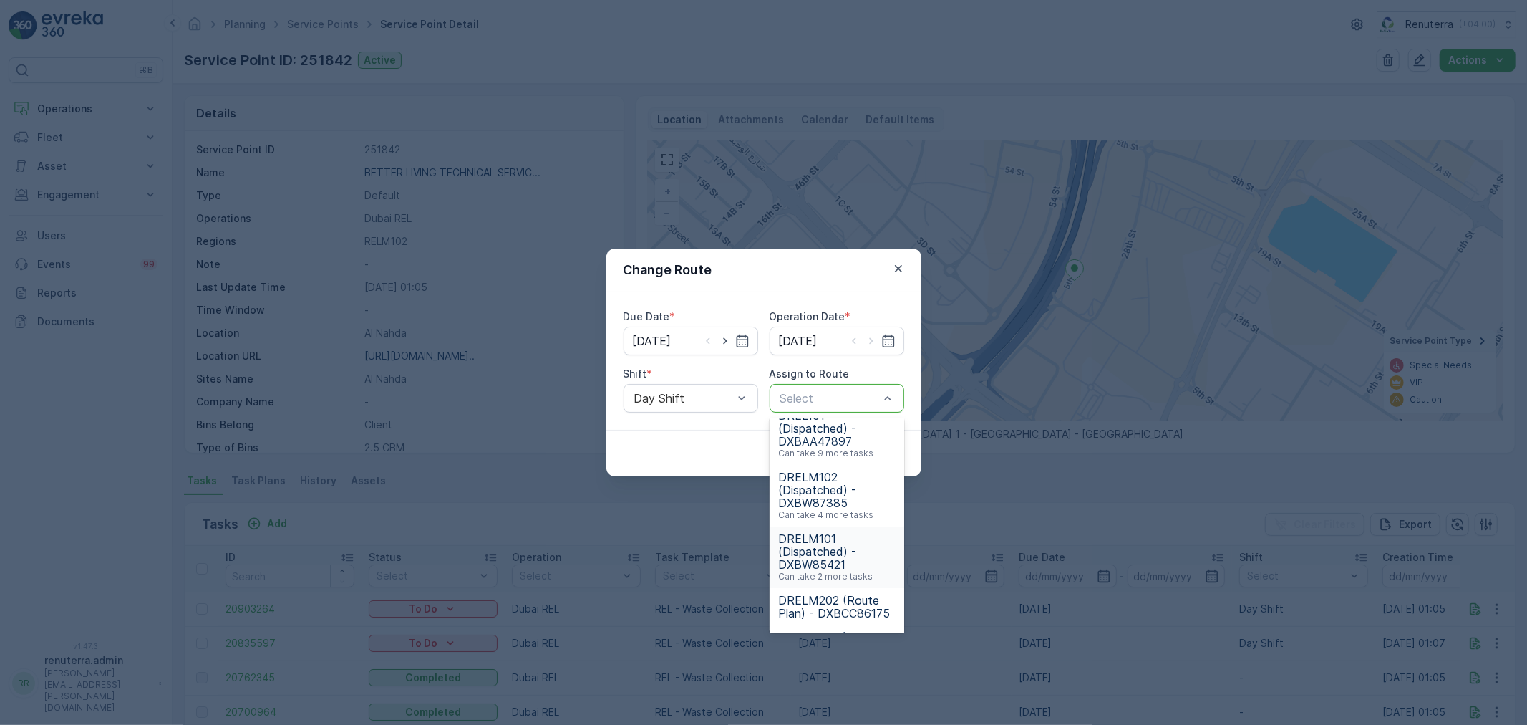
click at [829, 544] on span "DRELM101 (Dispatched) - DXBW85421" at bounding box center [836, 551] width 117 height 39
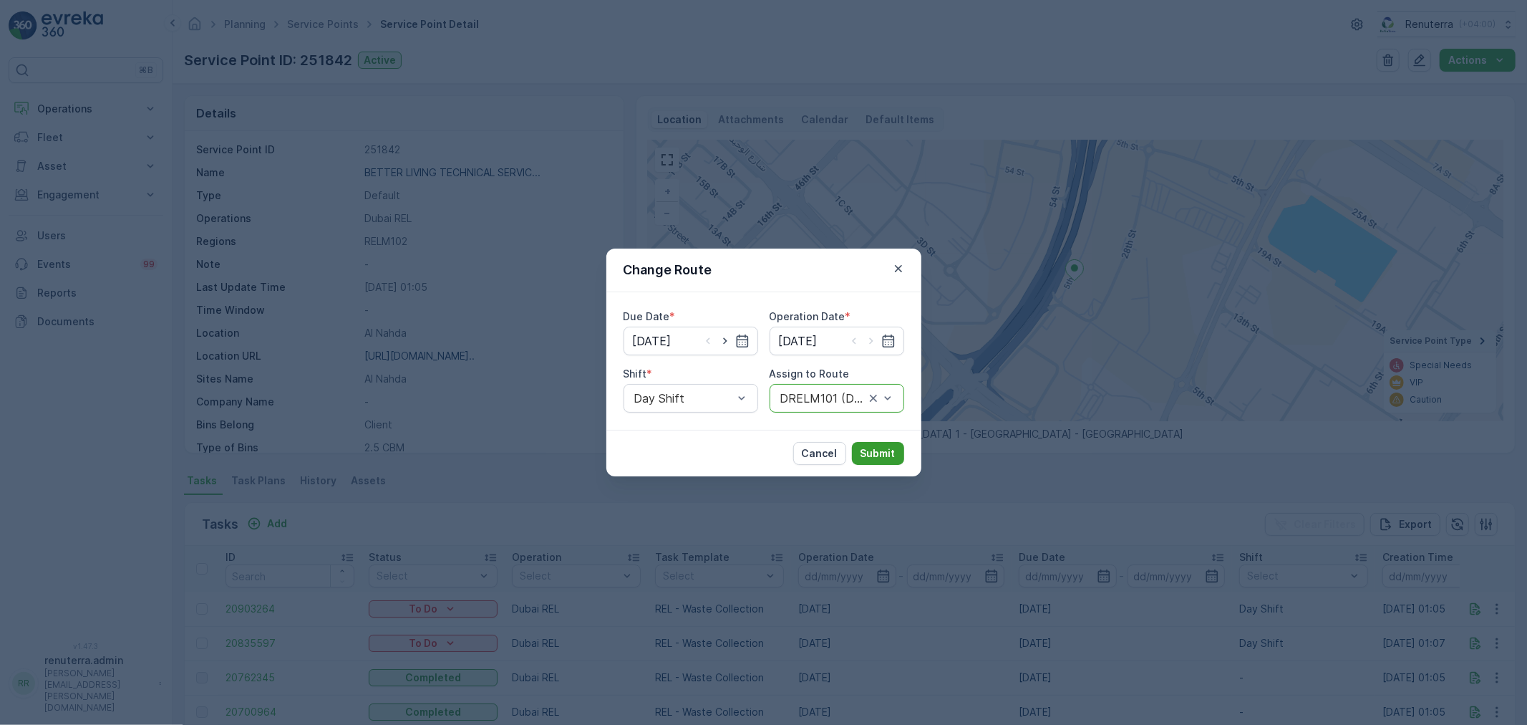
click at [883, 448] on p "Submit" at bounding box center [878, 453] width 35 height 14
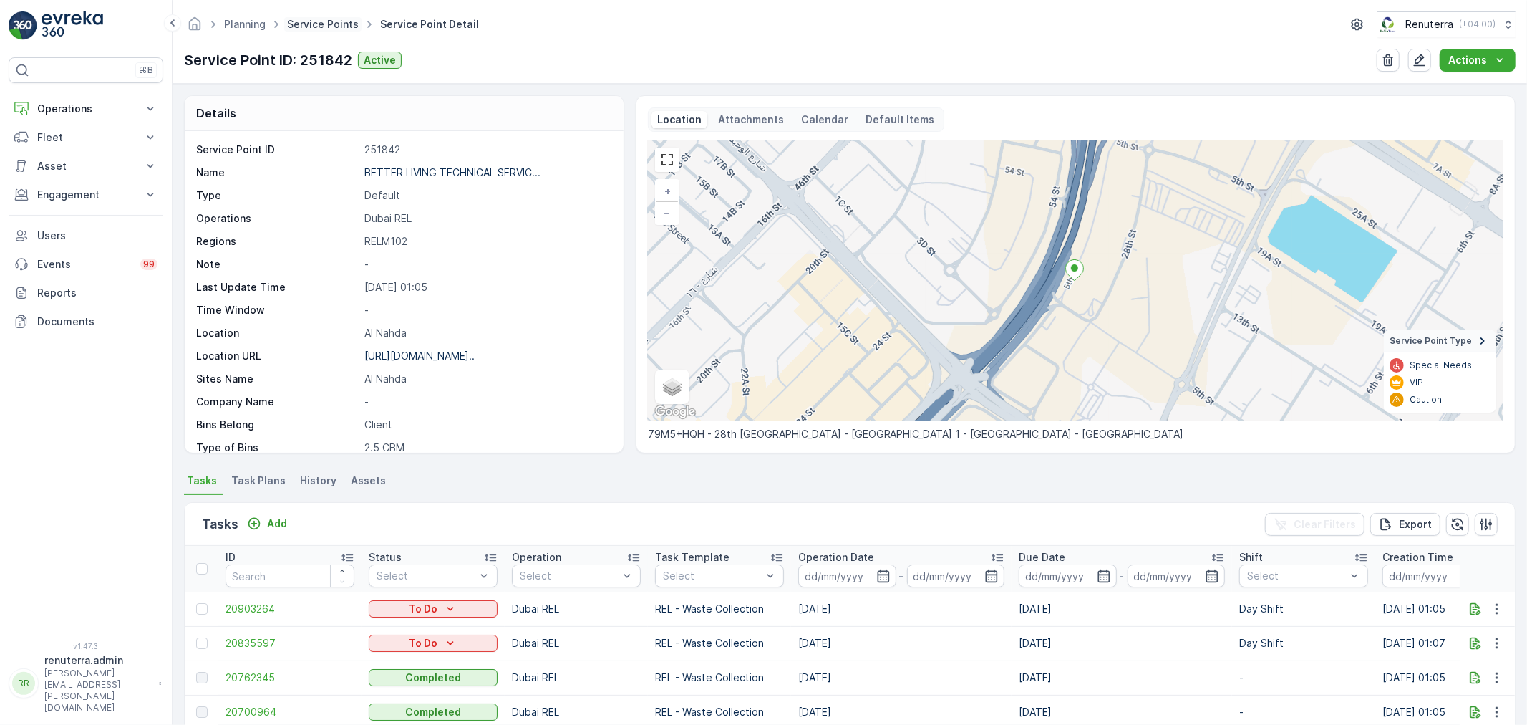
click at [331, 25] on link "Service Points" at bounding box center [323, 24] width 72 height 12
